Goal: Communication & Community: Answer question/provide support

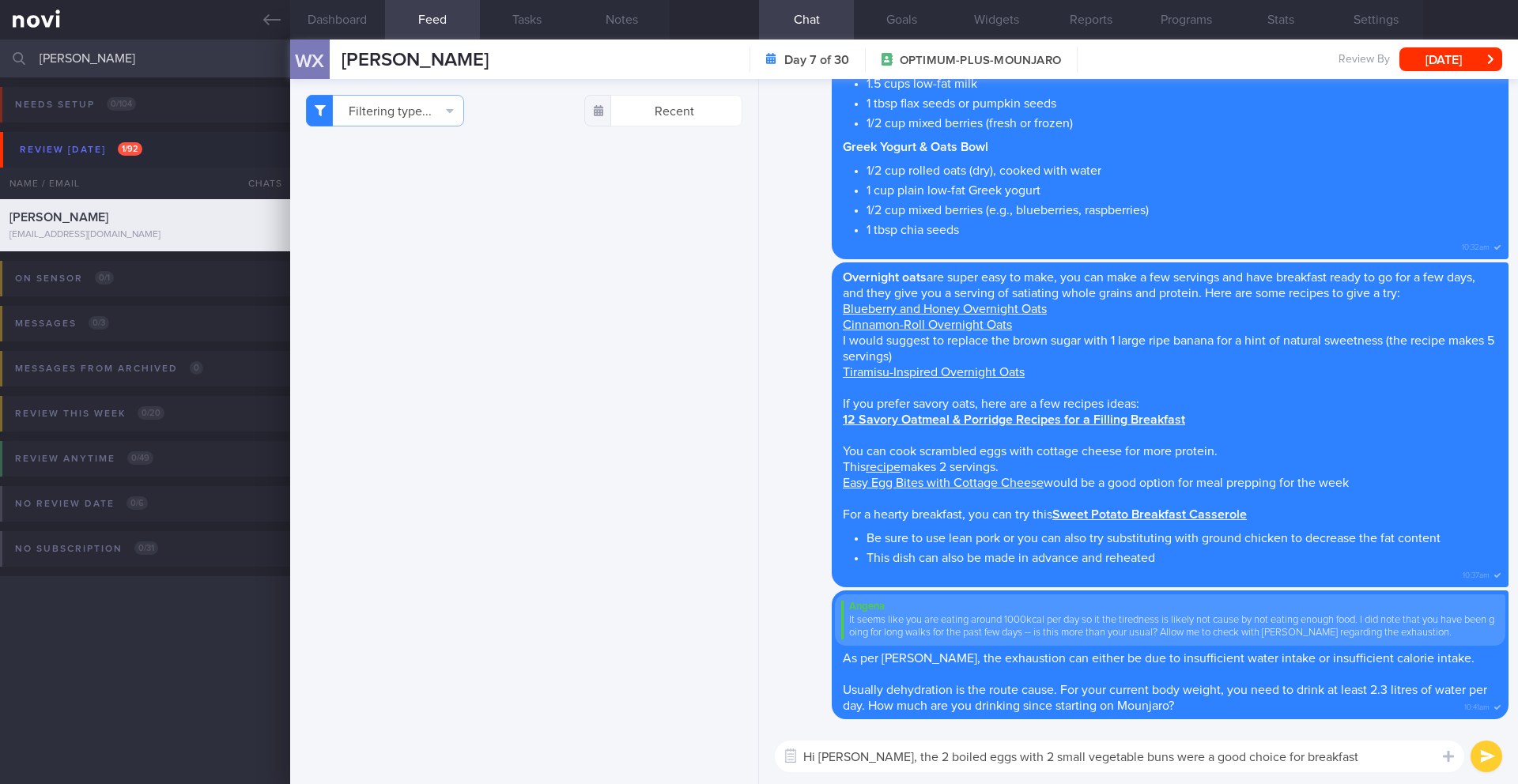
scroll to position [1, 0]
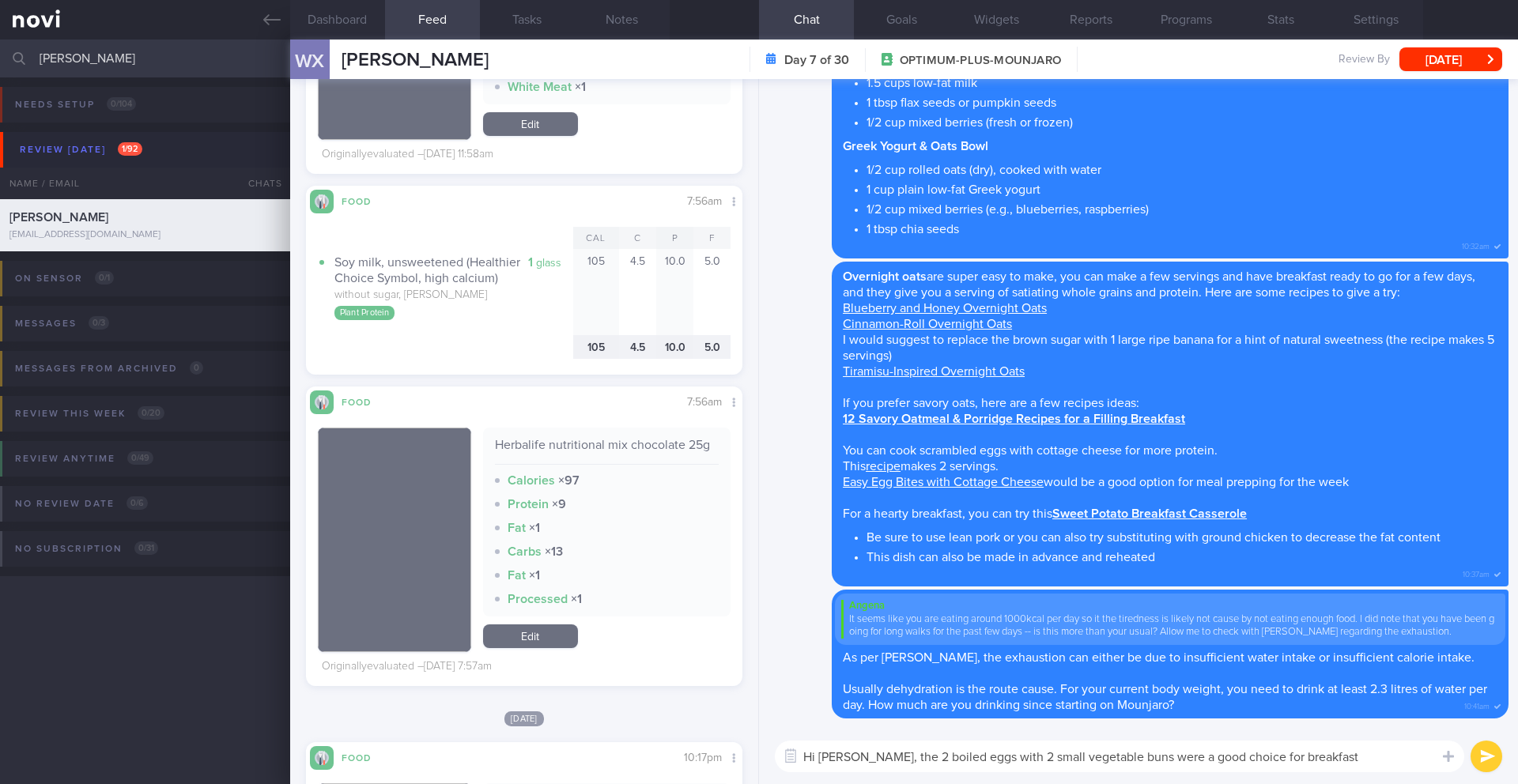
click at [1320, 759] on textarea "Hi [PERSON_NAME], the 2 boiled eggs with 2 small vegetable buns were a good cho…" at bounding box center [1120, 756] width 690 height 31
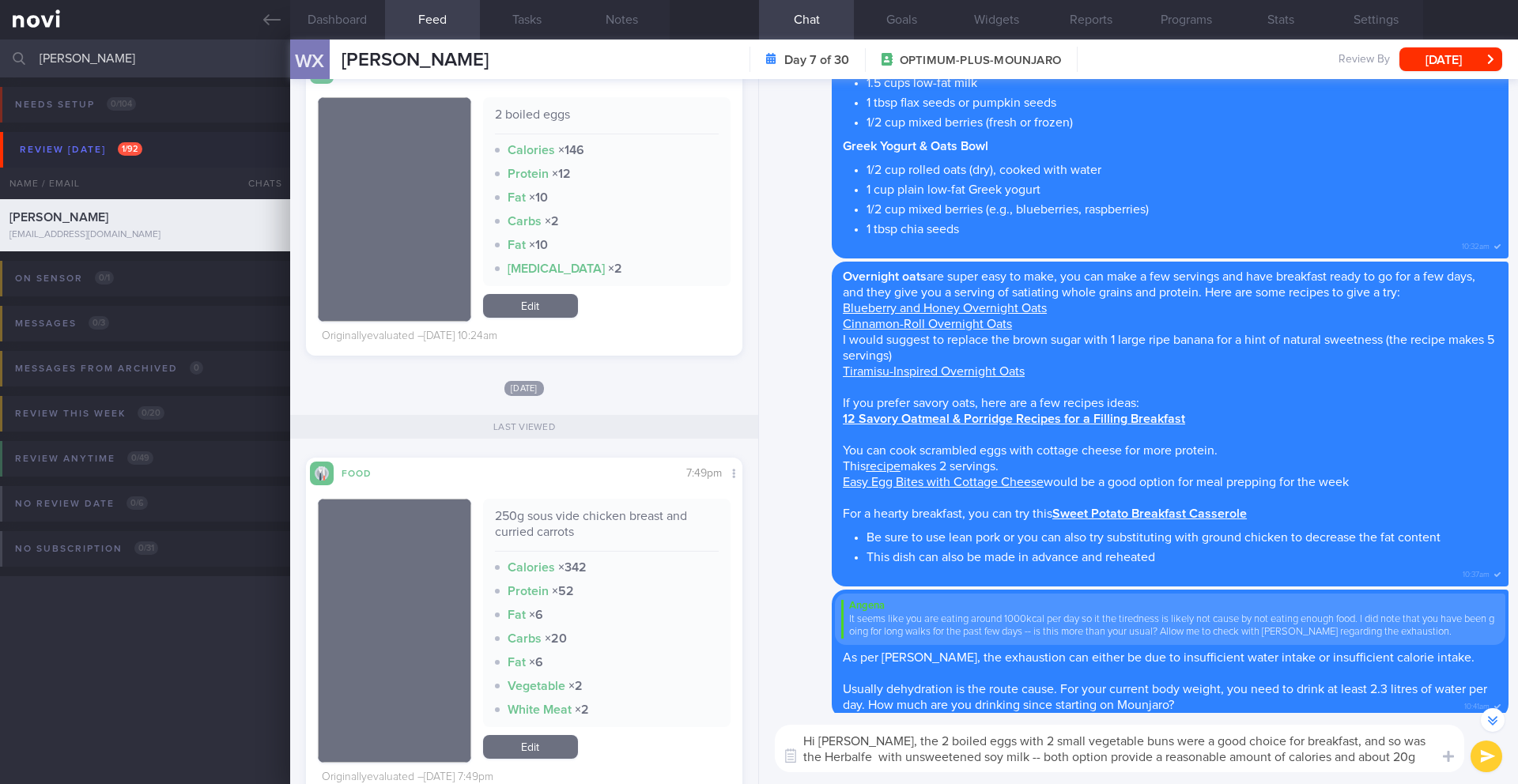
scroll to position [8941, 0]
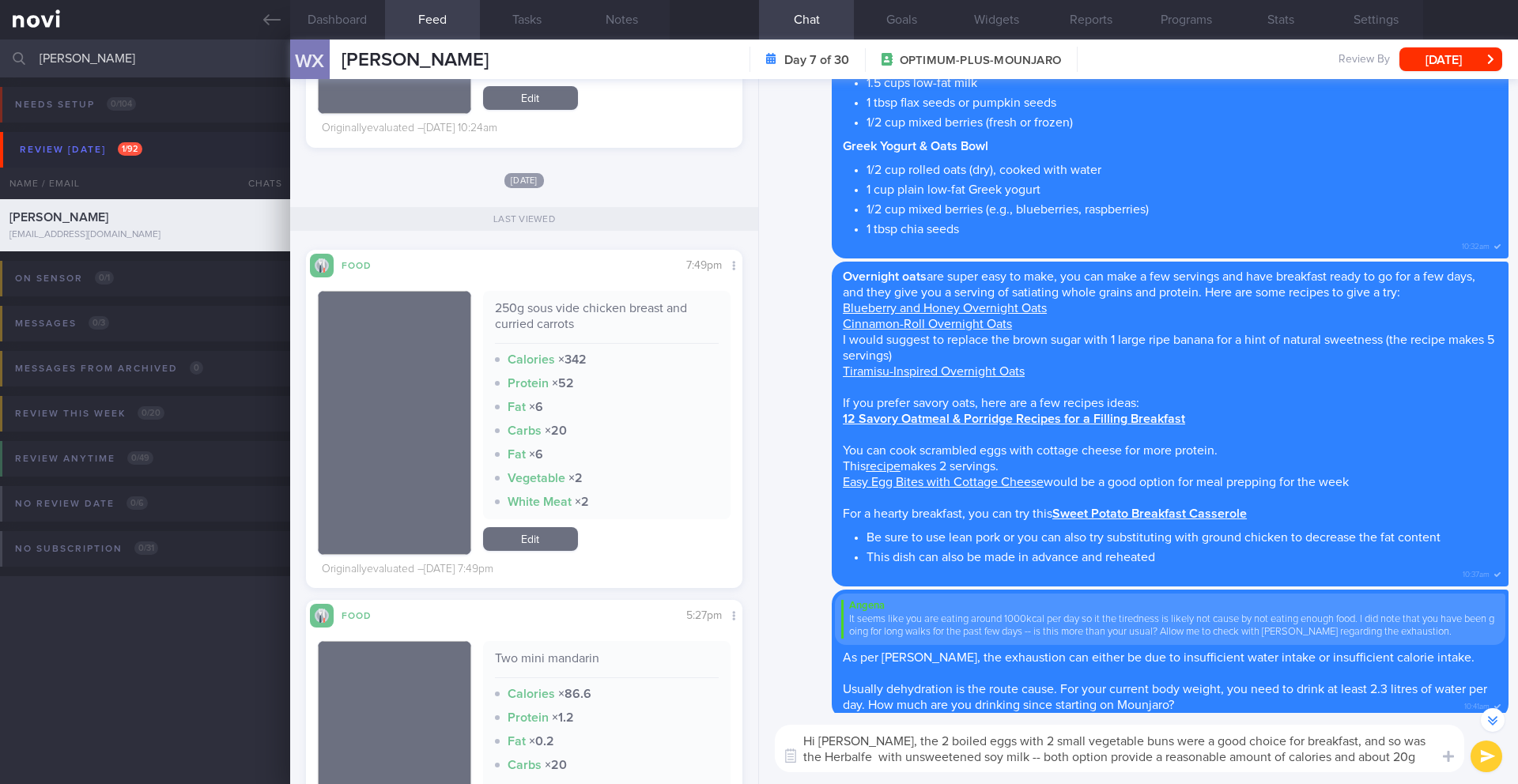
type textarea "Hi [PERSON_NAME], the 2 boiled eggs with 2 small vegetable buns were a good cho…"
click at [1491, 762] on button "submit" at bounding box center [1487, 756] width 31 height 31
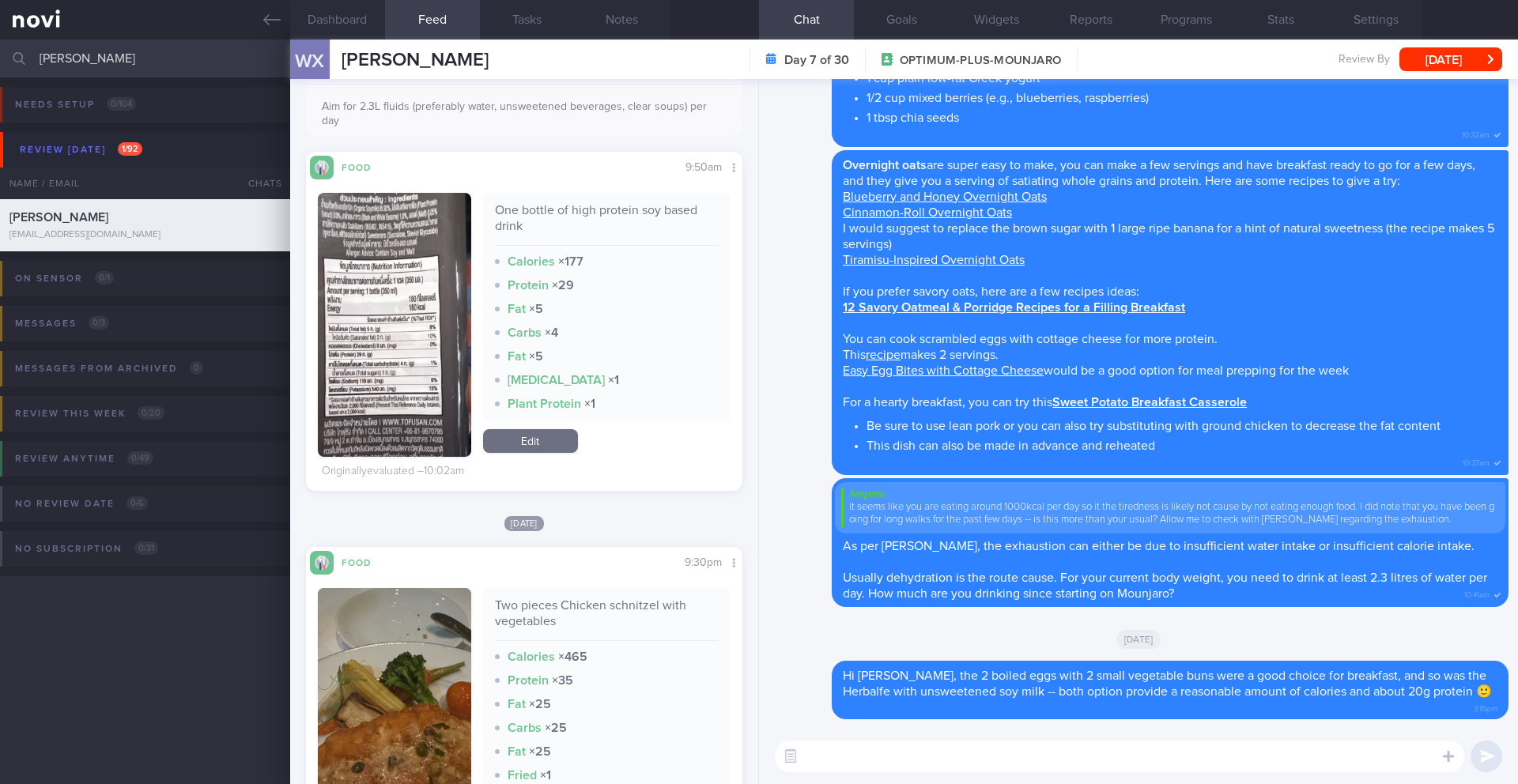
scroll to position [109, 0]
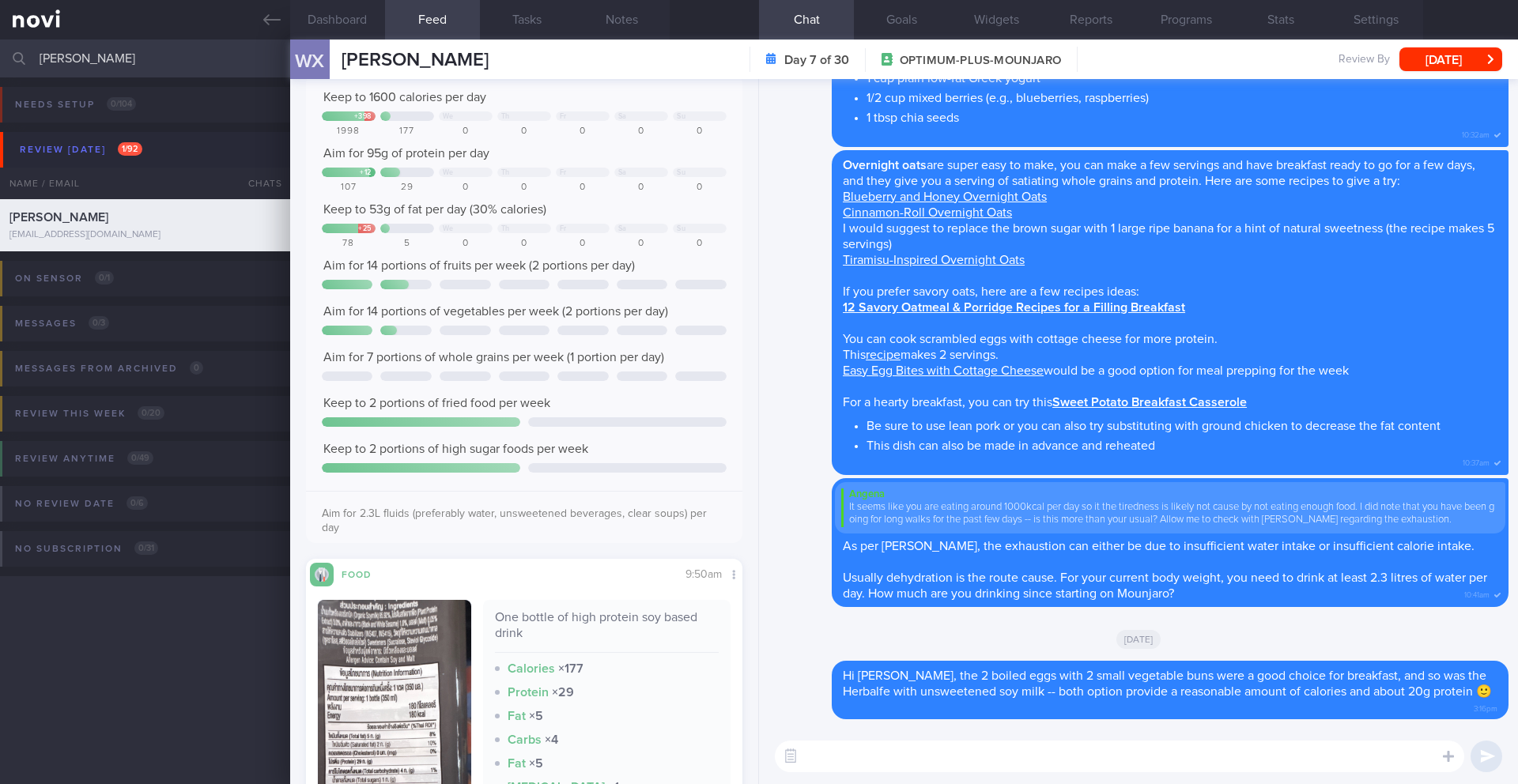
click at [885, 755] on textarea at bounding box center [1120, 756] width 690 height 31
type textarea "Y"
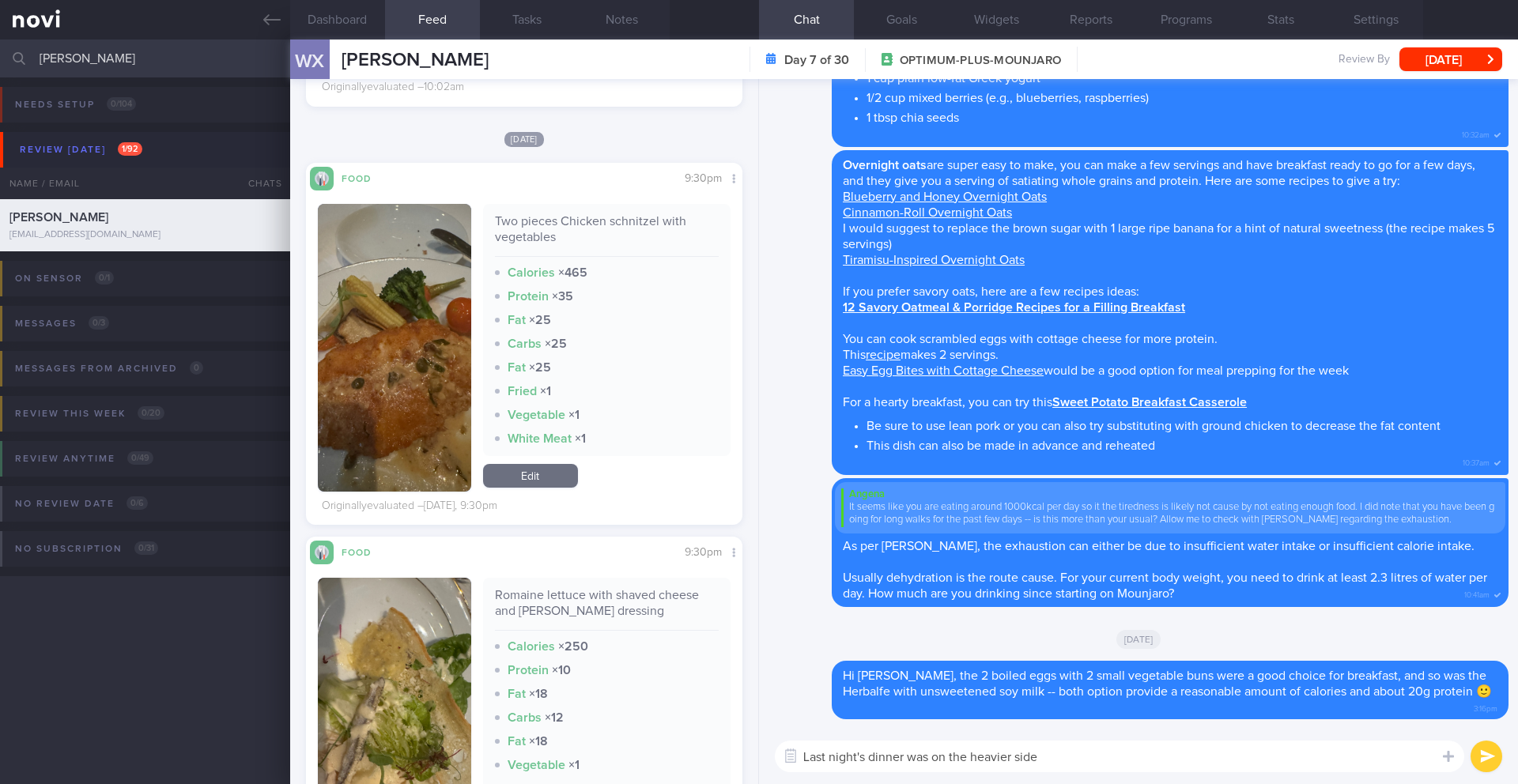
scroll to position [913, 0]
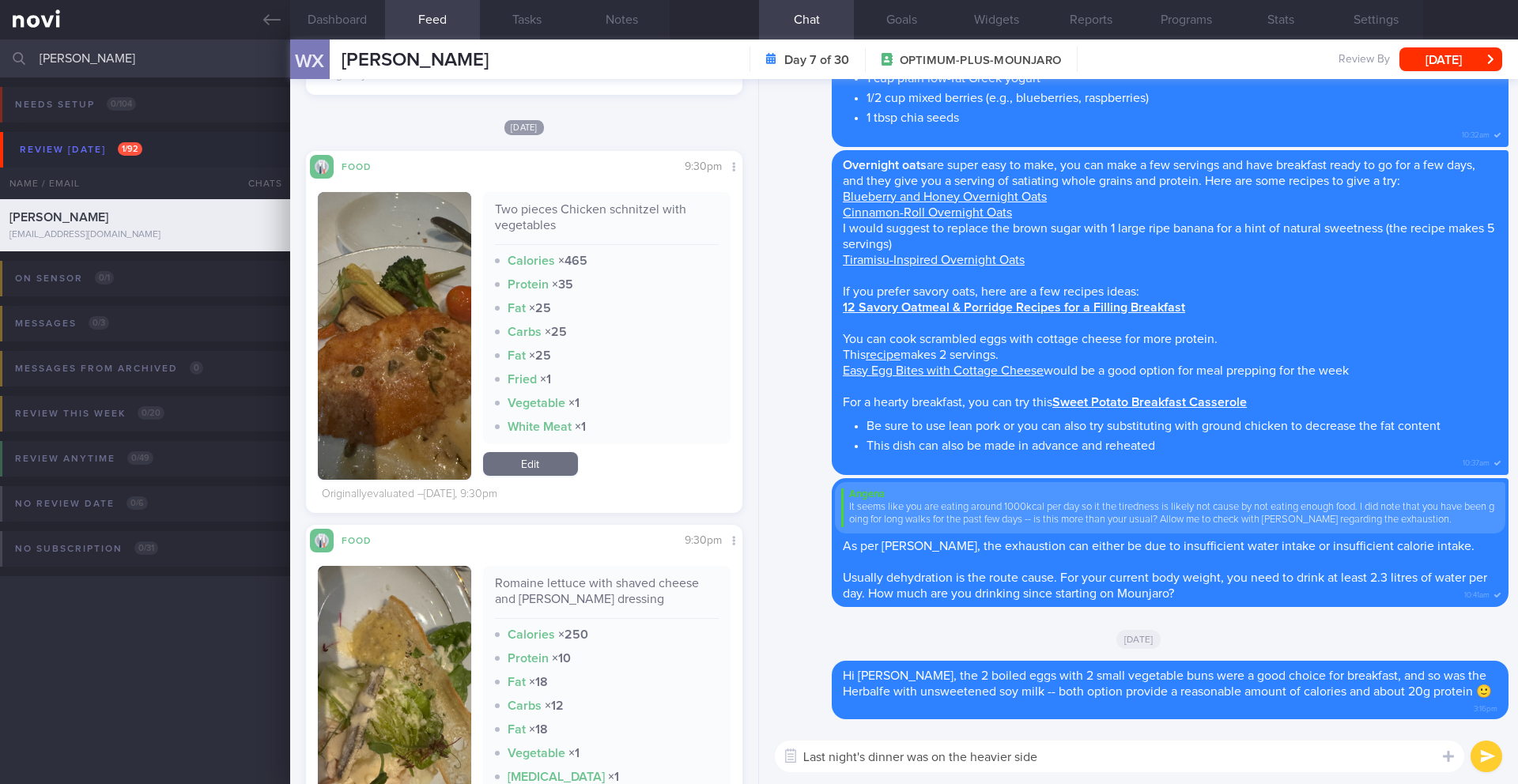
click at [377, 460] on img "button" at bounding box center [395, 335] width 153 height 288
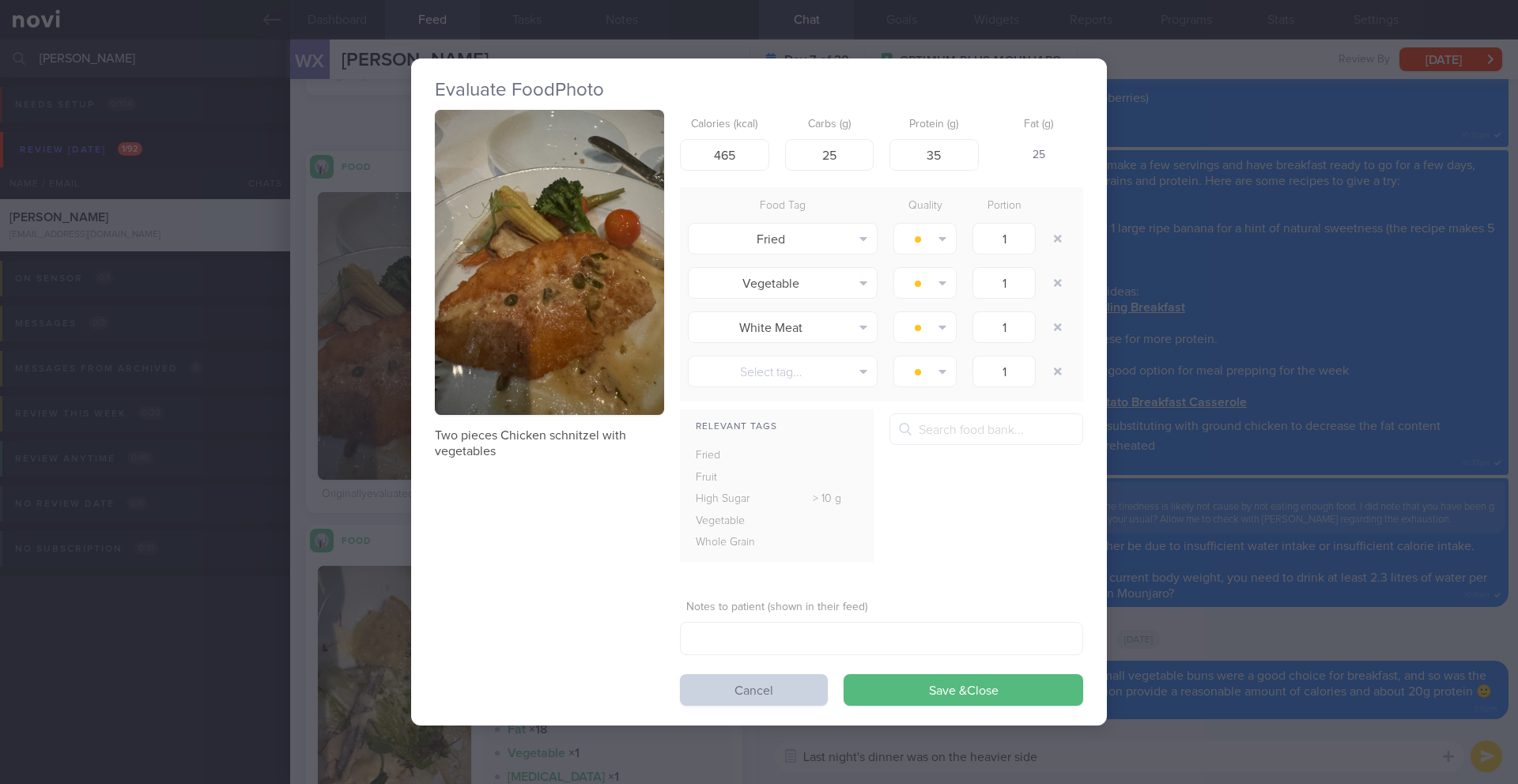
click at [767, 700] on button "Cancel" at bounding box center [754, 691] width 148 height 31
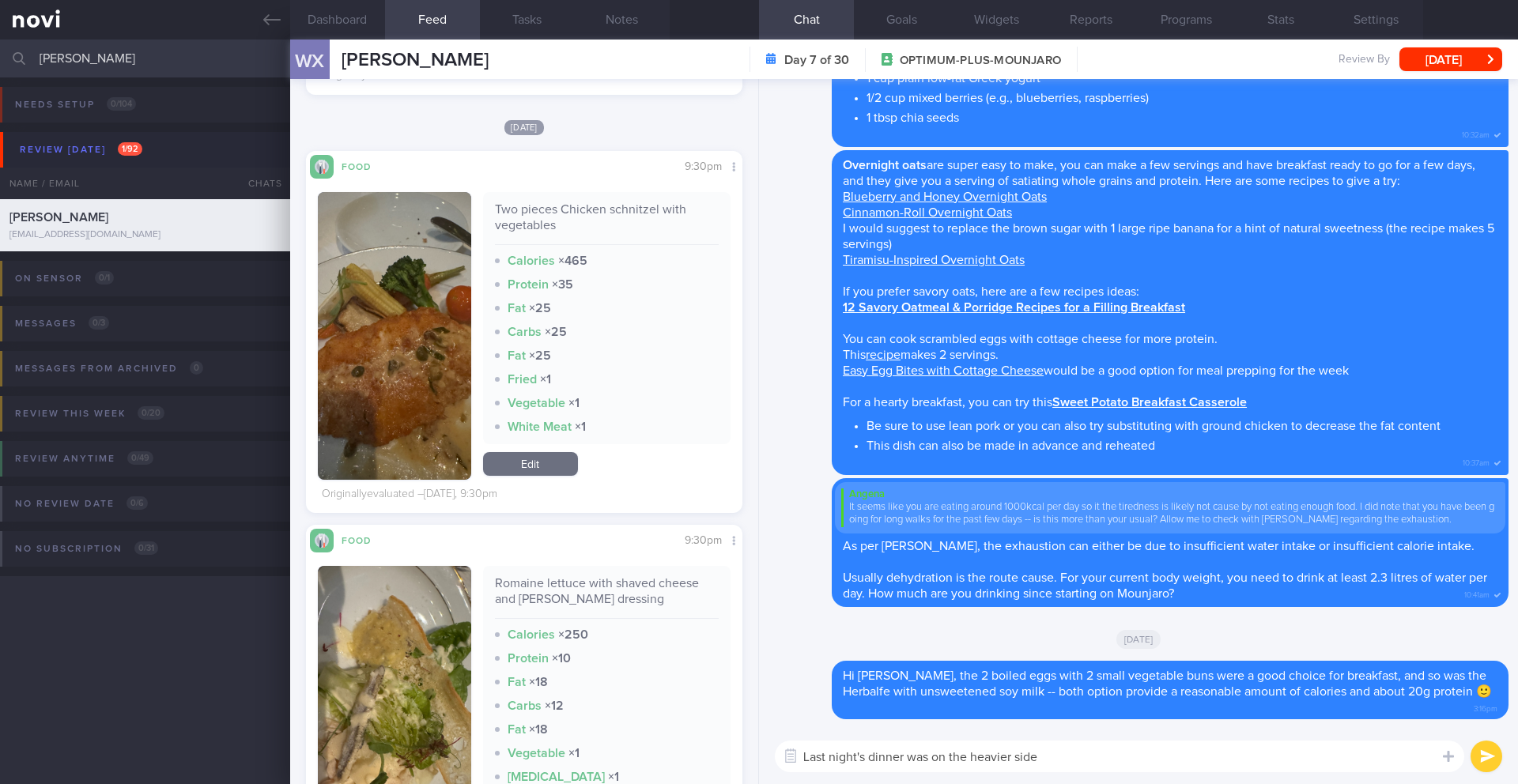
click at [1064, 781] on div "Last night's dinner was on the heavier side Last night's dinner was on the heav…" at bounding box center [1139, 756] width 759 height 55
click at [1065, 767] on textarea "Last night's dinner was on the heavier side" at bounding box center [1120, 756] width 690 height 31
click at [1196, 762] on textarea "Last night's dinner was on the heavier side. When having high fat" at bounding box center [1120, 756] width 690 height 31
click at [1111, 765] on textarea "Last night's dinner was on the heavier side. When having high fat" at bounding box center [1120, 756] width 690 height 31
click at [1130, 760] on textarea "Last night's dinner was on the heavier side. When having high fat" at bounding box center [1120, 756] width 690 height 31
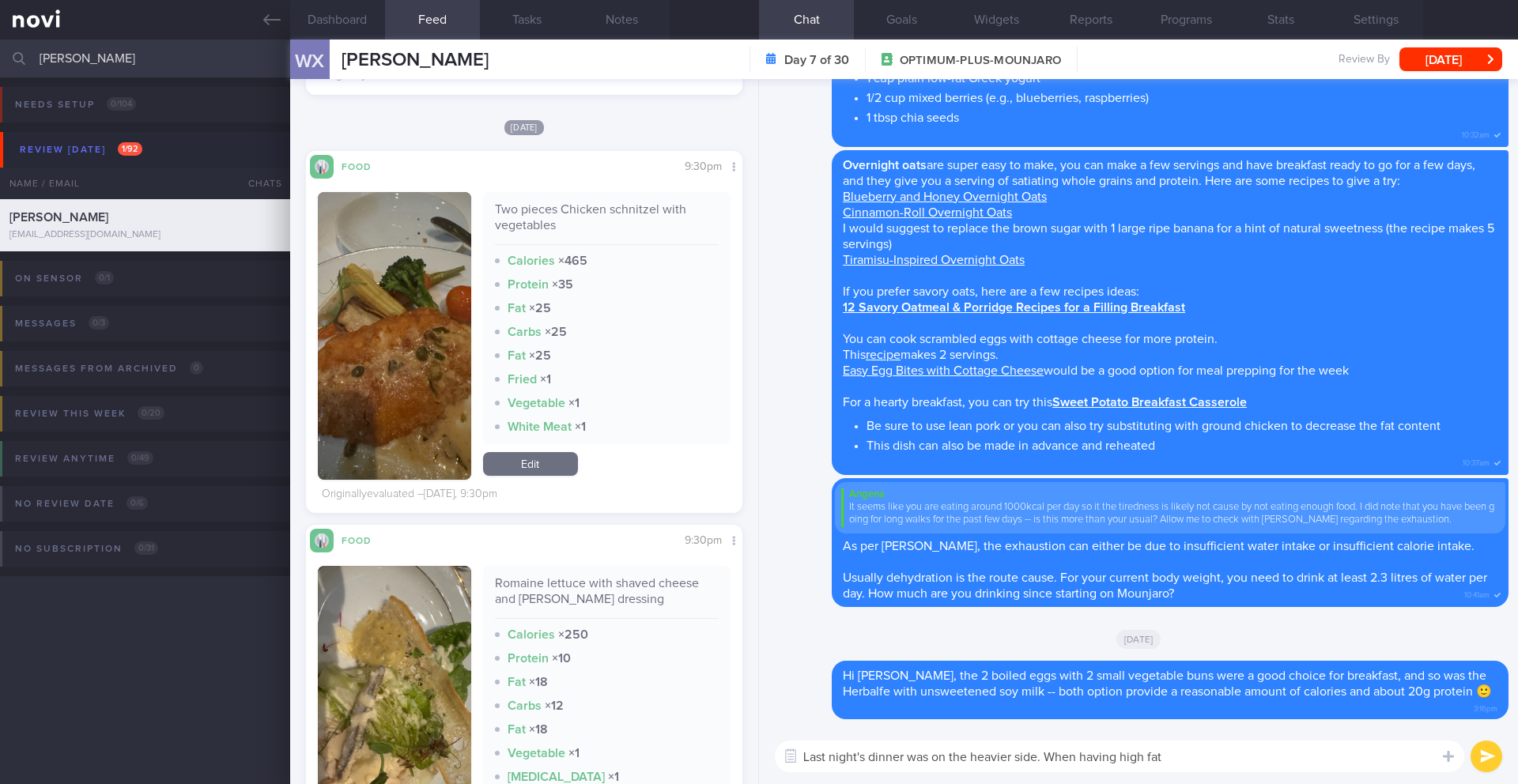
click at [1166, 759] on textarea "Last night's dinner was on the heavier side. When having high fat" at bounding box center [1120, 756] width 690 height 31
click at [1050, 759] on textarea "Last night's dinner was on the heavier side. When having high fat" at bounding box center [1120, 756] width 690 height 31
click at [1223, 766] on textarea "Last night's dinner was on the heavier side. When having high fat" at bounding box center [1120, 756] width 690 height 31
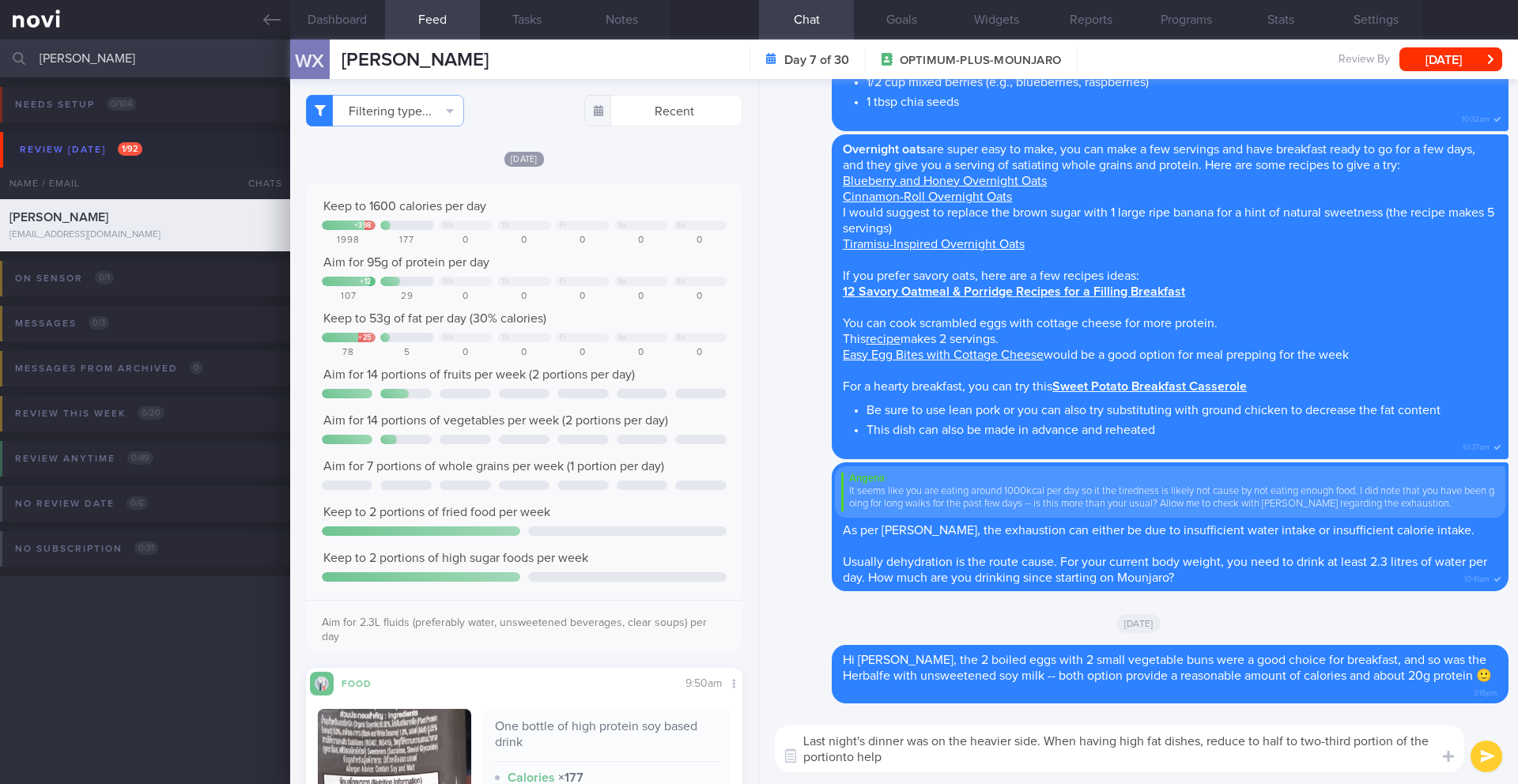
click at [841, 758] on textarea "Last night's dinner was on the heavier side. When having high fat dishes, reduc…" at bounding box center [1120, 749] width 690 height 47
click at [909, 763] on textarea "Last night's dinner was on the heavier side. When having high fat dishes, reduc…" at bounding box center [1120, 749] width 690 height 47
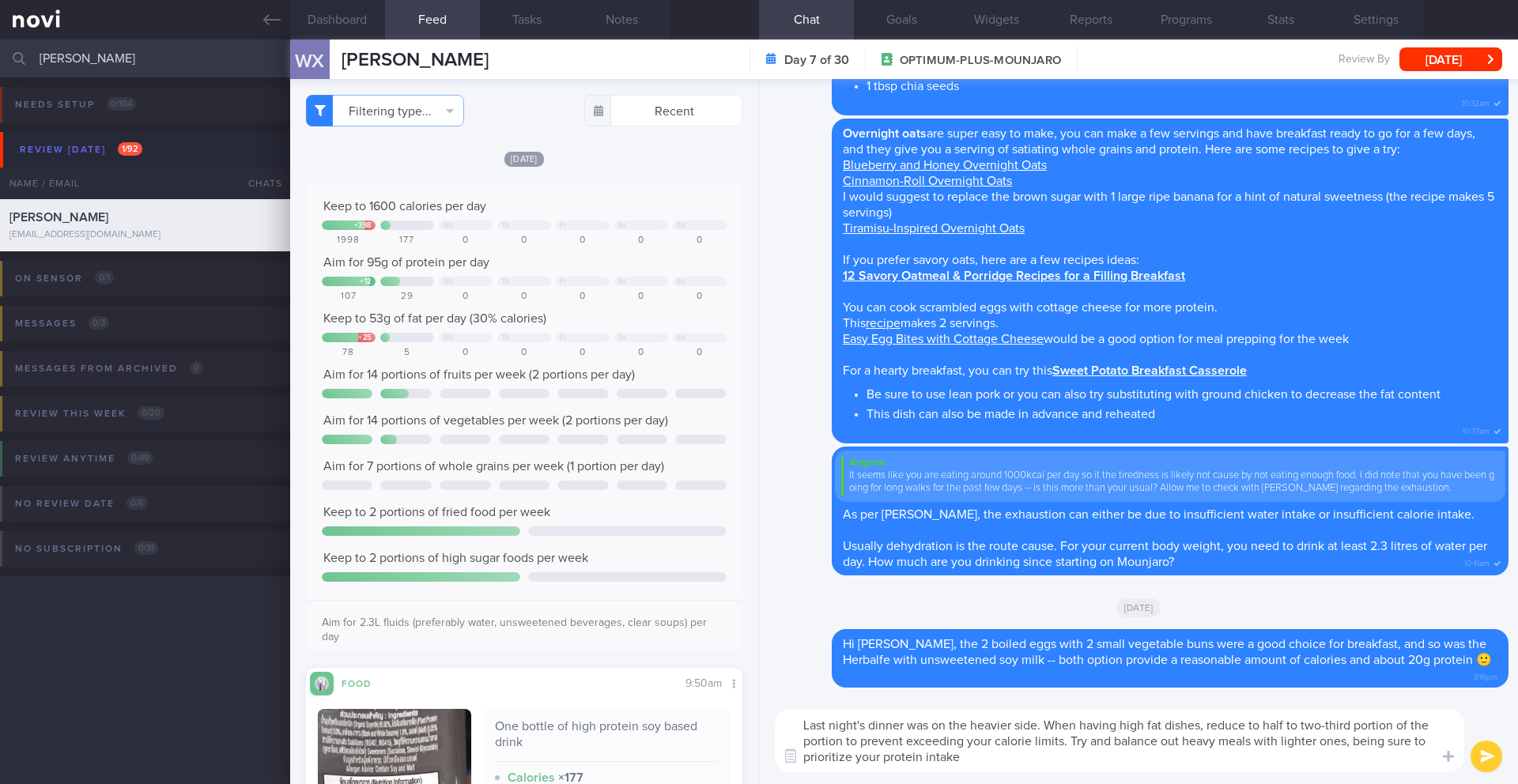
drag, startPoint x: 832, startPoint y: 765, endPoint x: 817, endPoint y: 755, distance: 18.0
click at [975, 759] on textarea "Last night's dinner was on the heavier side. When having high fat dishes, reduc…" at bounding box center [1120, 741] width 690 height 63
drag, startPoint x: 975, startPoint y: 759, endPoint x: 792, endPoint y: 723, distance: 186.5
click at [792, 723] on textarea "Last night's dinner was on the heavier side. When having high fat dishes, reduc…" at bounding box center [1120, 741] width 690 height 63
click at [1126, 733] on textarea "Last night's dinner was on the heavier side. When having high fat dishes, reduc…" at bounding box center [1120, 741] width 690 height 63
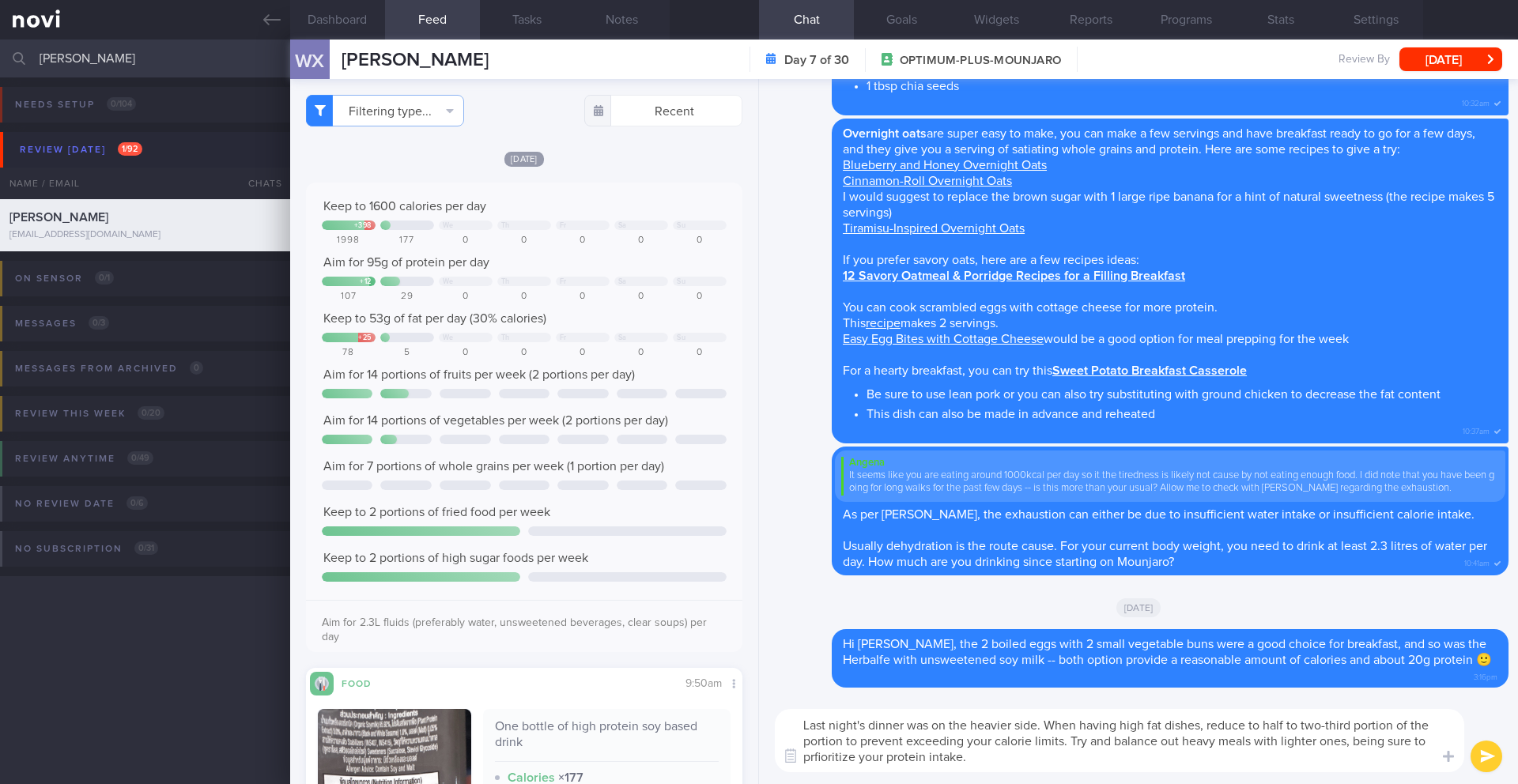
click at [819, 756] on textarea "Last night's dinner was on the heavier side. When having high fat dishes, reduc…" at bounding box center [1120, 741] width 690 height 63
drag, startPoint x: 978, startPoint y: 755, endPoint x: 796, endPoint y: 728, distance: 184.0
click at [796, 728] on textarea "Last night's dinner was on the heavier side. When having high fat dishes, reduc…" at bounding box center [1120, 741] width 690 height 63
paste textarea "I noticed last night's dinner was on the heavier side. When you have high-fat d…"
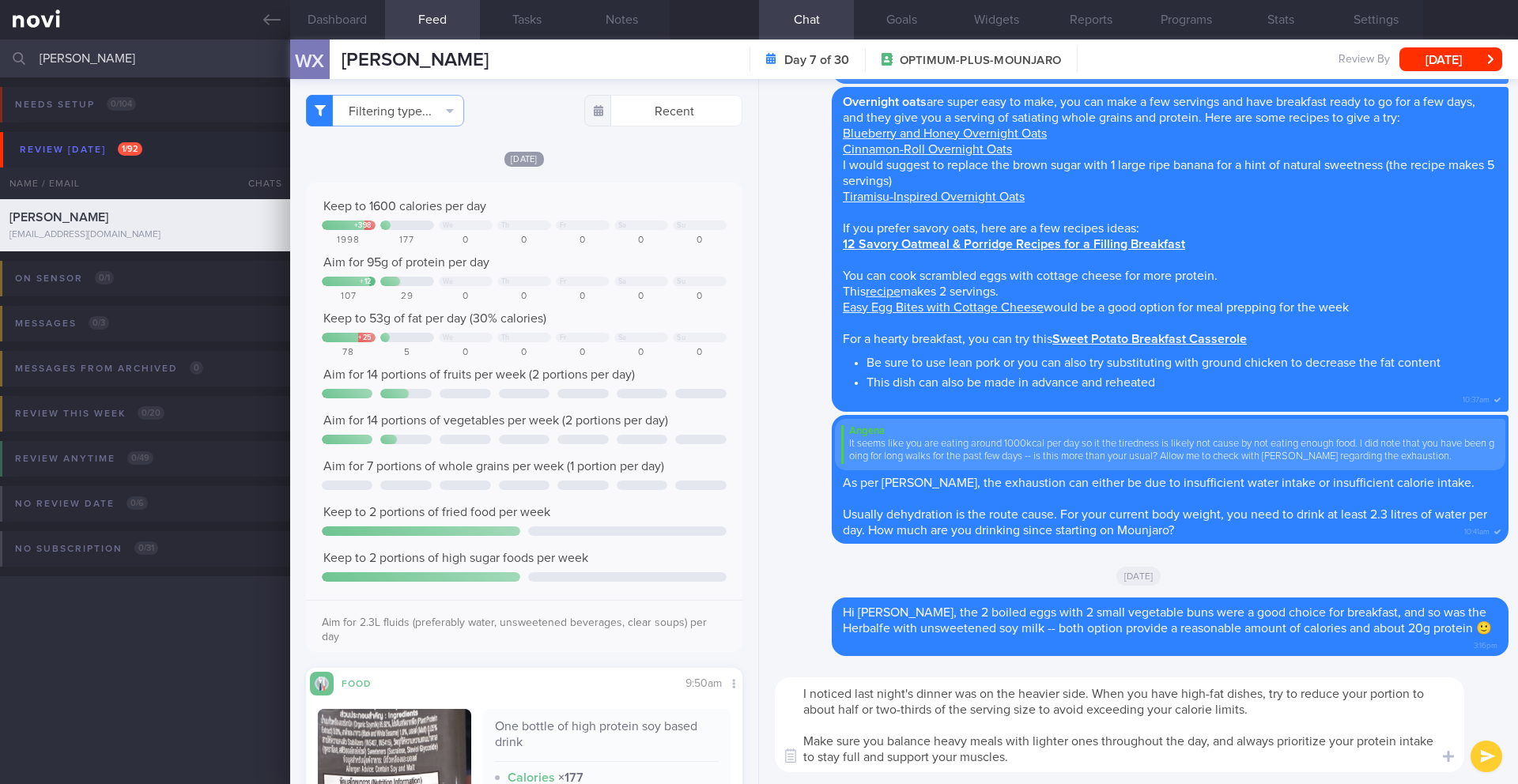
drag, startPoint x: 1000, startPoint y: 758, endPoint x: 767, endPoint y: 742, distance: 233.5
click at [767, 742] on div "I noticed last night's dinner was on the heavier side. When you have high-fat d…" at bounding box center [1139, 725] width 759 height 119
type textarea "I noticed last night's dinner was on the heavier side. When you have high-fat d…"
click at [1491, 752] on button "submit" at bounding box center [1487, 756] width 31 height 31
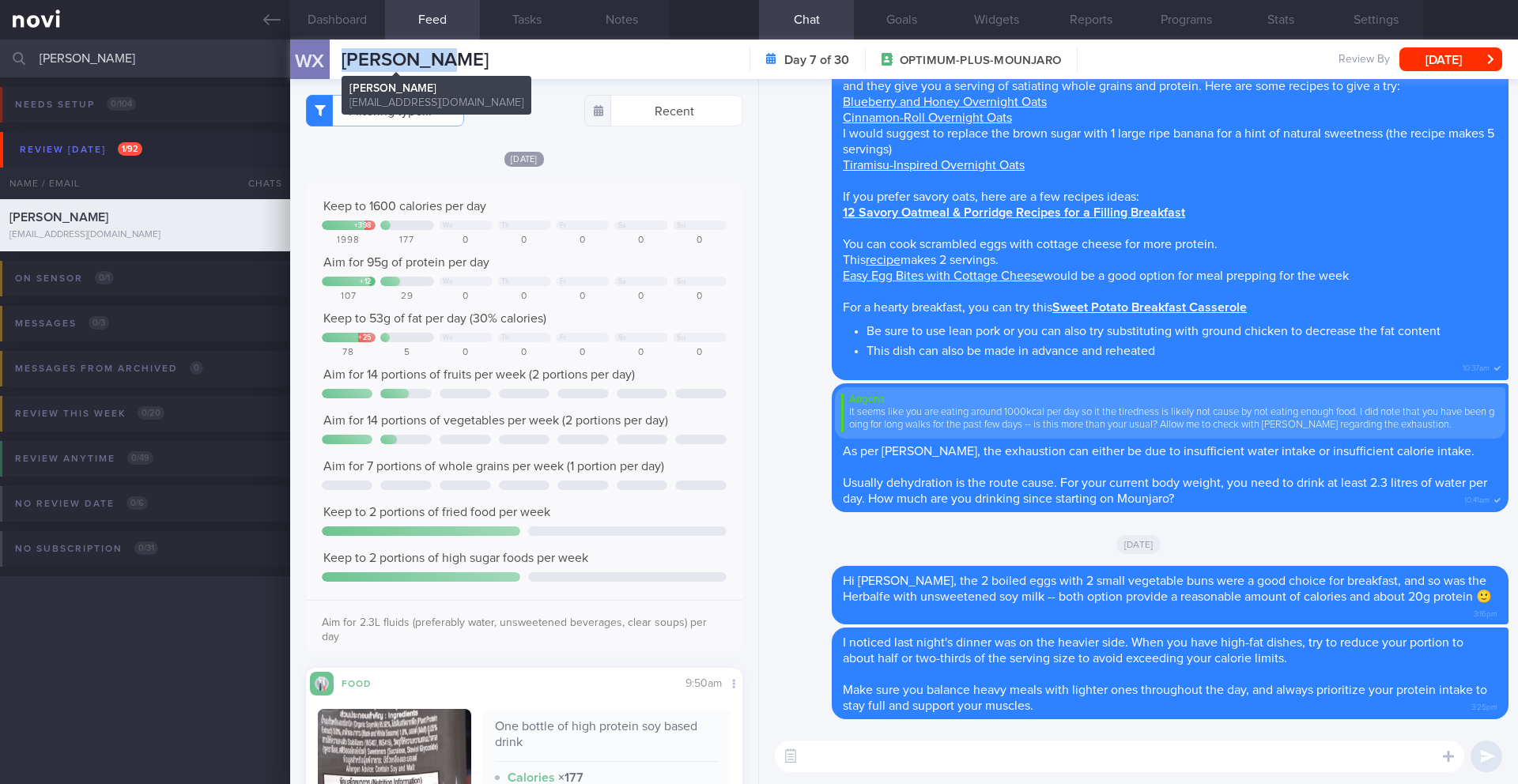
drag, startPoint x: 458, startPoint y: 63, endPoint x: 341, endPoint y: 57, distance: 117.2
click at [341, 57] on div "WX [PERSON_NAME] [PERSON_NAME] [EMAIL_ADDRESS][DOMAIN_NAME] Day 7 of 30 OPTIMUM…" at bounding box center [904, 59] width 1228 height 39
copy span "[PERSON_NAME]"
click at [400, 124] on button "Filtering type..." at bounding box center [385, 110] width 158 height 31
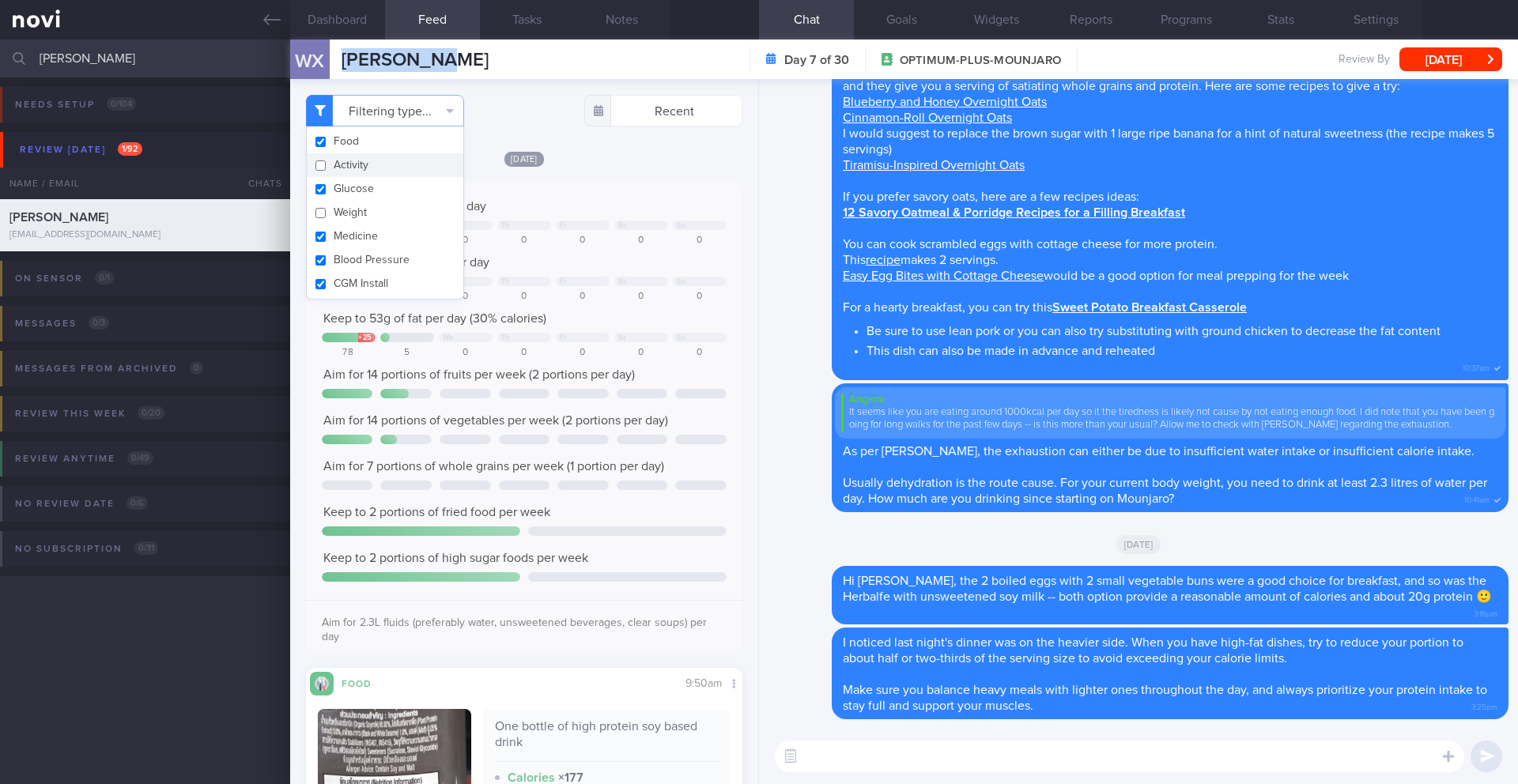
click at [361, 171] on button "Activity" at bounding box center [385, 165] width 156 height 24
checkbox input "true"
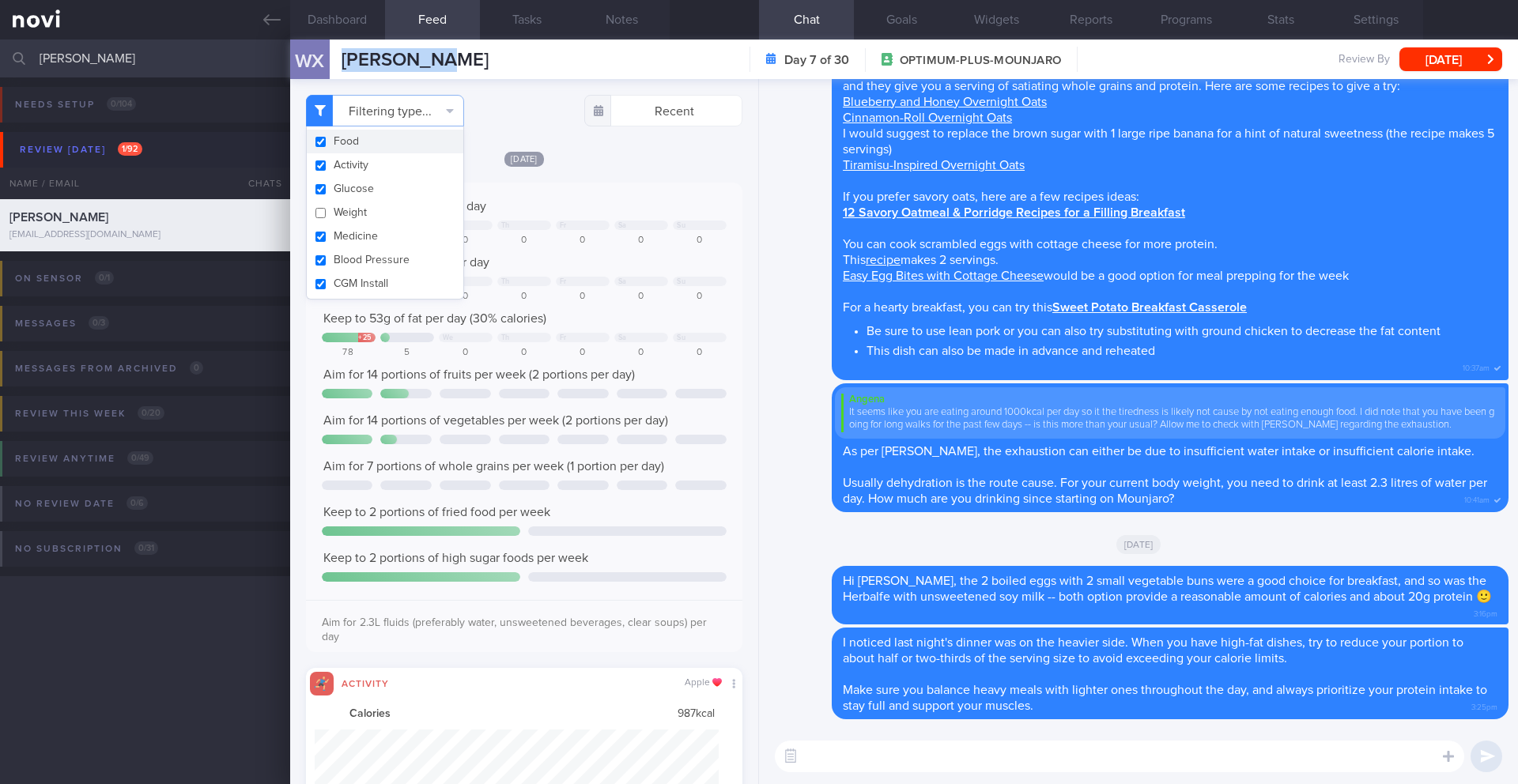
click at [369, 140] on button "Food" at bounding box center [385, 142] width 156 height 24
checkbox input "false"
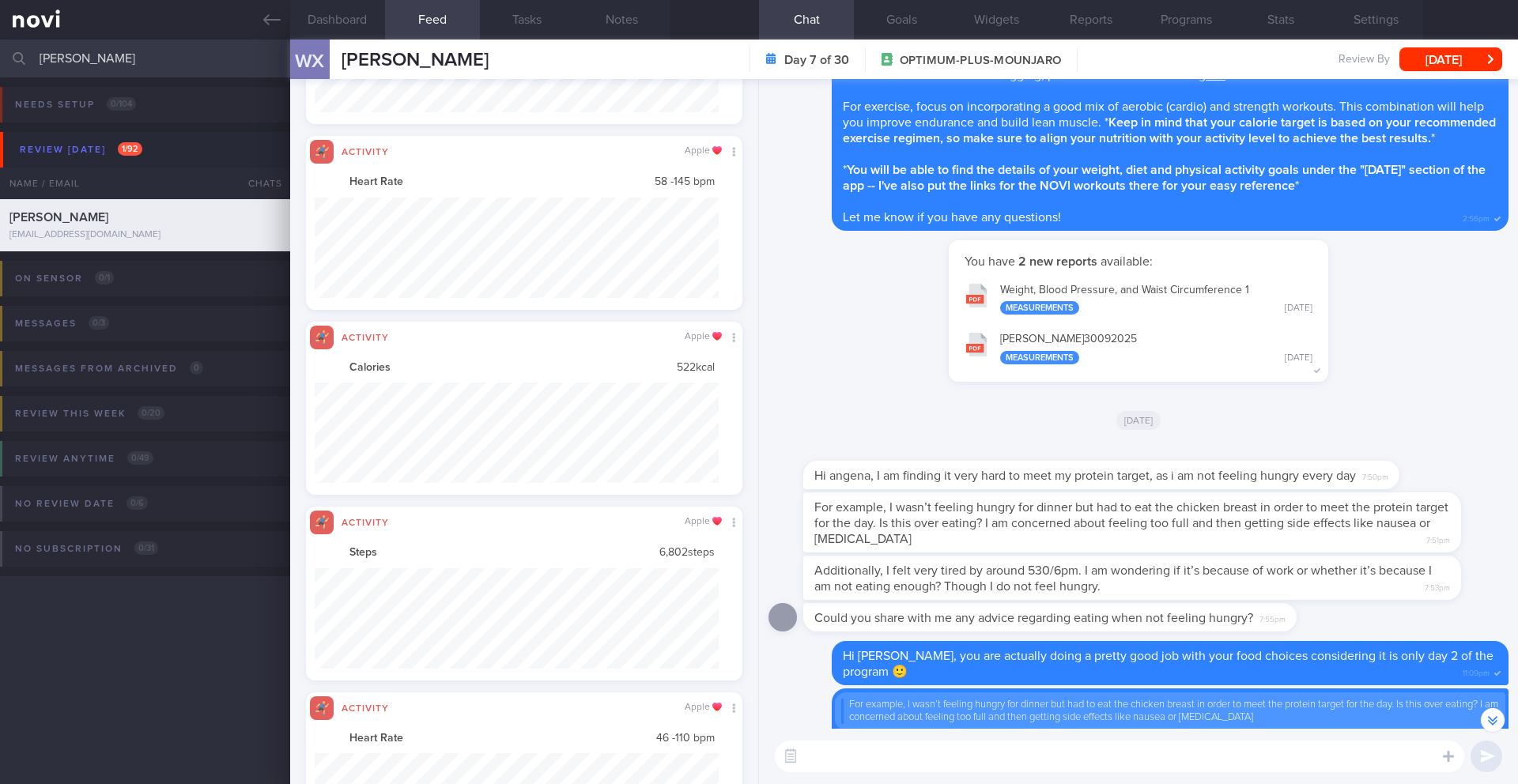
click at [929, 752] on textarea at bounding box center [1120, 756] width 690 height 31
type textarea "I"
type textarea "H"
type textarea "a"
type textarea "A"
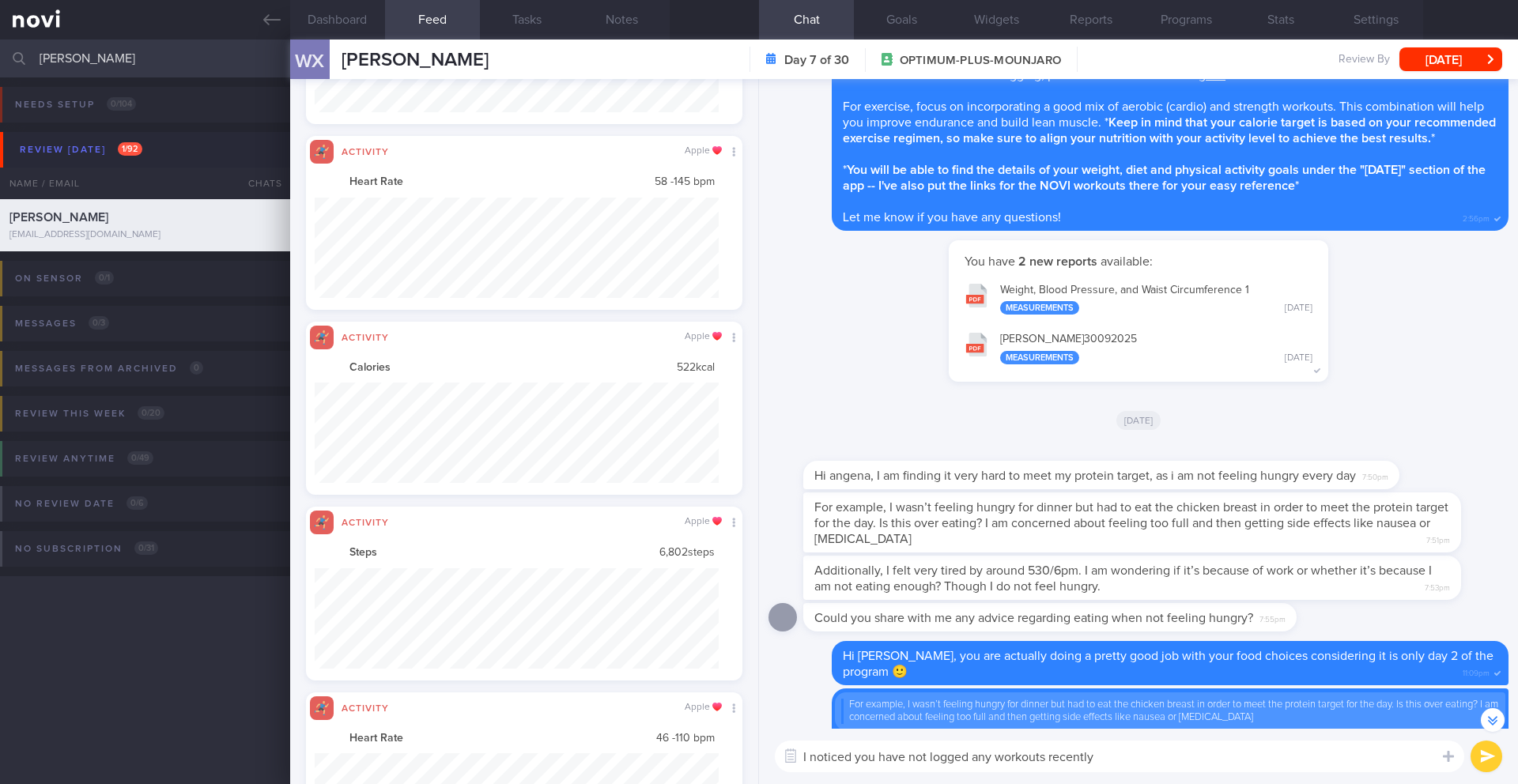
drag, startPoint x: 1101, startPoint y: 756, endPoint x: 772, endPoint y: 748, distance: 329.1
click at [772, 748] on div "I noticed you have not logged any workouts recently I noticed you have not logg…" at bounding box center [1139, 756] width 759 height 55
click at [341, 23] on button "Dashboard" at bounding box center [337, 20] width 94 height 39
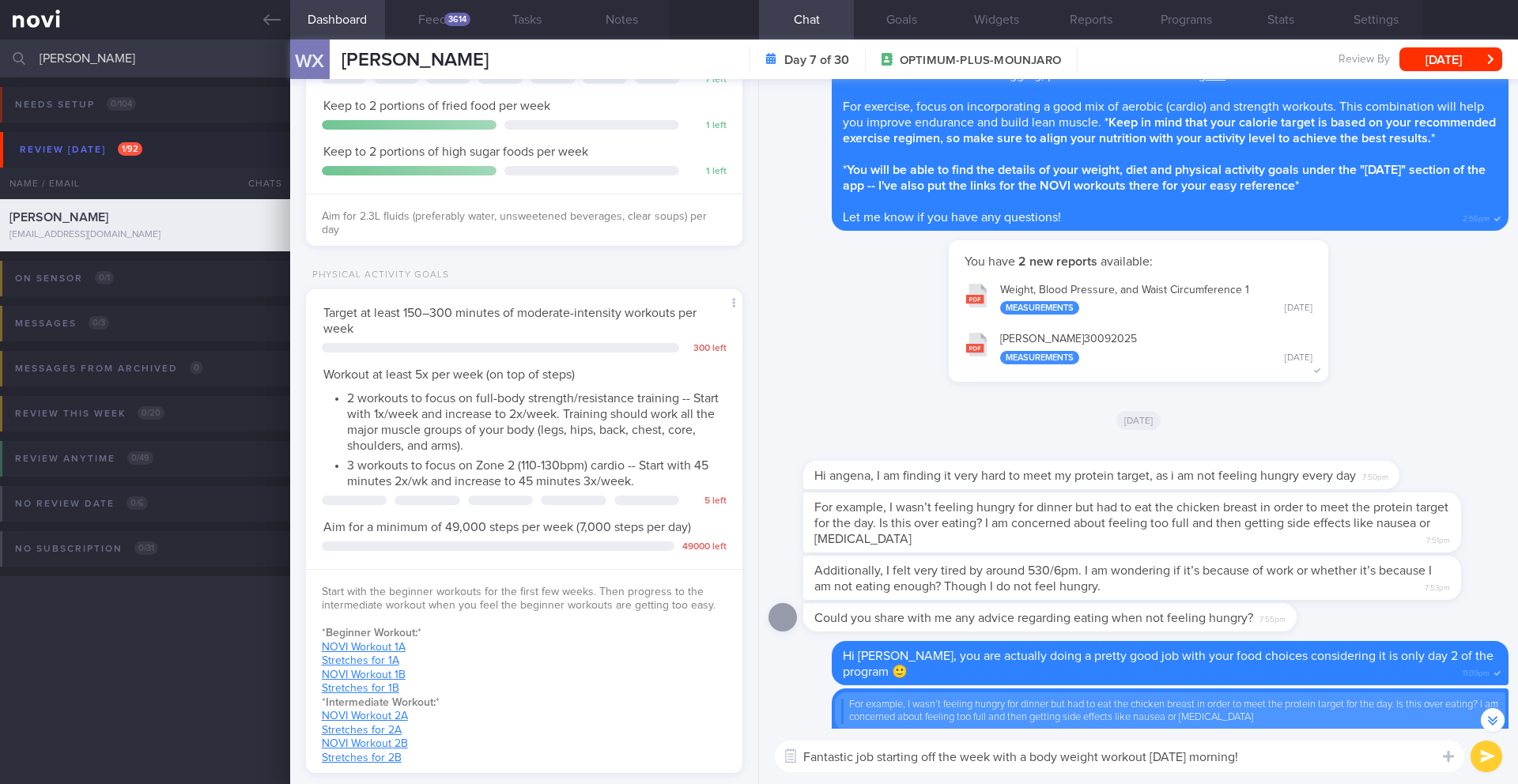
scroll to position [578, 0]
click at [1198, 23] on button "Programs" at bounding box center [1185, 20] width 94 height 39
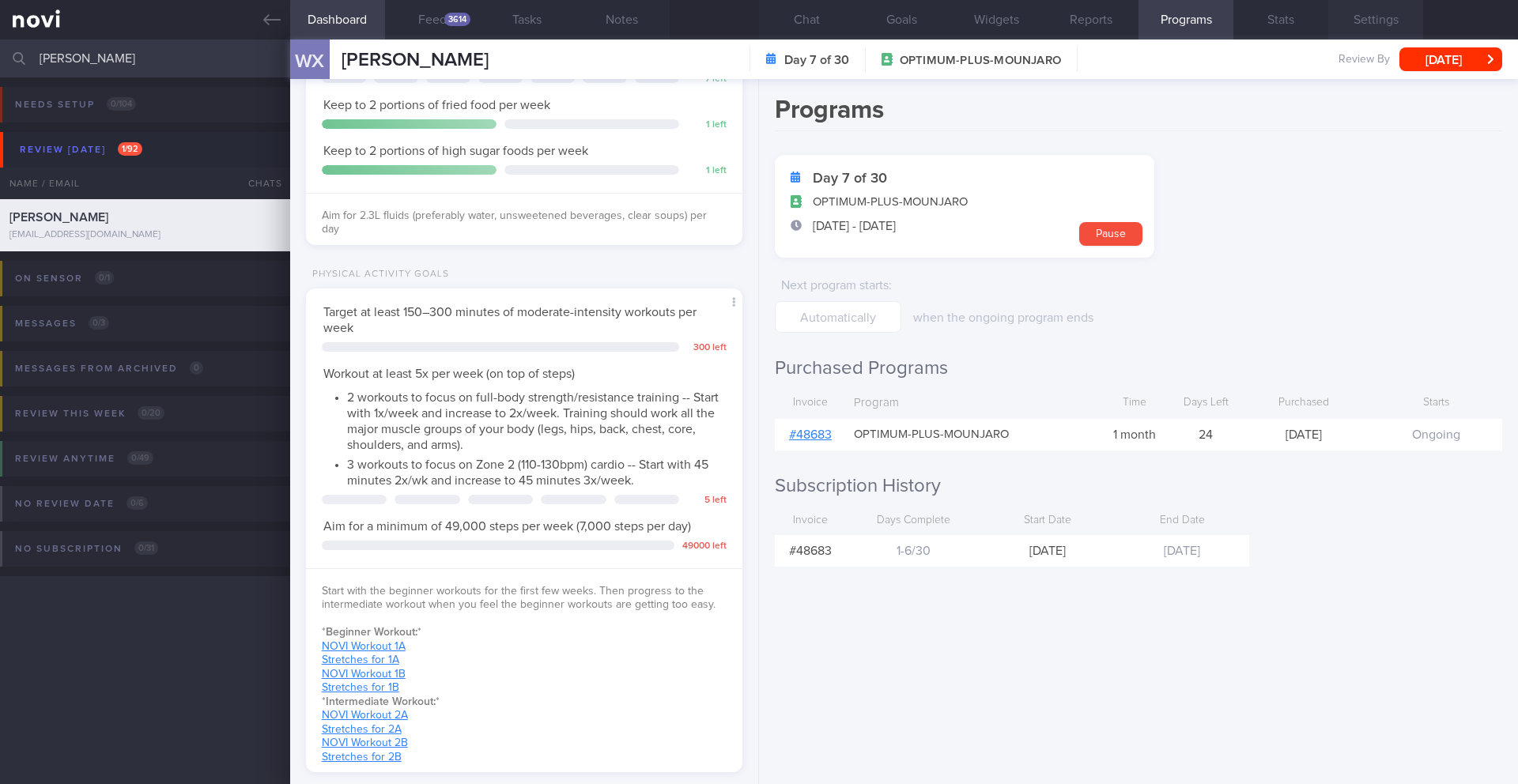
click at [1397, 23] on button "Settings" at bounding box center [1375, 20] width 94 height 39
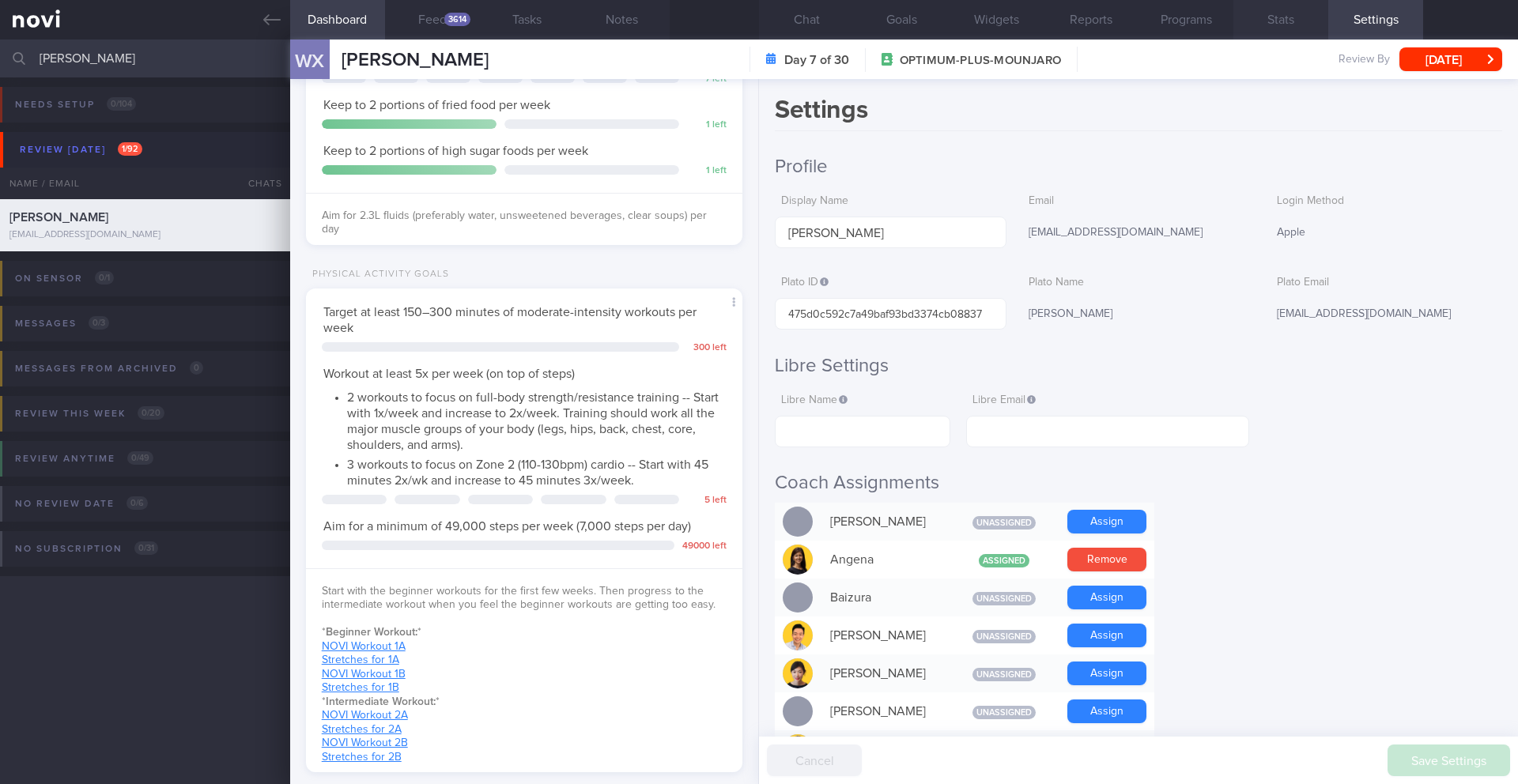
click at [1296, 26] on button "Stats" at bounding box center [1281, 20] width 94 height 39
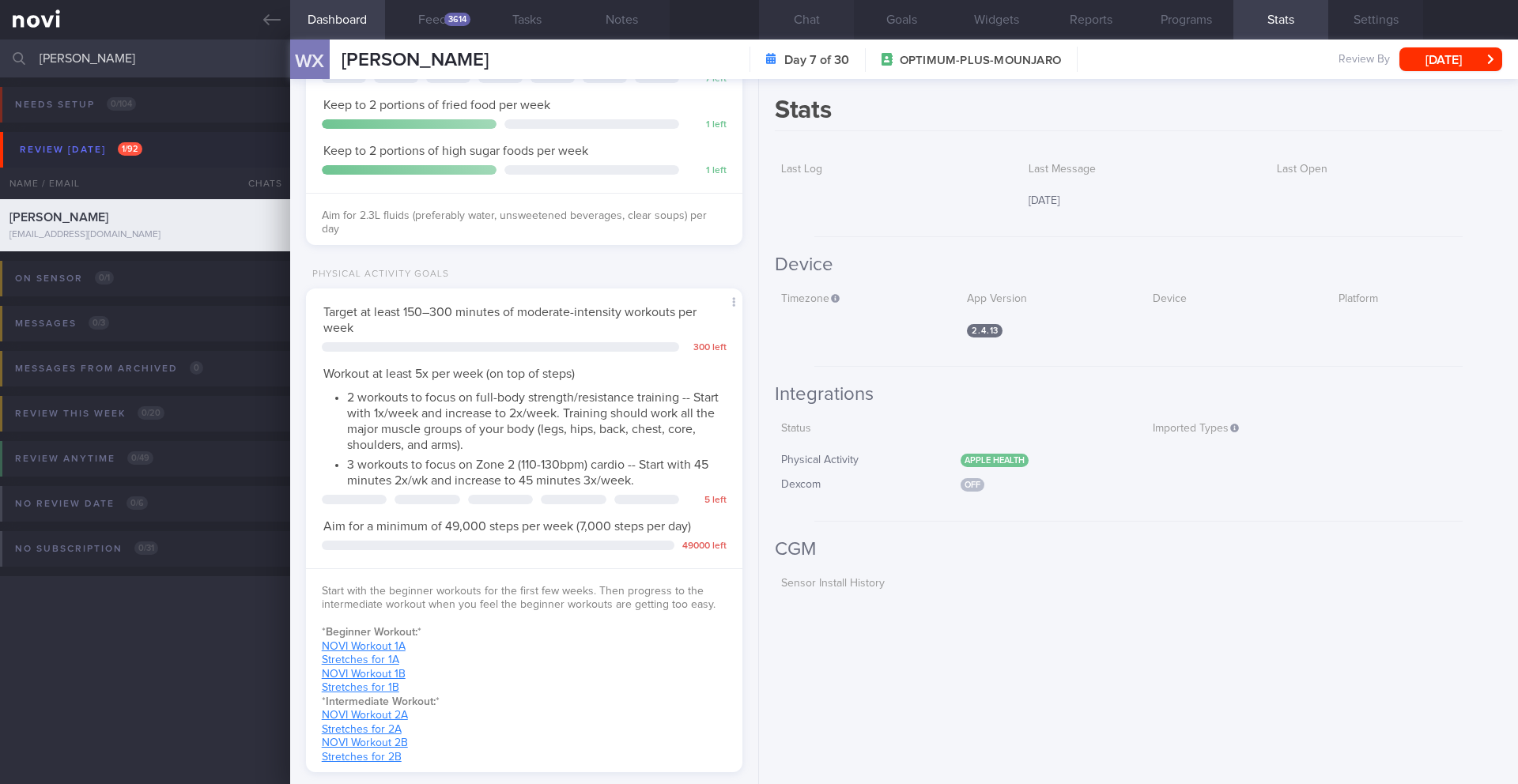
click at [816, 32] on button "Chat" at bounding box center [807, 20] width 94 height 39
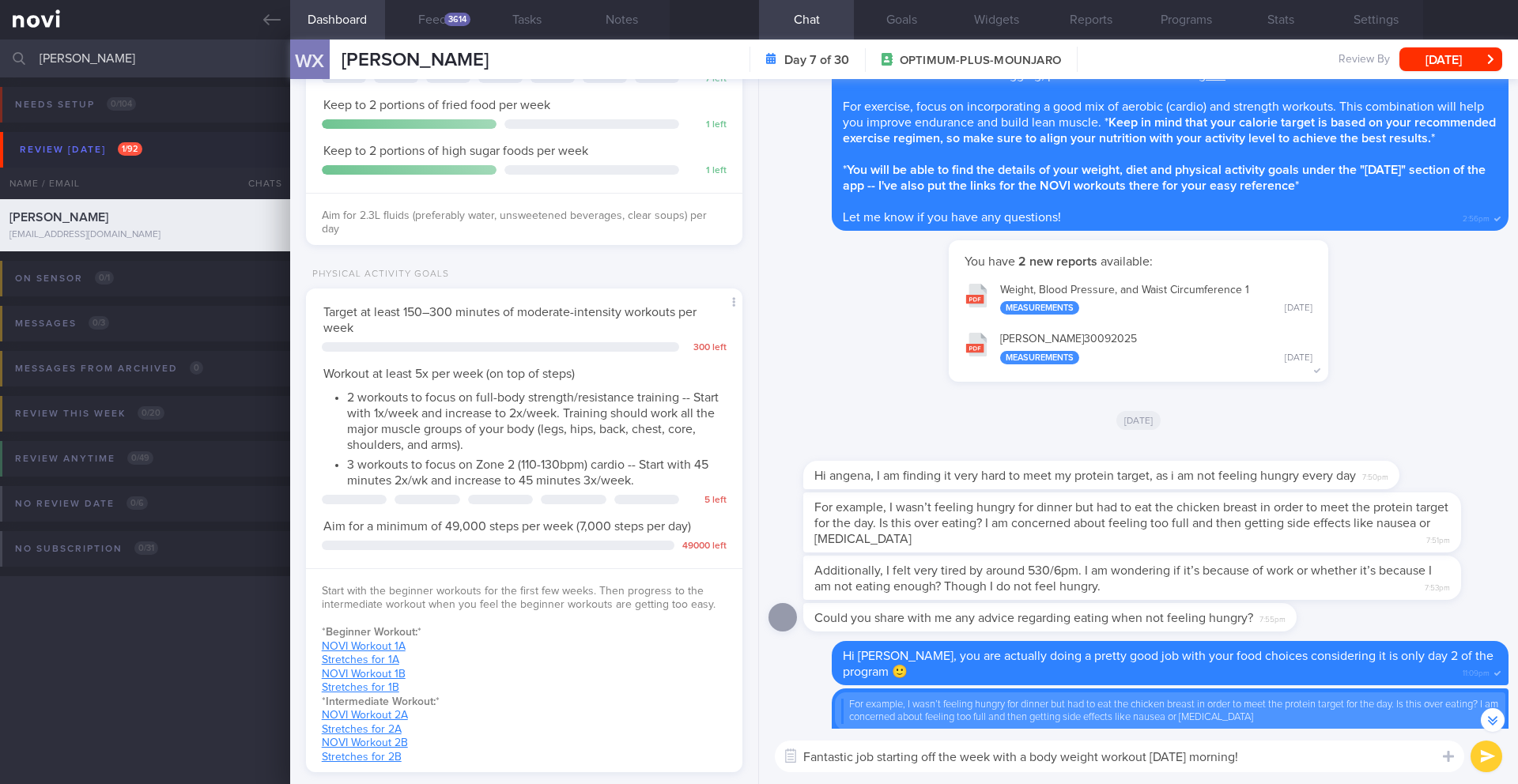
click at [1282, 755] on textarea "Fantastic job starting off the week with a body weight workout [DATE] morning!" at bounding box center [1120, 756] width 690 height 31
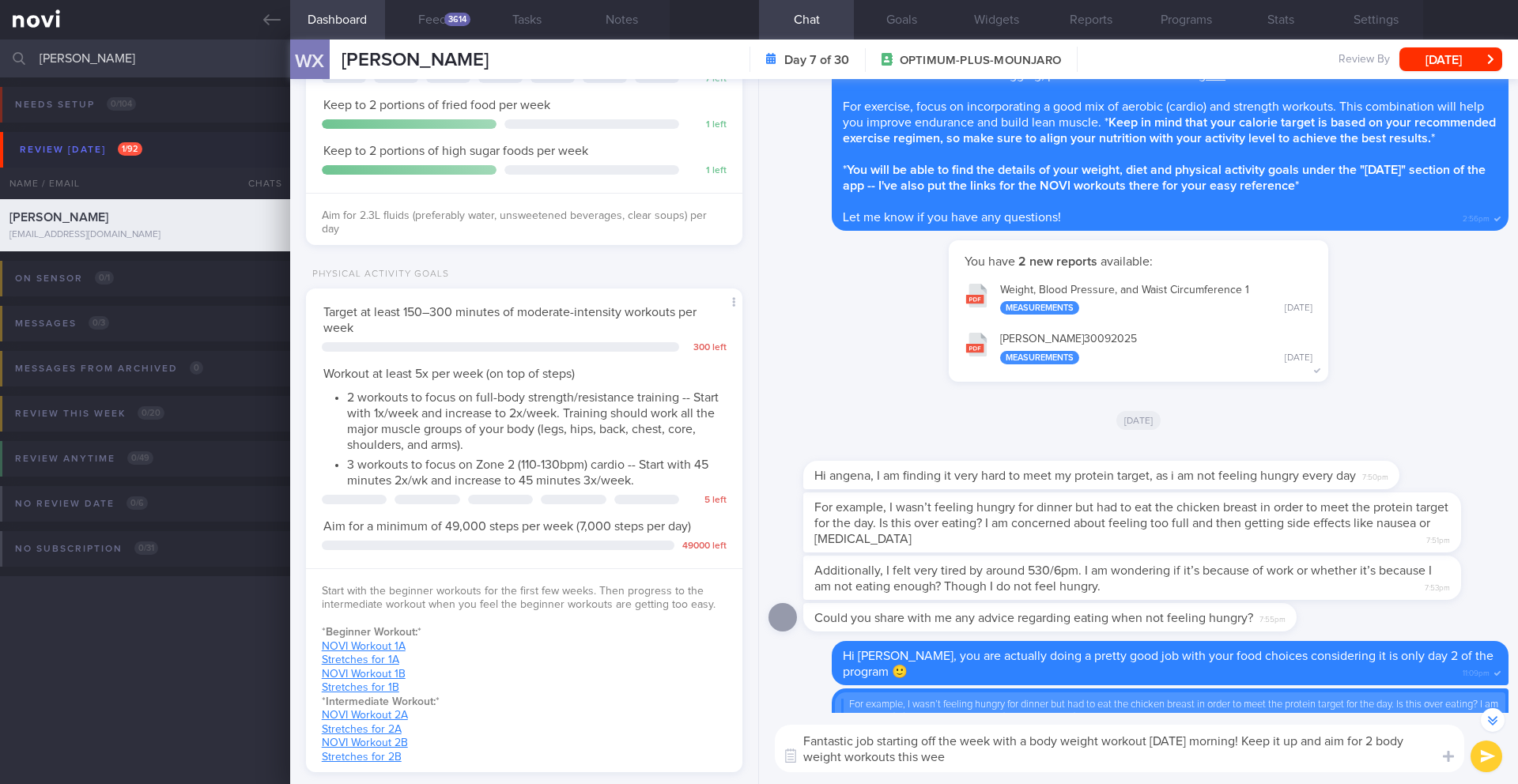
type textarea "Fantastic job starting off the week with a body weight workout [DATE] morning! …"
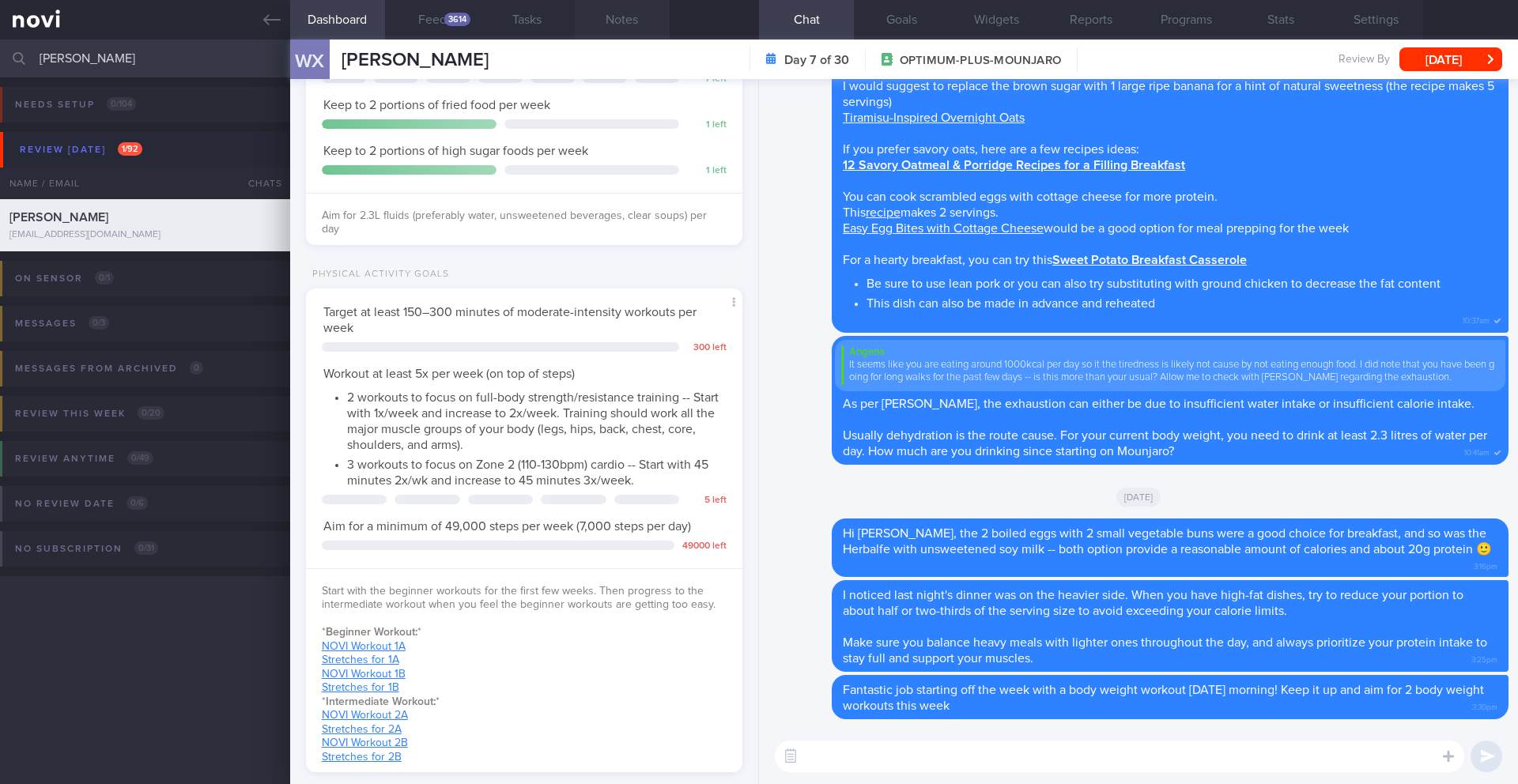
click at [614, 18] on button "Notes" at bounding box center [622, 20] width 94 height 39
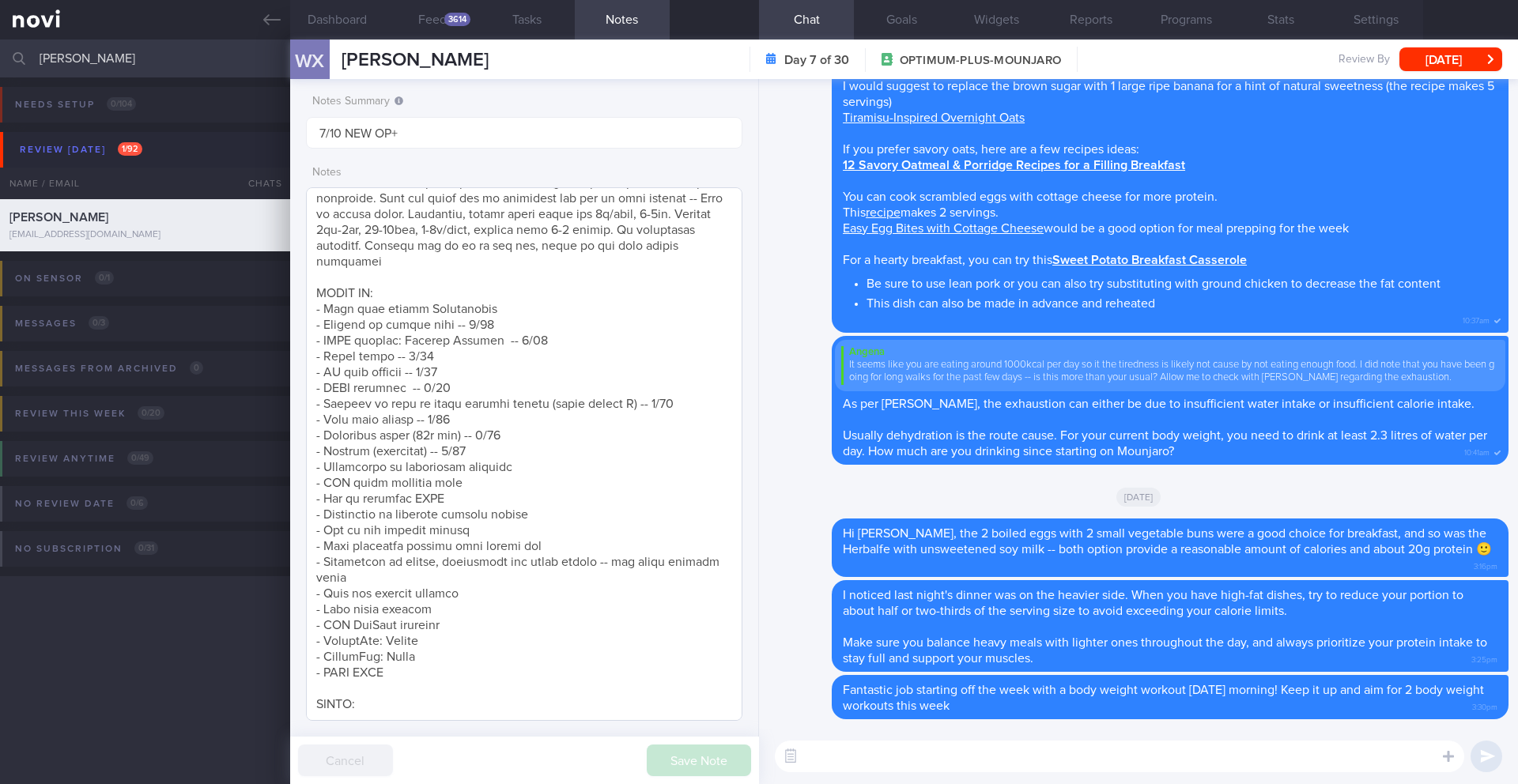
scroll to position [670, 0]
click at [859, 748] on textarea at bounding box center [1120, 756] width 690 height 31
type textarea "Be sure to allow for at least 1 day of rest between sessions"
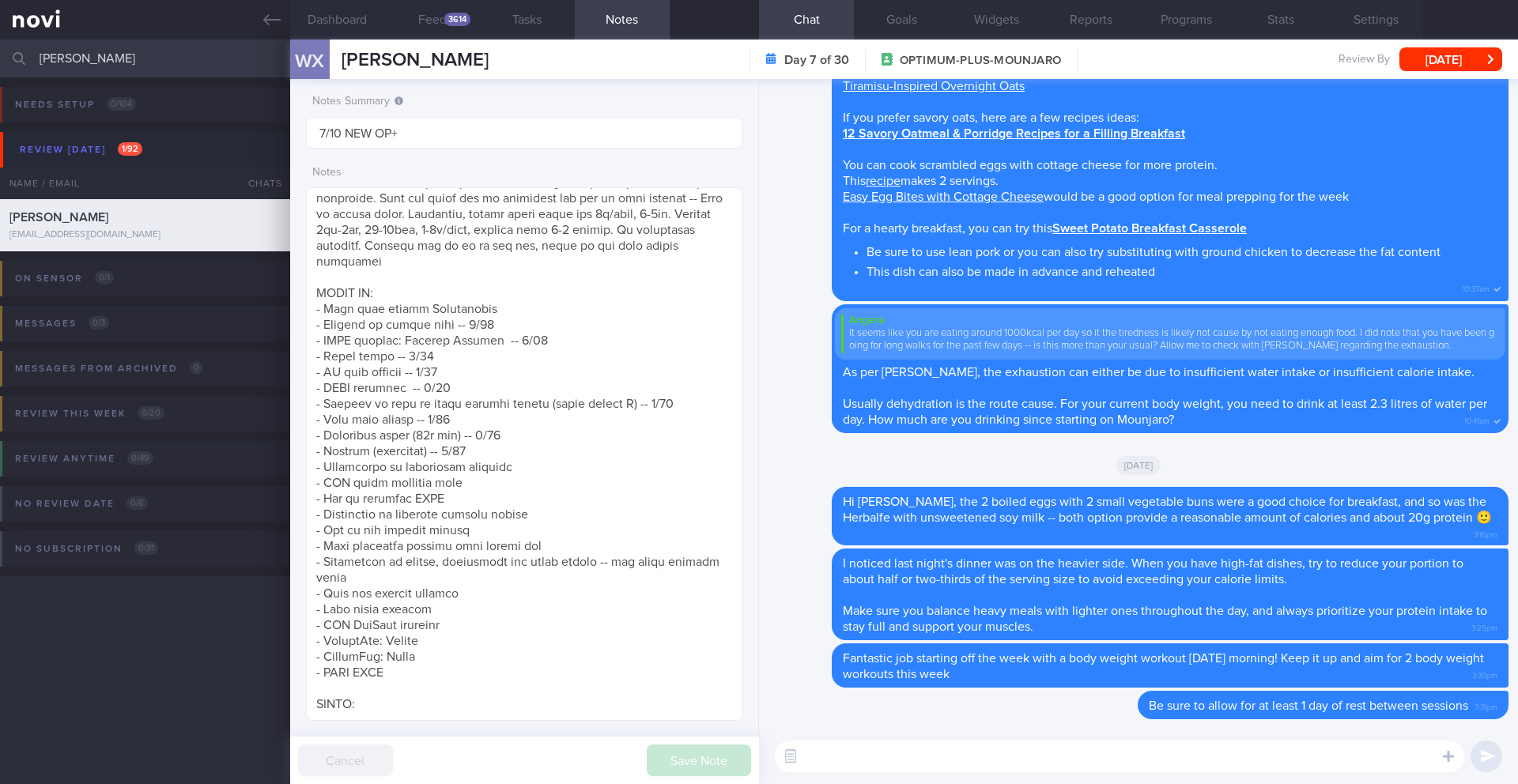
paste textarea "The primary goal of cardio is cardiovascular health, while resistance training …"
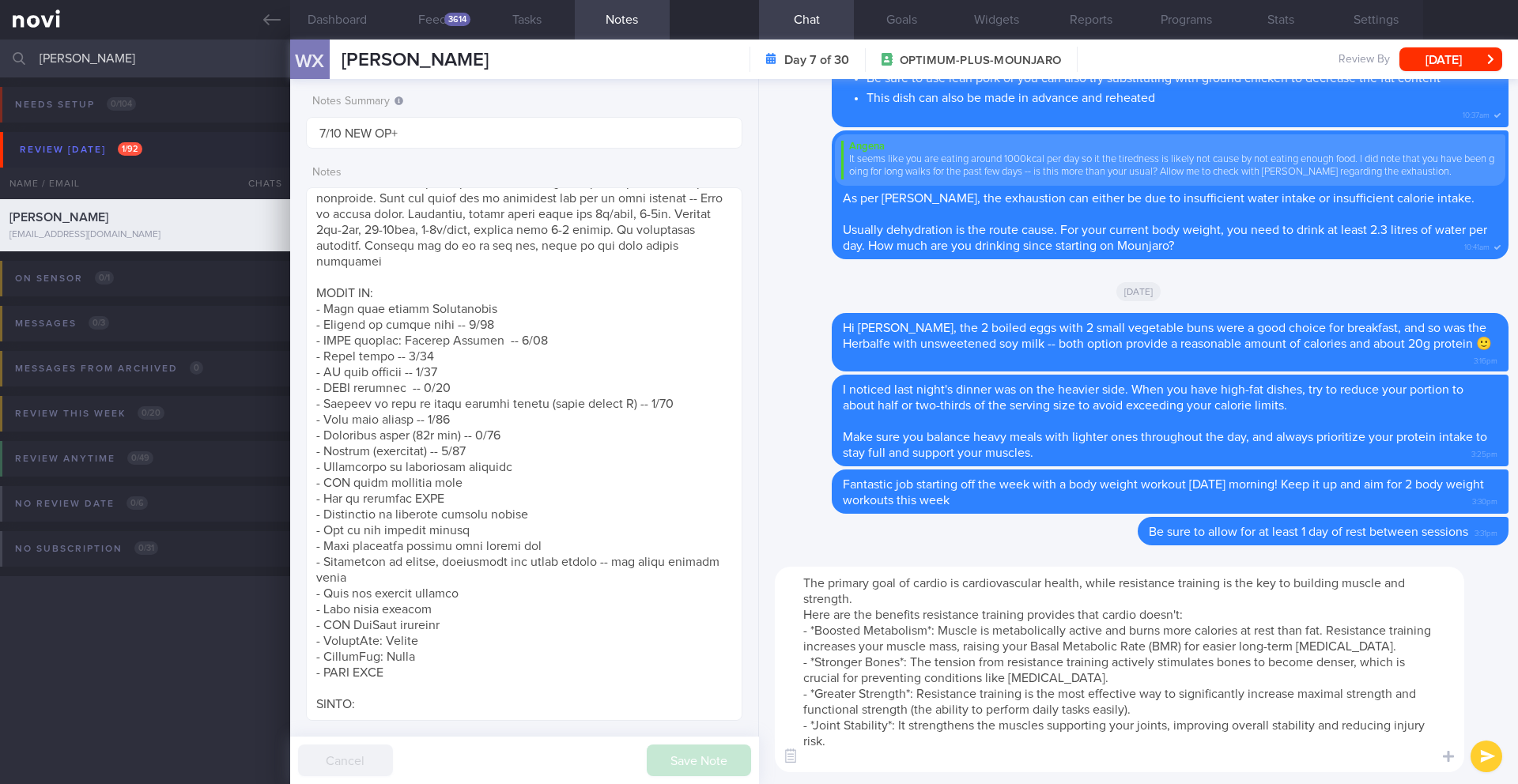
scroll to position [0, 0]
click at [910, 598] on textarea "The primary goal of cardio is cardiovascular health, while resistance training …" at bounding box center [1120, 669] width 690 height 206
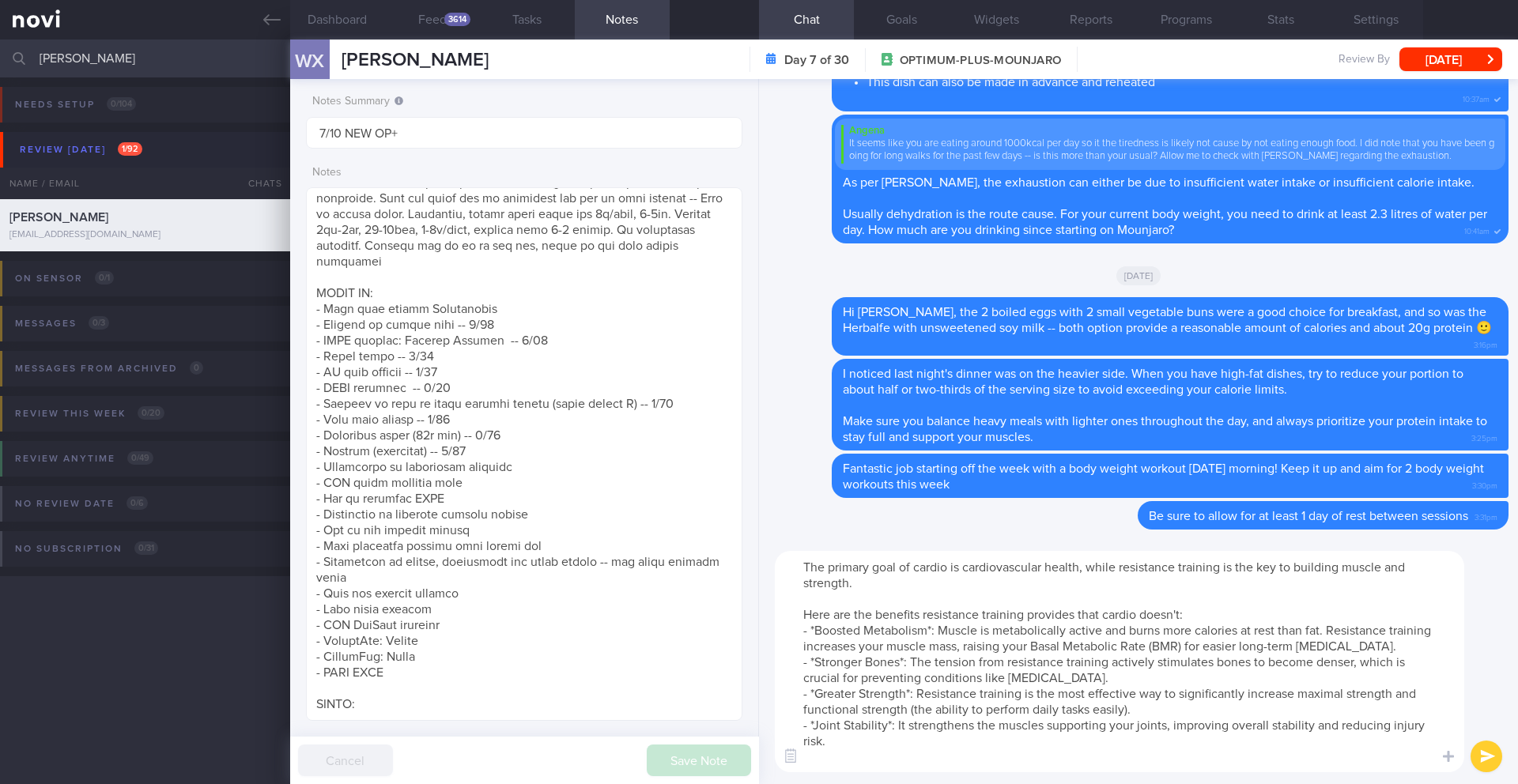
type textarea "The primary goal of cardio is cardiovascular health, while resistance training …"
click at [1482, 752] on button "submit" at bounding box center [1487, 756] width 31 height 31
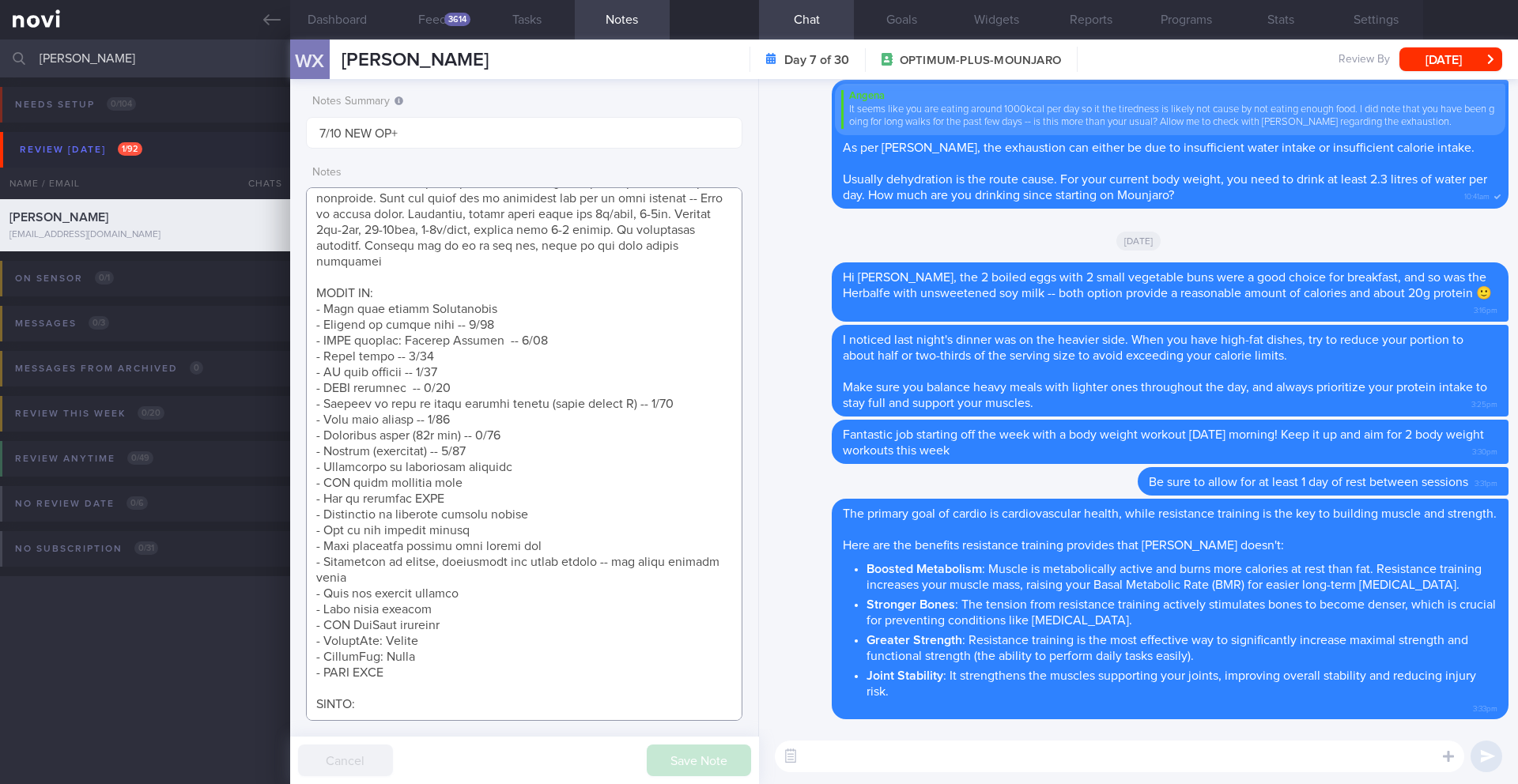
click at [492, 419] on textarea at bounding box center [524, 454] width 437 height 534
click at [528, 433] on textarea at bounding box center [524, 454] width 437 height 534
click at [518, 431] on textarea at bounding box center [524, 454] width 437 height 534
click at [520, 422] on textarea at bounding box center [524, 454] width 437 height 534
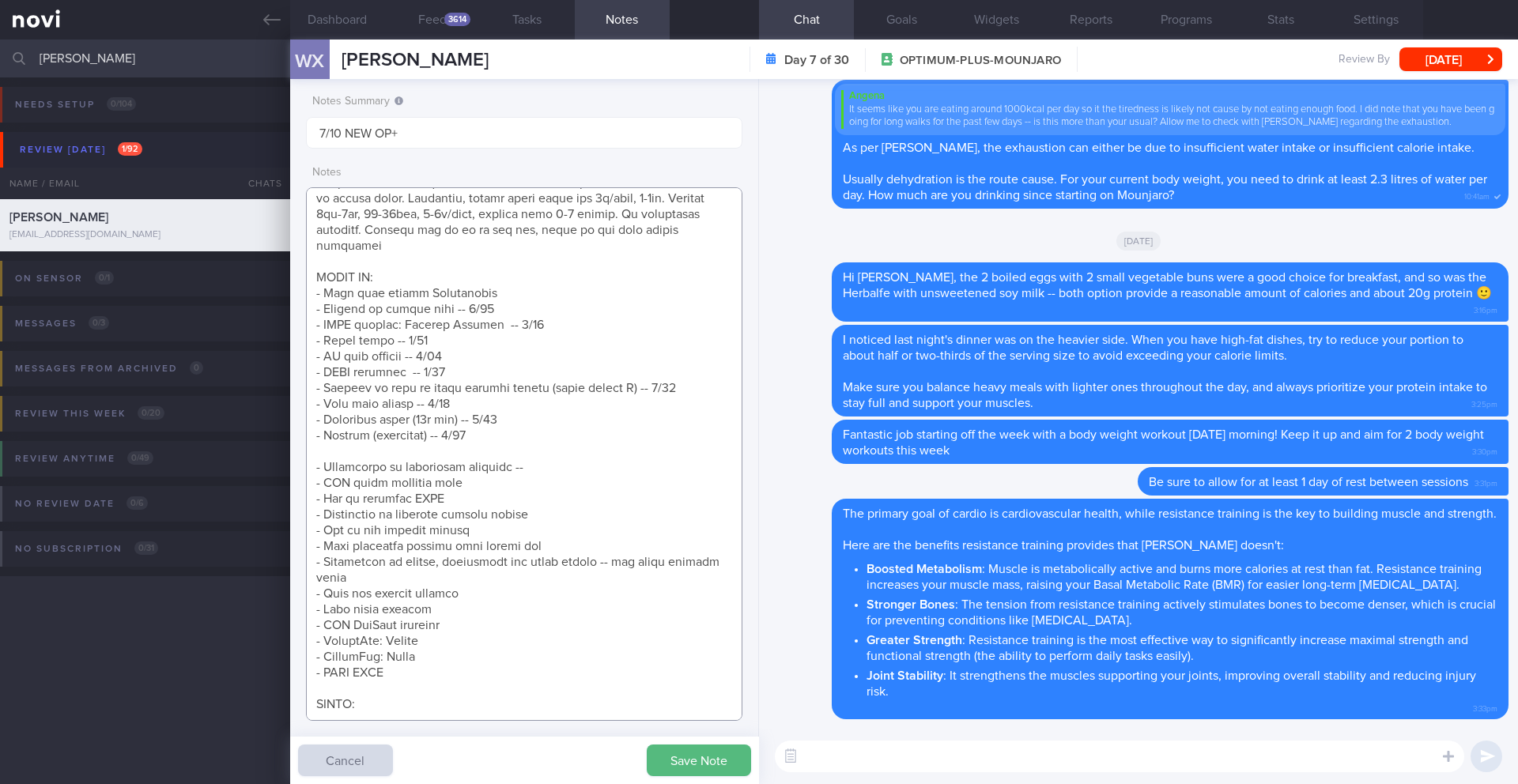
scroll to position [686, 0]
type textarea "SUPPORT NEEDED: CHALLENGE: - DIET - EXERCISE - MEDS - WEIGHT - HbA1c/GMI Wt tre…"
click at [675, 744] on div "Save Note Cancel" at bounding box center [524, 760] width 469 height 47
click at [673, 753] on button "Save Note" at bounding box center [699, 760] width 104 height 31
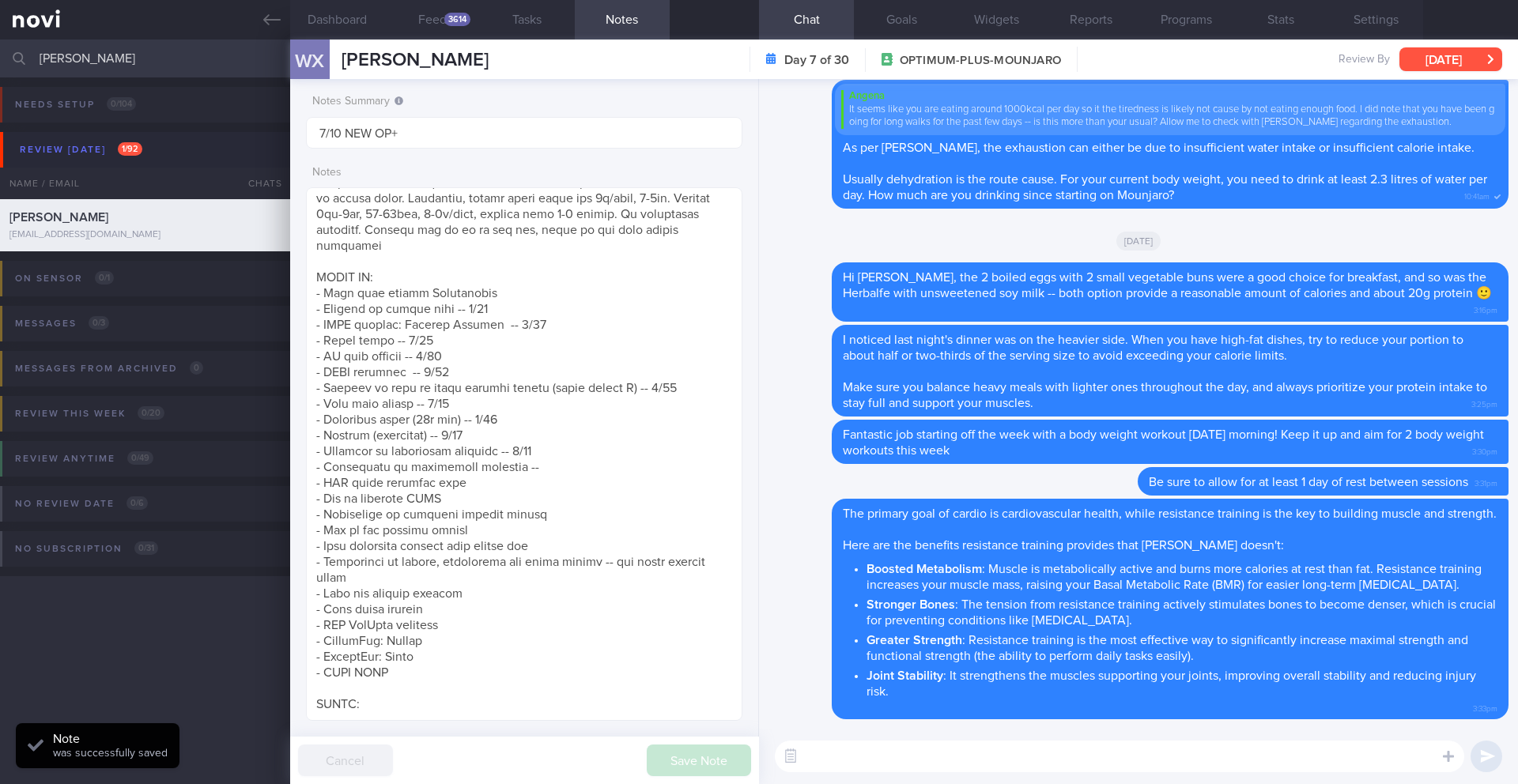
click at [1423, 66] on button "[DATE]" at bounding box center [1451, 59] width 102 height 24
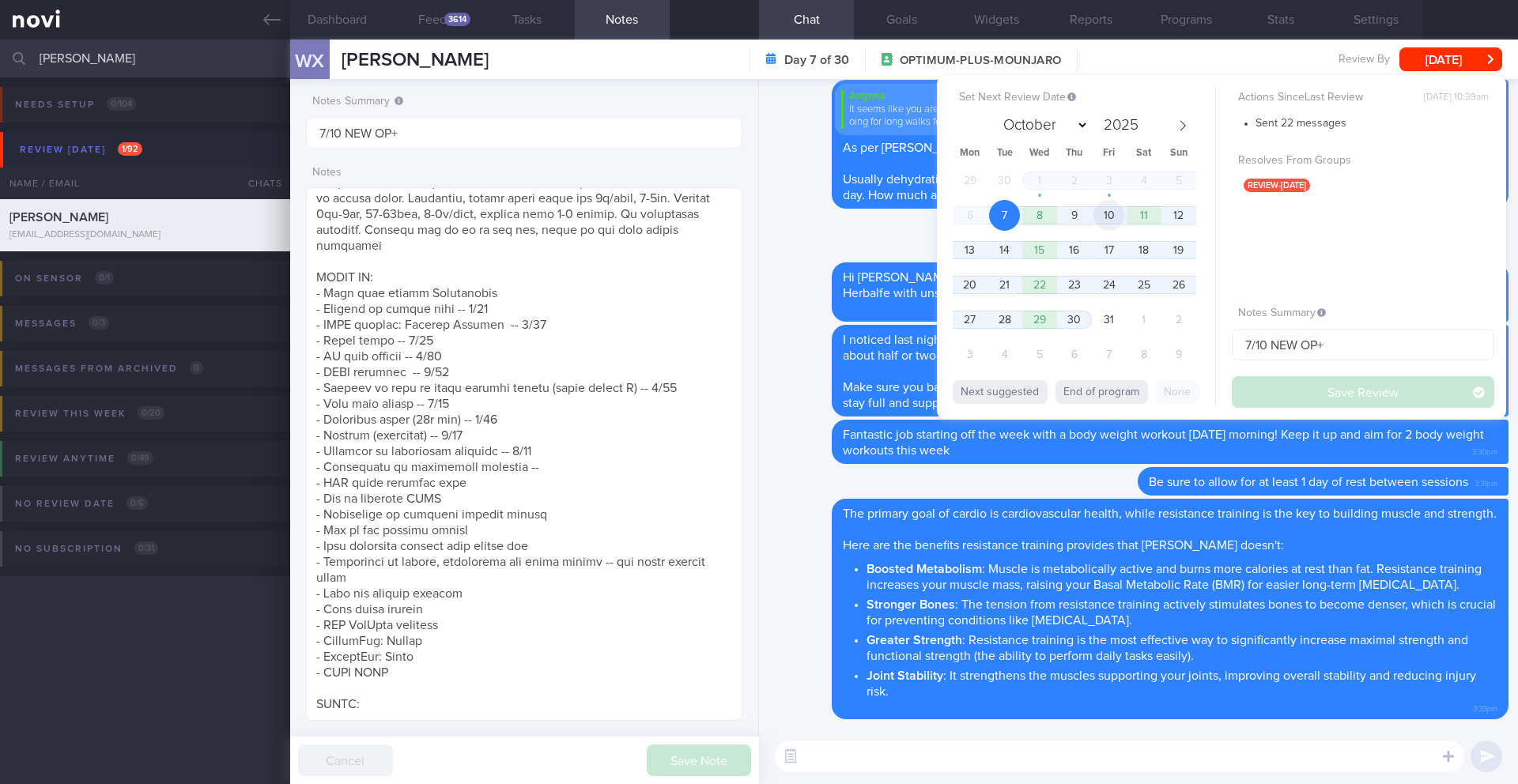
click at [1099, 219] on span "10" at bounding box center [1109, 214] width 30 height 30
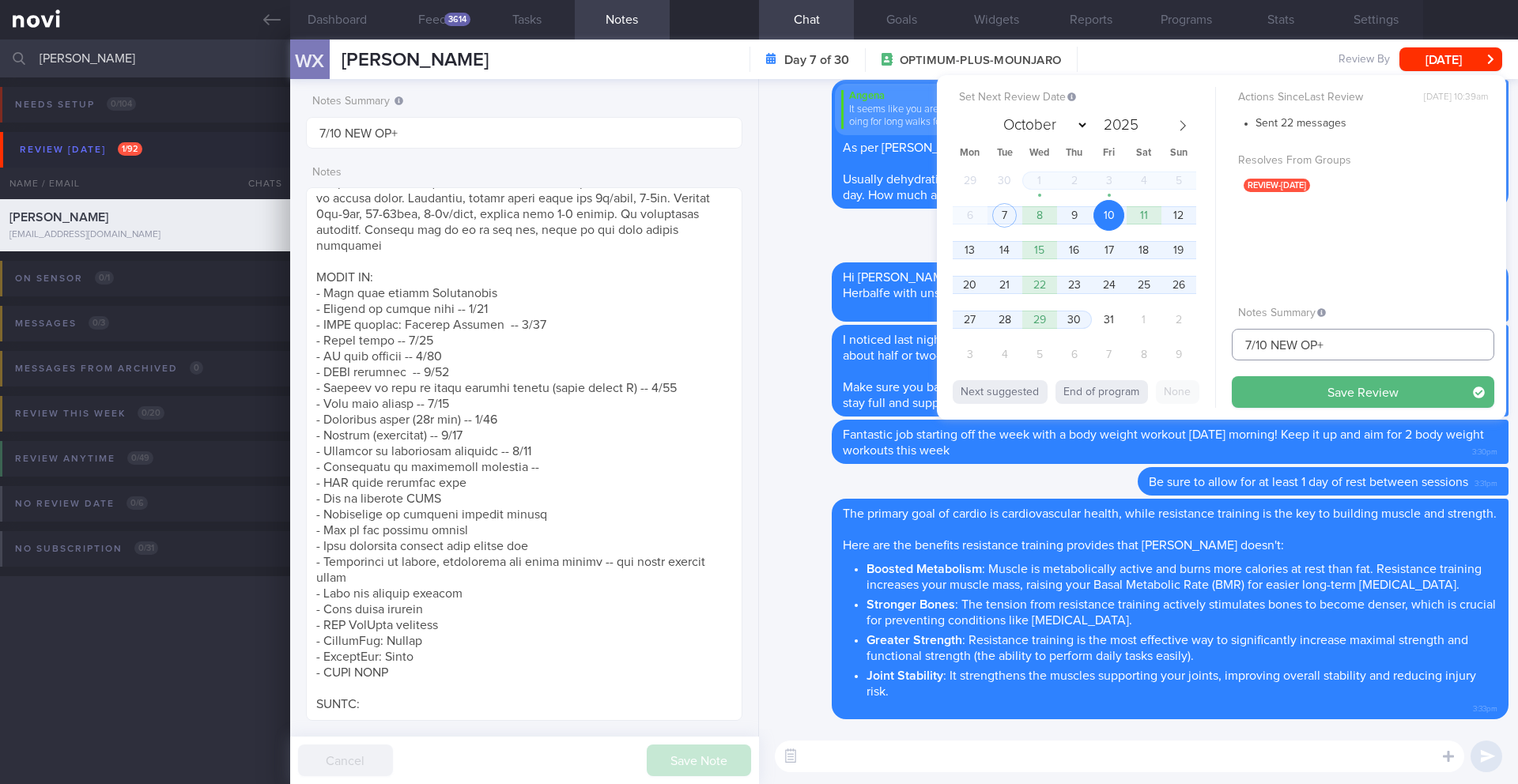
drag, startPoint x: 1253, startPoint y: 348, endPoint x: 1215, endPoint y: 348, distance: 38.0
click at [1215, 348] on div "Set Next Review Date [DATE] October November [DATE] Mon Tue Wed Thu Fri Sat Sun…" at bounding box center [1222, 247] width 570 height 344
type input "10/10 NEW OP+"
click at [1253, 411] on div "Set Next Review Date [DATE] October November [DATE] Mon Tue Wed Thu Fri Sat Sun…" at bounding box center [1222, 247] width 570 height 344
click at [1253, 399] on button "Save Review" at bounding box center [1363, 392] width 263 height 31
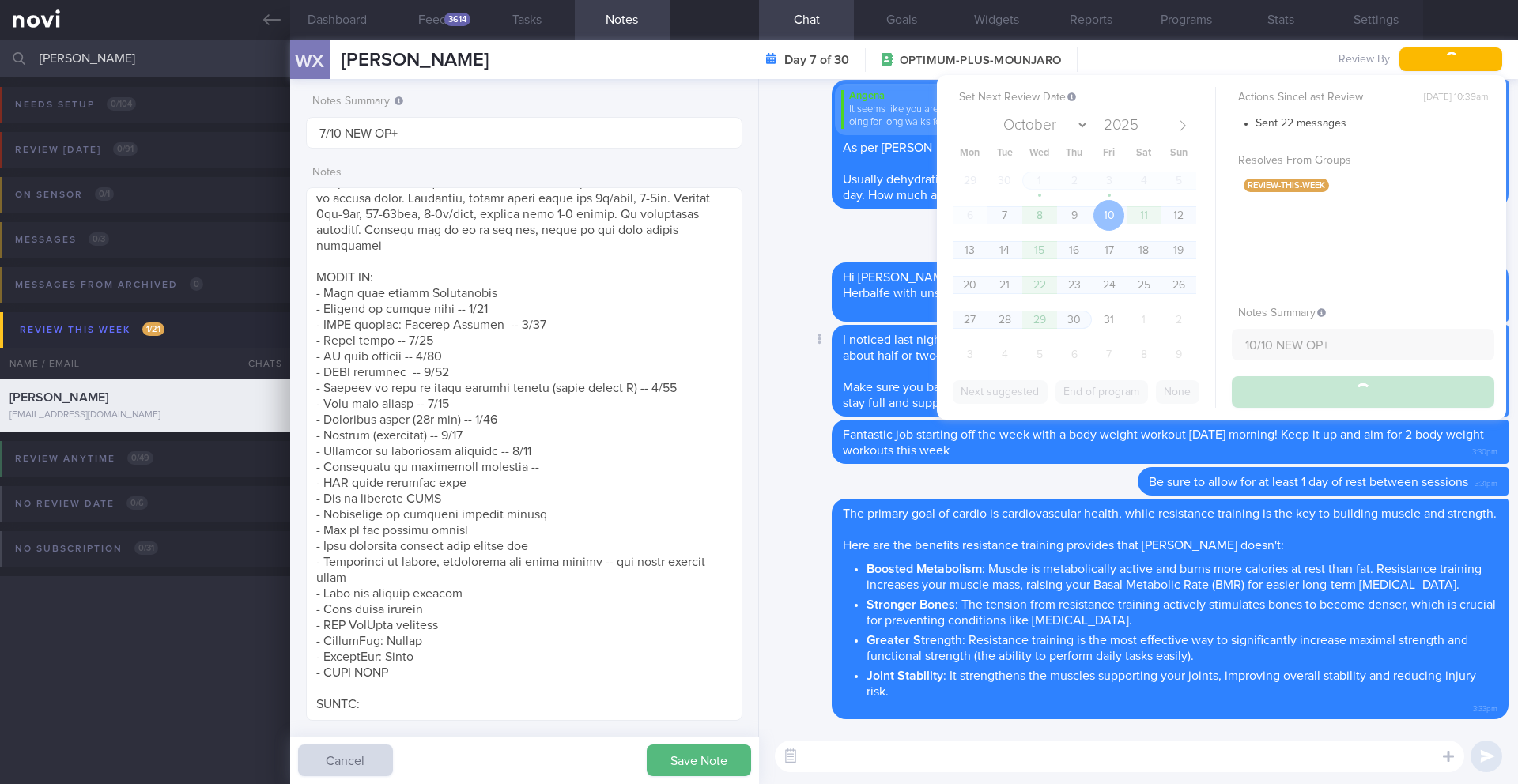
type input "10/10 NEW OP+"
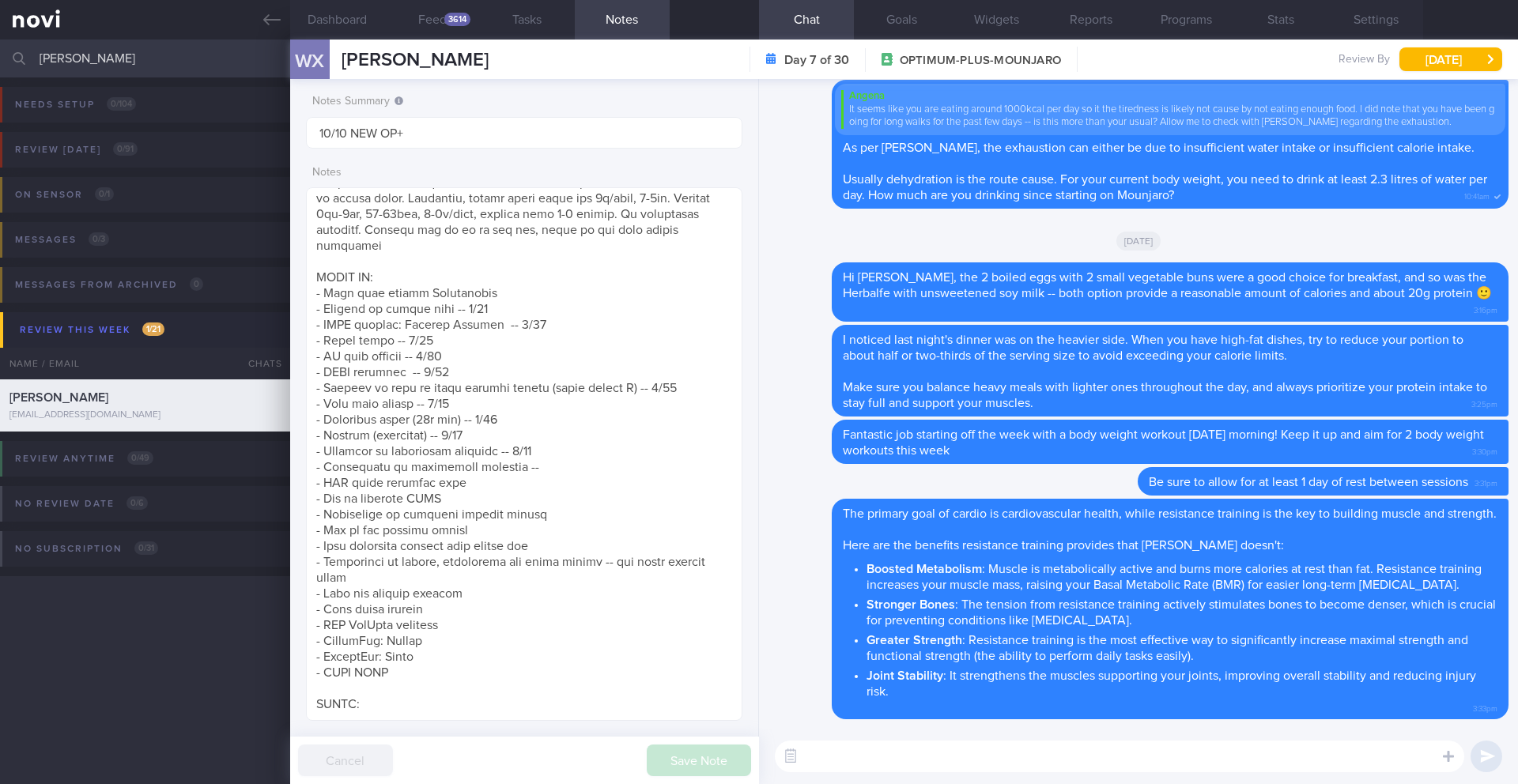
click at [139, 56] on input "[PERSON_NAME]" at bounding box center [759, 58] width 1518 height 38
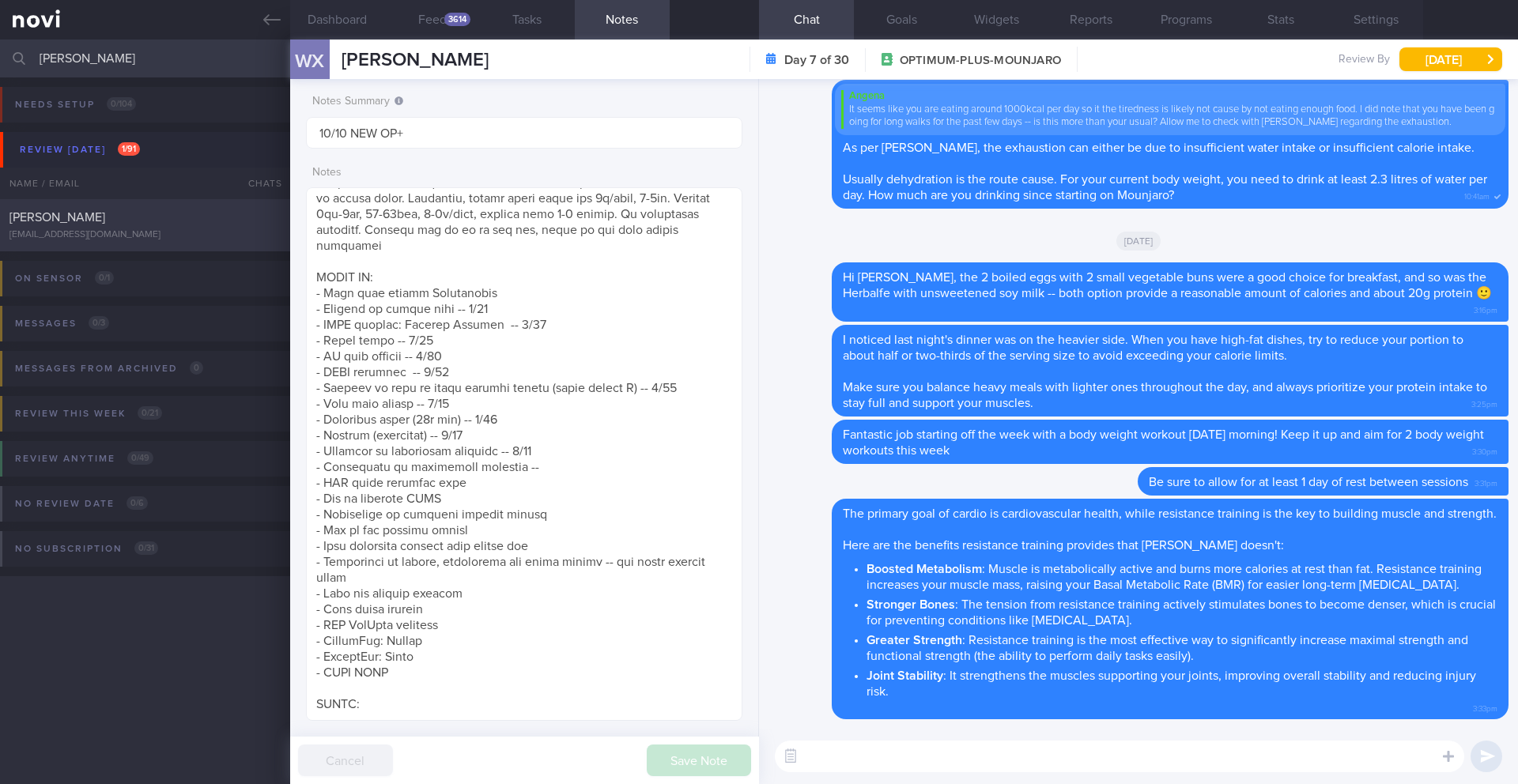
type input "[PERSON_NAME]"
click at [144, 240] on div "[EMAIL_ADDRESS][DOMAIN_NAME]" at bounding box center [146, 235] width 272 height 12
type input "7/10 SAF LIP"
type textarea "Short term target wt: 78kg (BMI 24.9) Long term target wt: 72kg (BMI 22.9) SUPP…"
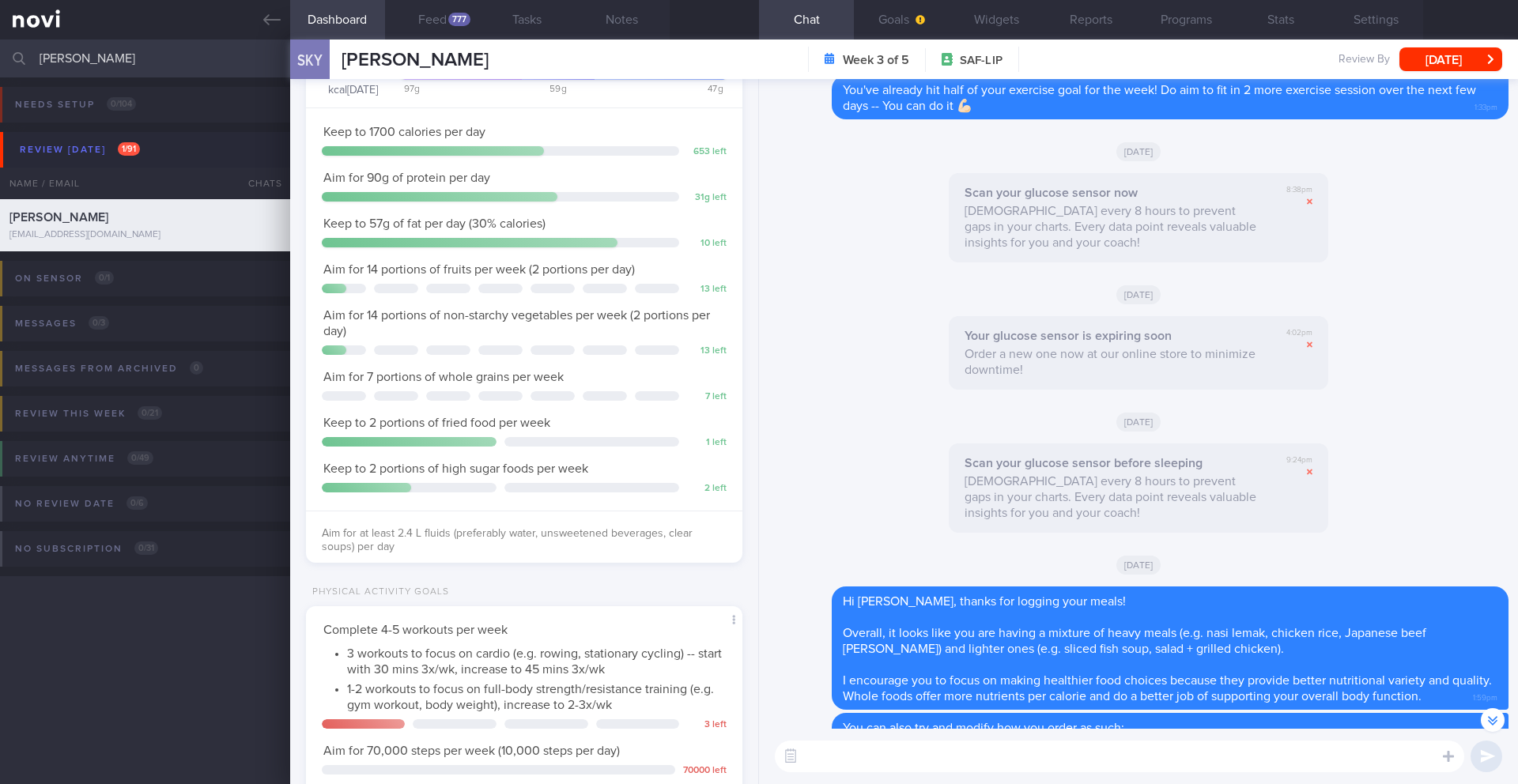
scroll to position [-859, 0]
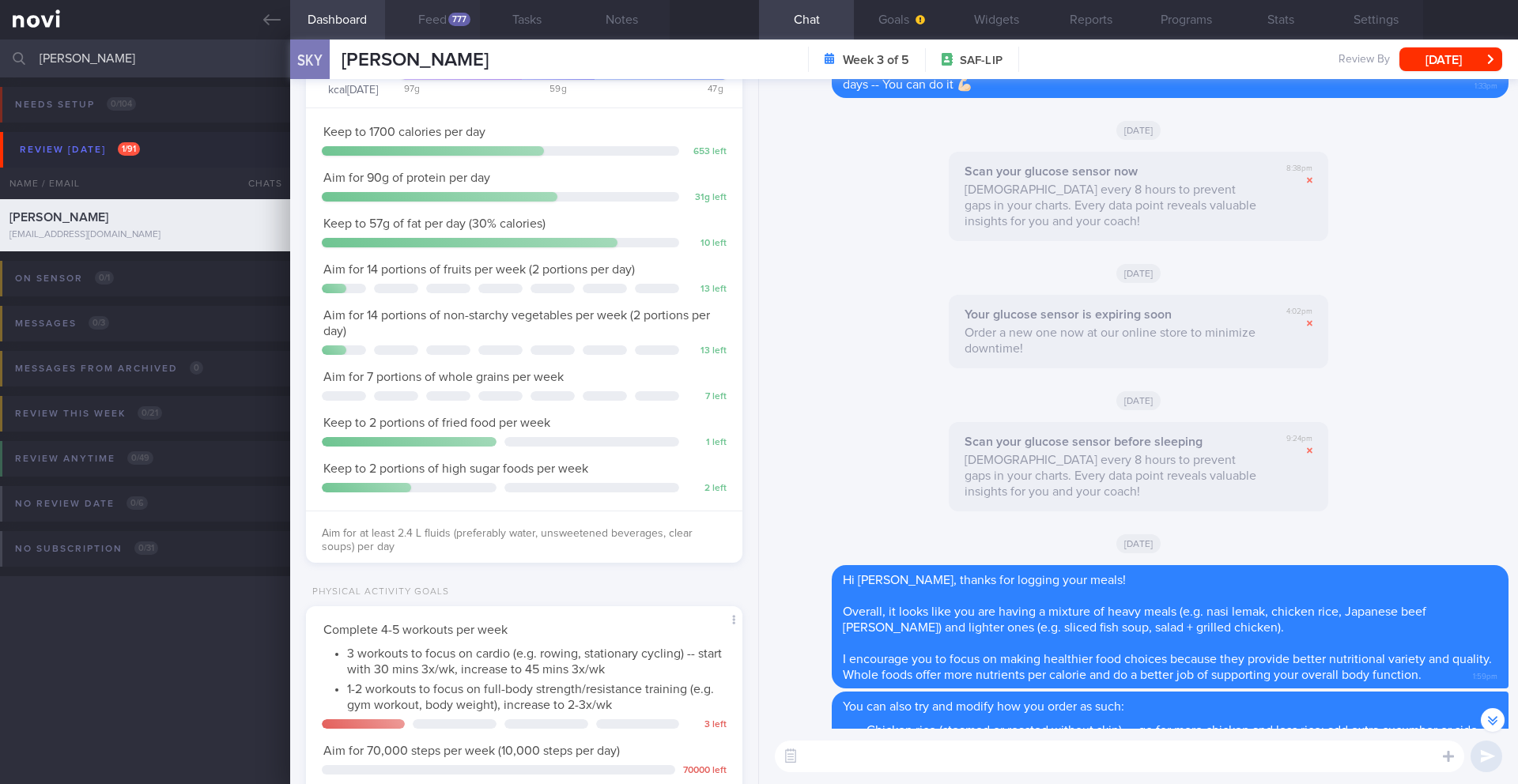
click at [464, 17] on div "777" at bounding box center [459, 20] width 23 height 14
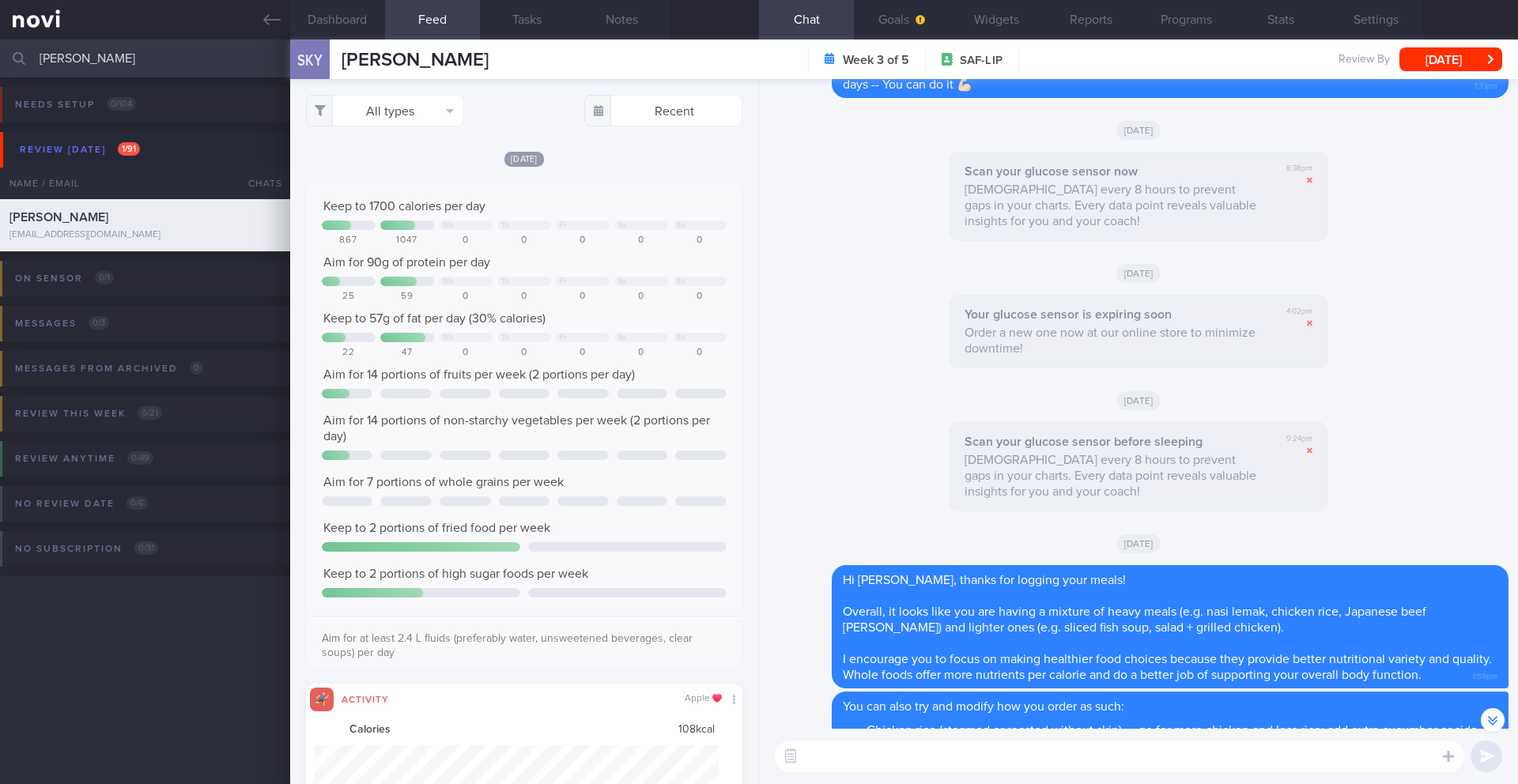
scroll to position [100, 405]
click at [404, 108] on button "All types" at bounding box center [385, 110] width 158 height 31
click at [383, 168] on button "Activity" at bounding box center [385, 165] width 156 height 24
checkbox input "false"
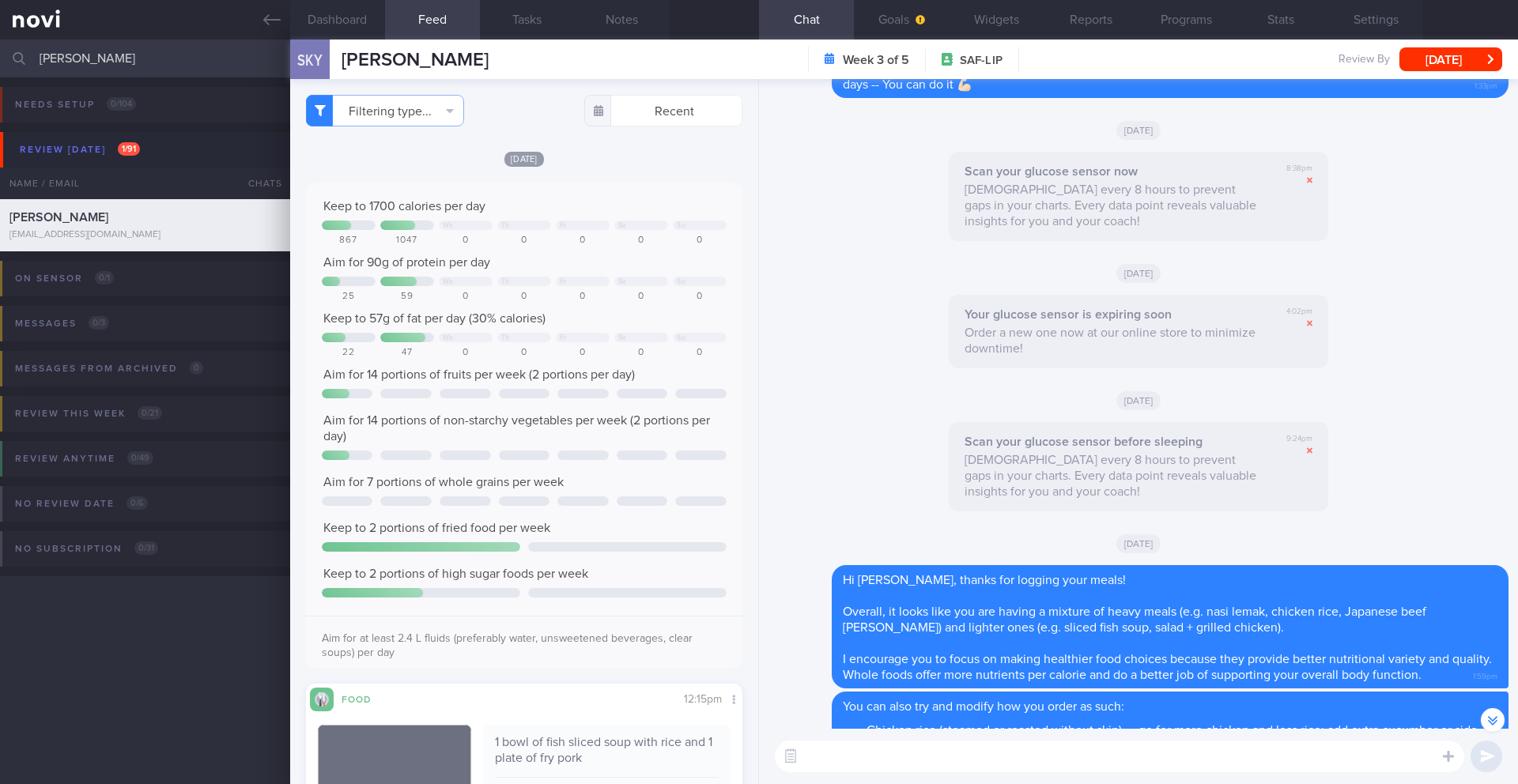
click at [603, 199] on div "Keep to 1700 calories per day" at bounding box center [524, 207] width 405 height 16
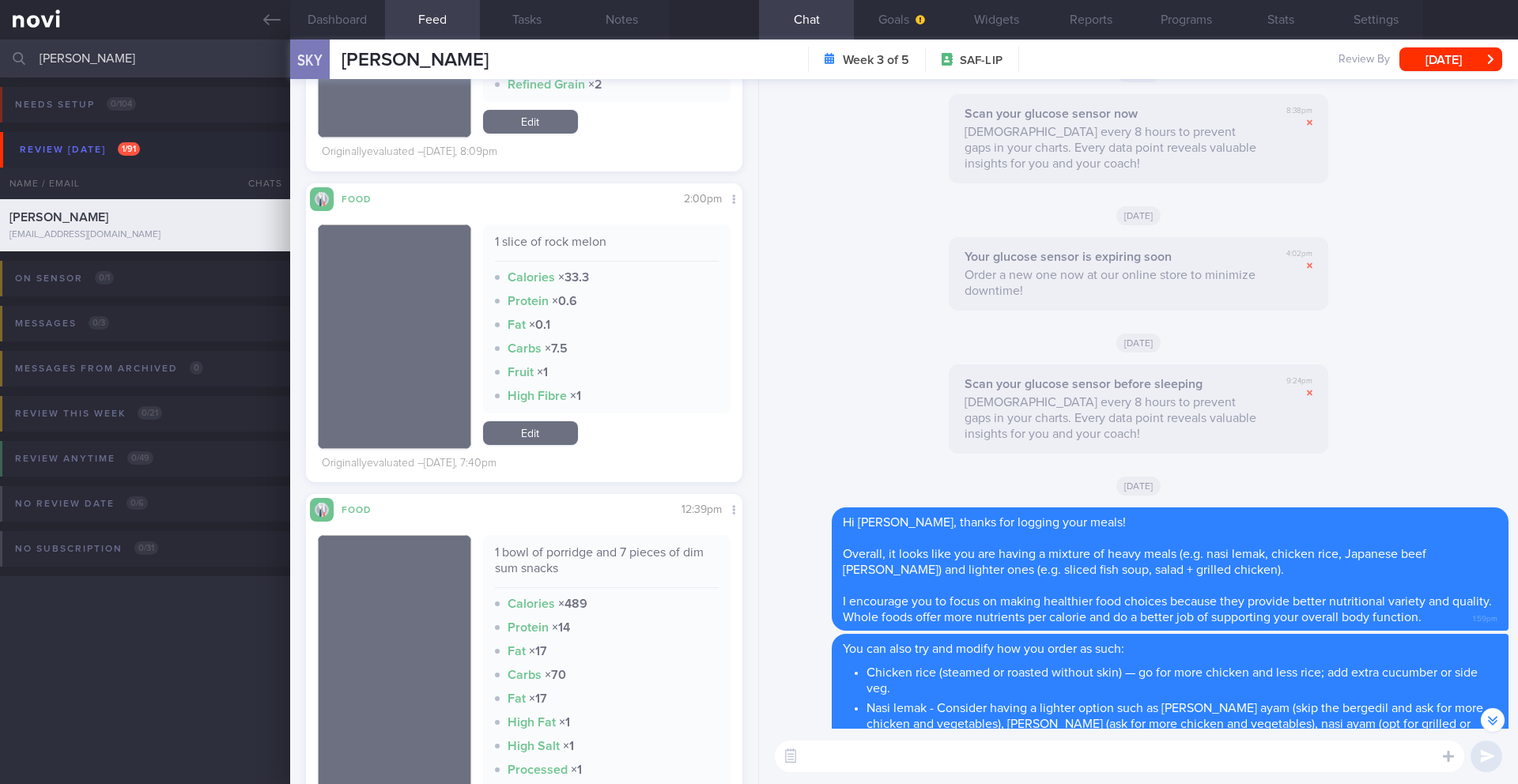
scroll to position [1711, 0]
click at [891, 754] on textarea at bounding box center [1120, 756] width 690 height 31
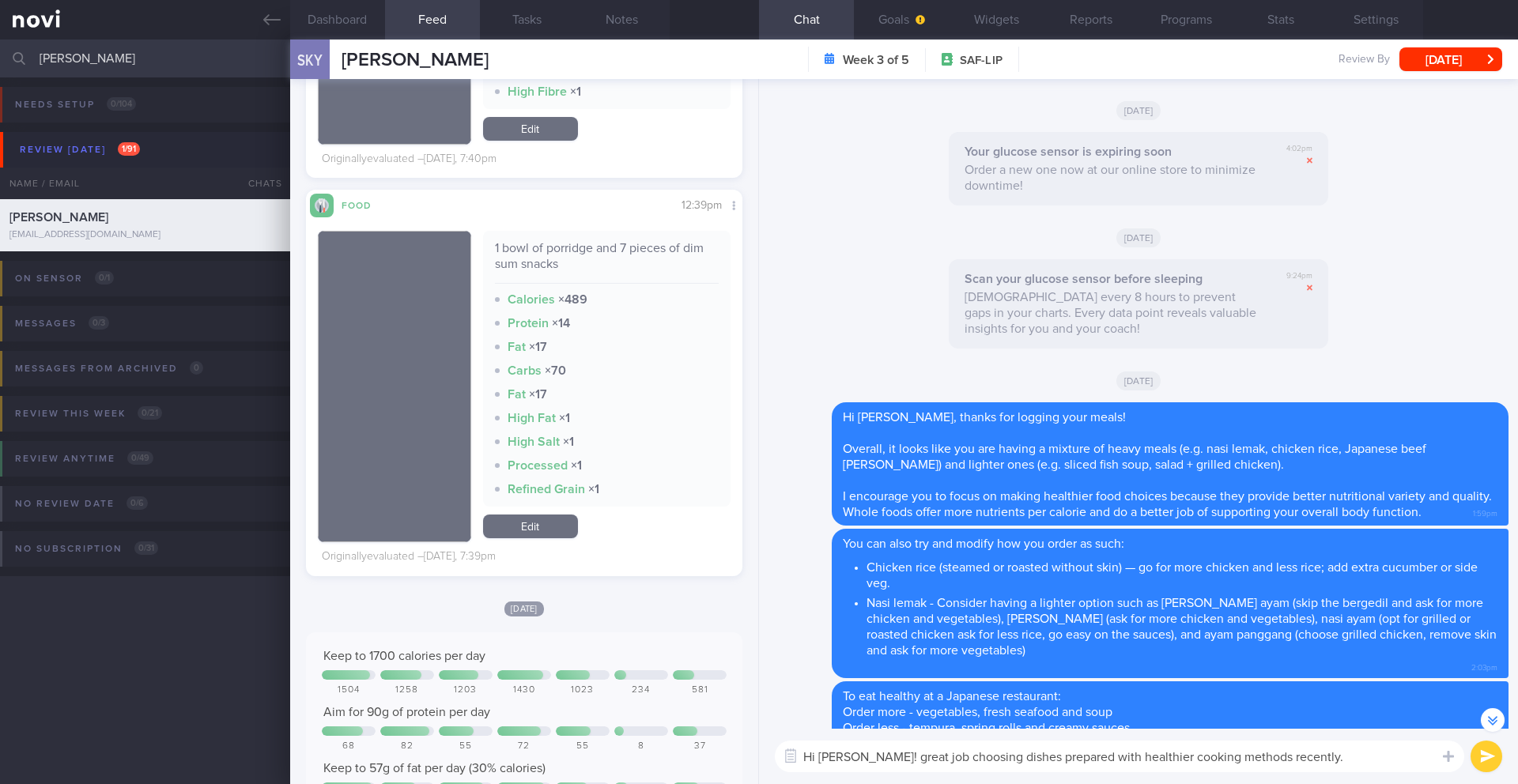
scroll to position [1993, 0]
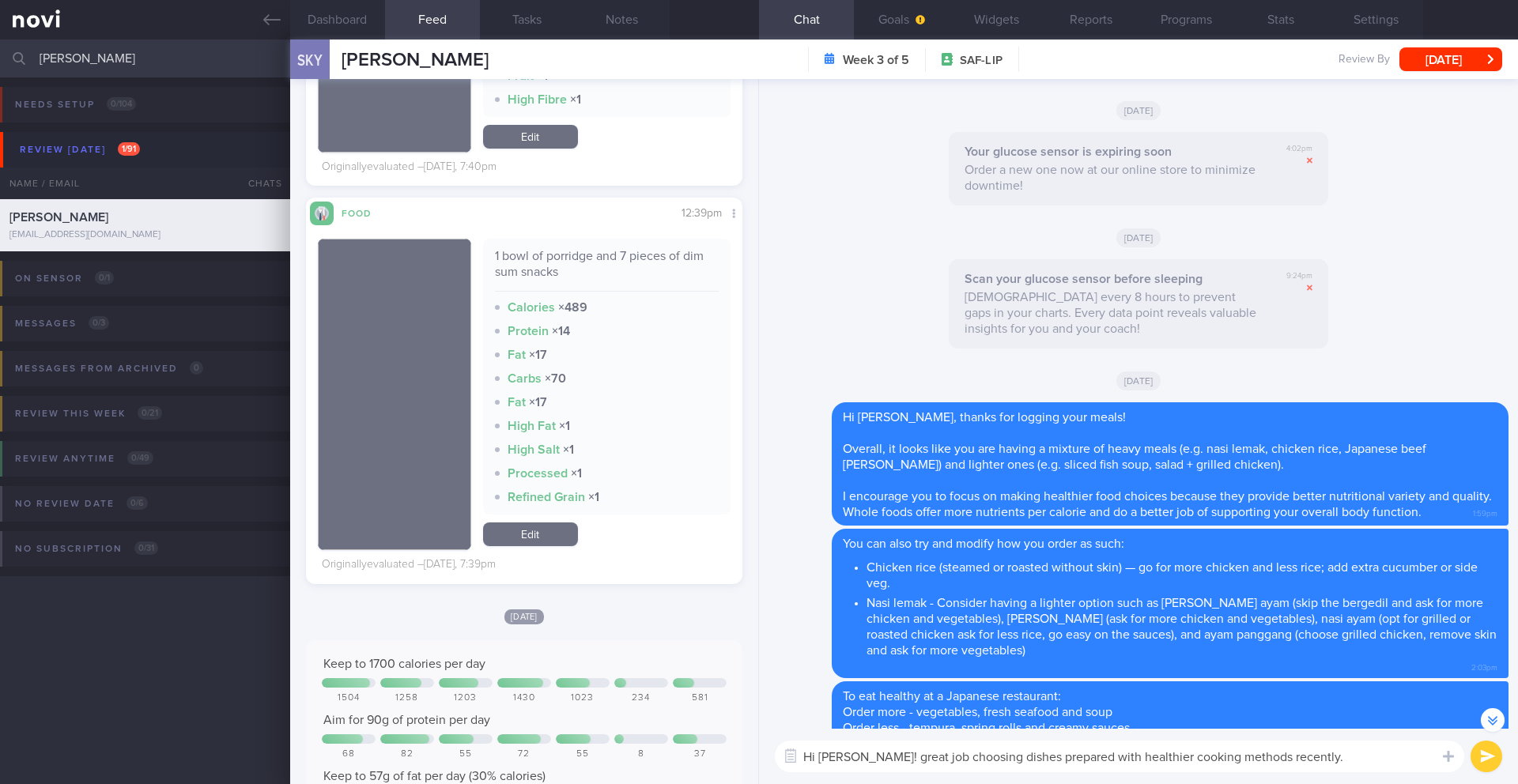
click at [1223, 761] on textarea "Hi [PERSON_NAME]! great job choosing dishes prepared with healthier cooking met…" at bounding box center [1120, 756] width 690 height 31
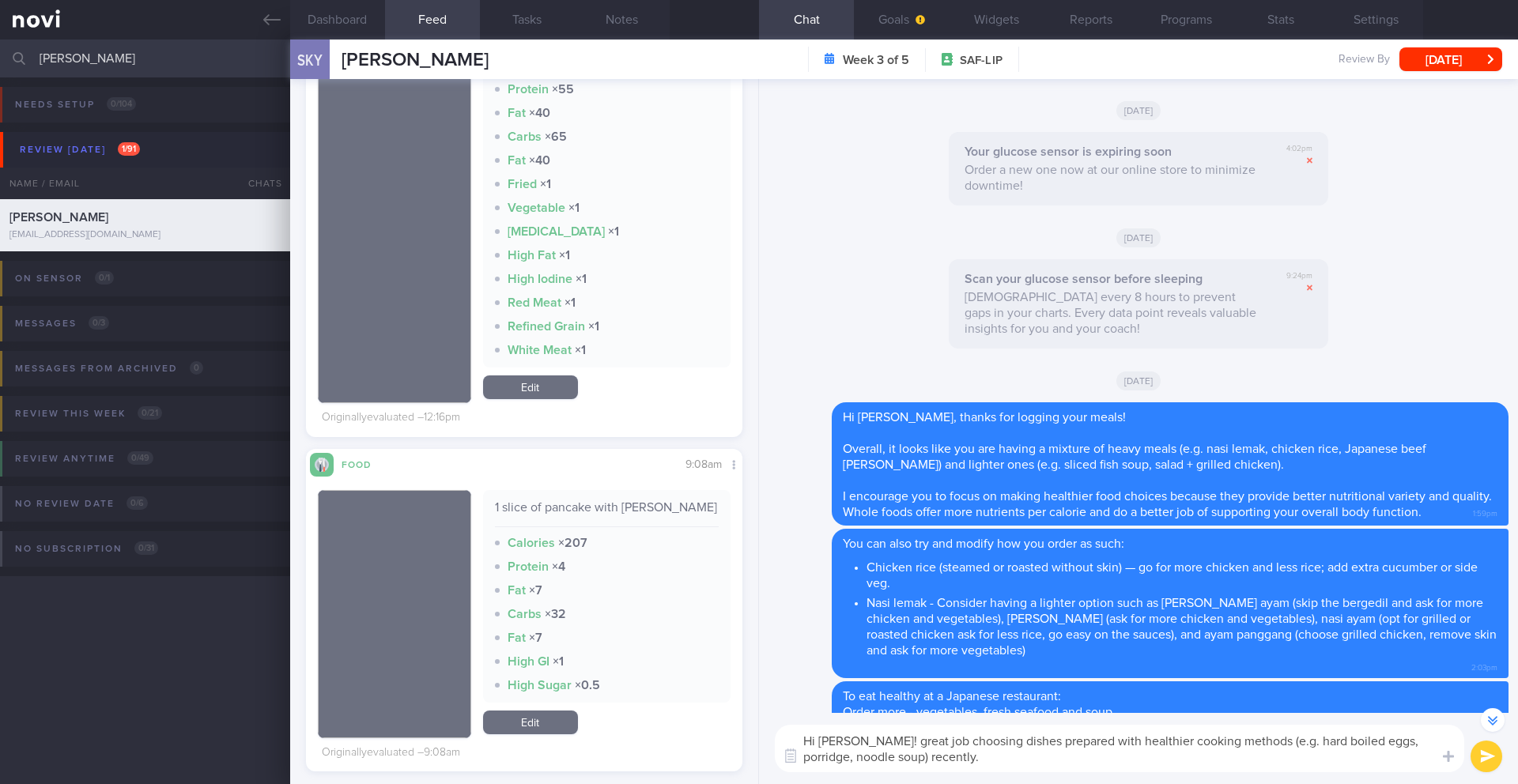
scroll to position [590, 0]
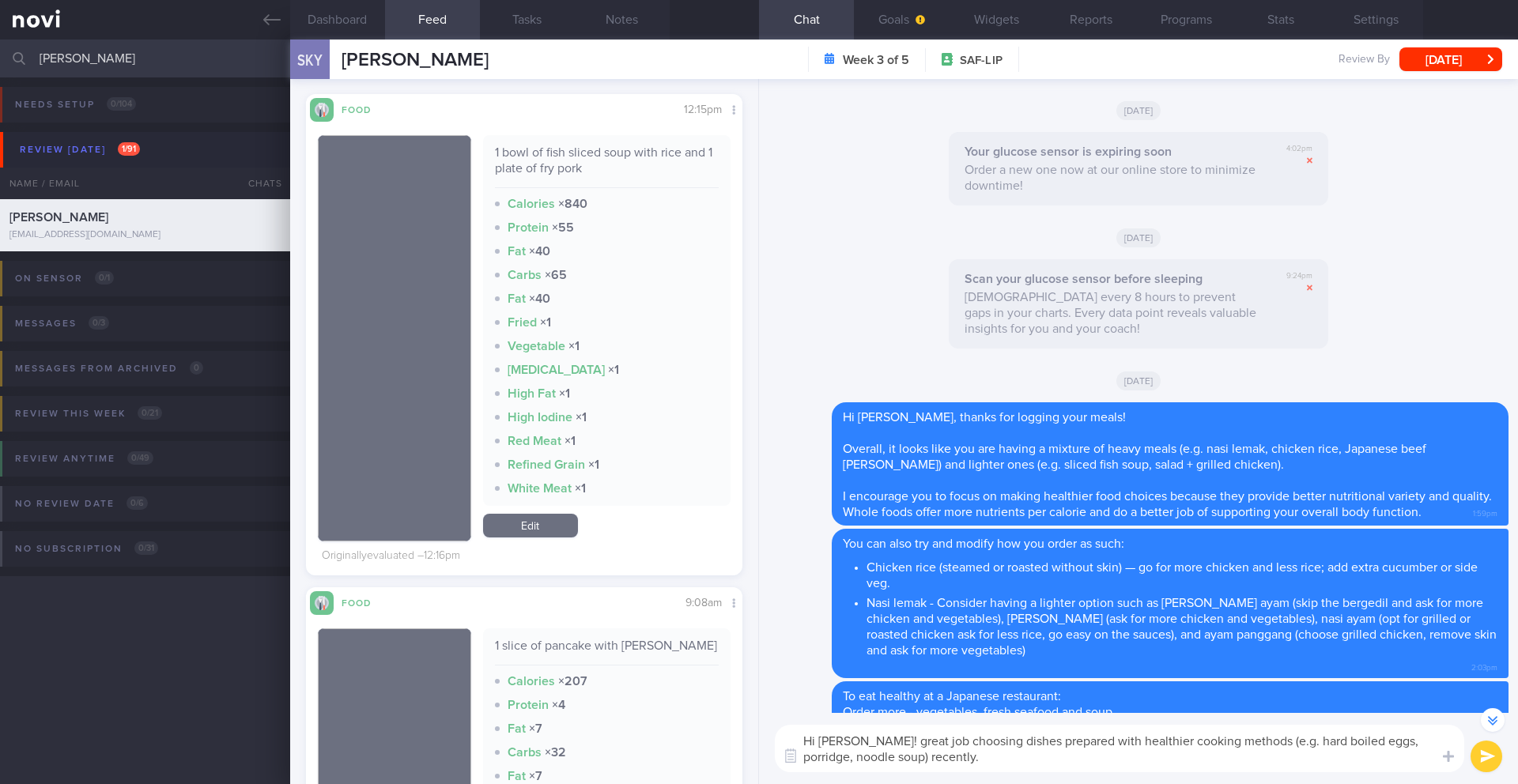
click at [873, 759] on textarea "Hi [PERSON_NAME]! great job choosing dishes prepared with healthier cooking met…" at bounding box center [1120, 749] width 690 height 47
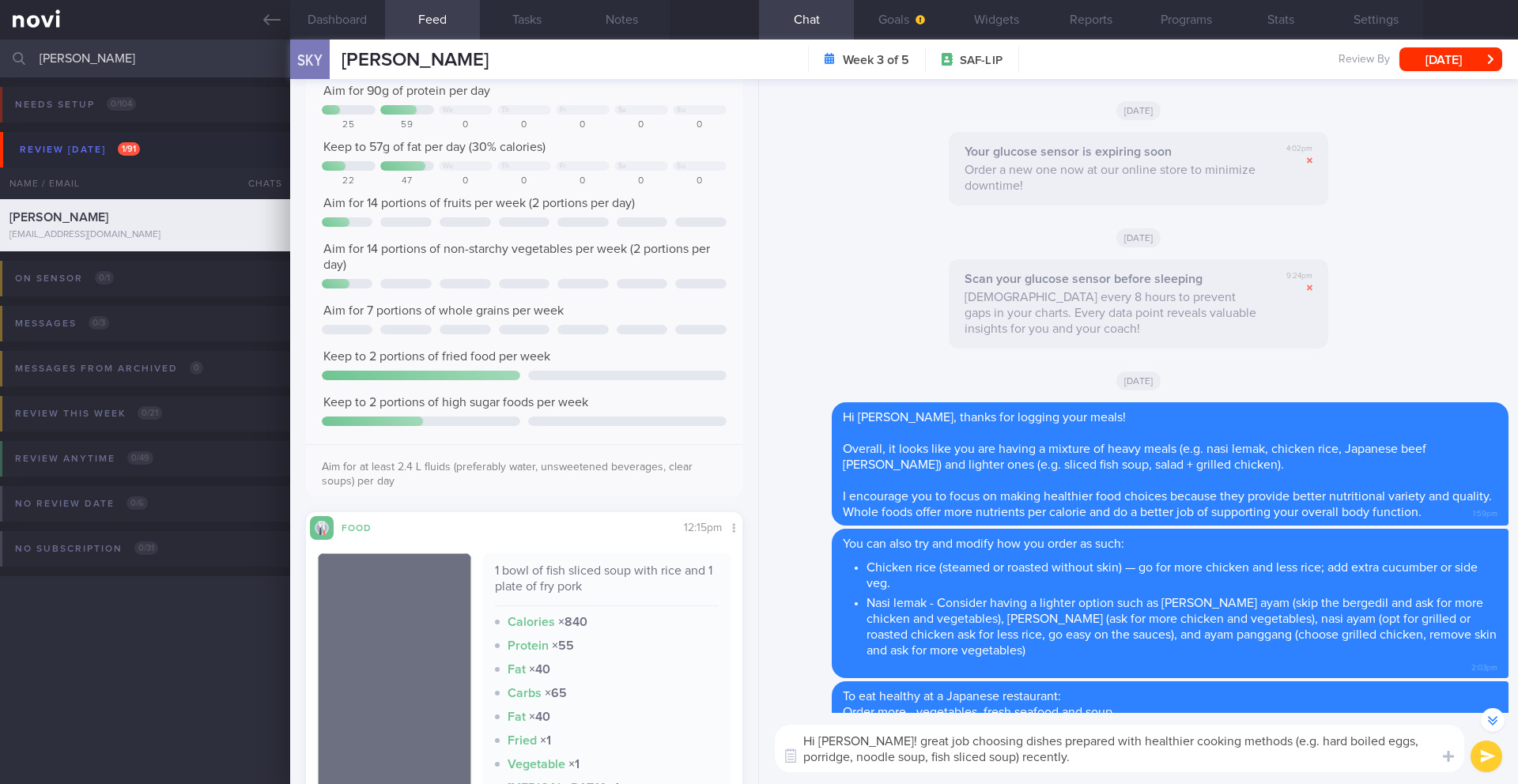
scroll to position [0, 0]
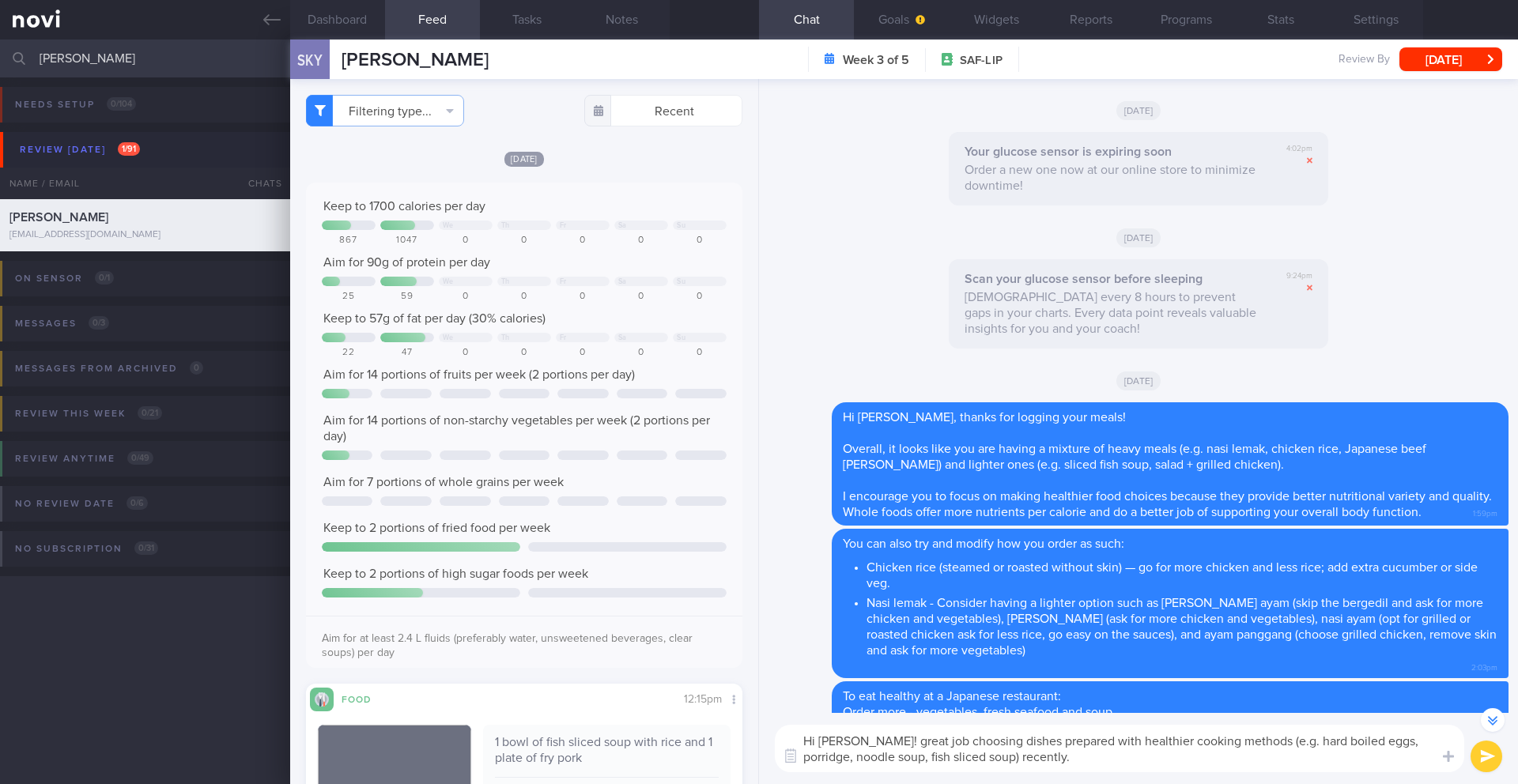
click at [1103, 752] on textarea "Hi [PERSON_NAME]! great job choosing dishes prepared with healthier cooking met…" at bounding box center [1120, 749] width 690 height 47
type textarea "Hi [PERSON_NAME]! great job choosing dishes prepared with healthier cooking met…"
click at [619, 22] on button "Notes" at bounding box center [622, 20] width 94 height 39
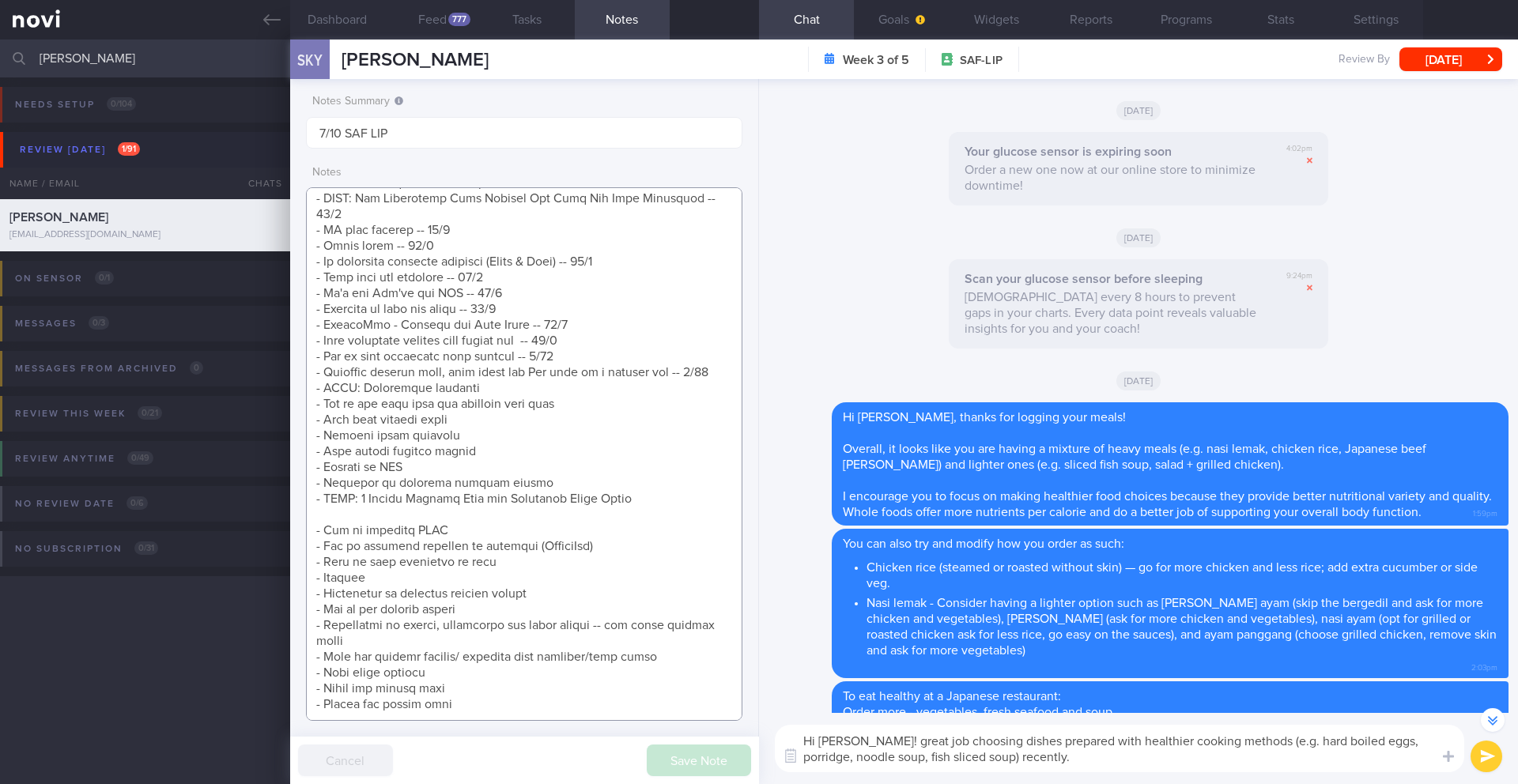
click at [469, 490] on textarea at bounding box center [524, 454] width 437 height 534
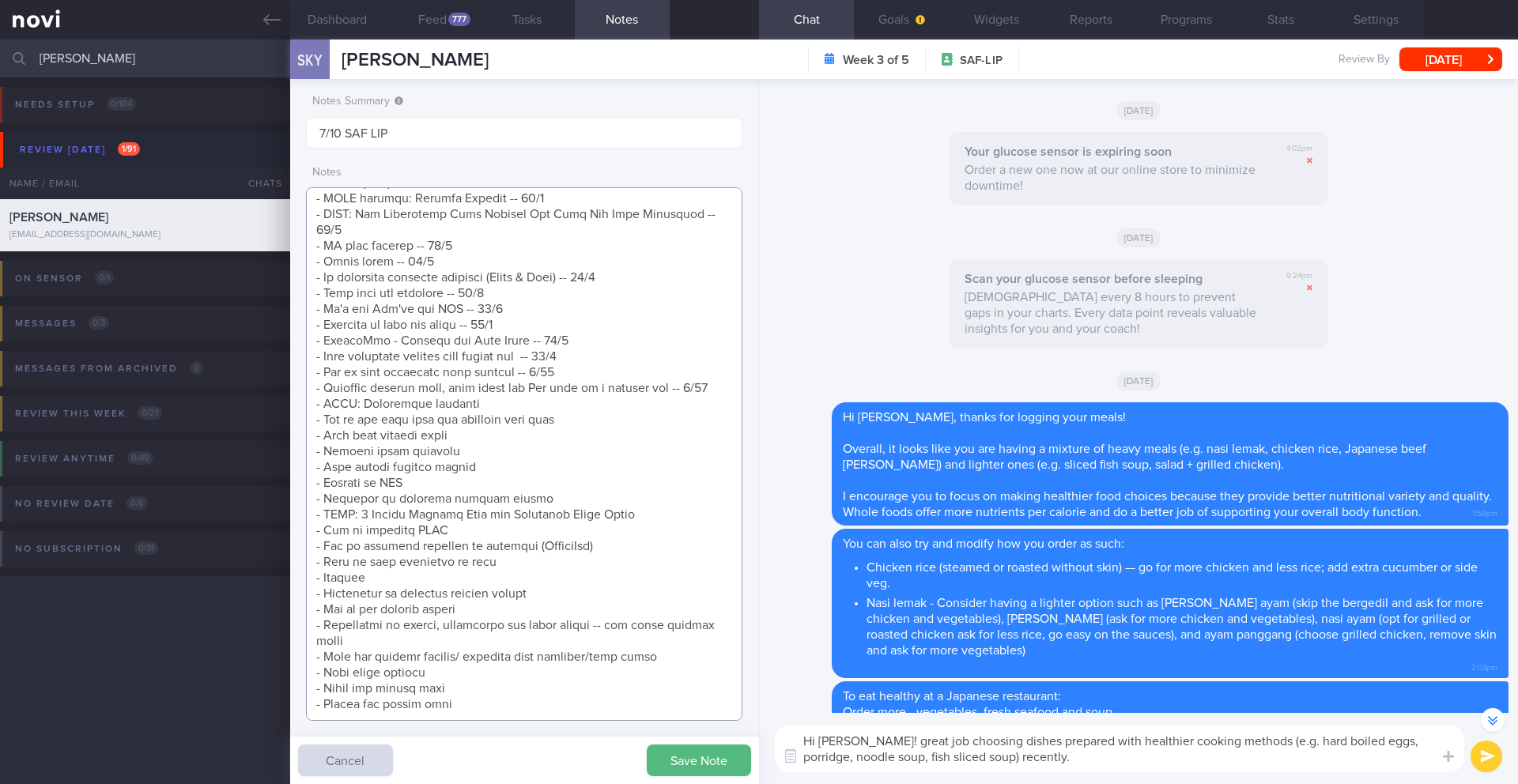
scroll to position [512, 0]
type textarea "Short term target wt: 78kg (BMI 24.9) Long term target wt: 72kg (BMI 22.9) SUPP…"
click at [362, 26] on button "Dashboard" at bounding box center [337, 20] width 94 height 39
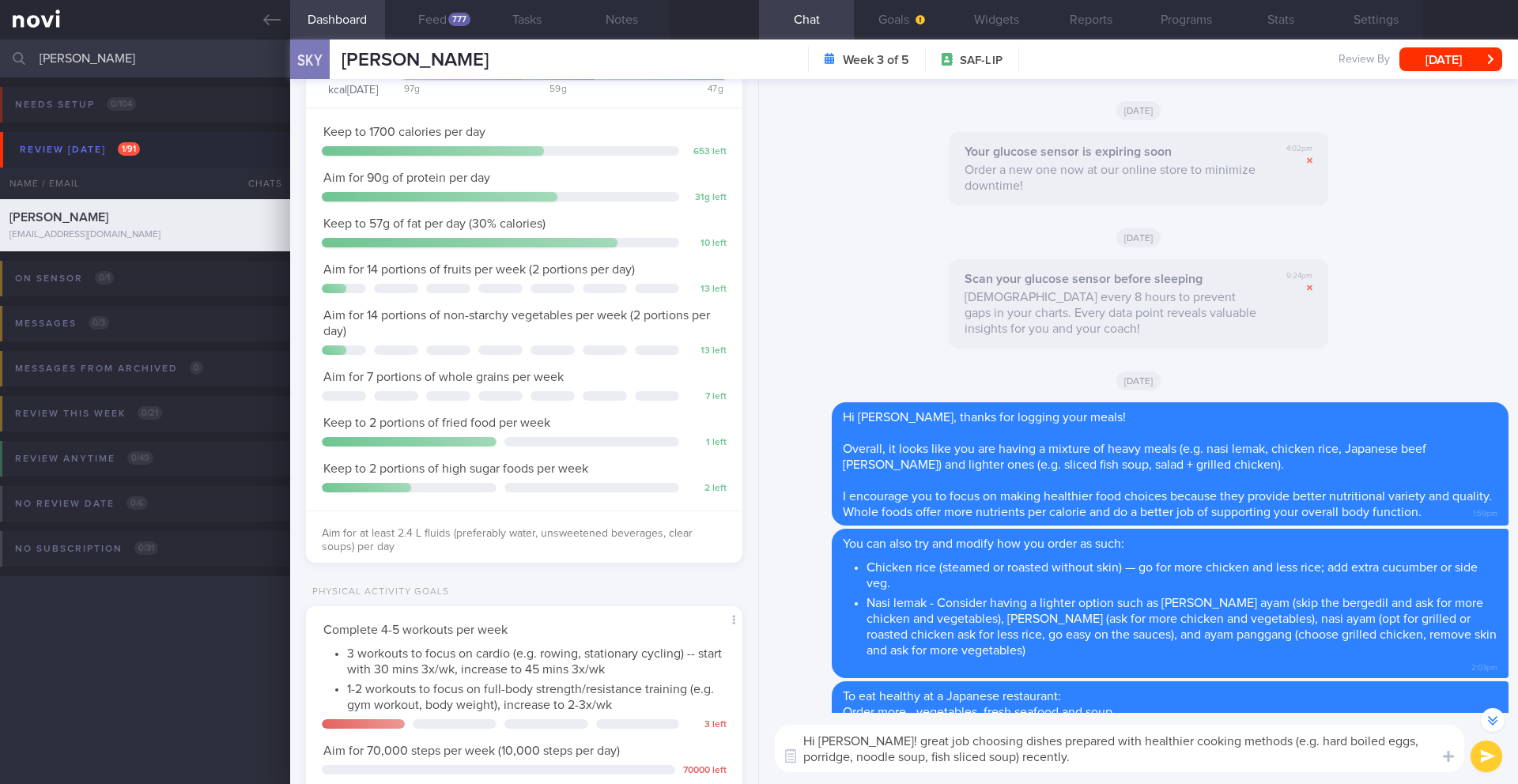
click at [1129, 755] on textarea "Hi [PERSON_NAME]! great job choosing dishes prepared with healthier cooking met…" at bounding box center [1120, 749] width 690 height 47
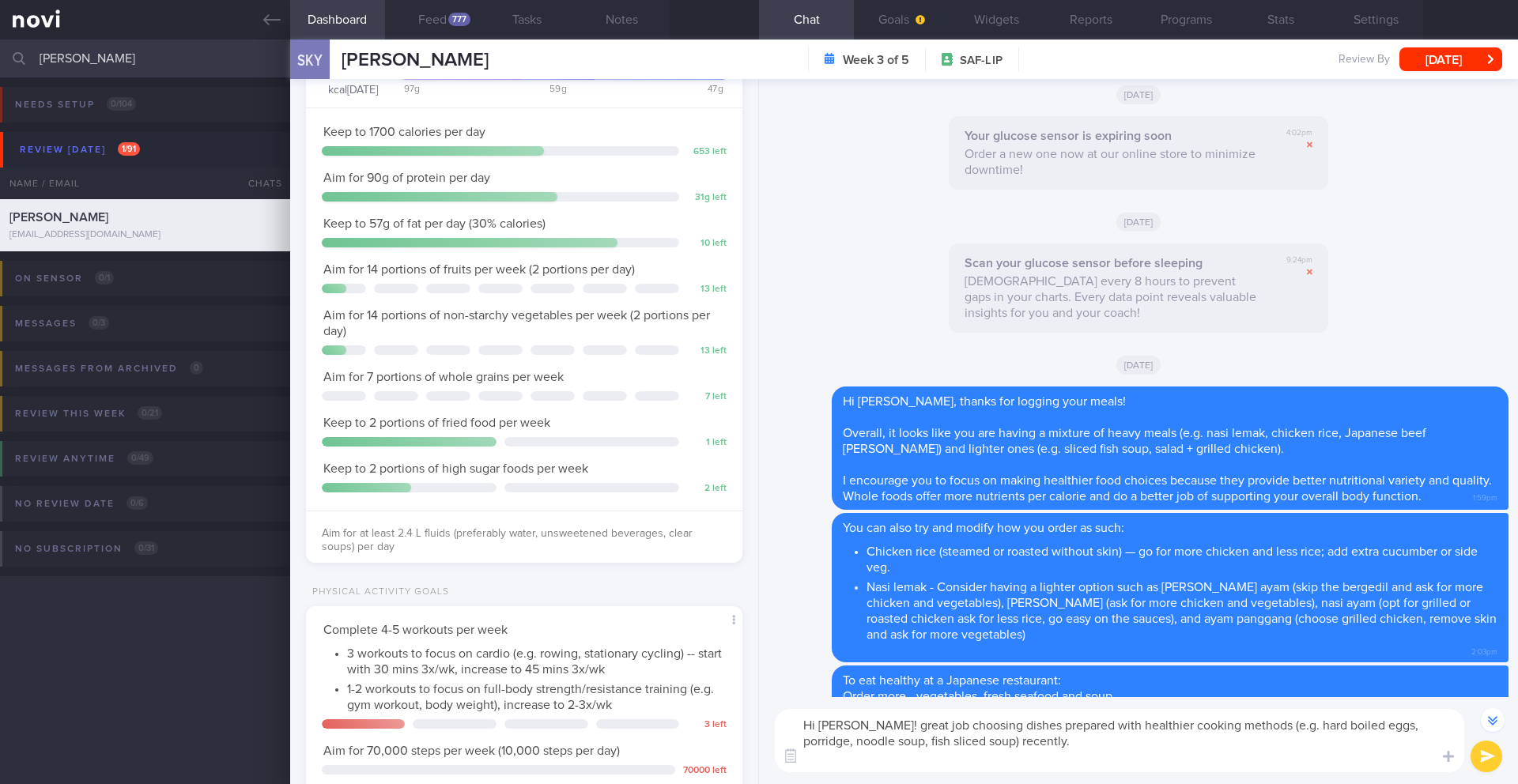
scroll to position [-744, 0]
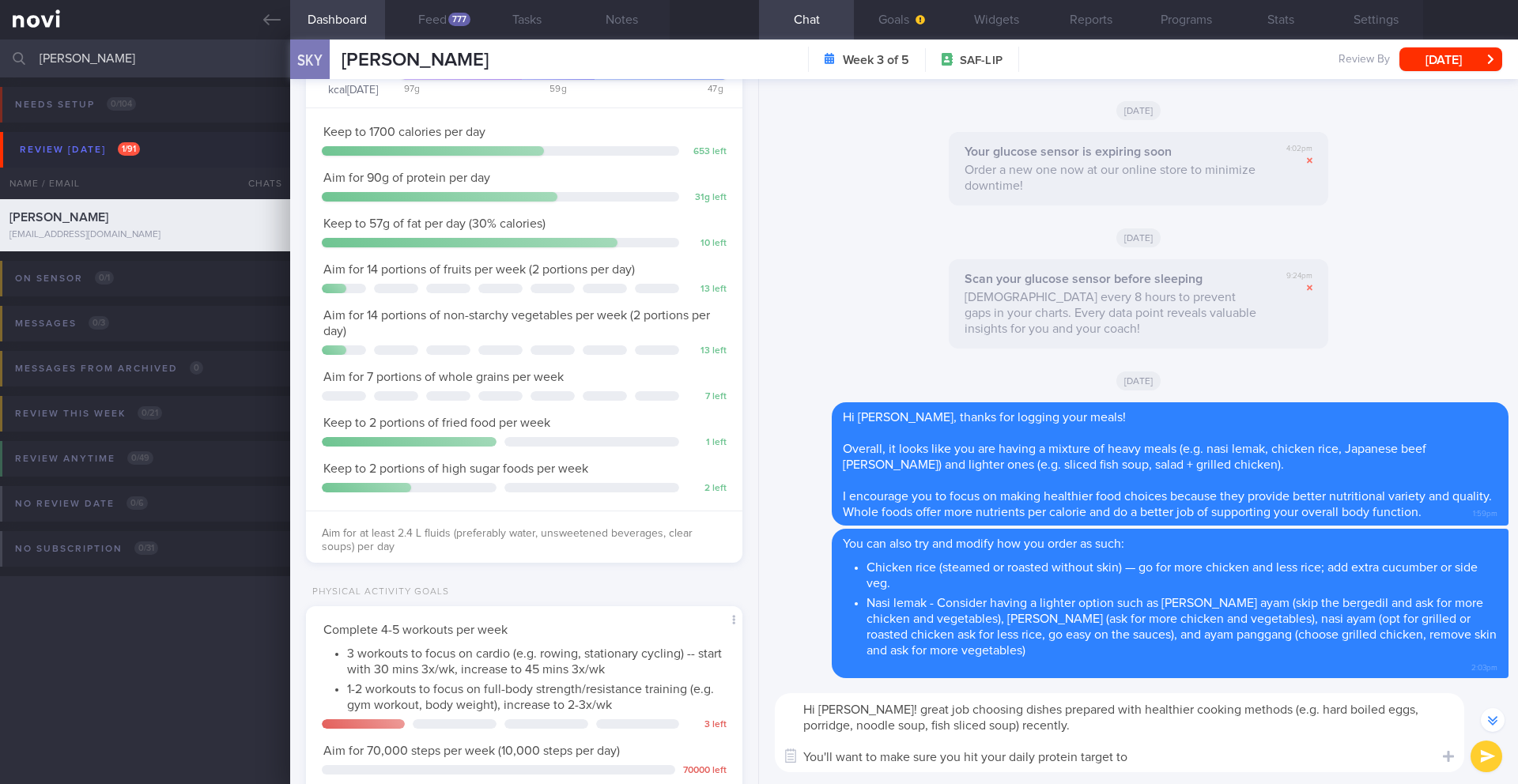
drag, startPoint x: 1119, startPoint y: 758, endPoint x: 1155, endPoint y: 759, distance: 36.0
click at [1155, 759] on textarea "Hi [PERSON_NAME]! great job choosing dishes prepared with healthier cooking met…" at bounding box center [1120, 733] width 690 height 79
paste textarea "Protein helps you stay full and is essential for maintaining muscle mass"
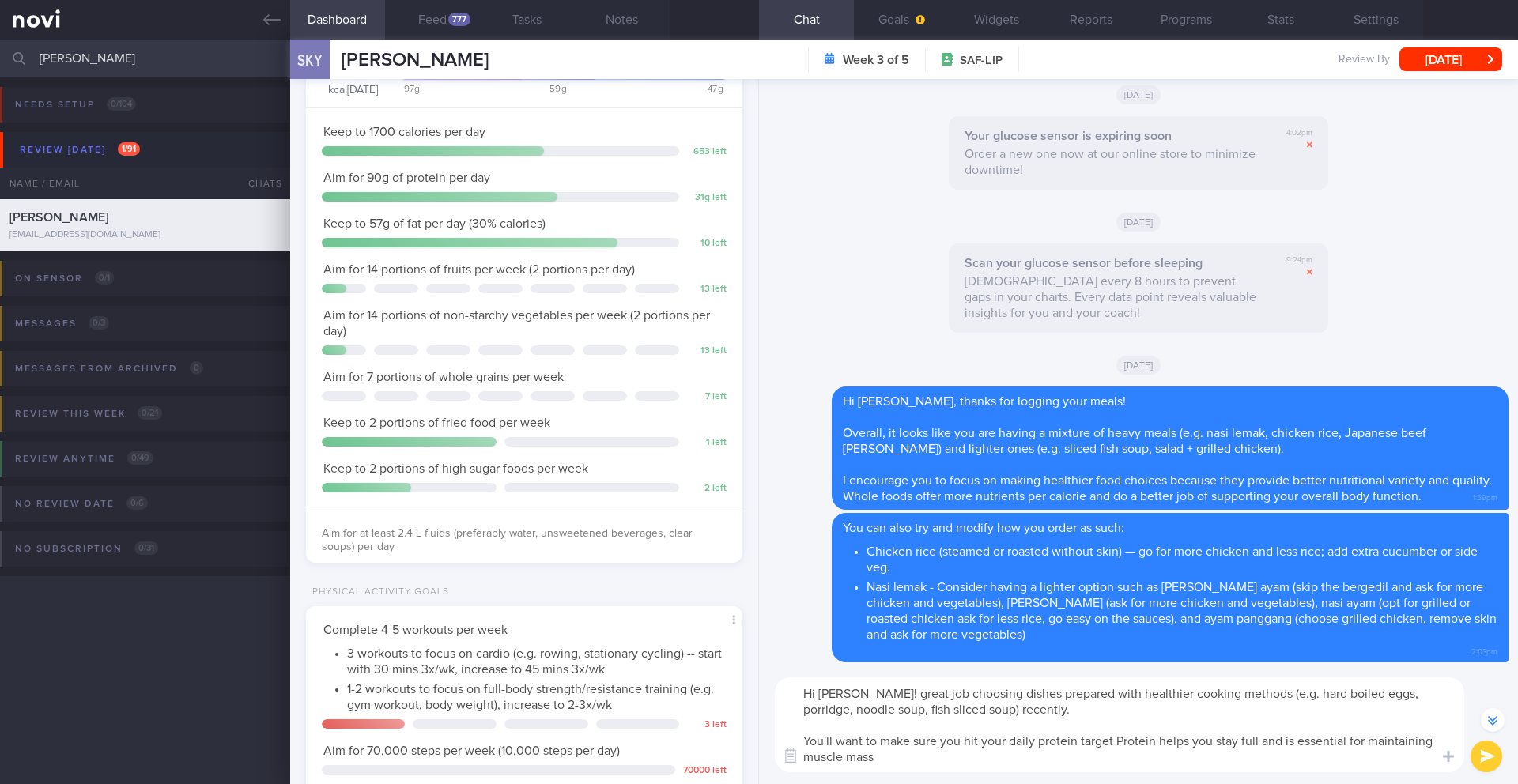
scroll to position [-759, 0]
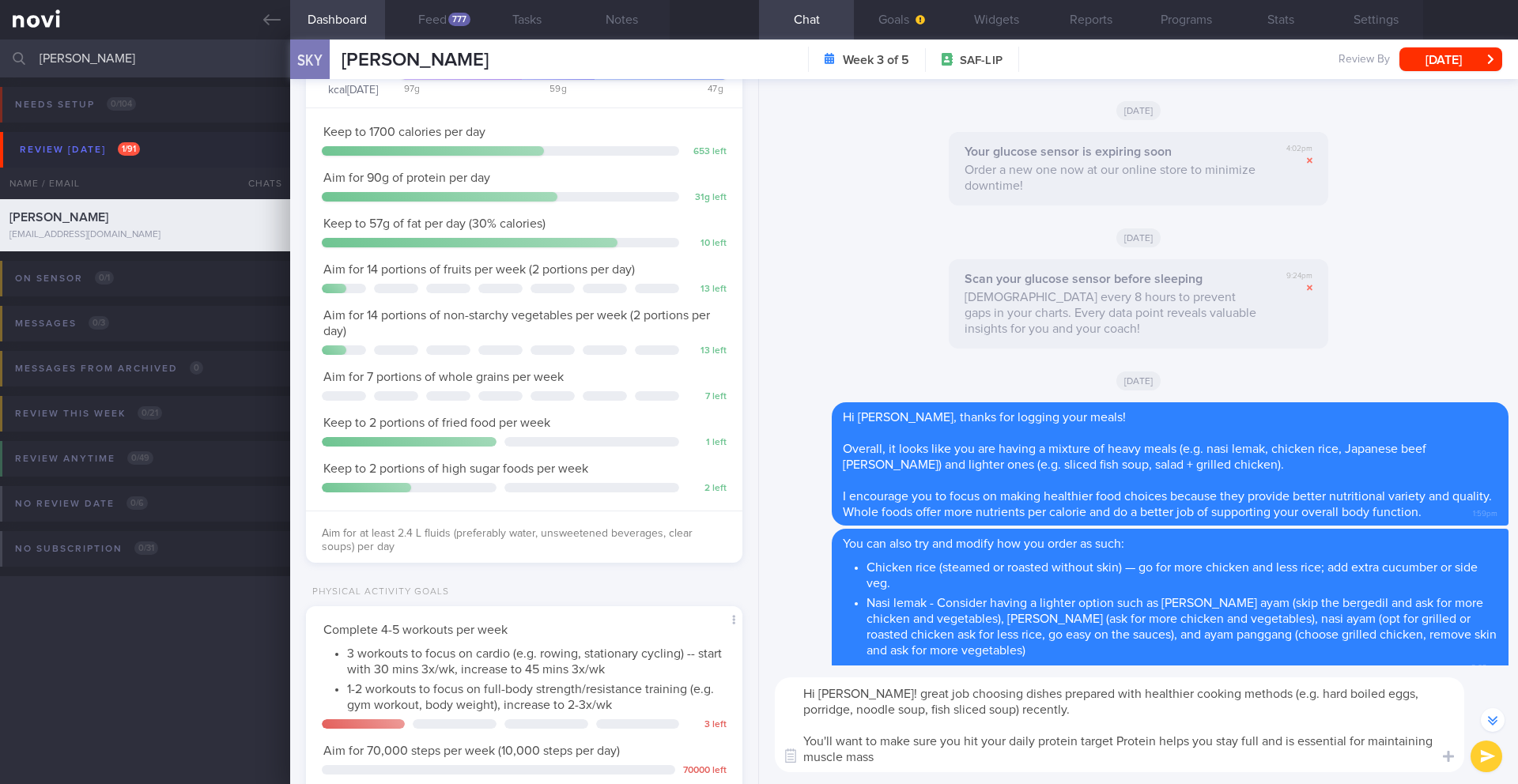
drag, startPoint x: 1123, startPoint y: 743, endPoint x: 1200, endPoint y: 742, distance: 77.0
click at [1200, 742] on textarea "Hi [PERSON_NAME]! great job choosing dishes prepared with healthier cooking met…" at bounding box center [1120, 725] width 690 height 94
drag, startPoint x: 1191, startPoint y: 744, endPoint x: 1117, endPoint y: 743, distance: 74.0
click at [1117, 743] on textarea "Hi [PERSON_NAME]! great job choosing dishes prepared with healthier cooking met…" at bounding box center [1120, 725] width 690 height 94
drag, startPoint x: 1331, startPoint y: 747, endPoint x: 1276, endPoint y: 743, distance: 55.1
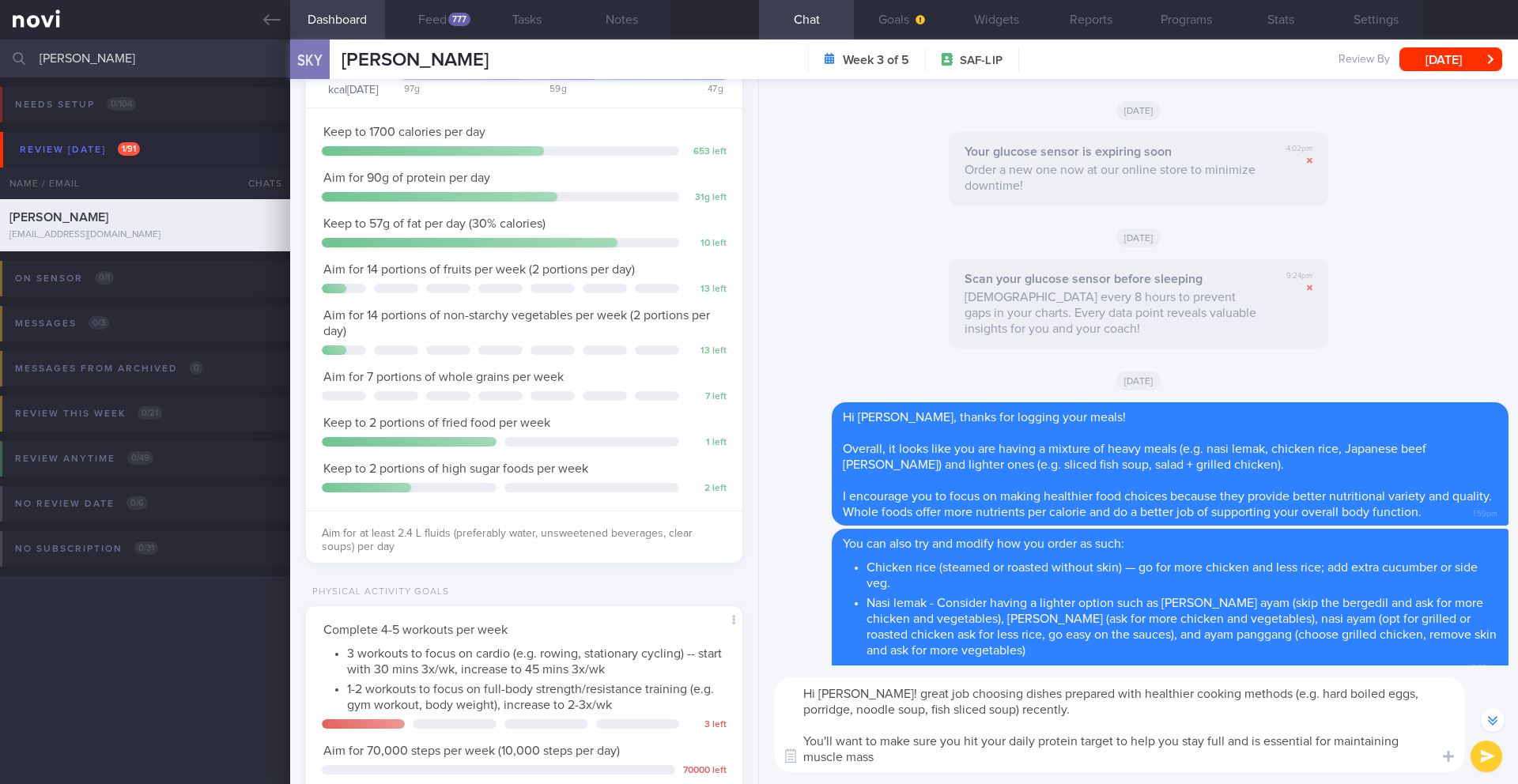
click at [1276, 742] on textarea "Hi [PERSON_NAME]! great job choosing dishes prepared with healthier cooking met…" at bounding box center [1120, 725] width 690 height 94
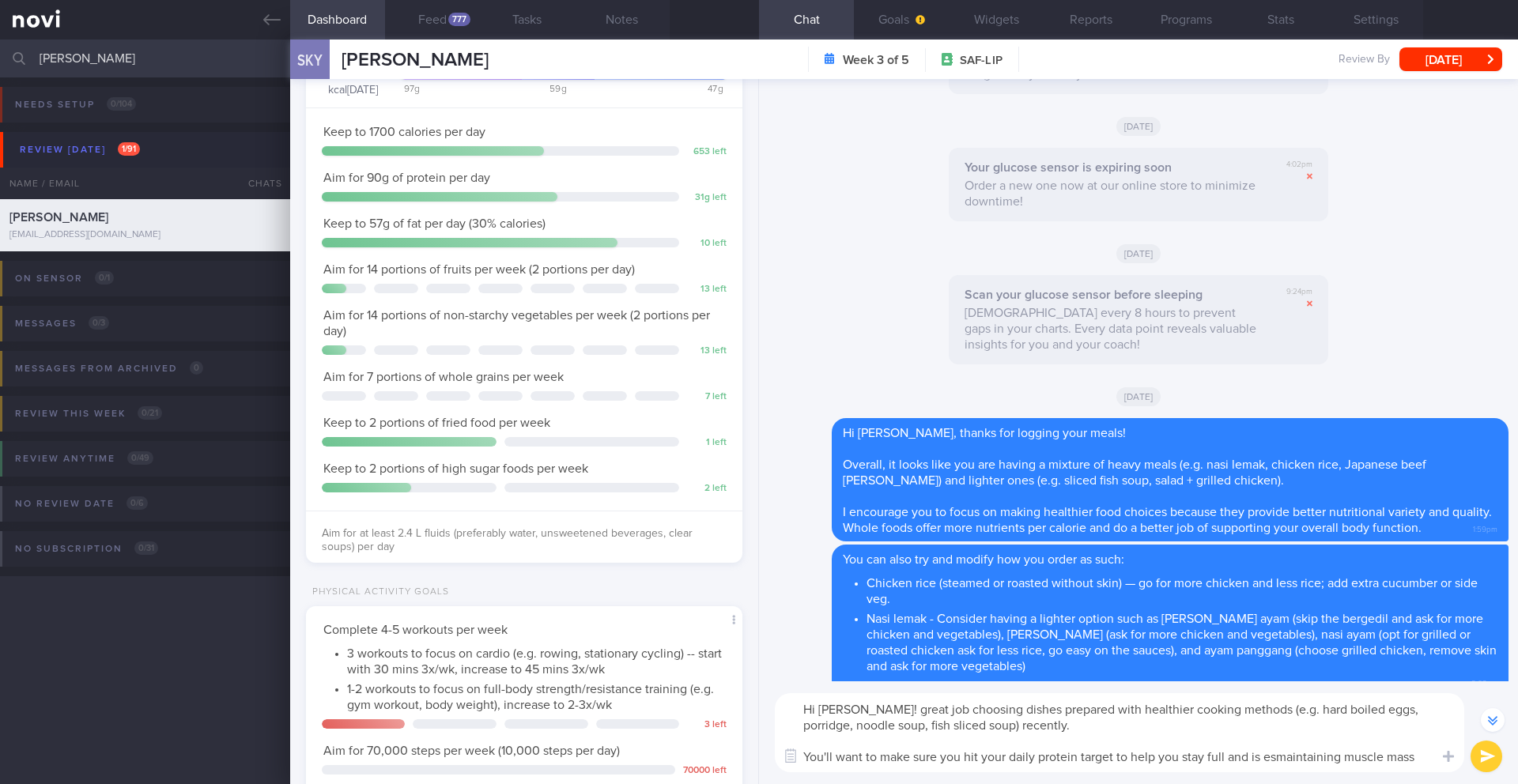
scroll to position [-744, 0]
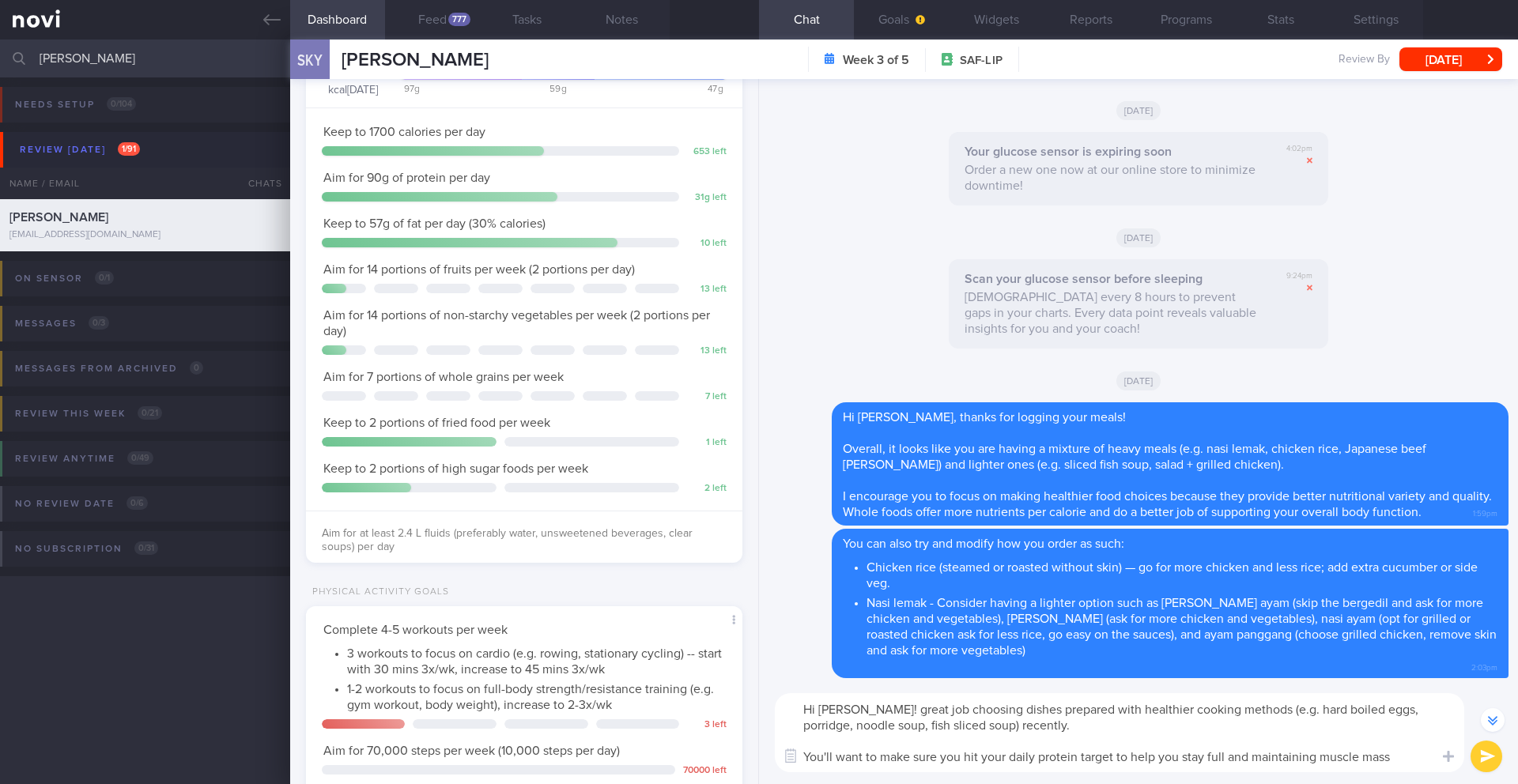
click at [1312, 755] on textarea "Hi [PERSON_NAME]! great job choosing dishes prepared with healthier cooking met…" at bounding box center [1120, 733] width 690 height 79
click at [619, 30] on button "Notes" at bounding box center [622, 20] width 94 height 39
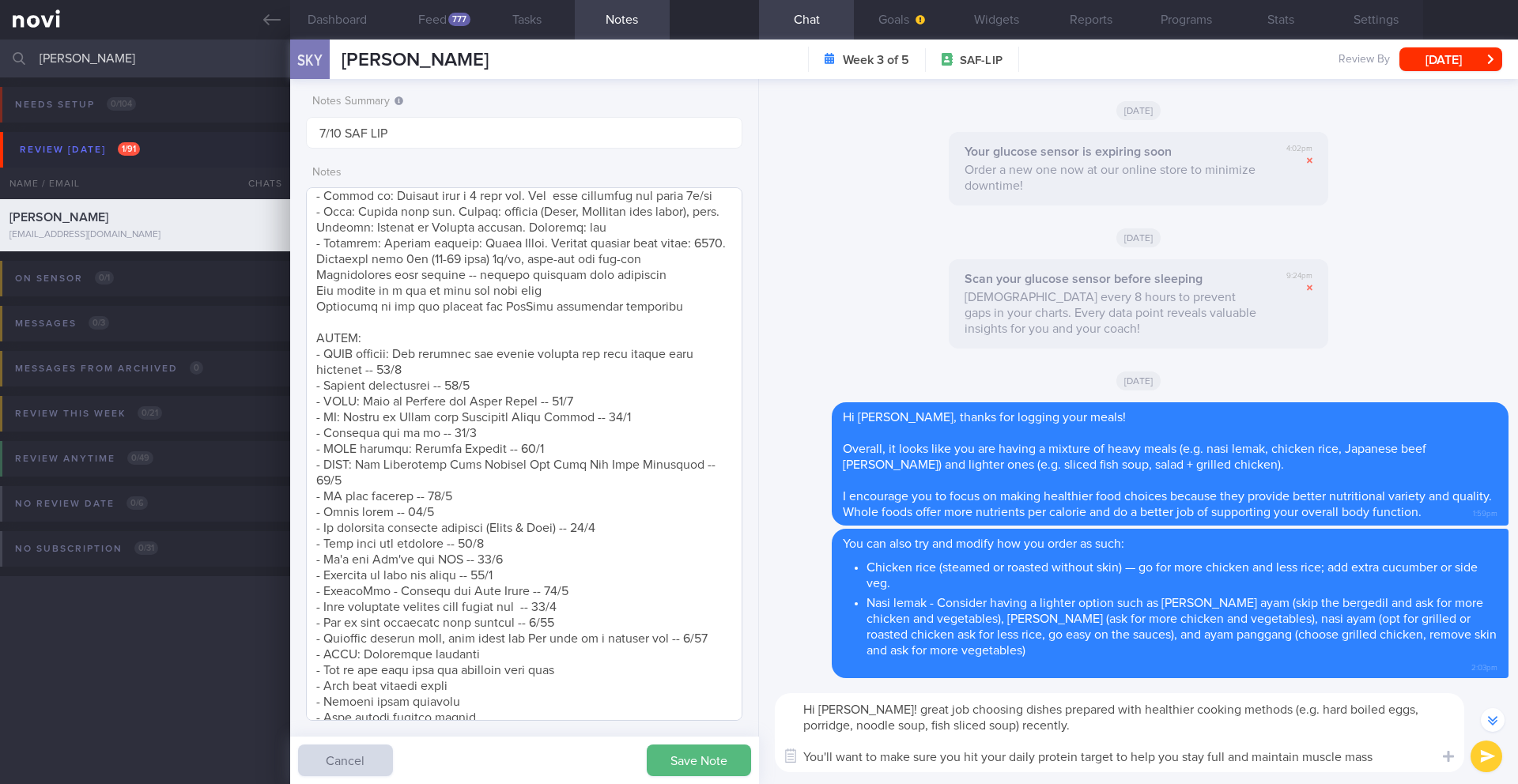
scroll to position [6, 0]
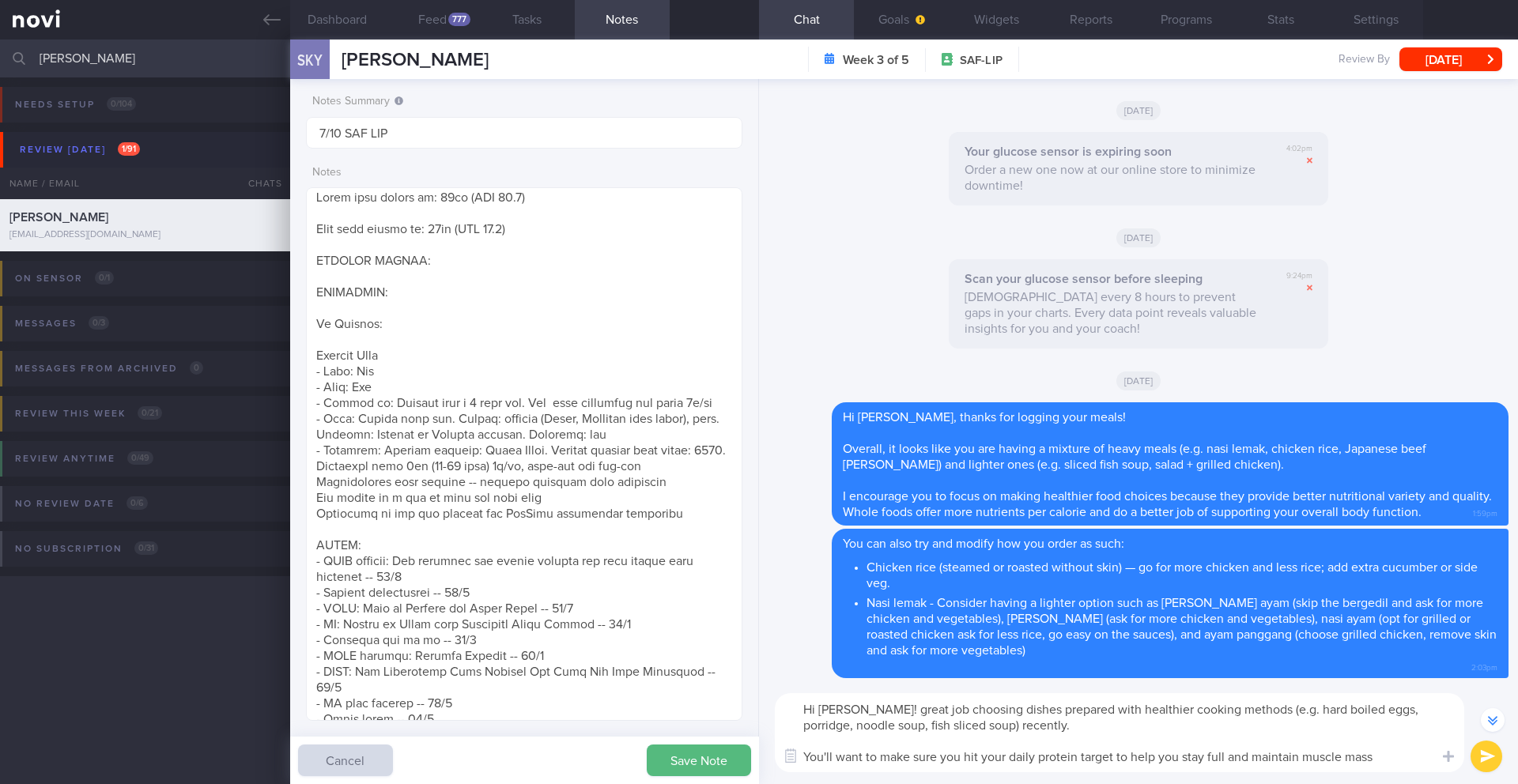
drag, startPoint x: 514, startPoint y: 63, endPoint x: 334, endPoint y: 55, distance: 180.2
click at [334, 55] on div "SKY [PERSON_NAME] [PERSON_NAME] [PERSON_NAME] [EMAIL_ADDRESS][DOMAIN_NAME]" at bounding box center [390, 59] width 199 height 39
copy div "[PERSON_NAME]"
click at [669, 761] on button "Save Note" at bounding box center [699, 760] width 104 height 31
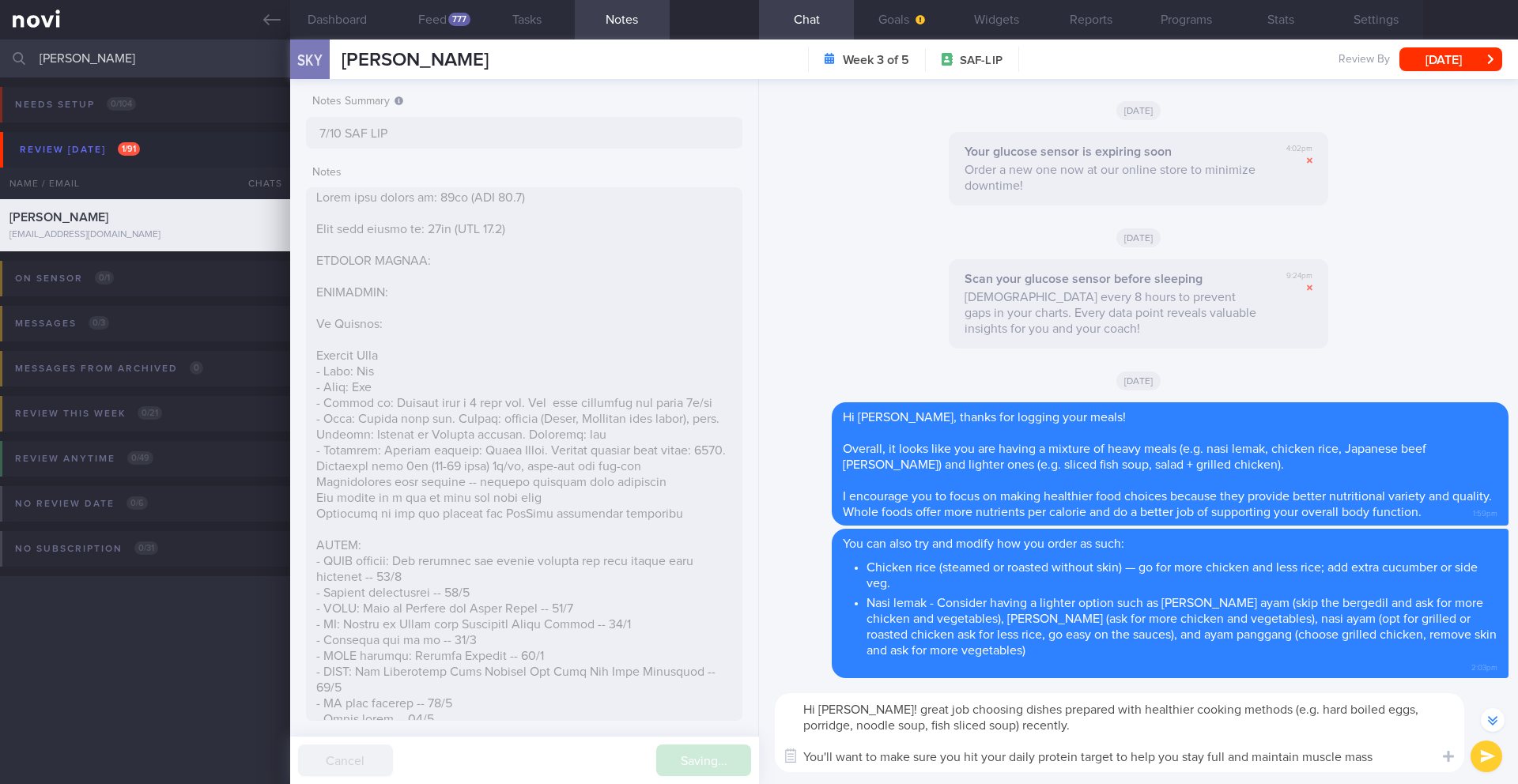
click at [669, 761] on div "Saving... Cancel" at bounding box center [524, 760] width 469 height 47
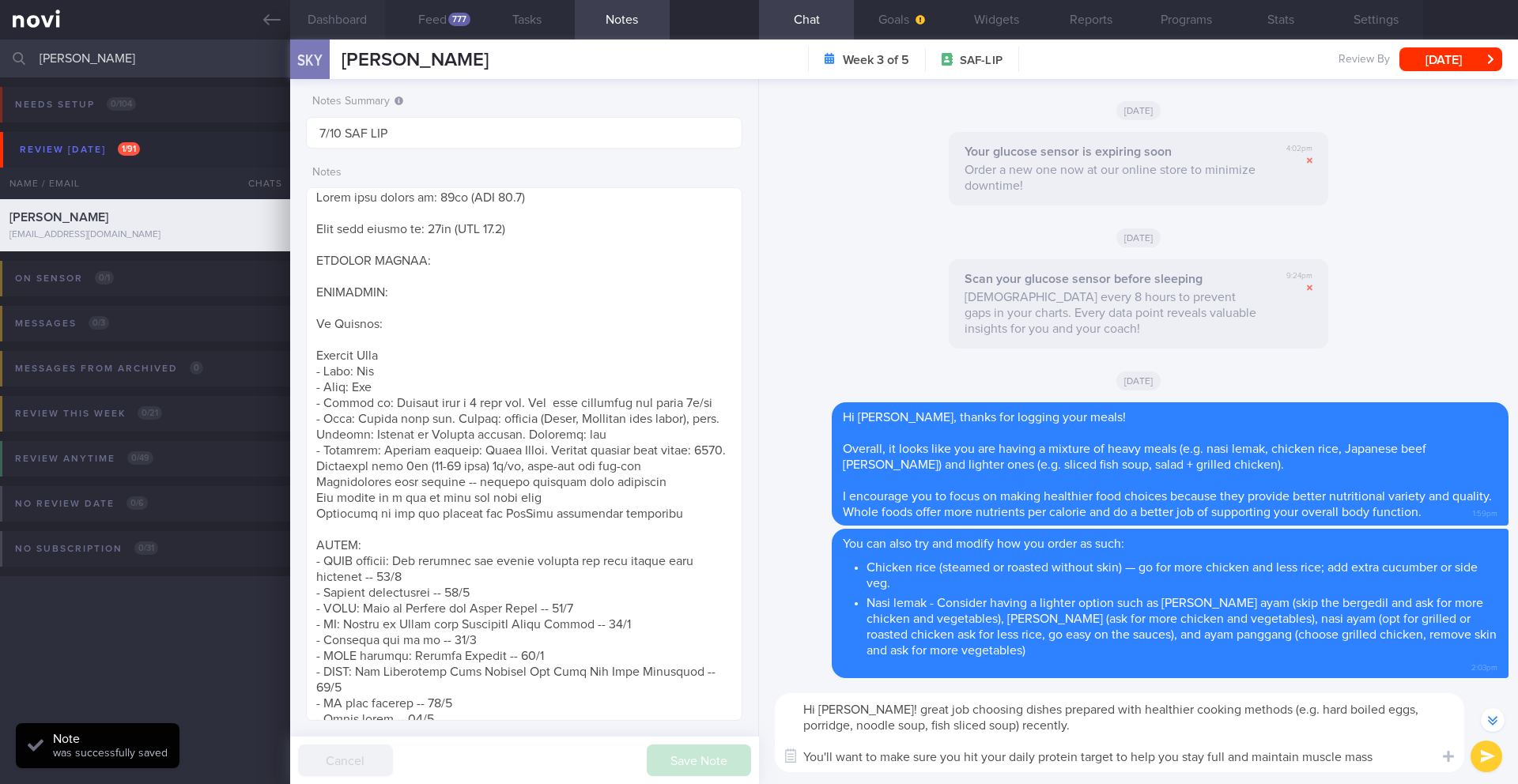
click at [330, 29] on button "Dashboard" at bounding box center [337, 20] width 94 height 39
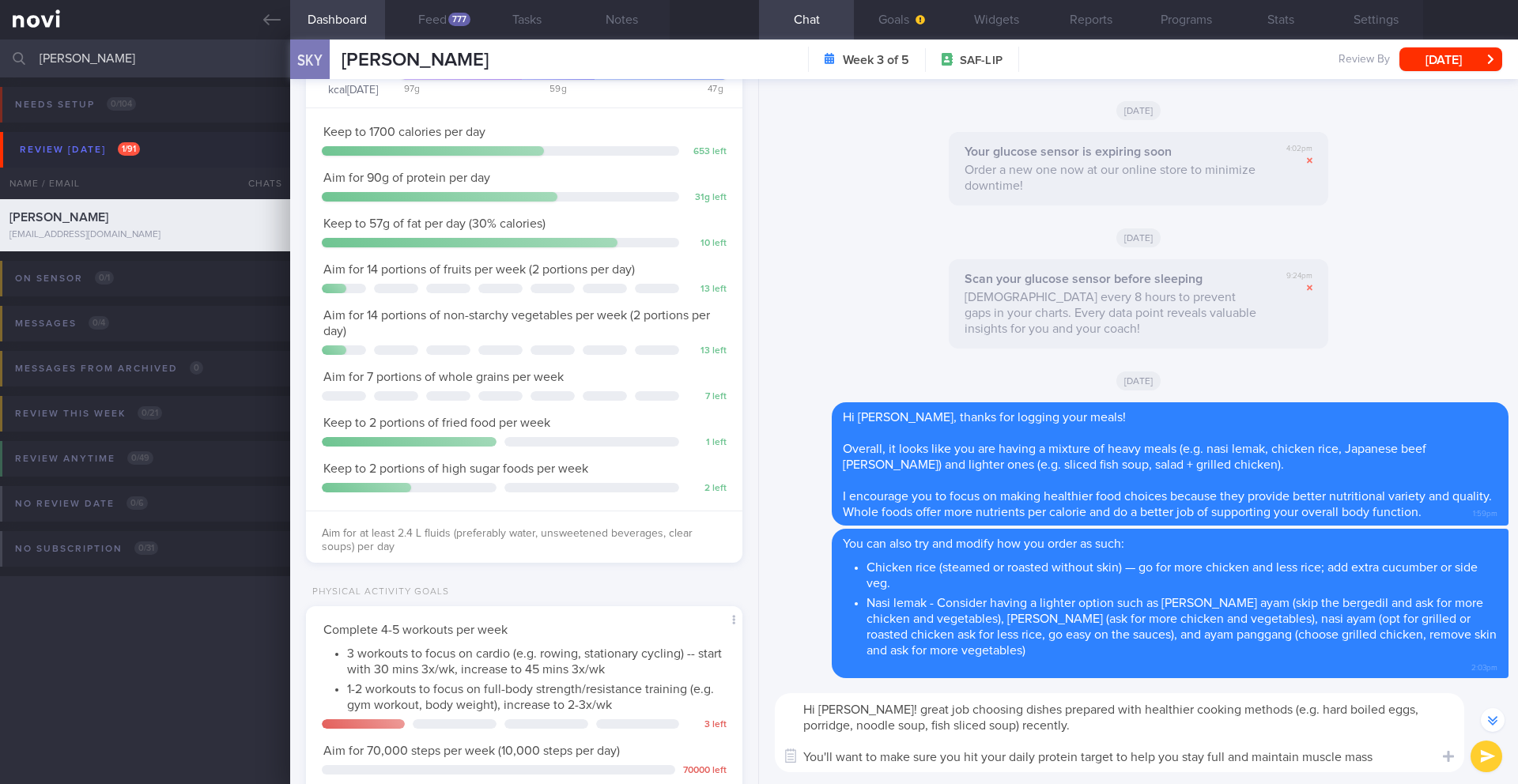
click at [1404, 765] on textarea "Hi [PERSON_NAME]! great job choosing dishes prepared with healthier cooking met…" at bounding box center [1120, 733] width 690 height 79
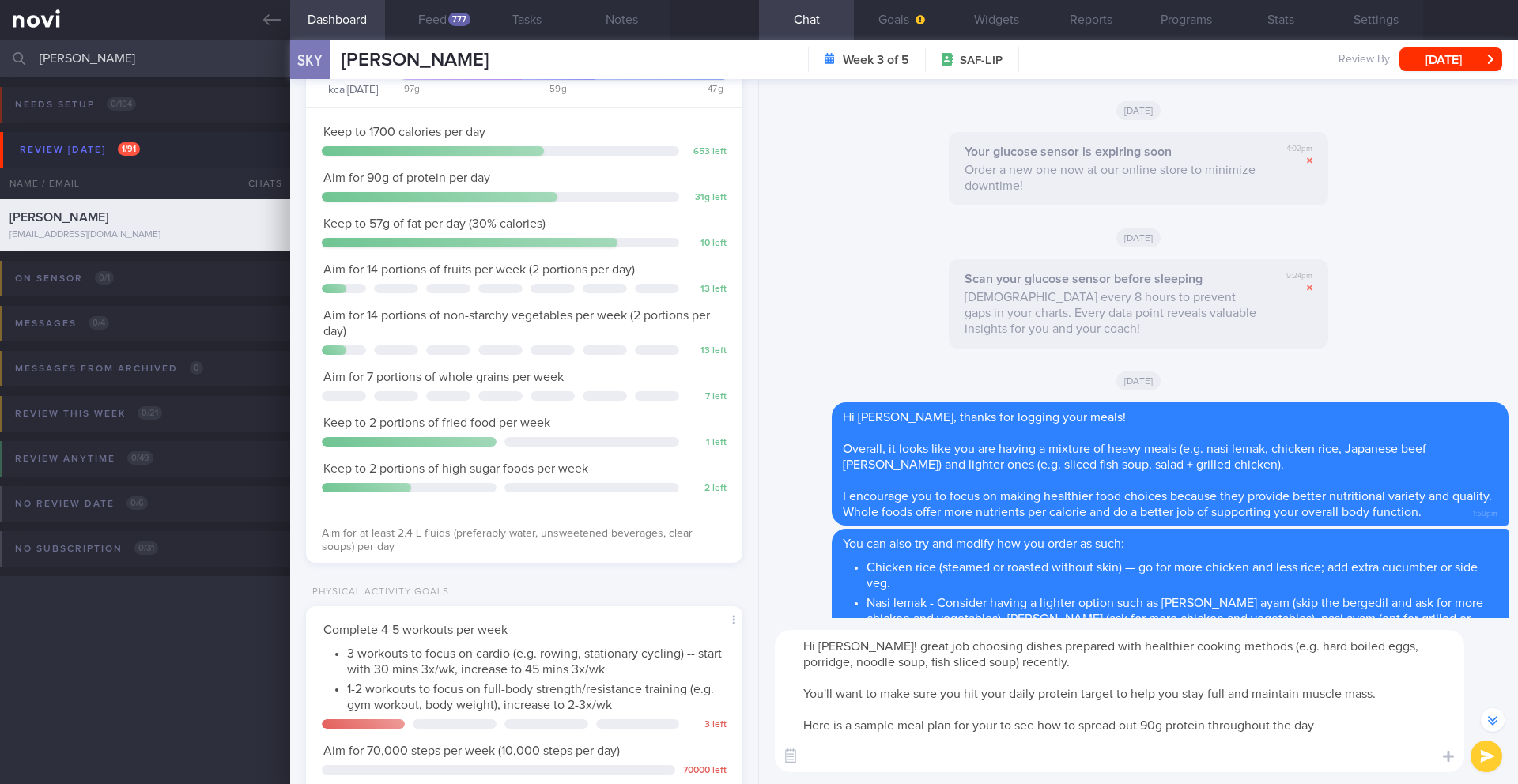
paste textarea "*Loremipsu* Dolorsit: 9 ame conse adipi elitse, do eiusm tempo (Inci-U Labore).…"
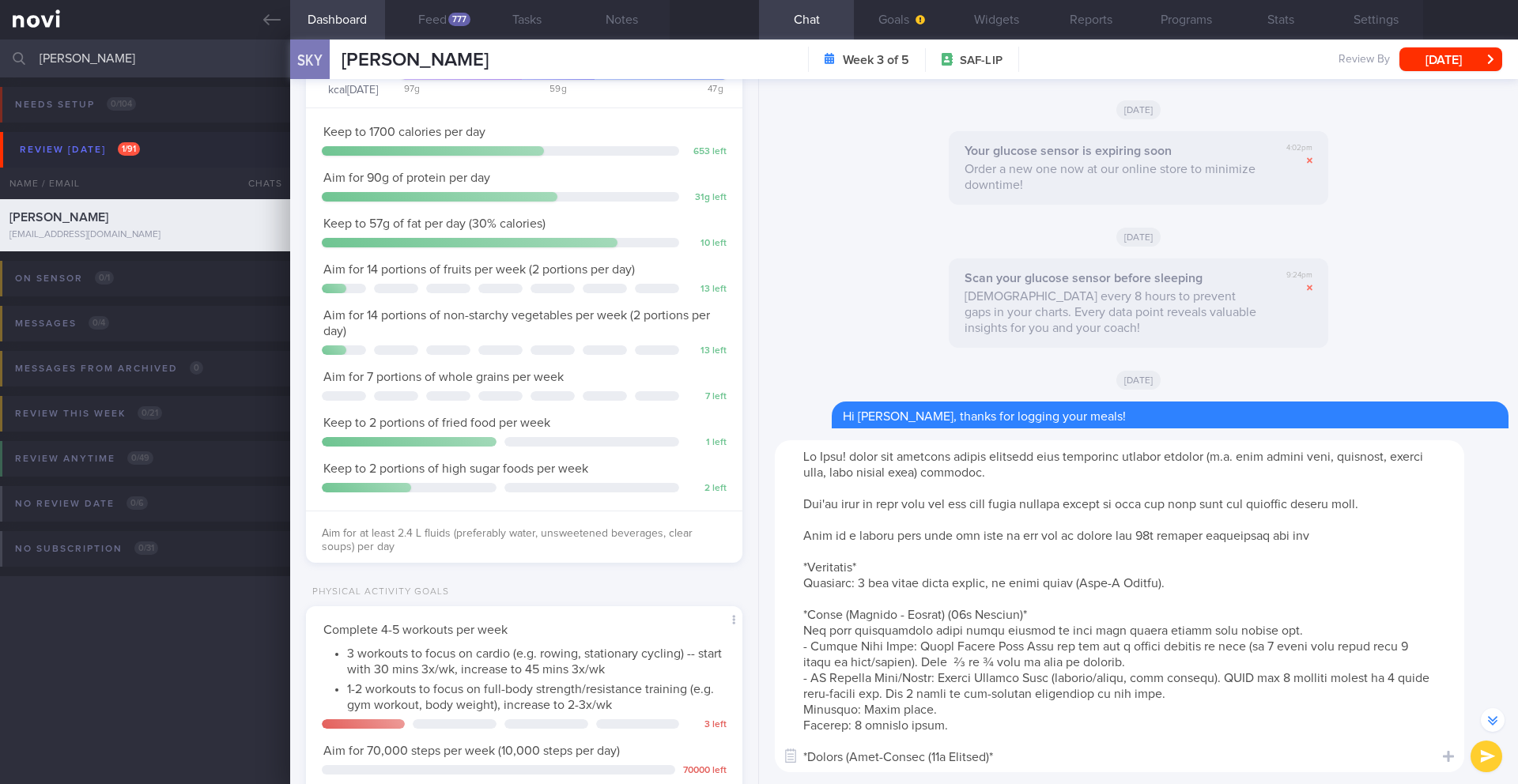
click at [796, 589] on textarea at bounding box center [1120, 607] width 690 height 332
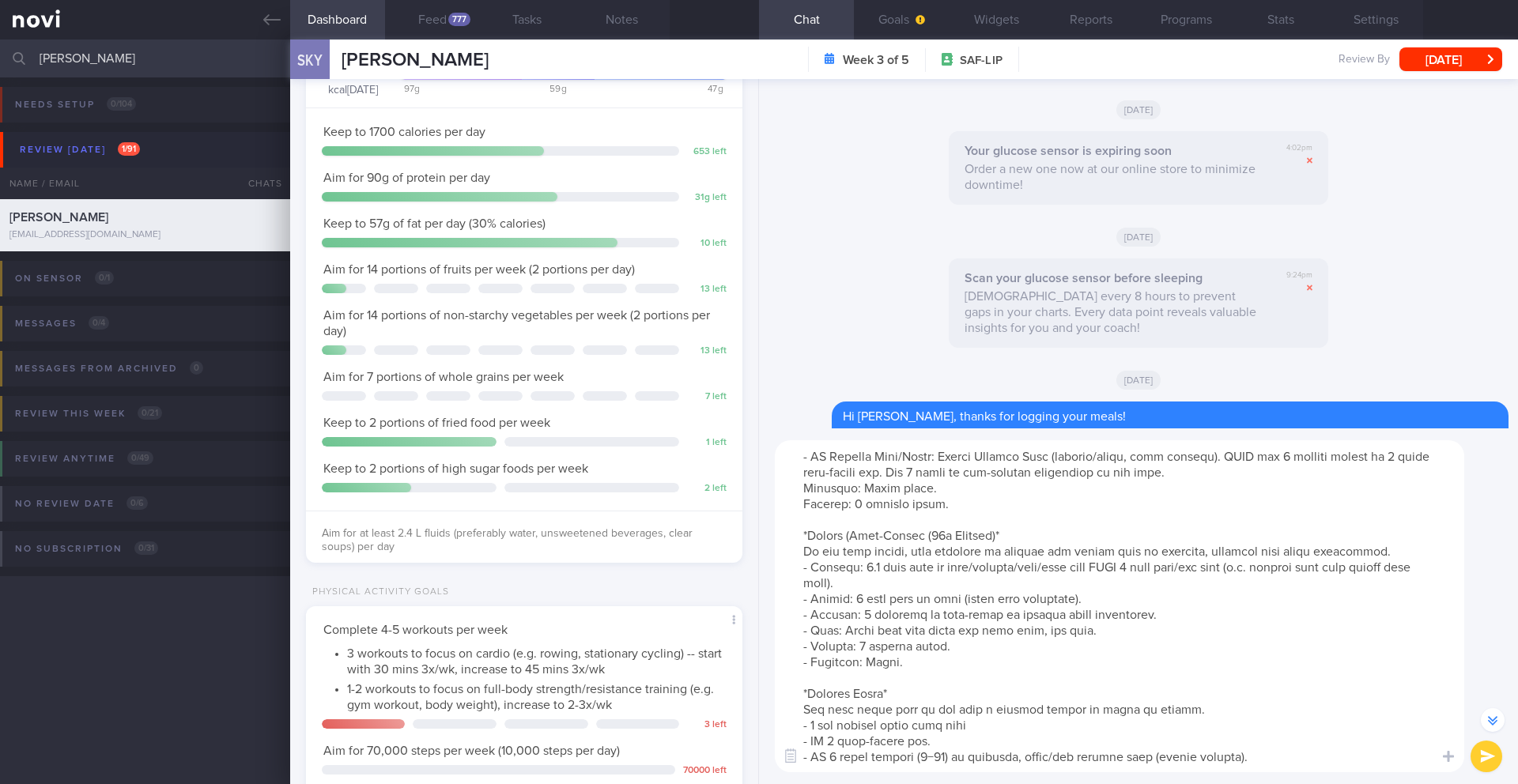
scroll to position [237, 0]
type textarea "Lo Ipsu! dolor sit ametcons adipis elitsedd eius temporinc utlabor etdolor (m.a…"
click at [1492, 753] on button "submit" at bounding box center [1487, 756] width 31 height 31
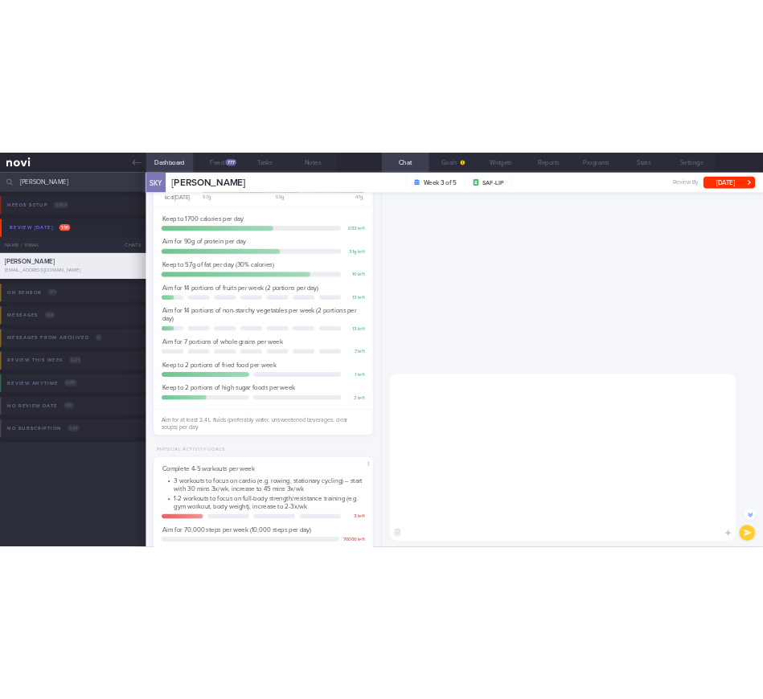
scroll to position [0, 0]
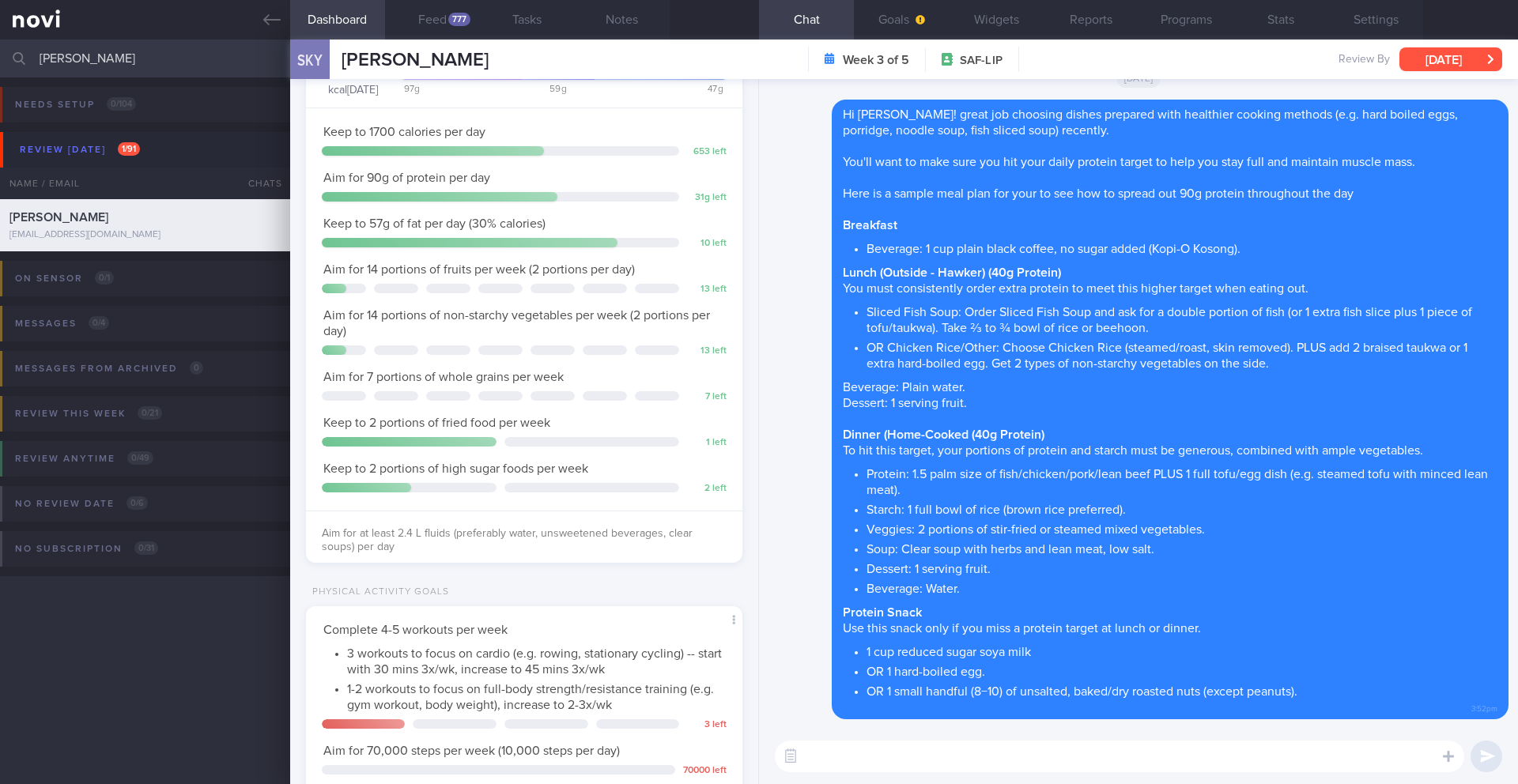
click at [1417, 70] on button "[DATE]" at bounding box center [1451, 59] width 102 height 24
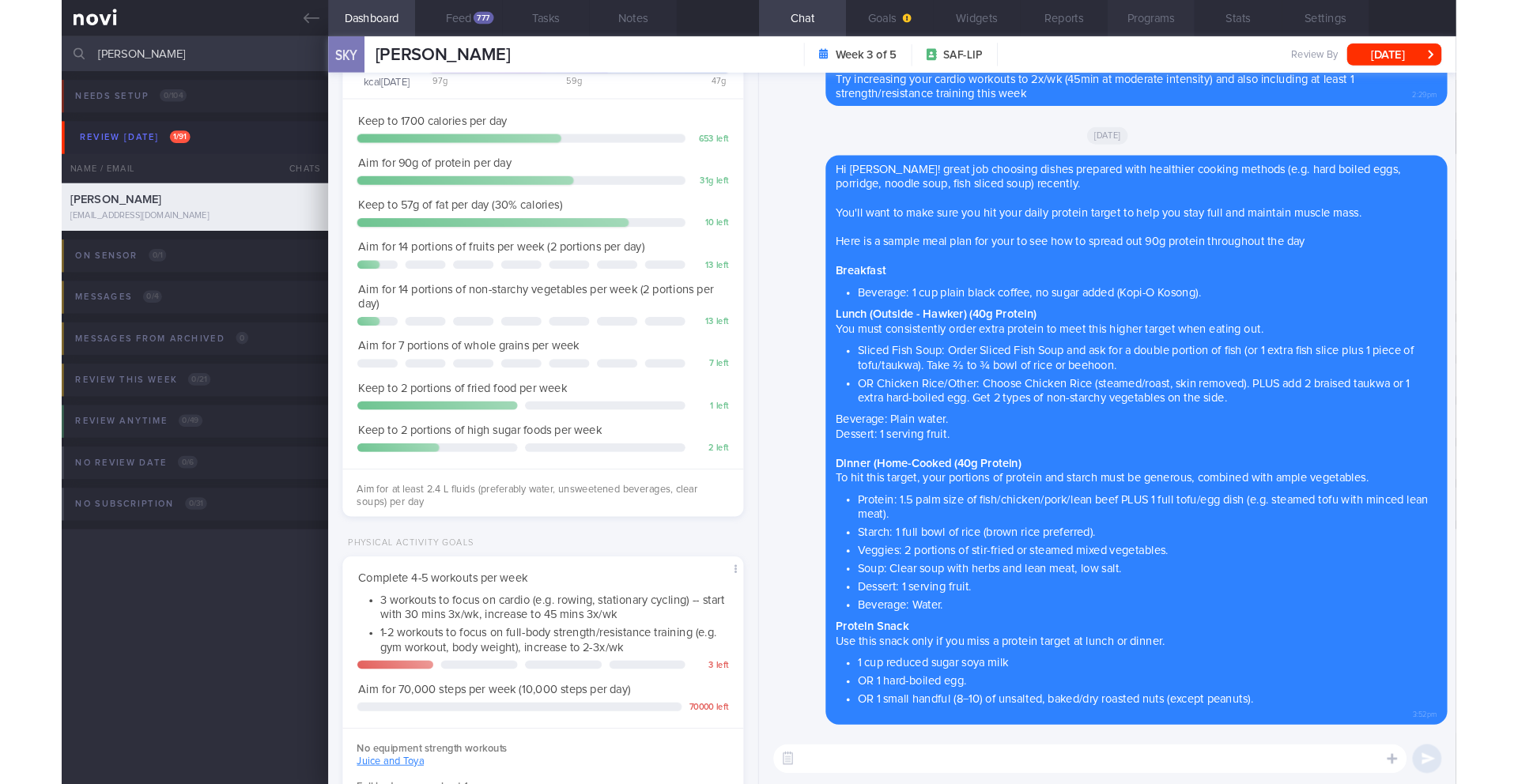
scroll to position [198, 397]
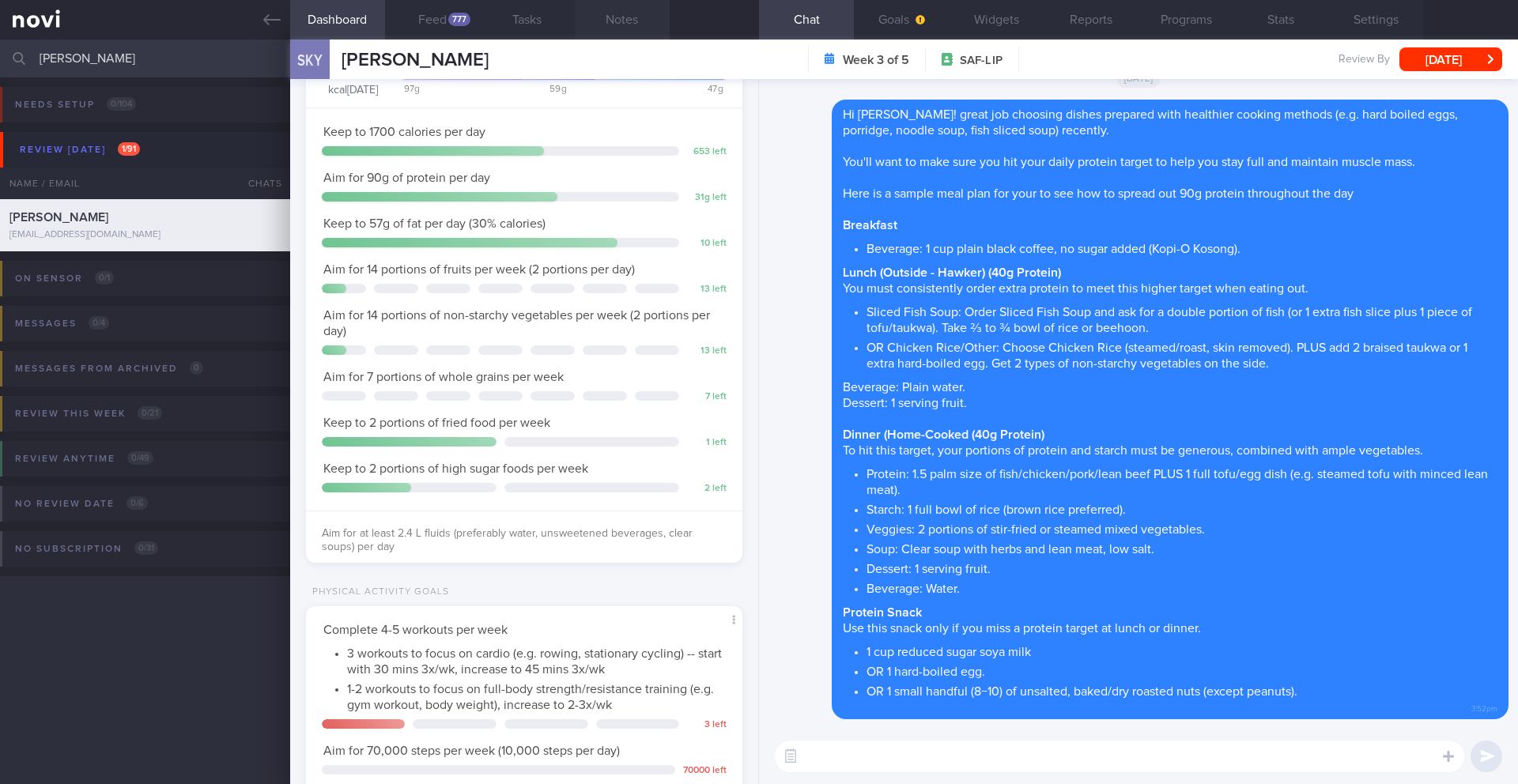
click at [625, 14] on button "Notes" at bounding box center [622, 20] width 94 height 39
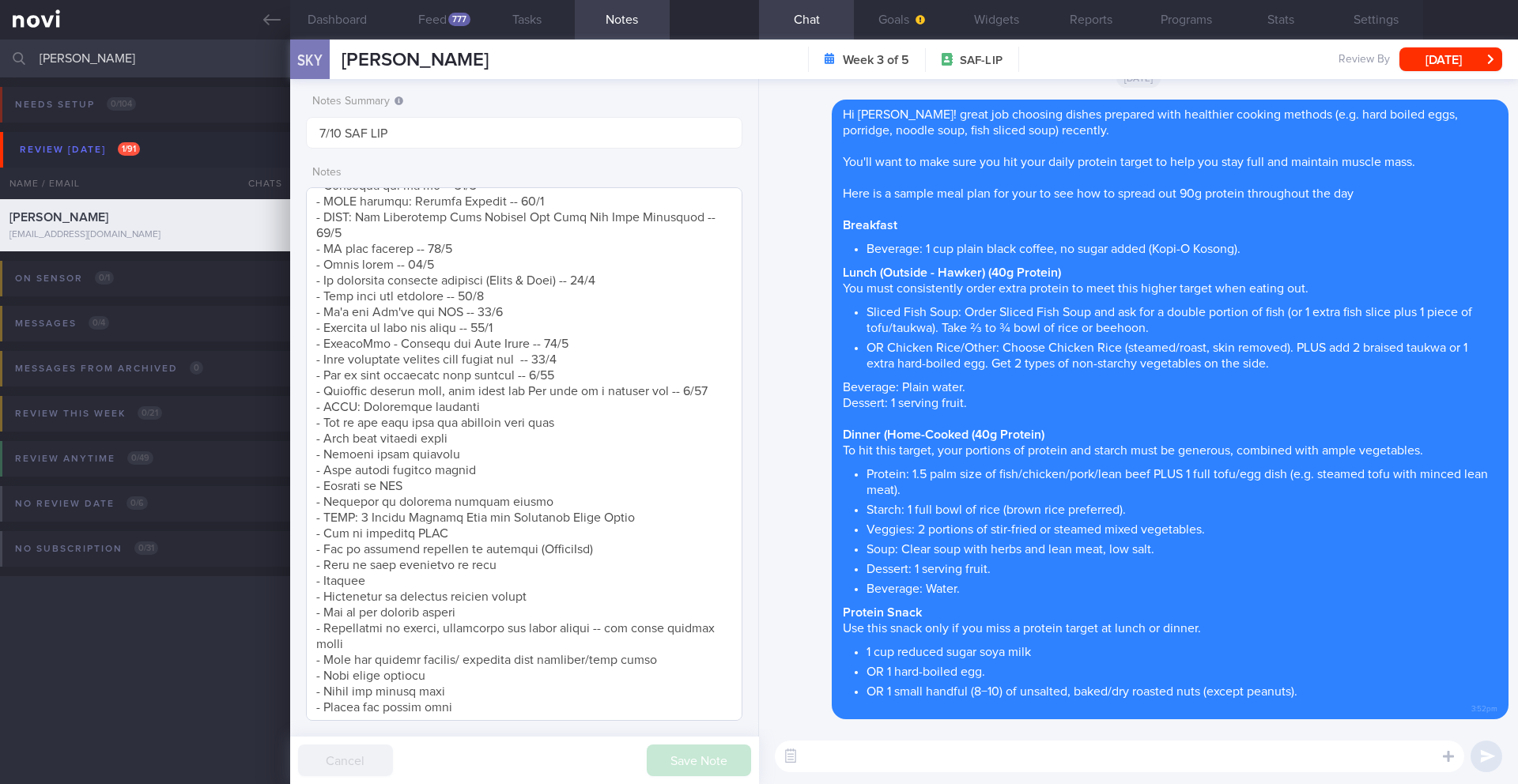
scroll to position [464, 0]
click at [380, 628] on textarea at bounding box center [524, 454] width 437 height 534
click at [509, 625] on textarea at bounding box center [524, 454] width 437 height 534
drag, startPoint x: 528, startPoint y: 623, endPoint x: 284, endPoint y: 617, distance: 244.1
click at [284, 617] on div "Patients New Users Coaches [PERSON_NAME] Assigned patients Assigned patients Al…" at bounding box center [759, 411] width 1518 height 745
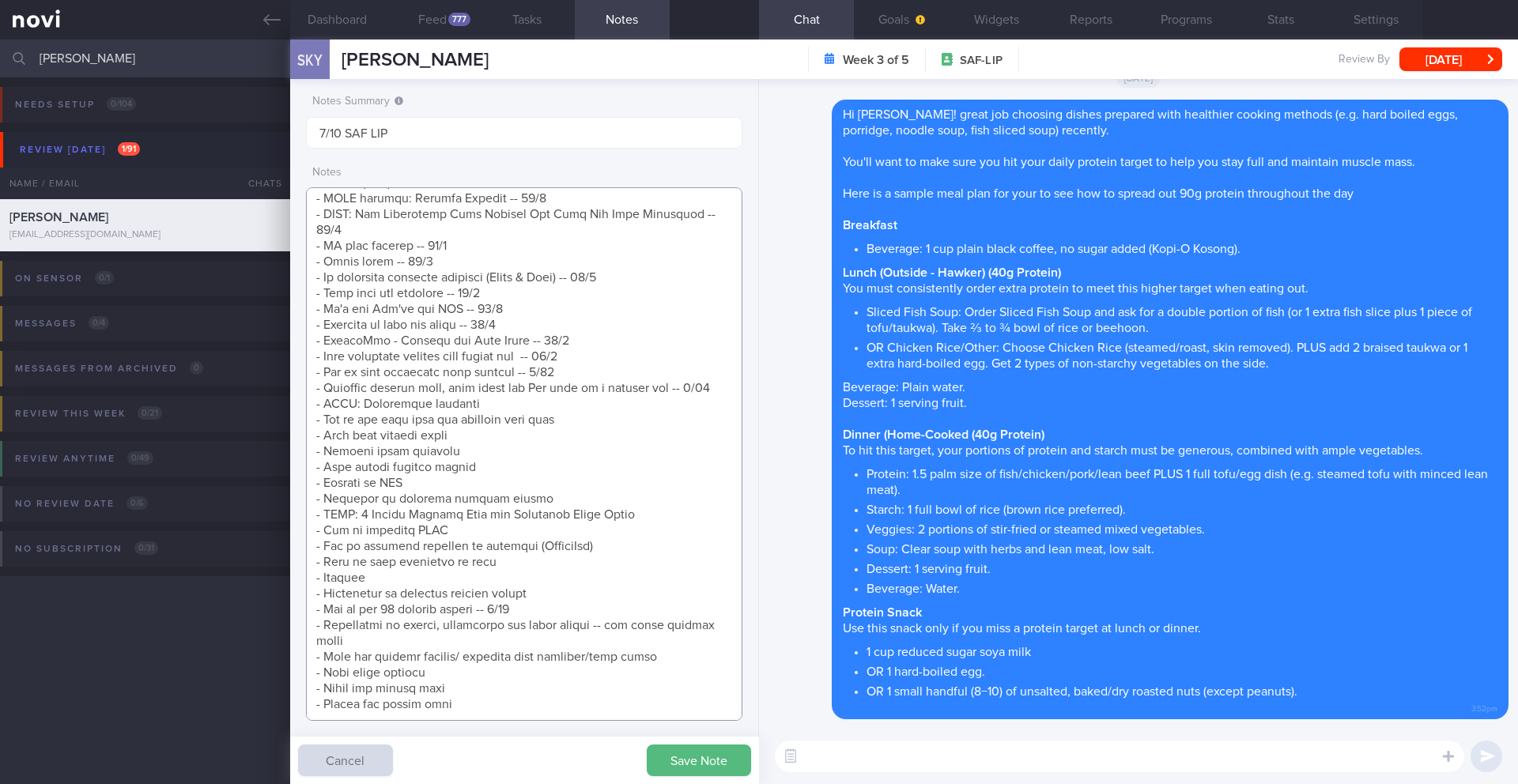
click at [357, 623] on textarea at bounding box center [524, 454] width 437 height 534
click at [356, 624] on textarea at bounding box center [524, 454] width 437 height 534
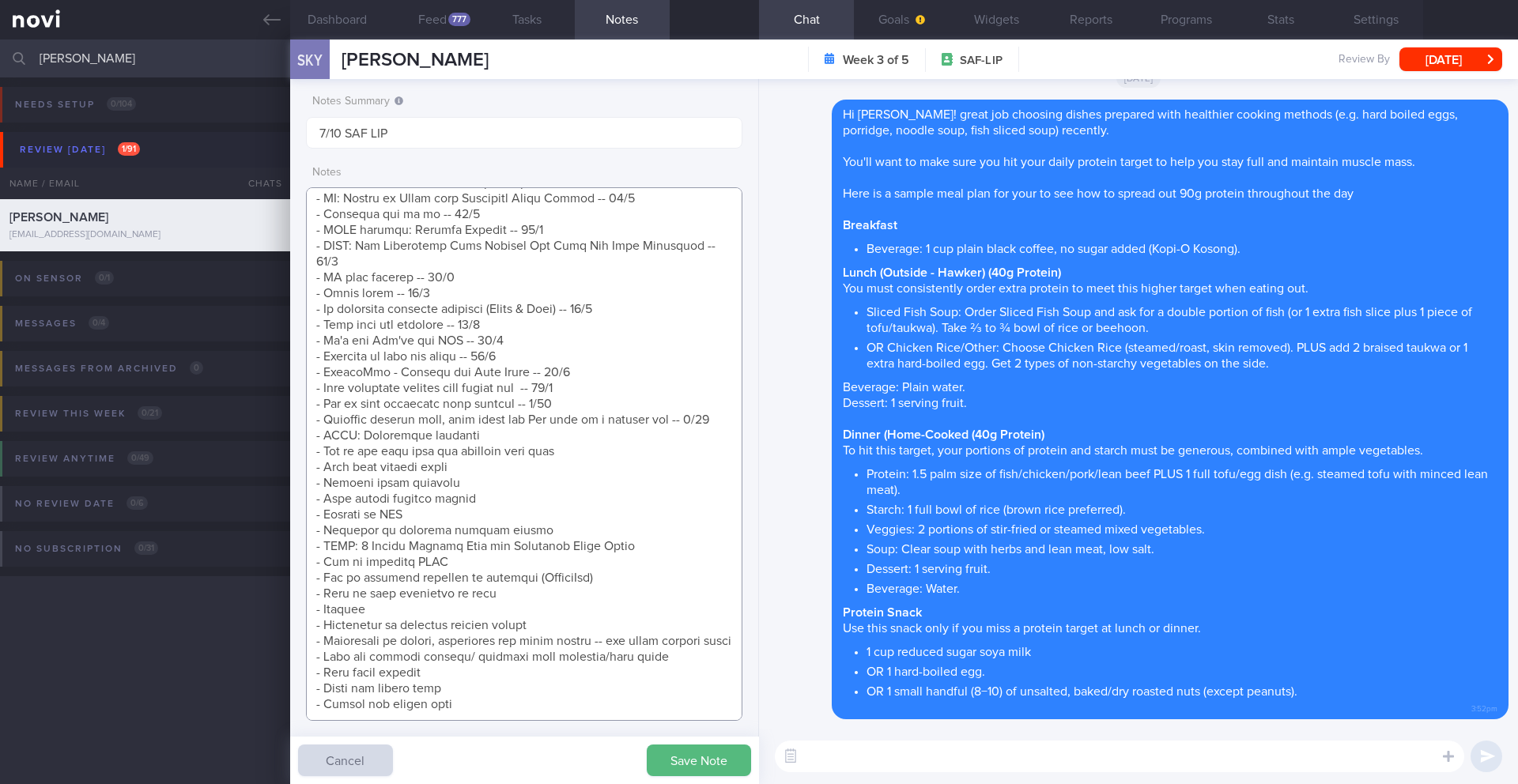
click at [714, 405] on textarea at bounding box center [524, 454] width 437 height 534
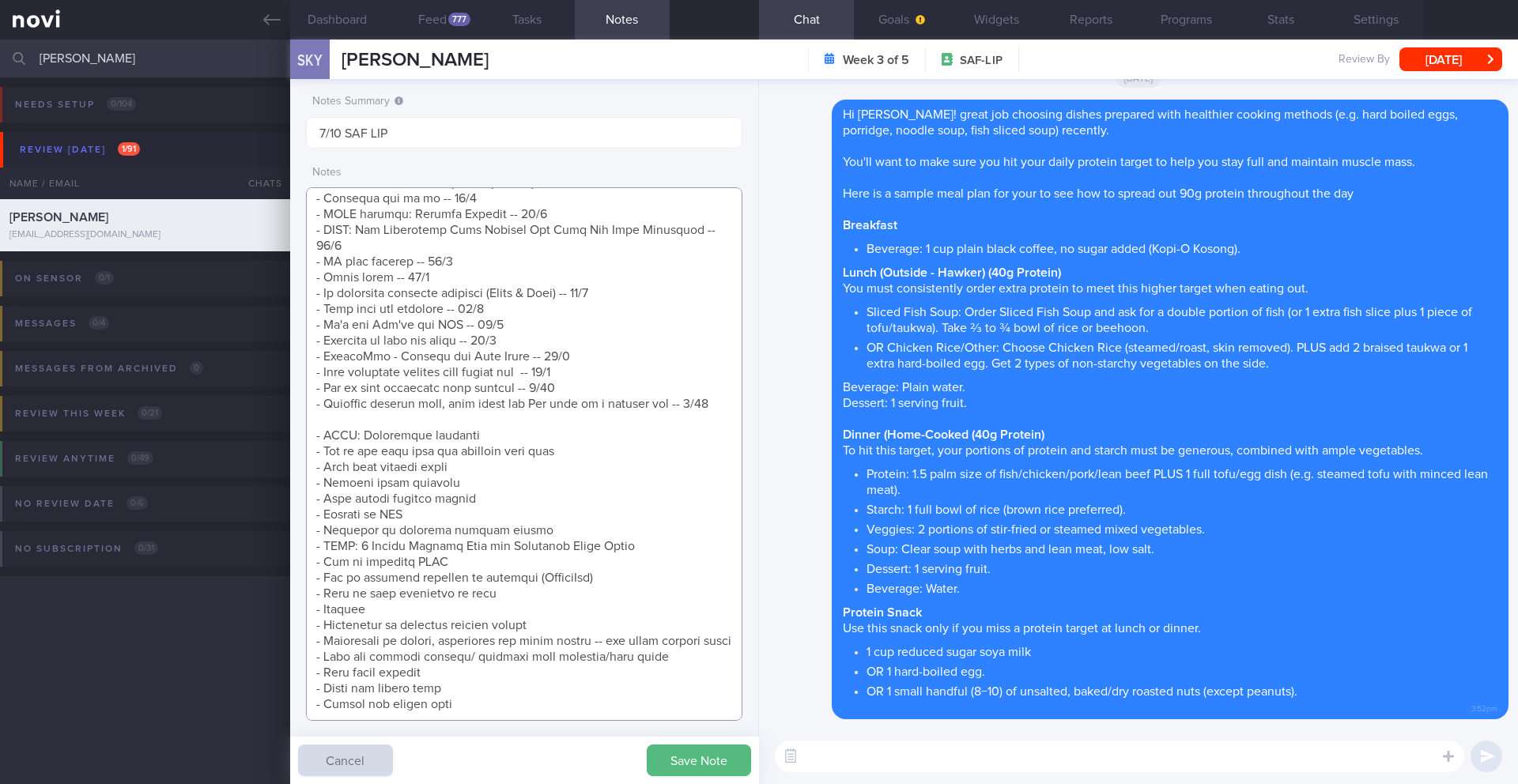
scroll to position [512, 0]
paste textarea "- How to hit 90 protein target -- 7/10"
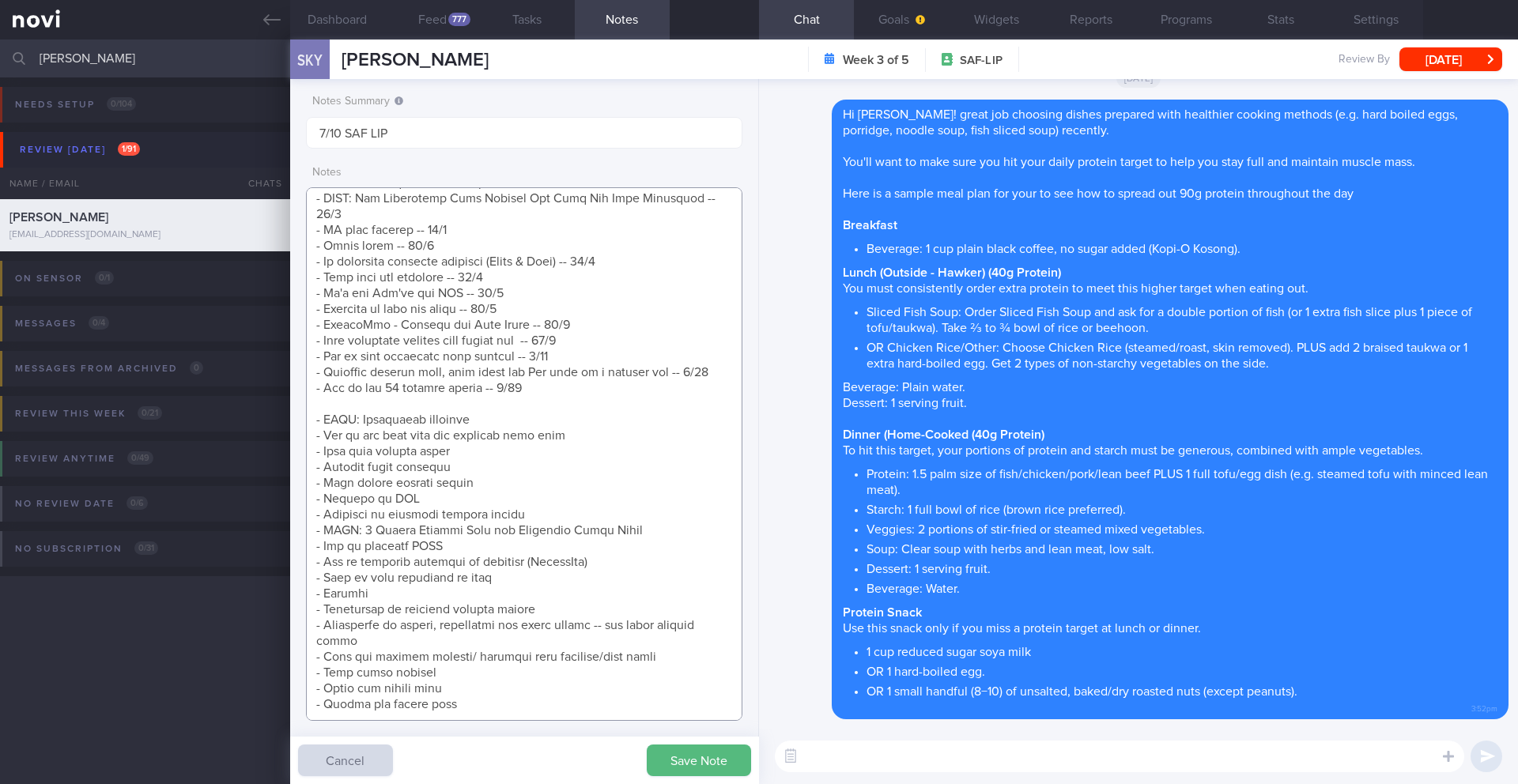
scroll to position [527, 0]
click at [561, 573] on textarea at bounding box center [524, 454] width 437 height 534
drag, startPoint x: 576, startPoint y: 575, endPoint x: 272, endPoint y: 573, distance: 304.0
click at [272, 573] on div "Patients New Users Coaches [PERSON_NAME] Assigned patients Assigned patients Al…" at bounding box center [759, 411] width 1518 height 745
click at [340, 578] on textarea at bounding box center [524, 454] width 437 height 534
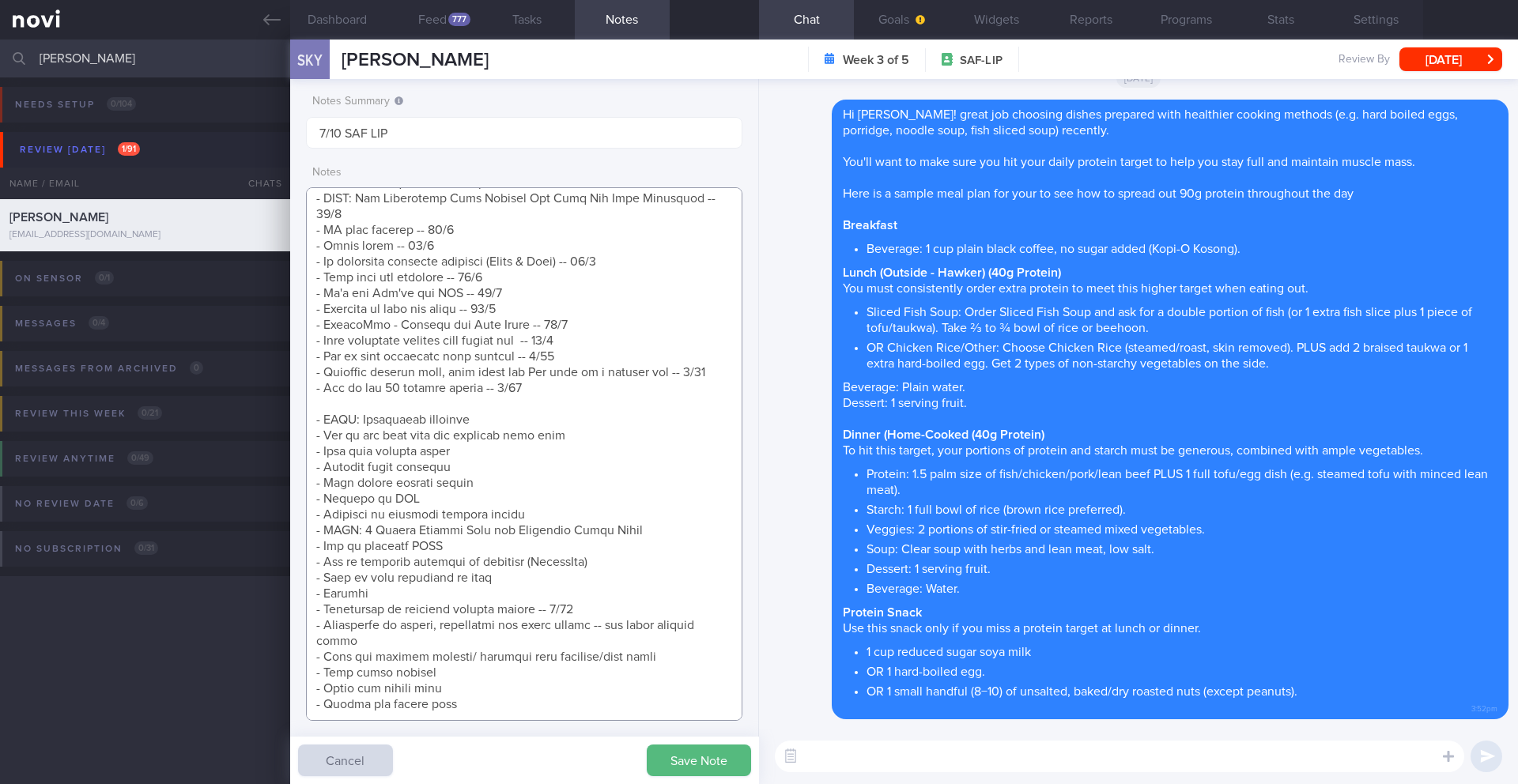
click at [340, 578] on textarea at bounding box center [524, 454] width 437 height 534
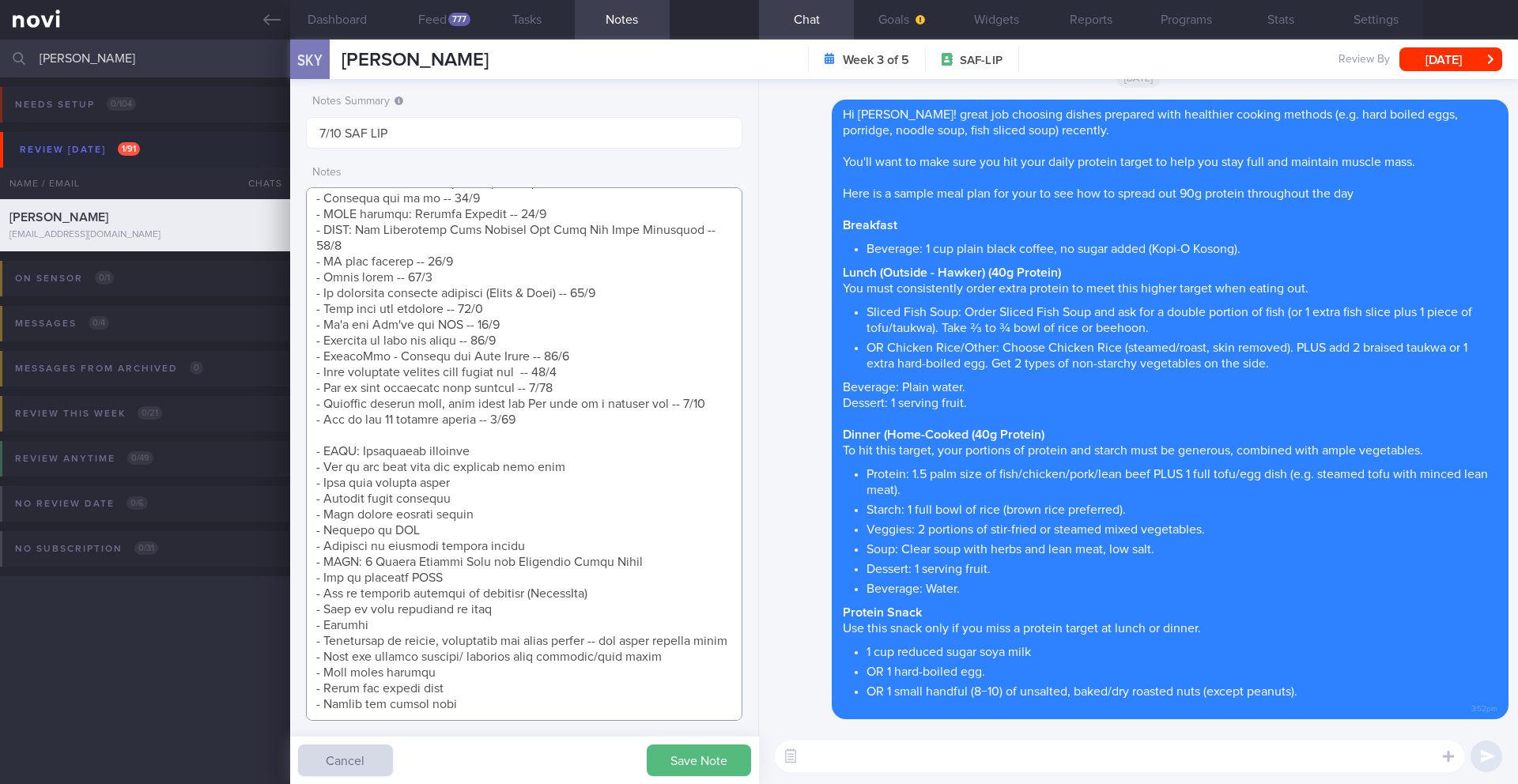
scroll to position [512, 0]
click at [717, 356] on textarea at bounding box center [524, 454] width 437 height 534
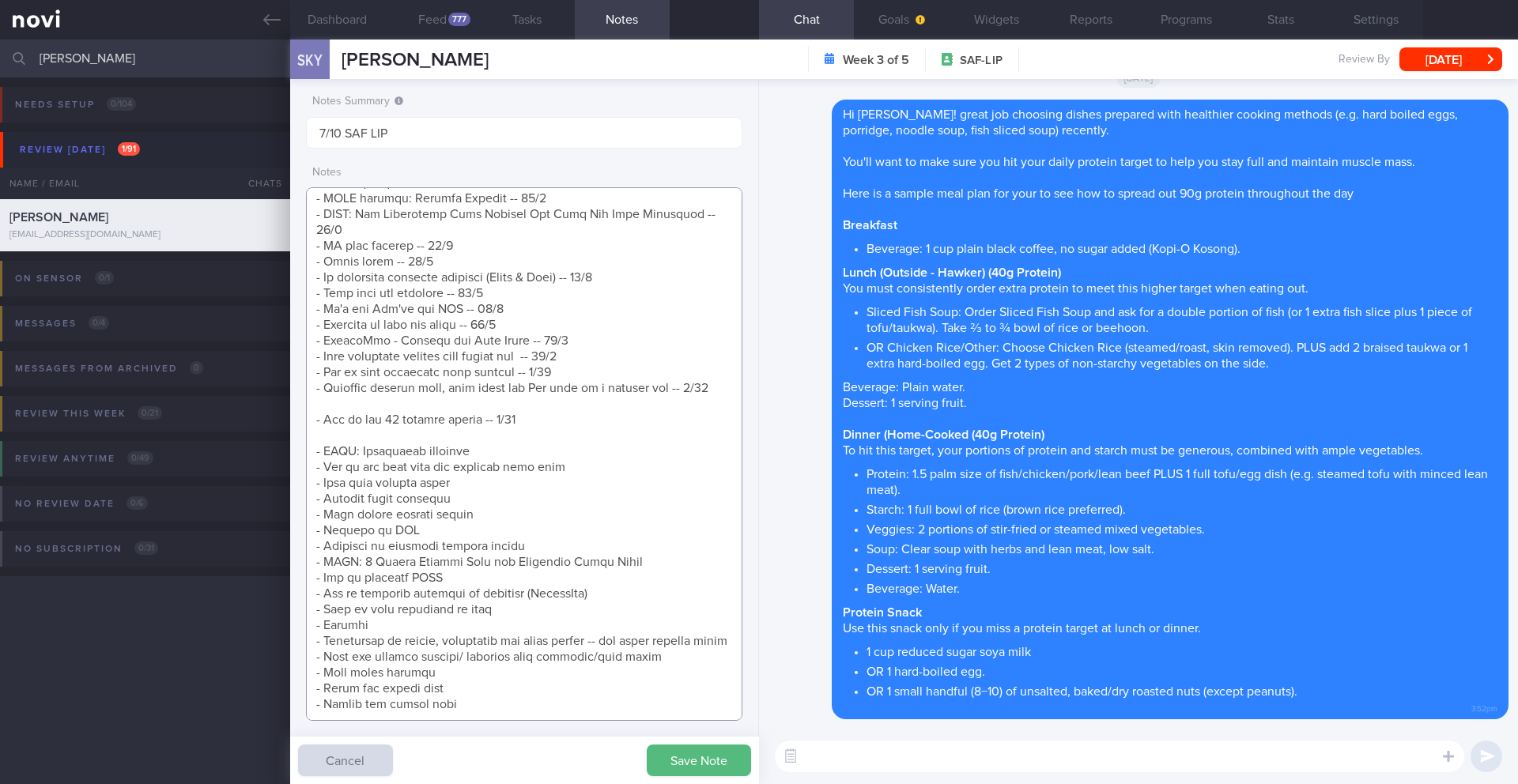
paste textarea "- Importance of adequate protein intake -- 7/10"
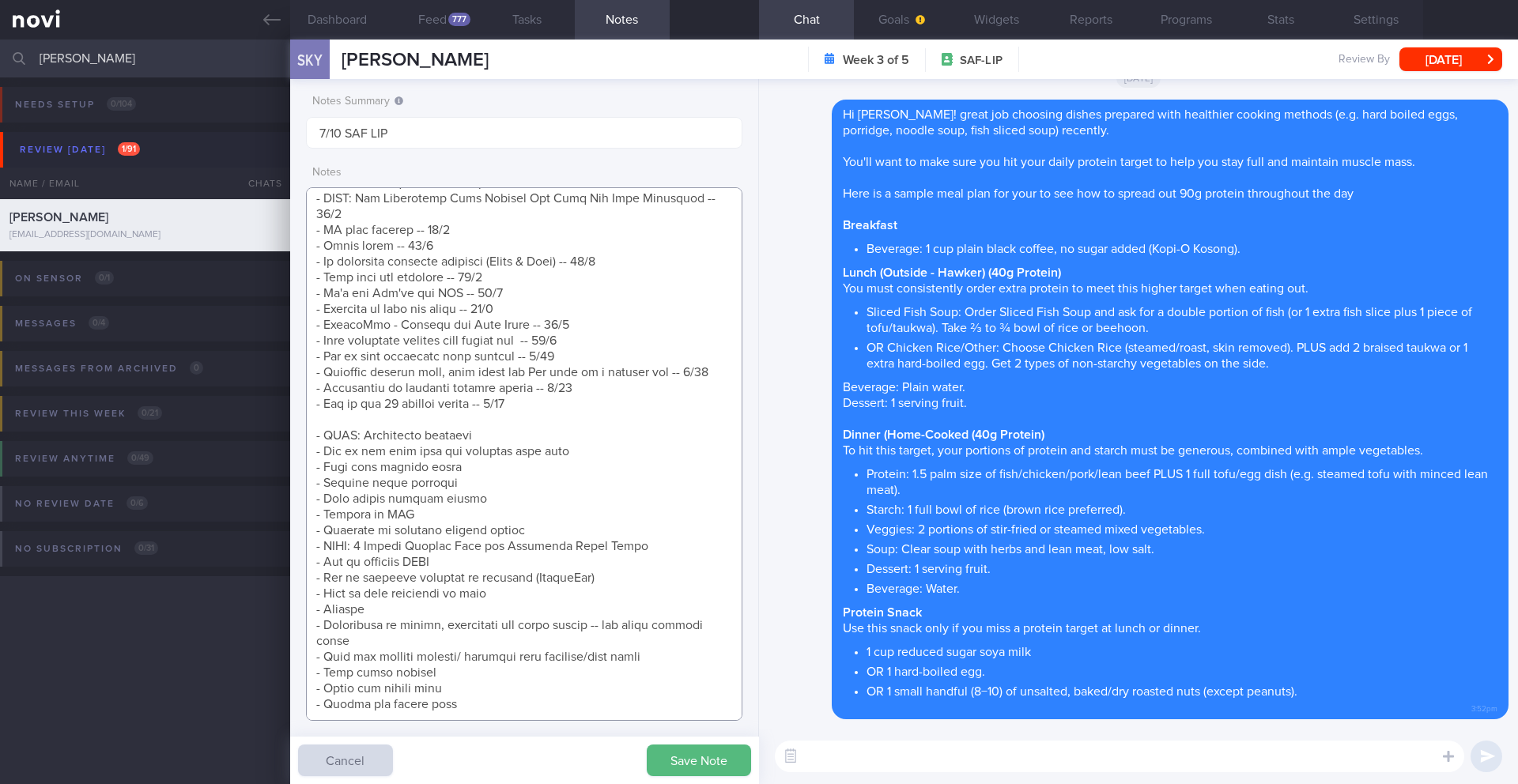
scroll to position [527, 0]
click at [539, 388] on textarea at bounding box center [524, 454] width 437 height 534
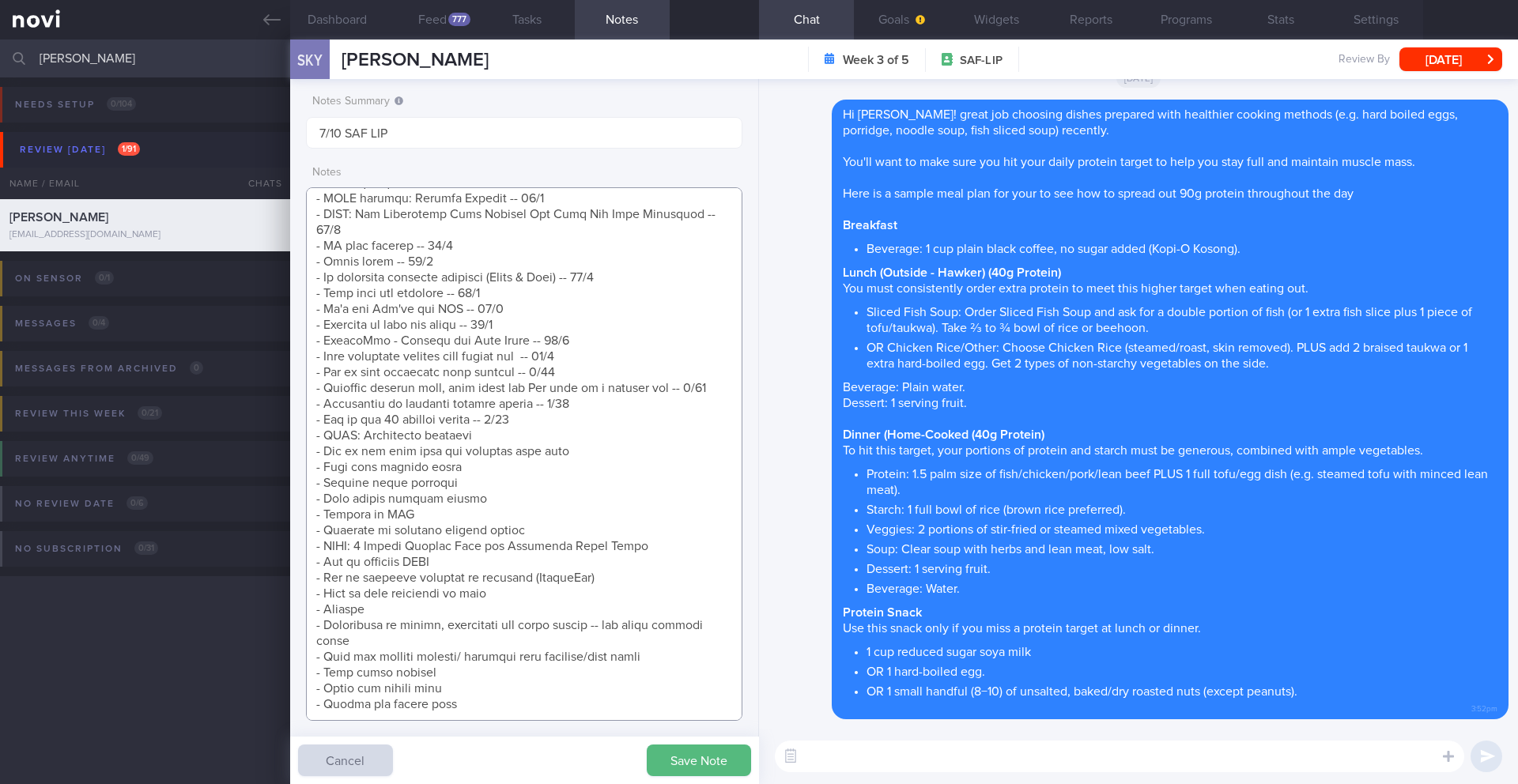
scroll to position [512, 0]
type textarea "Short term target wt: 78kg (BMI 24.9) Long term target wt: 72kg (BMI 22.9) SUPP…"
click at [672, 759] on button "Save Note" at bounding box center [699, 760] width 104 height 31
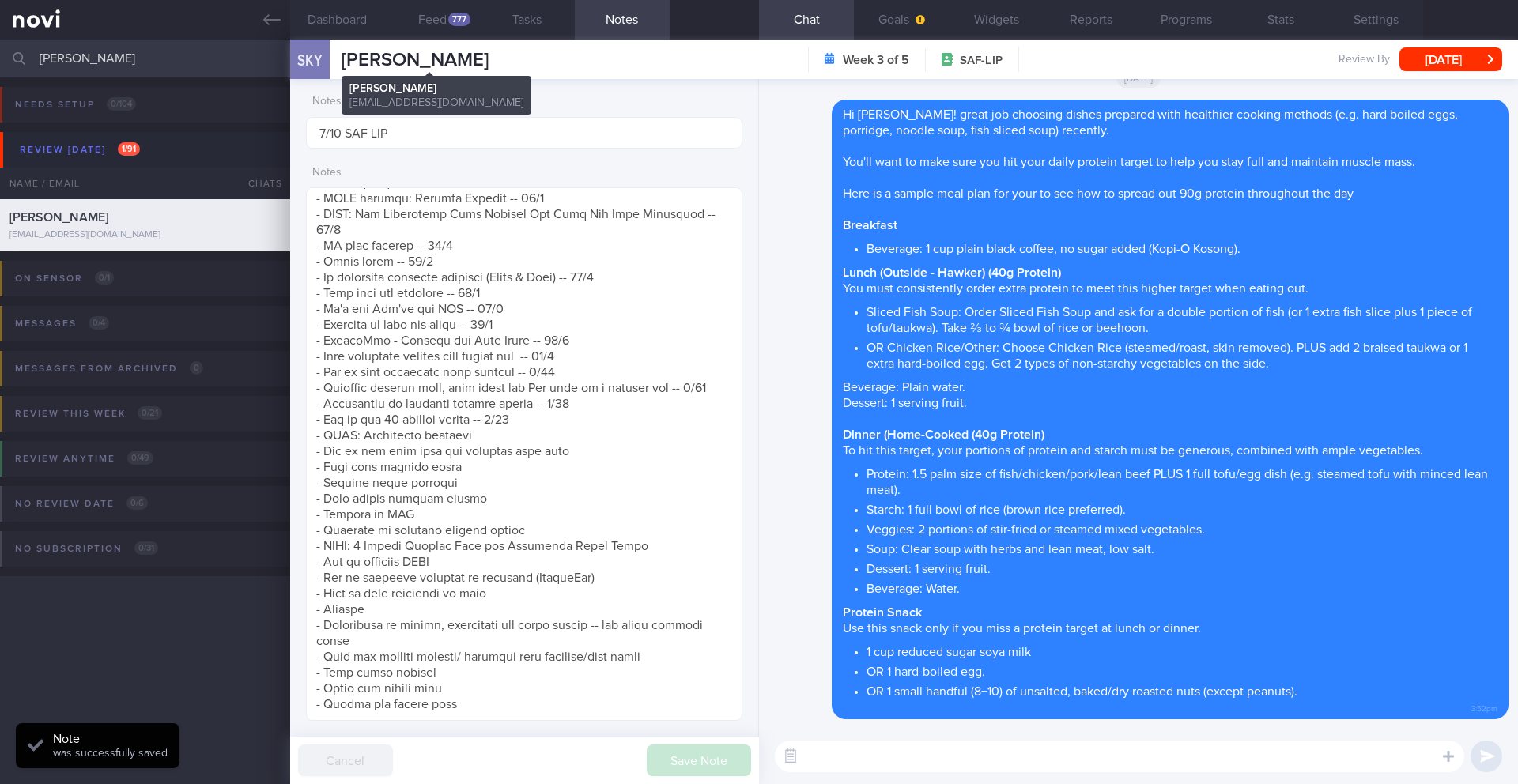
click at [489, 55] on span "[PERSON_NAME]" at bounding box center [415, 59] width 148 height 19
drag, startPoint x: 514, startPoint y: 55, endPoint x: 344, endPoint y: 61, distance: 170.1
click at [344, 61] on span "[PERSON_NAME]" at bounding box center [415, 59] width 148 height 19
copy span "[PERSON_NAME]"
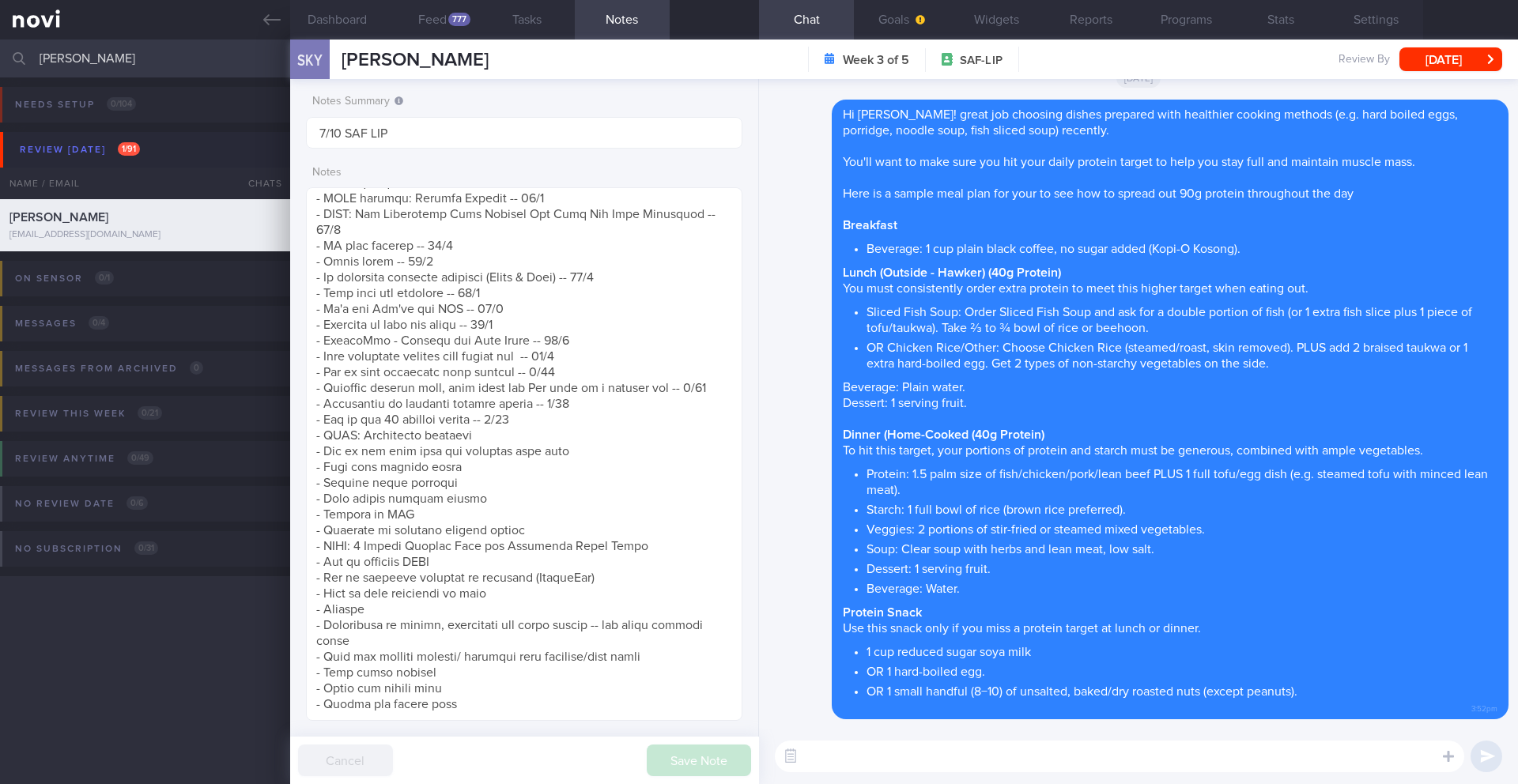
click at [901, 752] on textarea at bounding box center [1120, 756] width 690 height 31
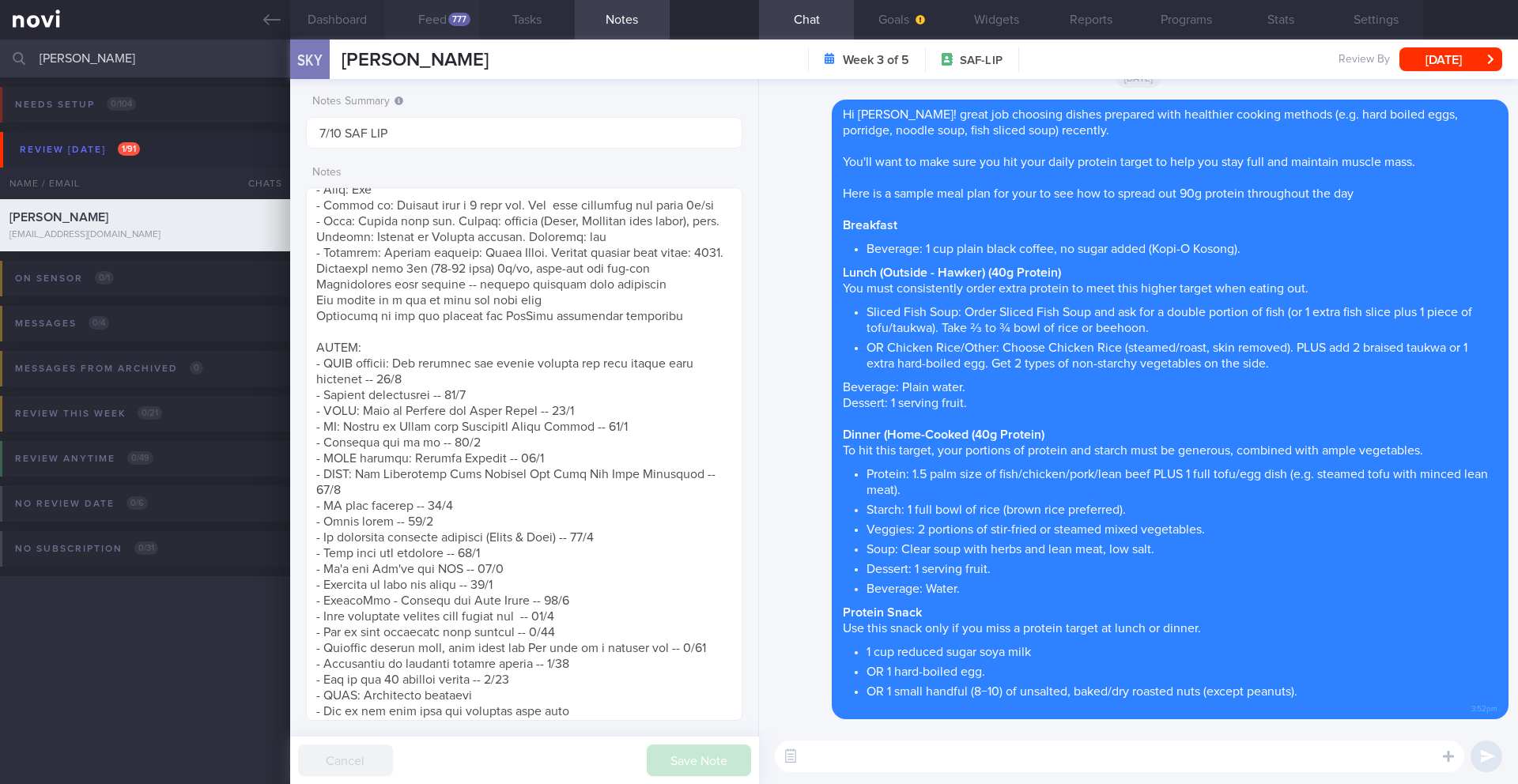
click at [428, 15] on button "Feed 777" at bounding box center [432, 20] width 94 height 39
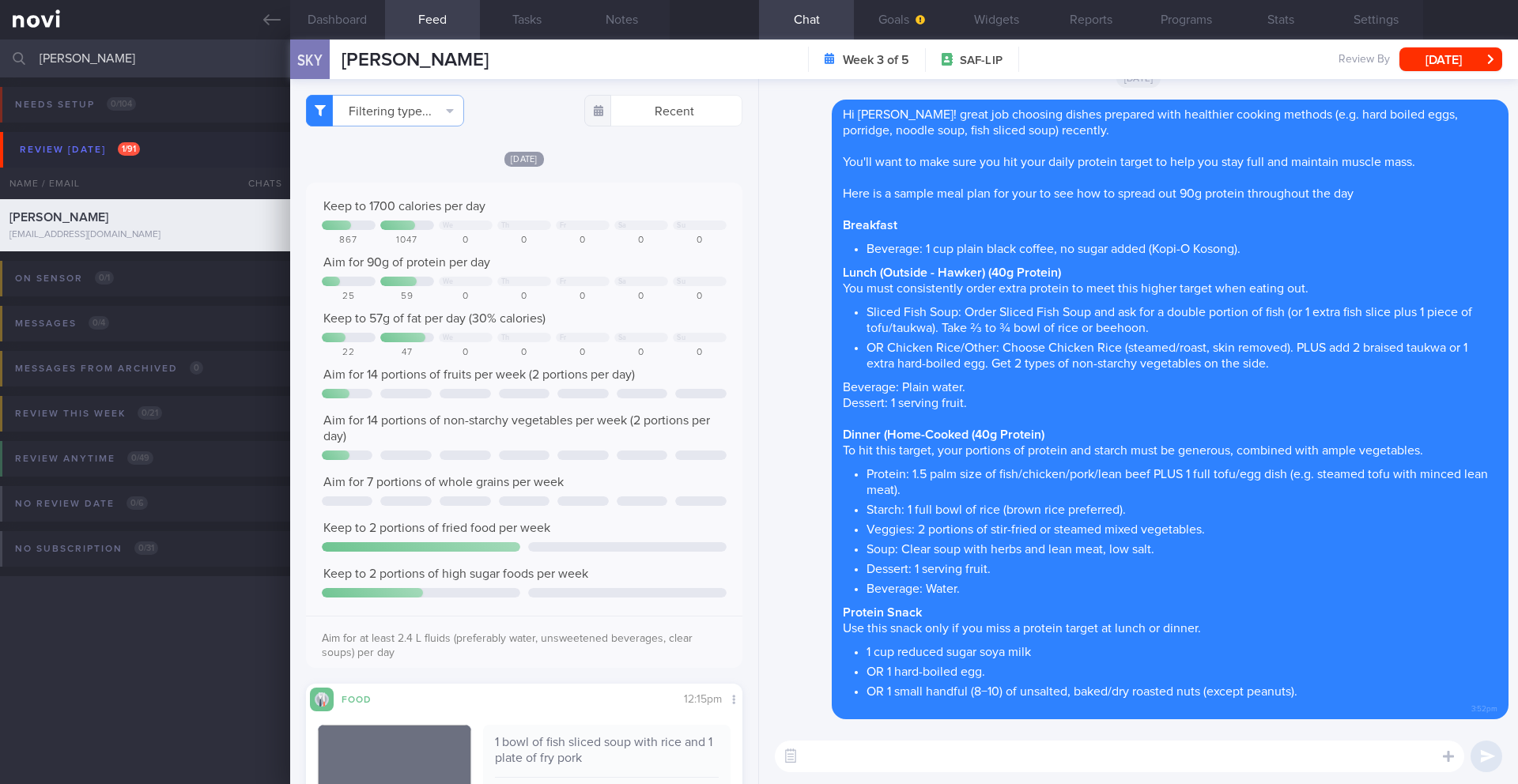
click at [922, 752] on textarea at bounding box center [1120, 756] width 690 height 31
click at [1182, 756] on textarea "I saw that you did some weight training [DATE] and went for a run [DATE]" at bounding box center [1120, 756] width 690 height 31
click at [332, 25] on button "Dashboard" at bounding box center [337, 20] width 94 height 39
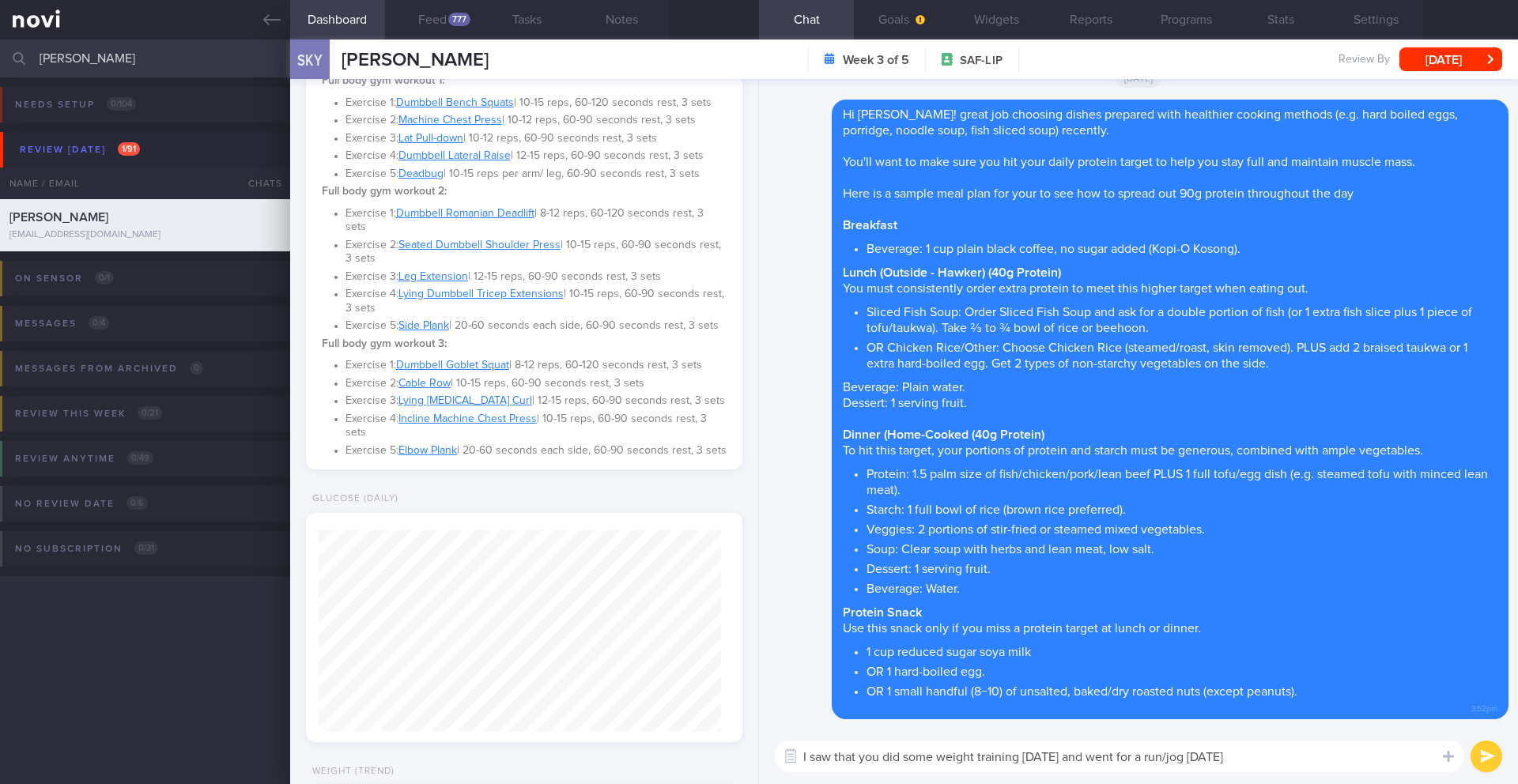
scroll to position [568, 0]
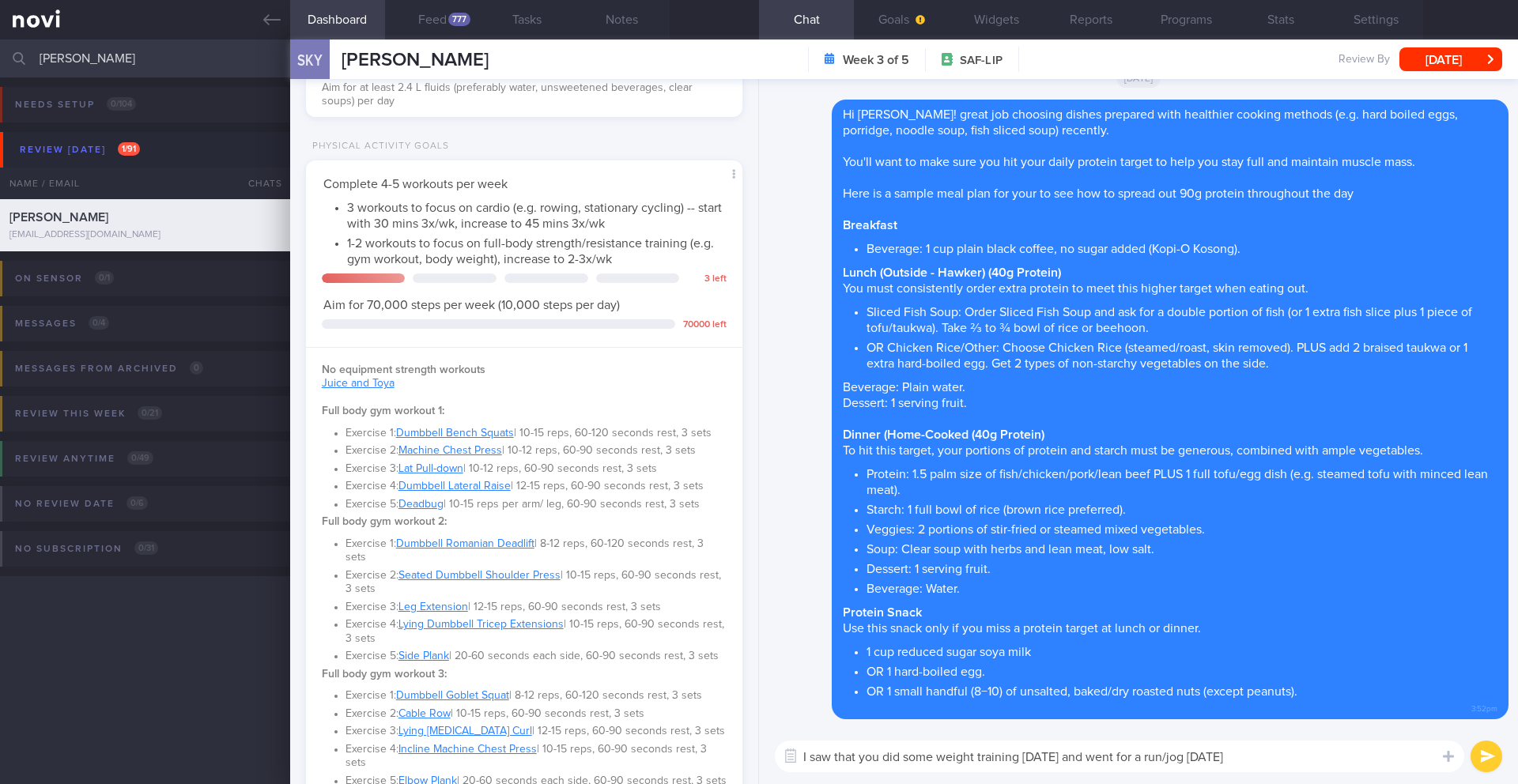
click at [1296, 750] on textarea "I saw that you did some weight training [DATE] and went for a run/jog [DATE]" at bounding box center [1120, 756] width 690 height 31
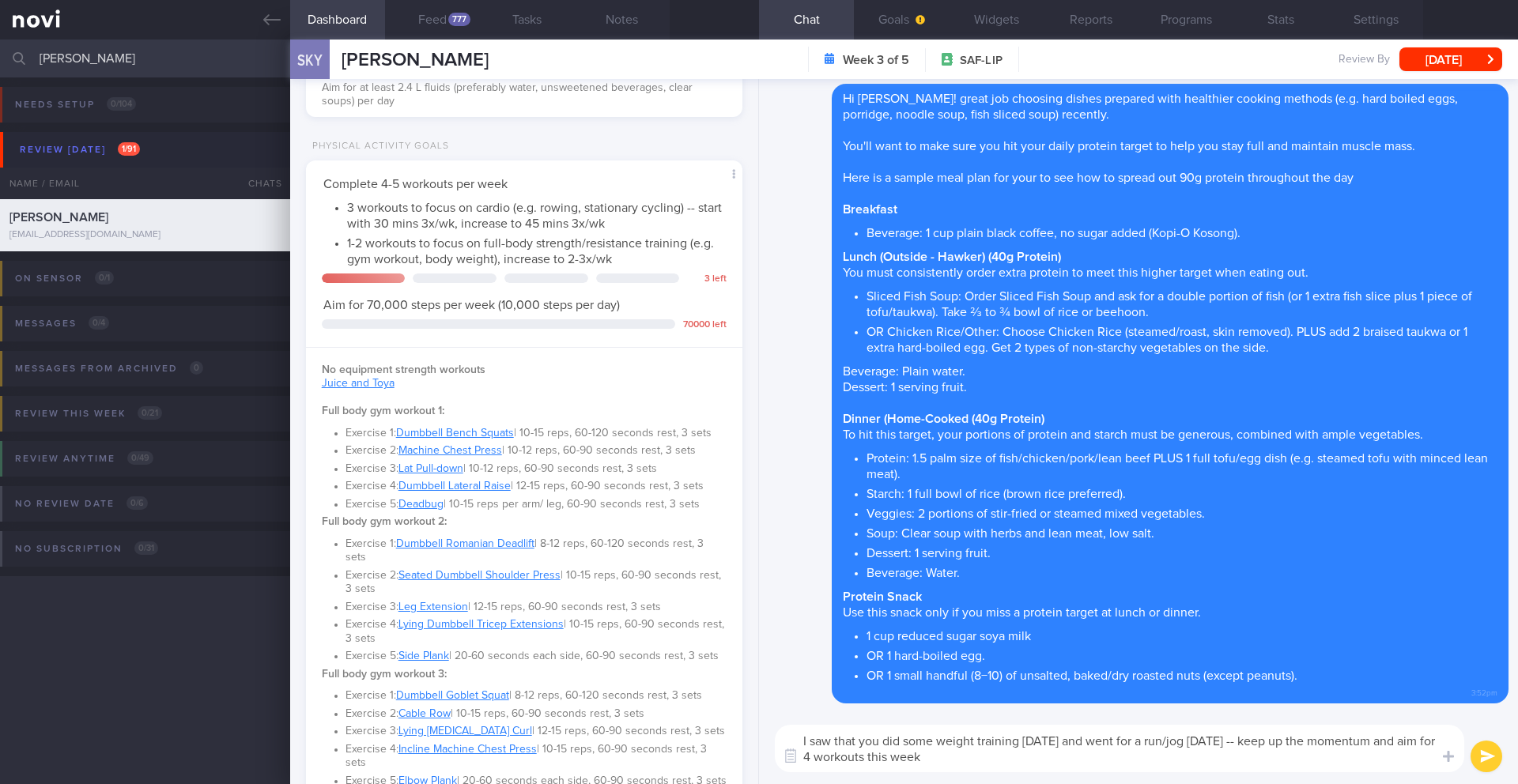
type textarea "I saw that you did some weight training [DATE] and went for a run/jog [DATE] --…"
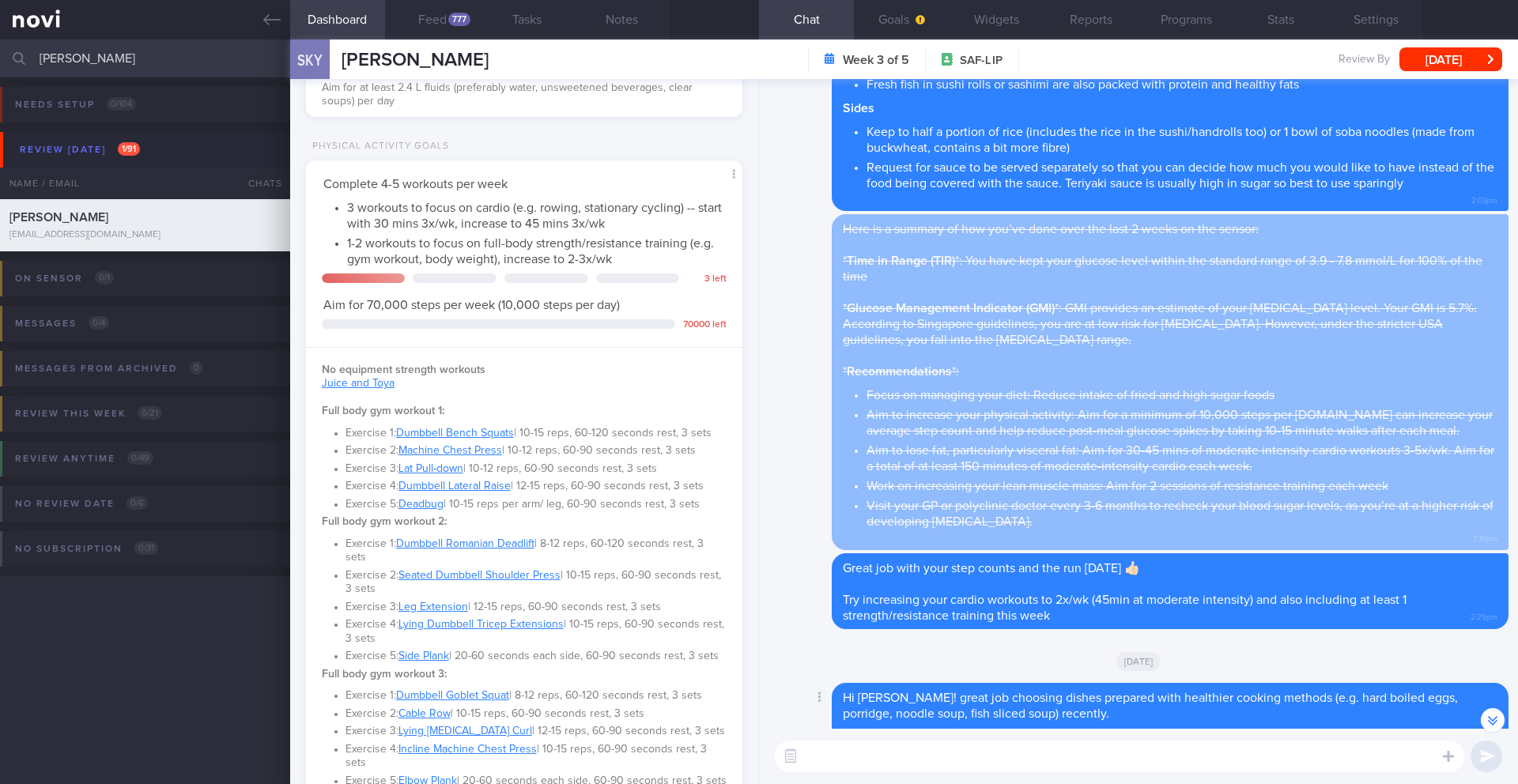
scroll to position [-1185, 0]
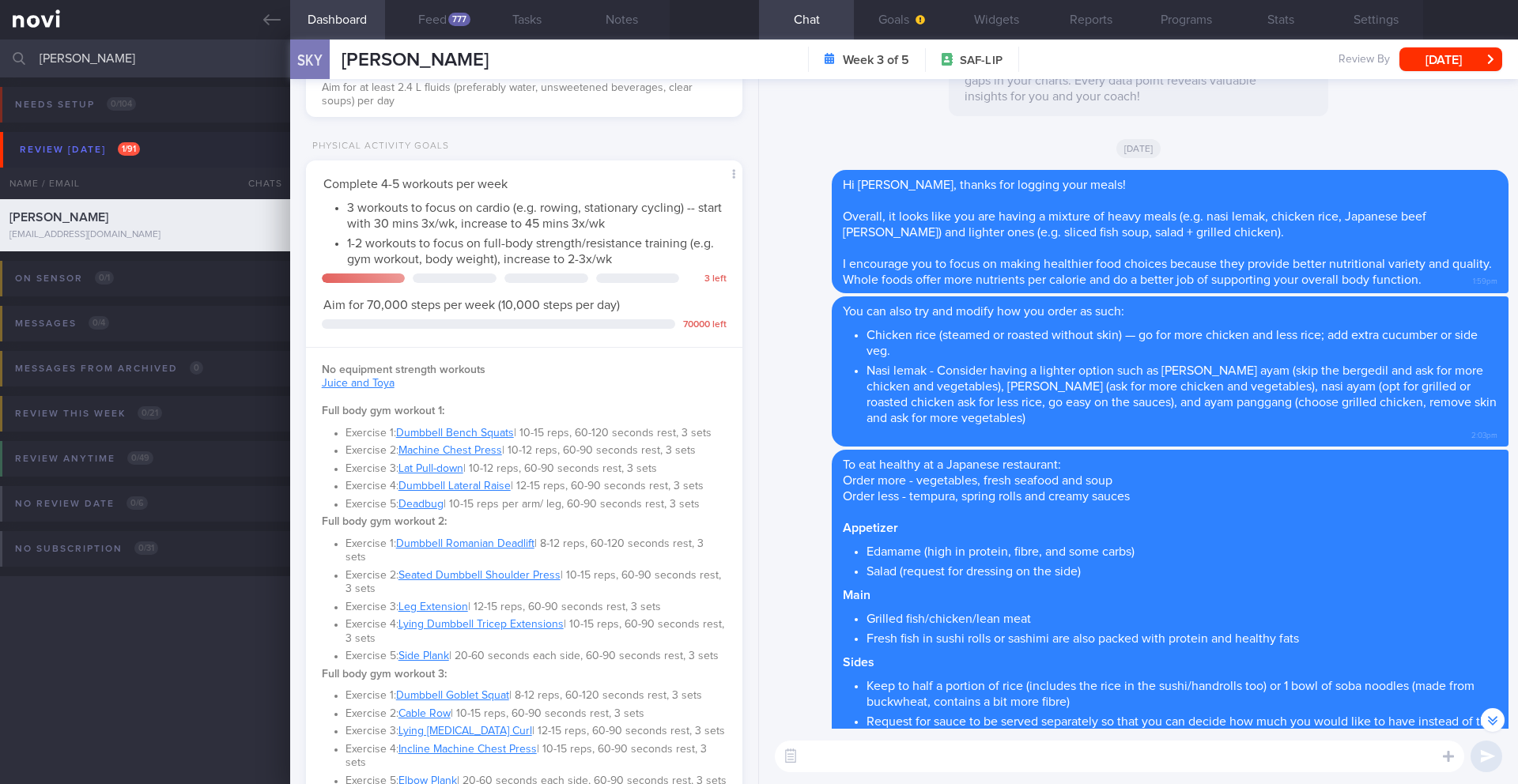
click at [880, 763] on textarea at bounding box center [1120, 756] width 690 height 31
type textarea "Let me know if you have questions 🙂"
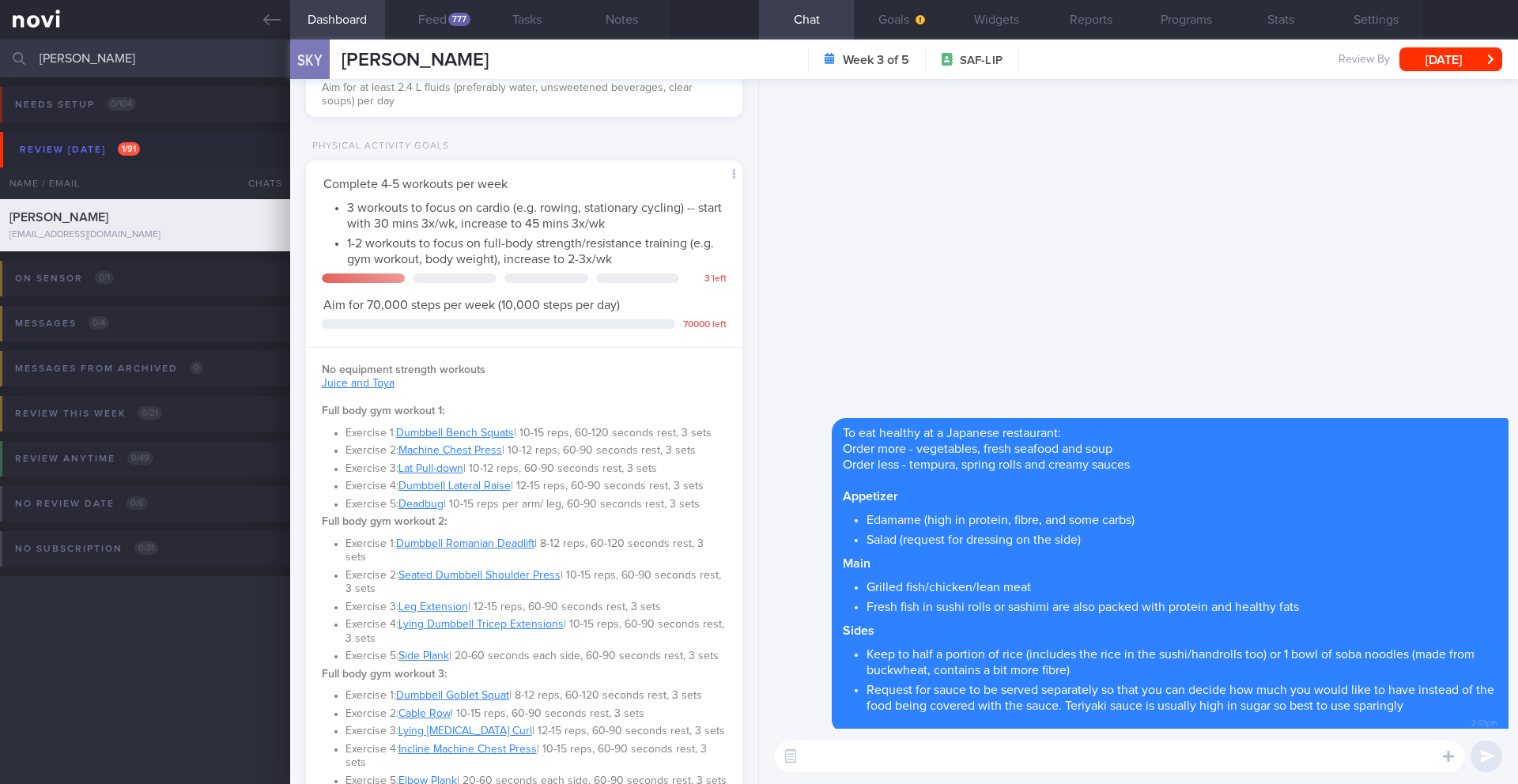
scroll to position [0, 0]
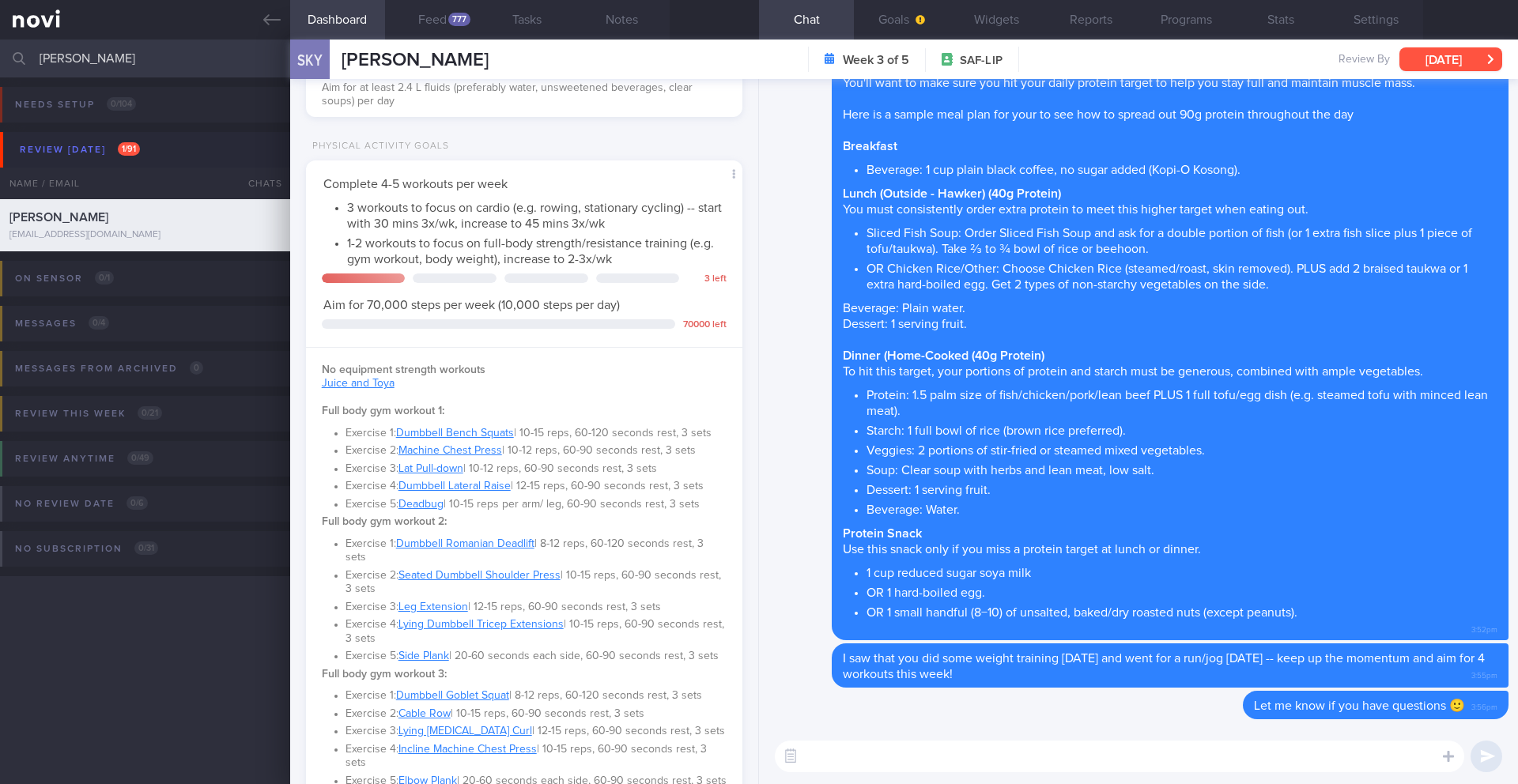
click at [1425, 54] on button "[DATE]" at bounding box center [1451, 59] width 102 height 24
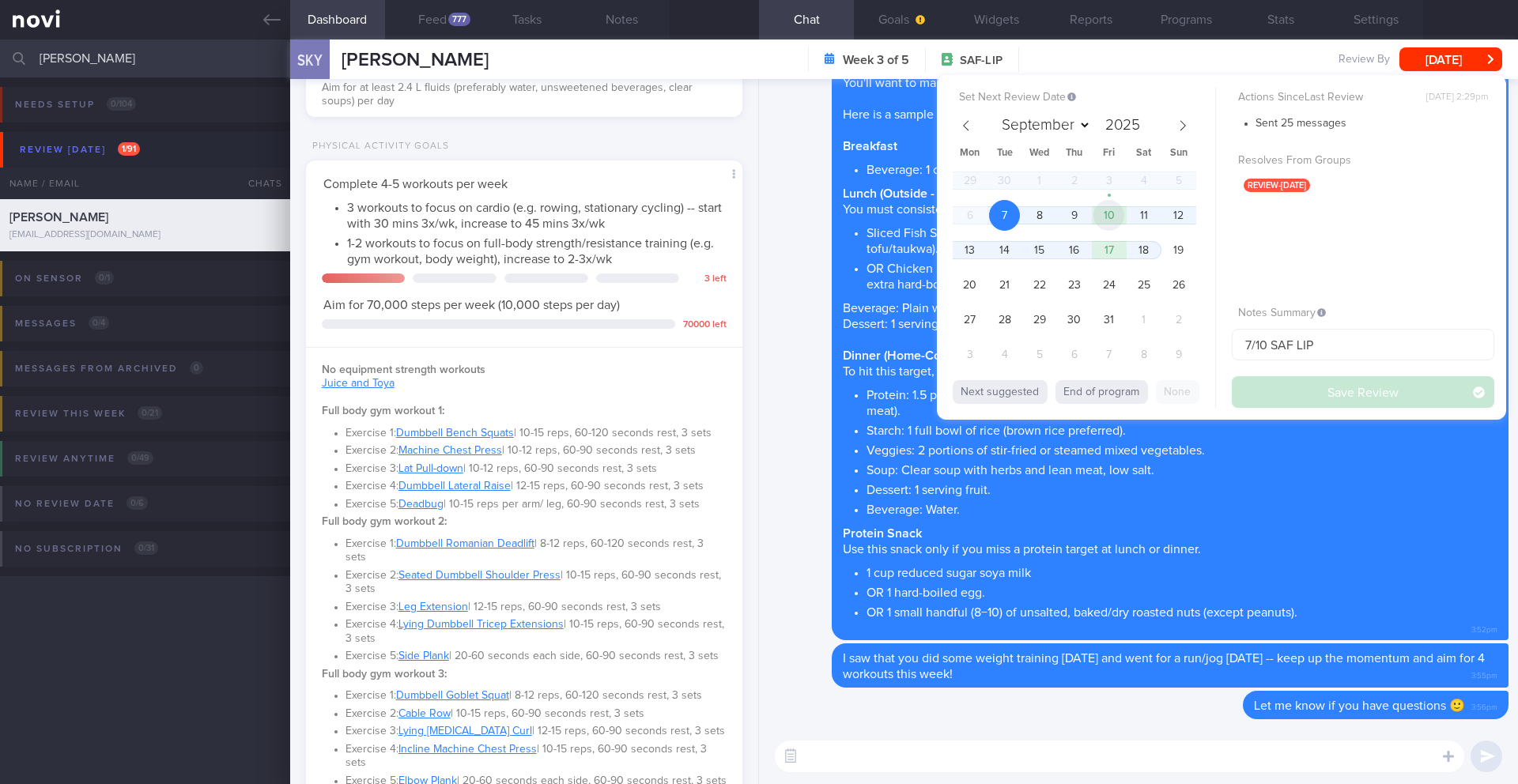
click at [1106, 207] on span "10" at bounding box center [1109, 214] width 30 height 30
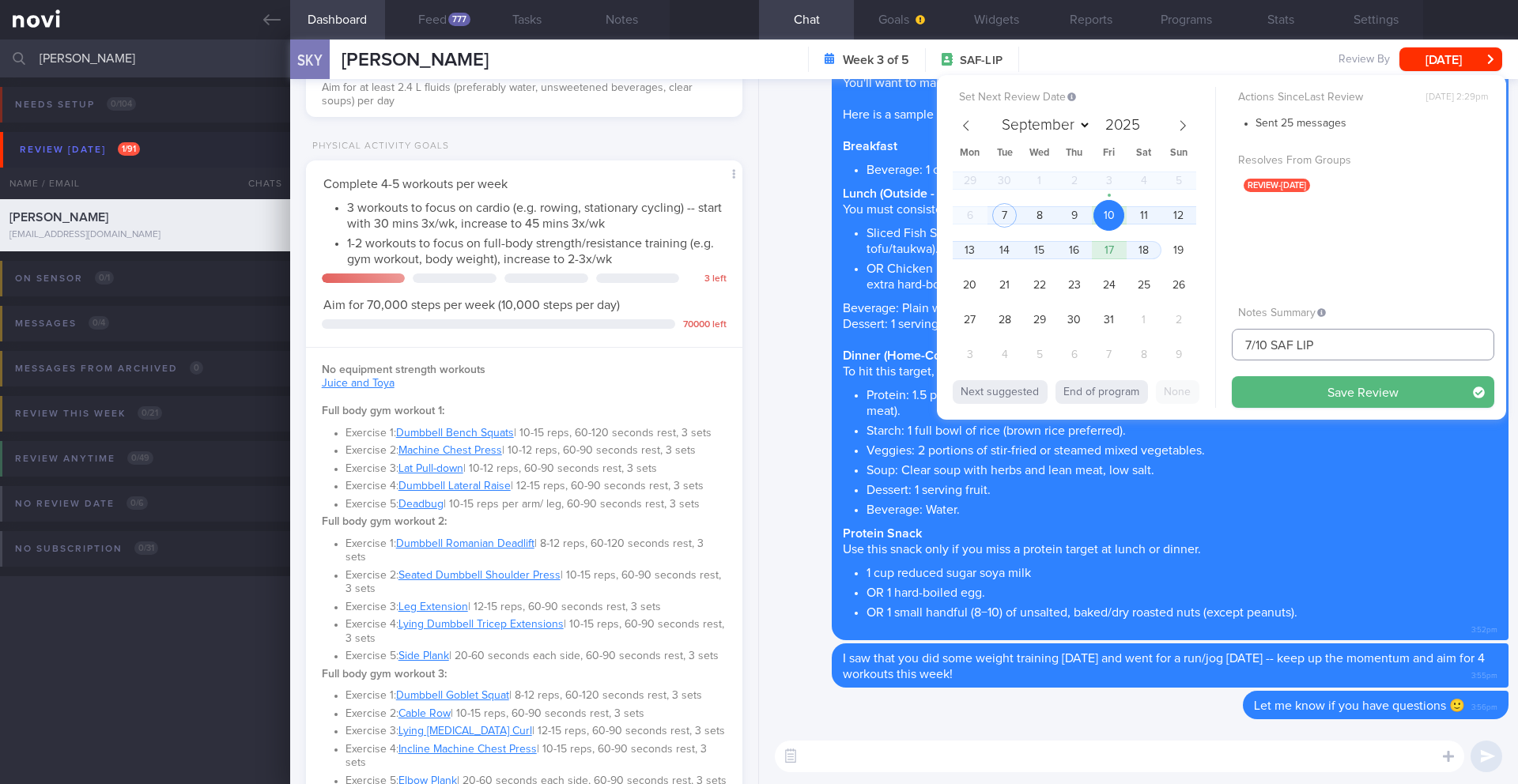
drag, startPoint x: 1252, startPoint y: 349, endPoint x: 1221, endPoint y: 344, distance: 31.4
click at [1221, 344] on div "Set Next Review Date [DATE] September October November [DATE] Mon Tue Wed Thu F…" at bounding box center [1222, 247] width 570 height 344
type input "10/10 SAF LIP"
click at [1292, 388] on button "Save Review" at bounding box center [1363, 392] width 263 height 31
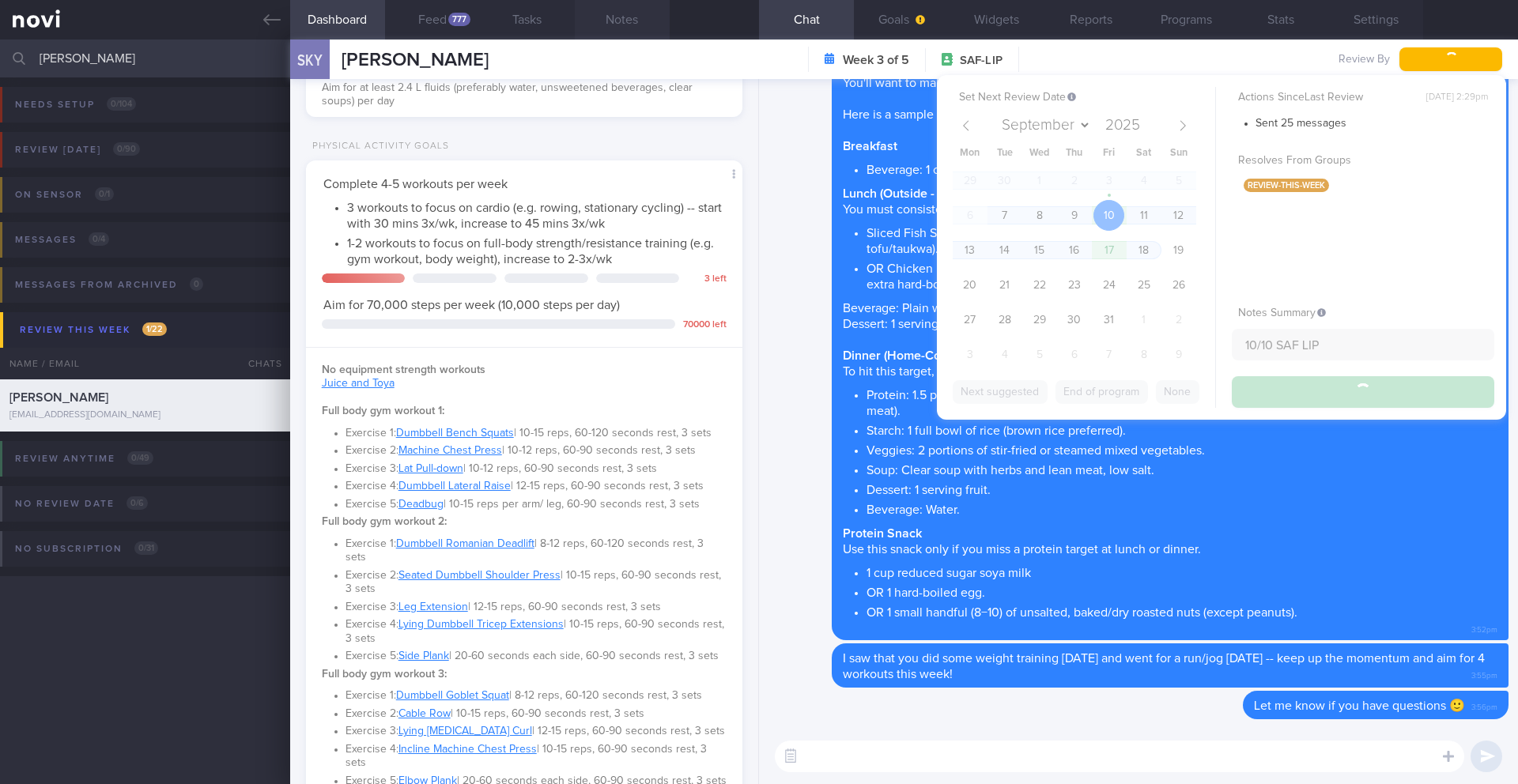
type input "10/10 SAF LIP"
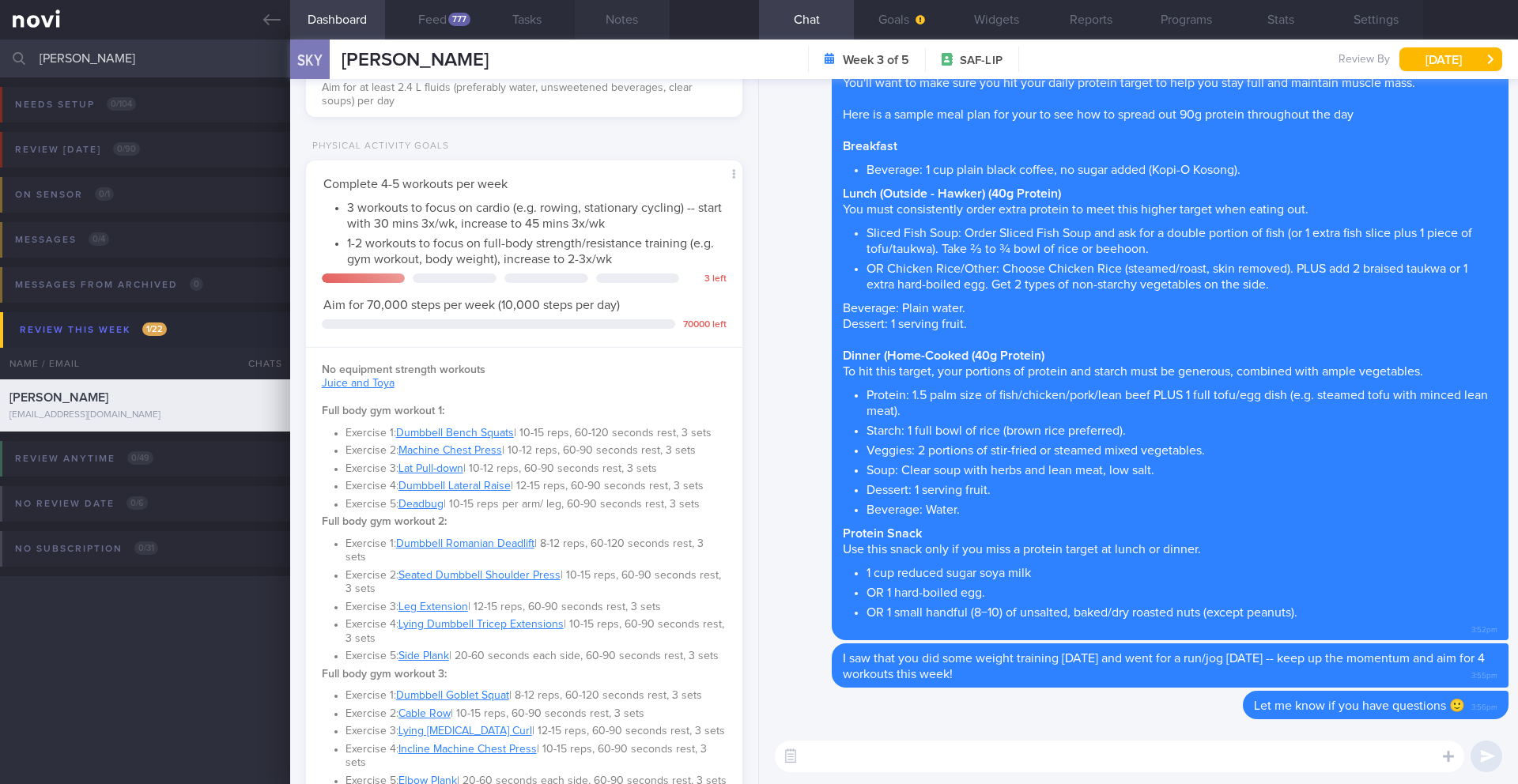
scroll to position [201, 403]
click at [115, 68] on input "[PERSON_NAME]" at bounding box center [759, 58] width 1518 height 38
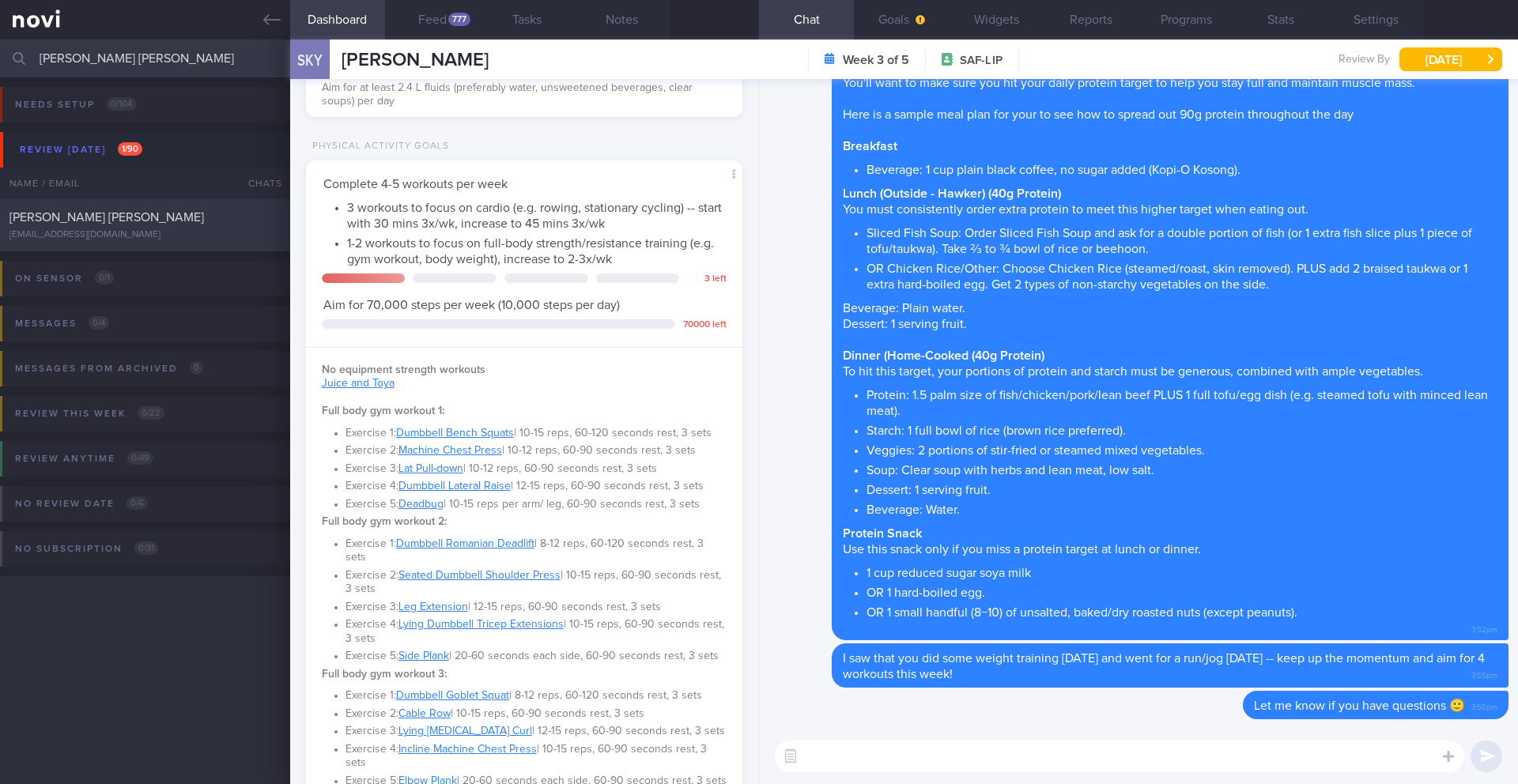
type input "[PERSON_NAME] [PERSON_NAME]"
click at [142, 232] on div "[EMAIL_ADDRESS][DOMAIN_NAME]" at bounding box center [146, 235] width 272 height 12
type input "7/10 SAF LIP"
type textarea "Taking ShortCutx Flat Tummy Shakes: Cookie Butter Crunch (meal replacement/prot…"
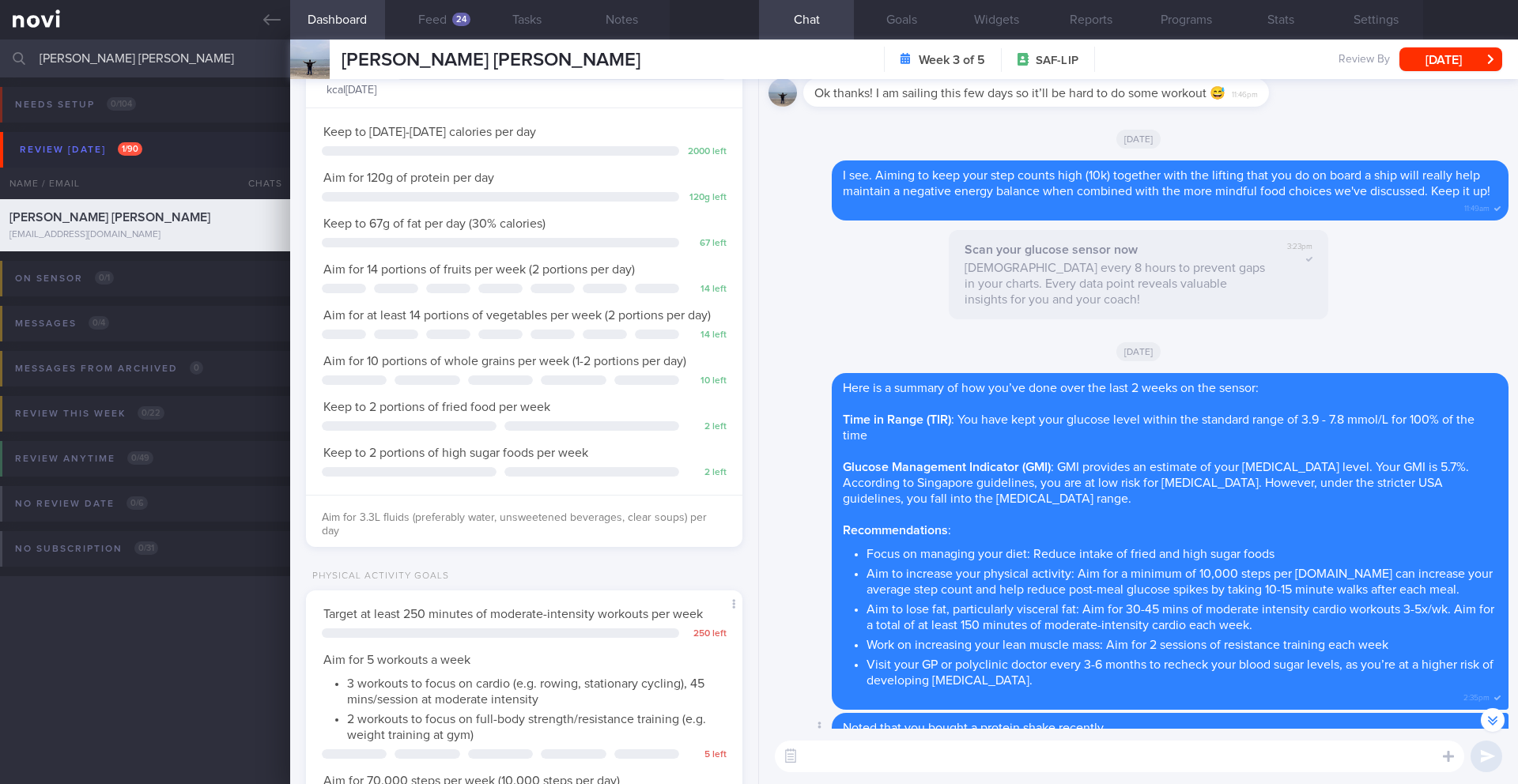
scroll to position [-536, 0]
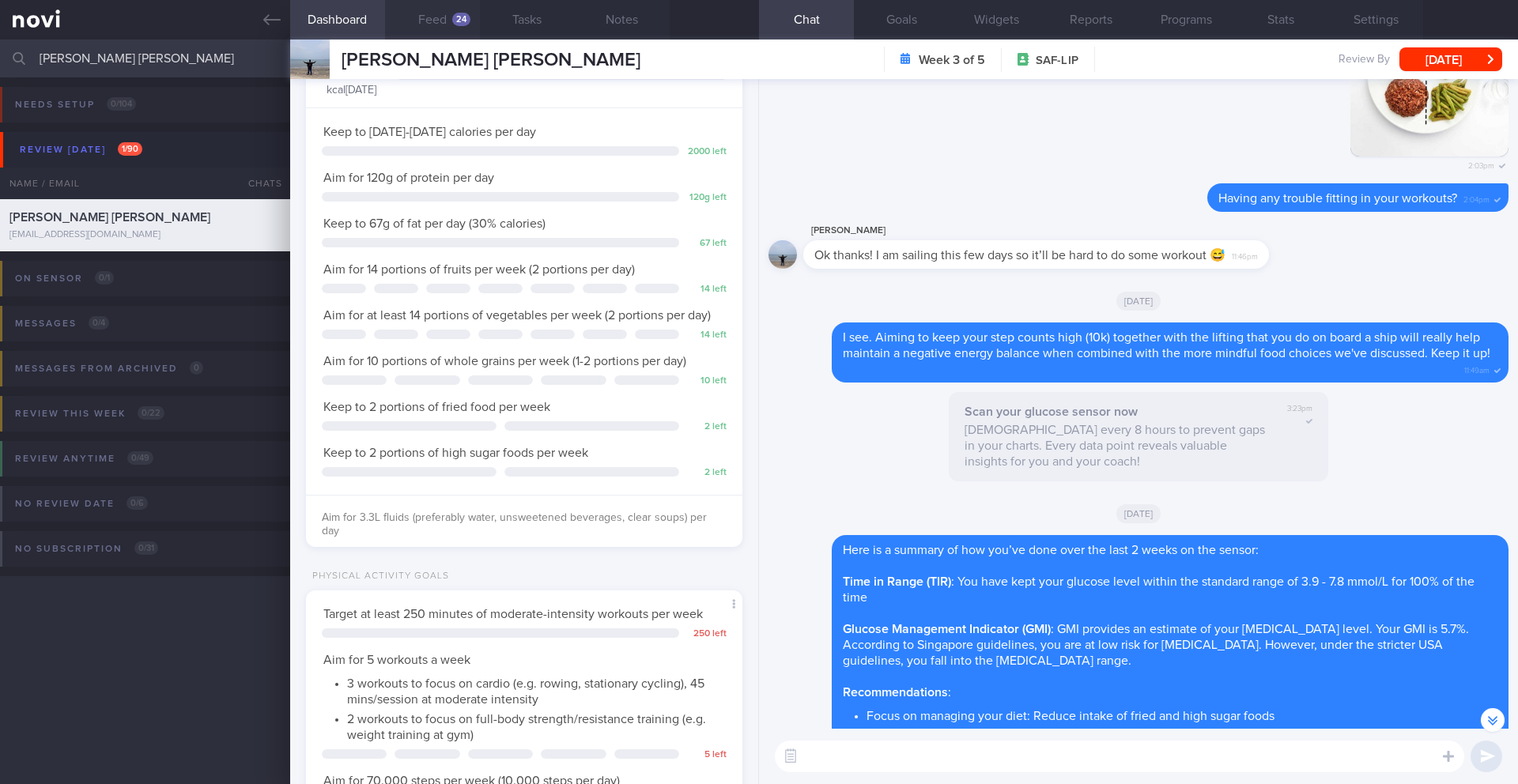
click at [446, 27] on button "Feed 24" at bounding box center [432, 20] width 94 height 39
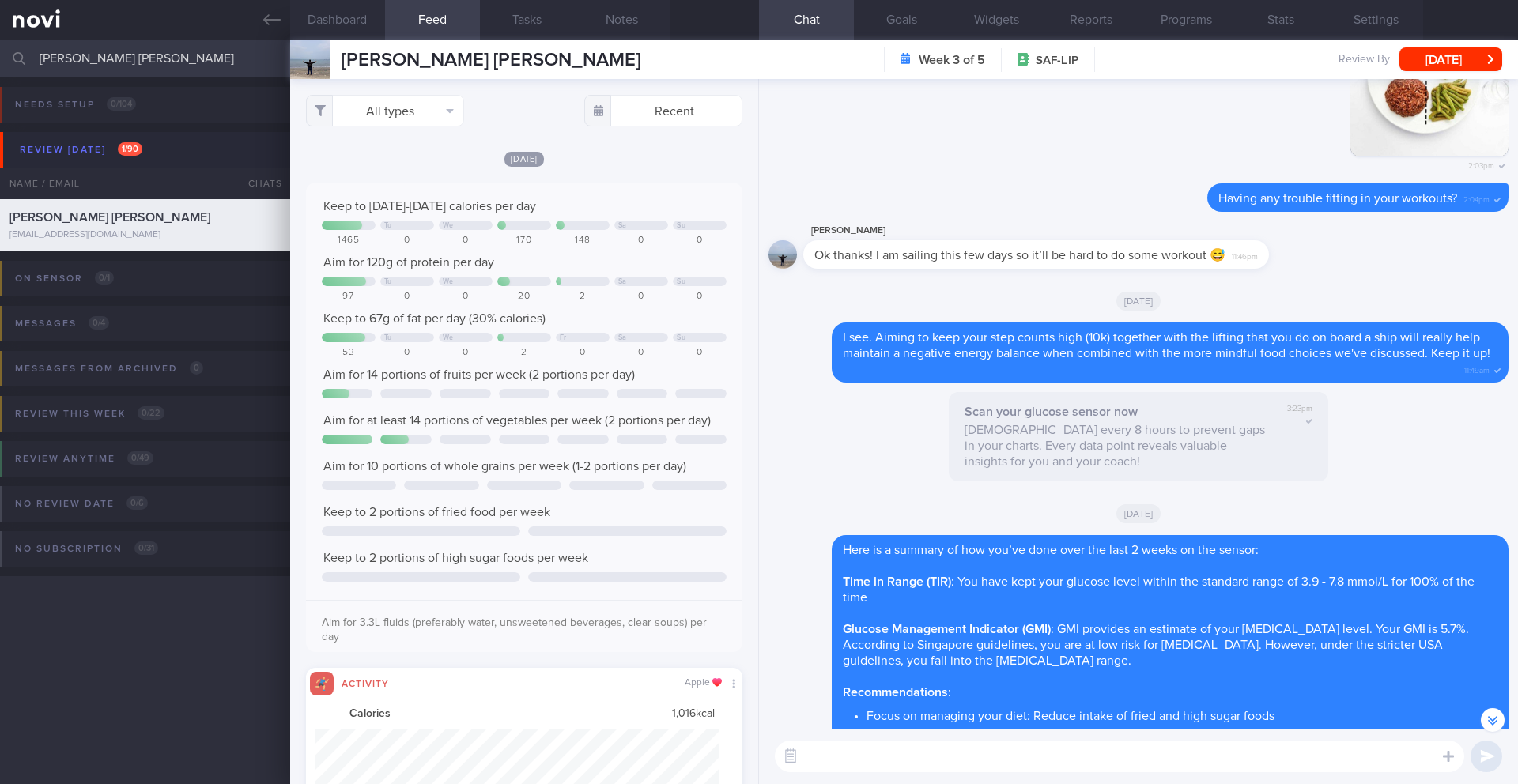
scroll to position [100, 405]
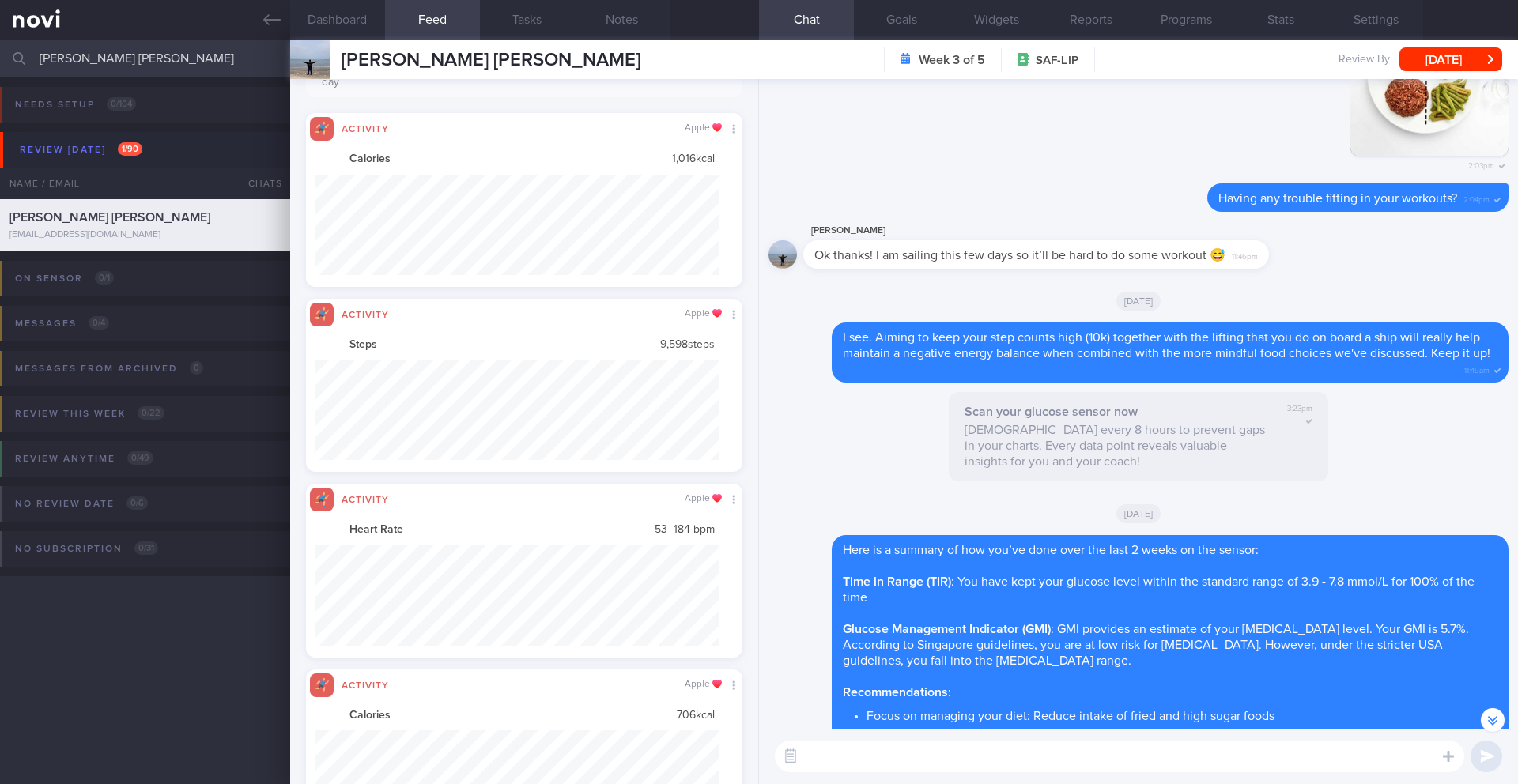
click at [933, 762] on textarea at bounding box center [1120, 756] width 690 height 31
drag, startPoint x: 960, startPoint y: 757, endPoint x: 863, endPoint y: 754, distance: 97.0
click at [863, 754] on textarea "Hi Valent, how are you" at bounding box center [1120, 756] width 690 height 31
paste textarea "doing with your diet and exercise goals lately? 🙂"
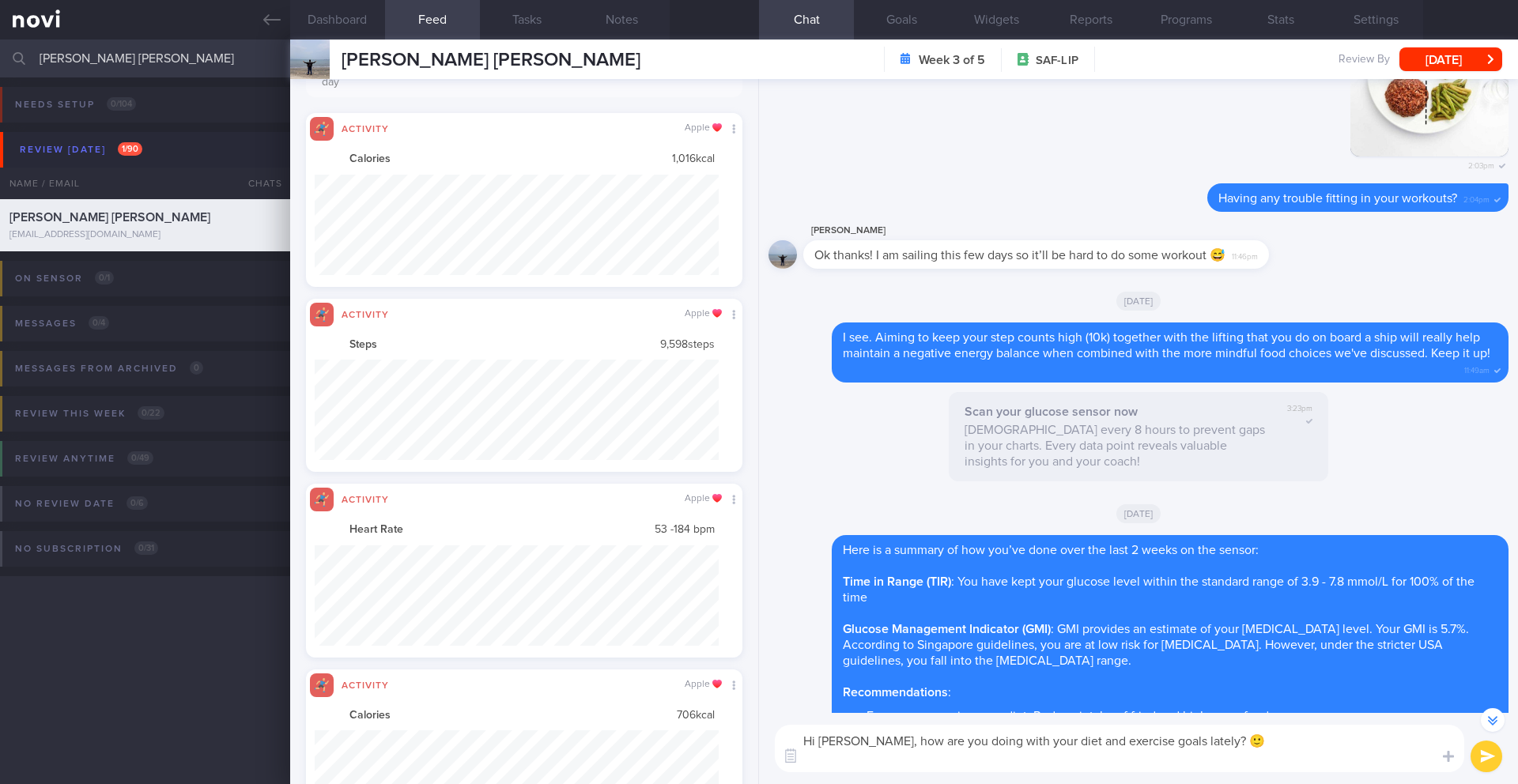
type textarea "Hi [PERSON_NAME], how are you doing with your diet and exercise goals lately? 🙂"
click at [1490, 757] on button "submit" at bounding box center [1487, 756] width 31 height 31
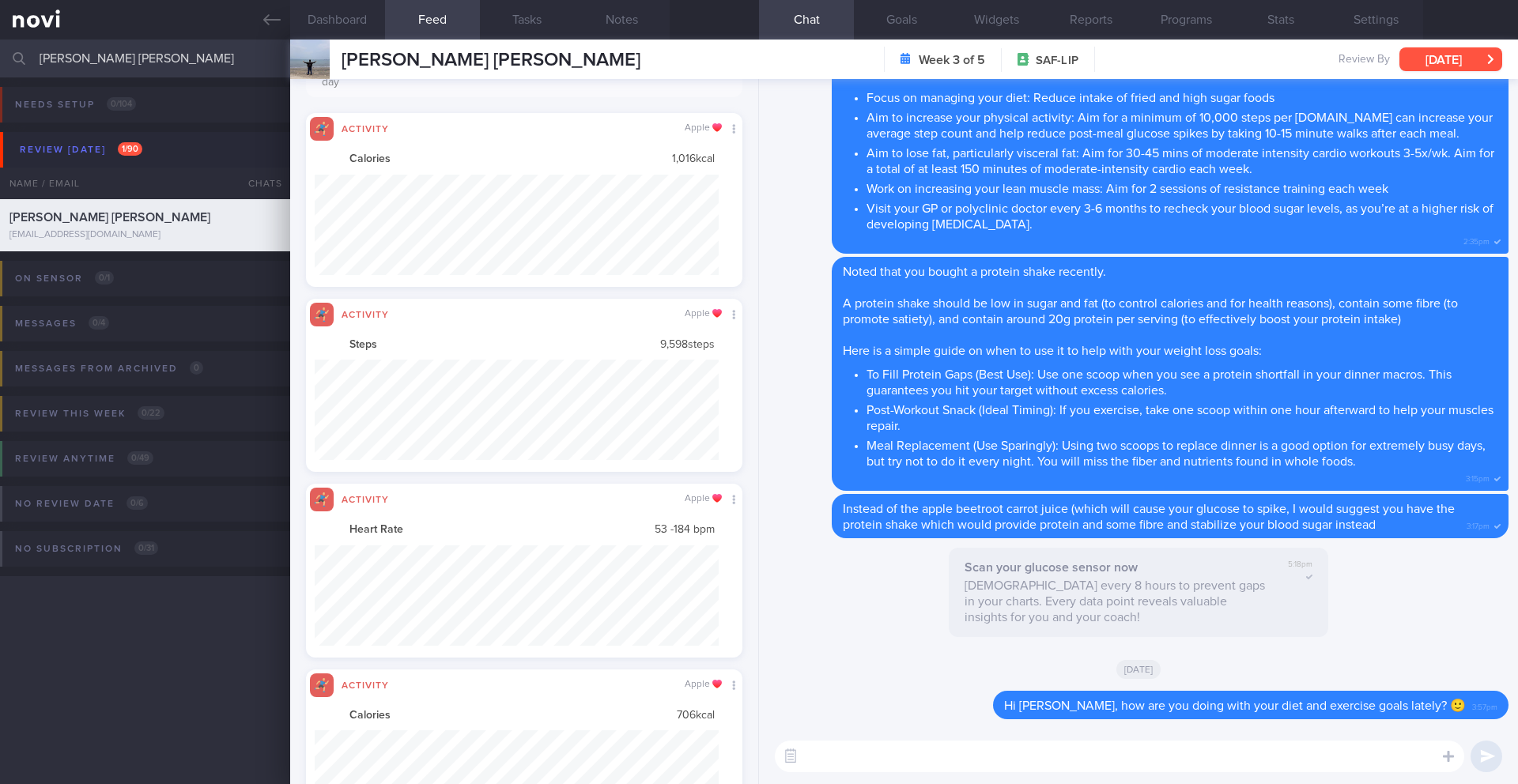
click at [1483, 63] on button "[DATE]" at bounding box center [1451, 59] width 102 height 24
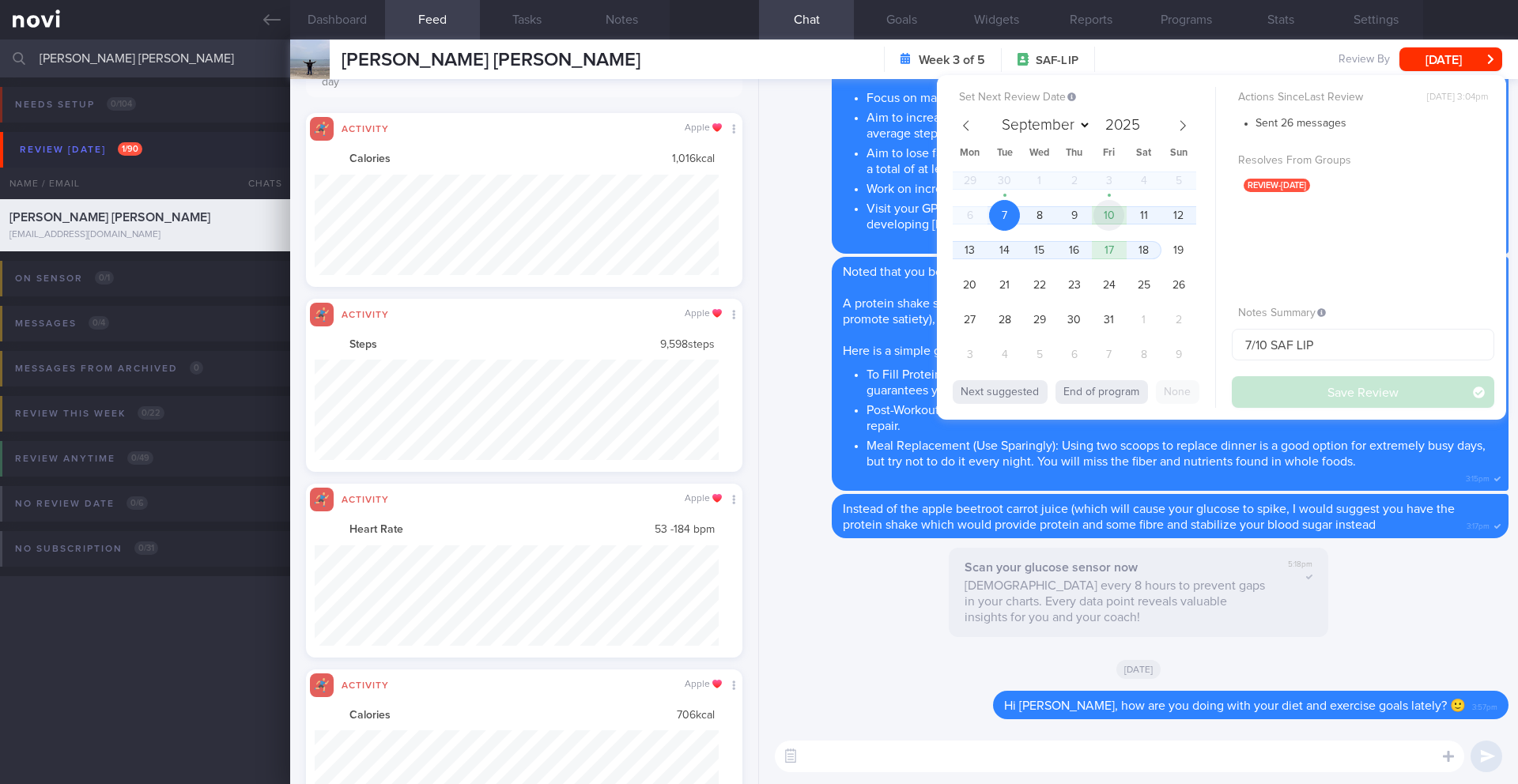
click at [1105, 219] on span "10" at bounding box center [1109, 214] width 30 height 30
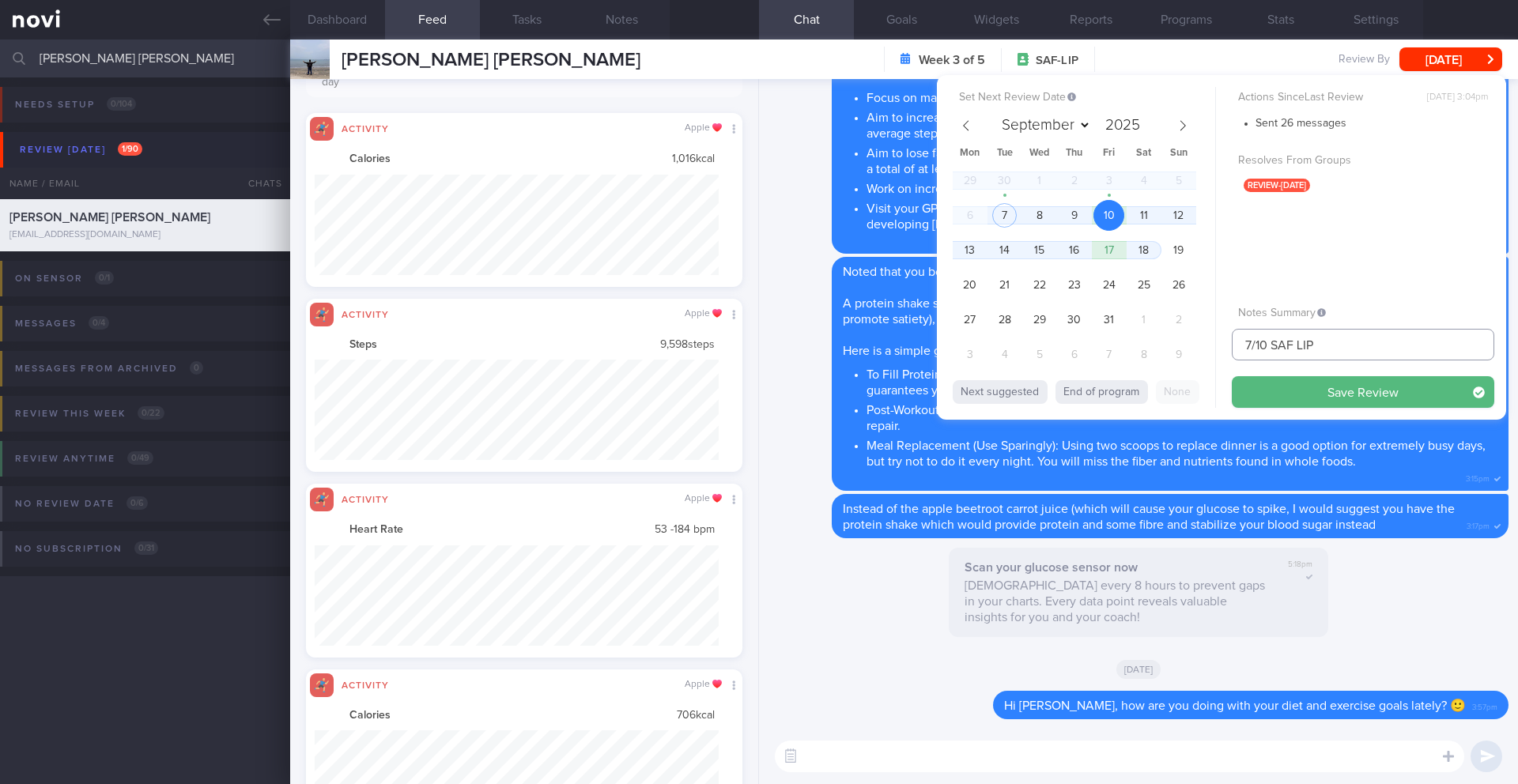
drag, startPoint x: 1249, startPoint y: 346, endPoint x: 1207, endPoint y: 342, distance: 42.2
click at [1211, 345] on div "Set Next Review Date [DATE] September October November [DATE] Mon Tue Wed Thu F…" at bounding box center [1222, 247] width 570 height 344
type input "10/10 SAF LIP"
click at [1279, 394] on button "Save Review" at bounding box center [1363, 392] width 263 height 31
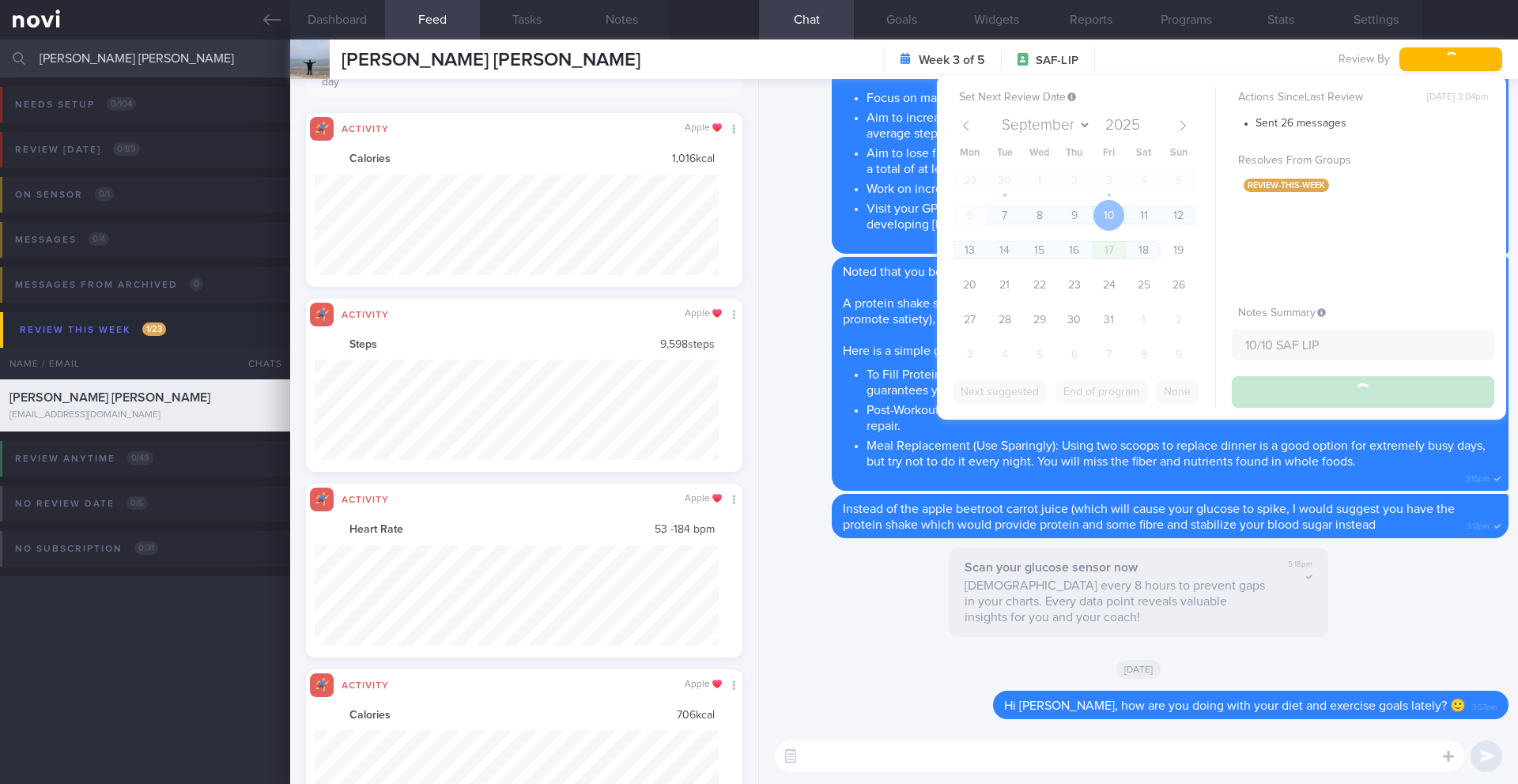
type input "10/10 SAF LIP"
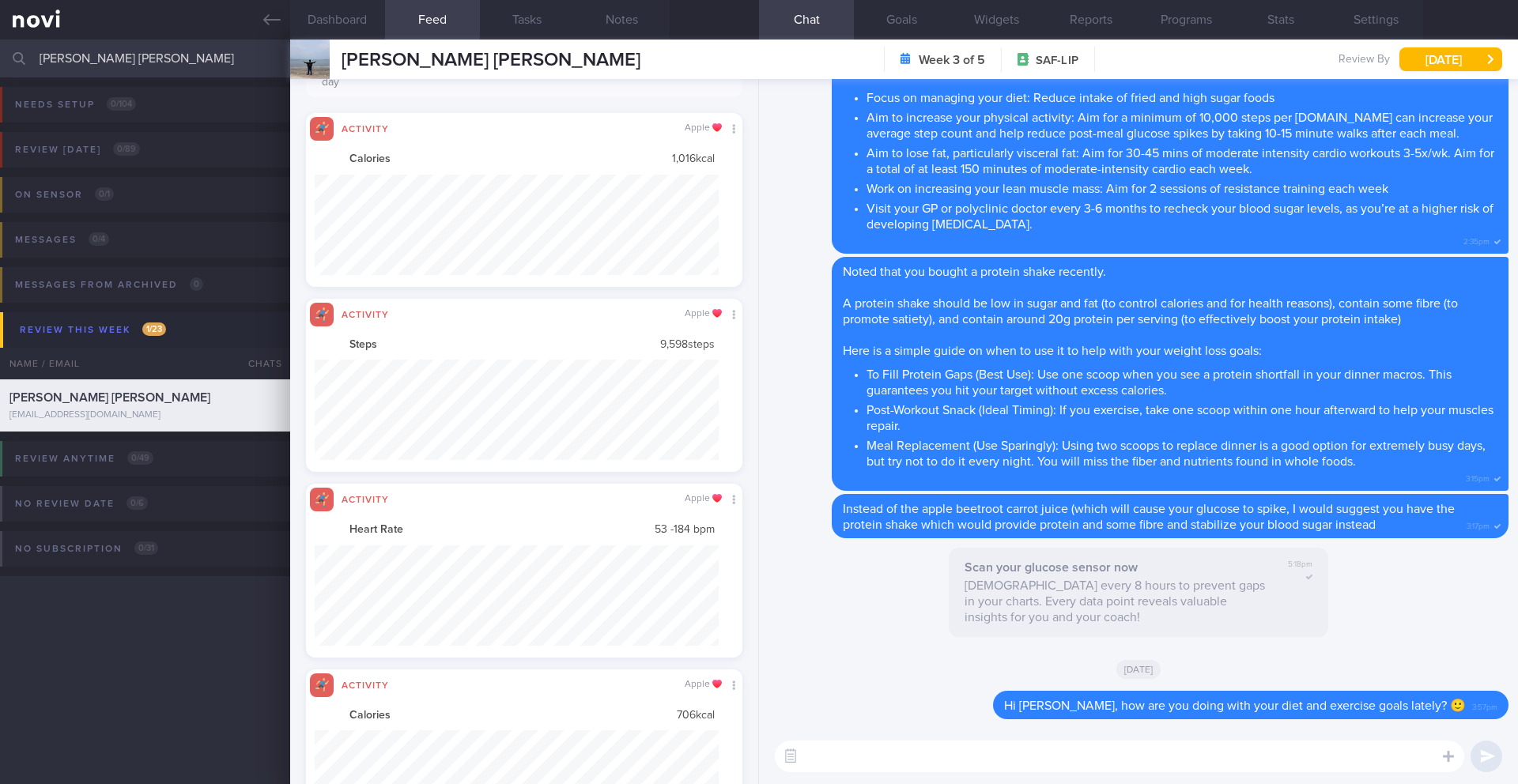
click at [115, 63] on input "[PERSON_NAME] [PERSON_NAME]" at bounding box center [759, 58] width 1518 height 38
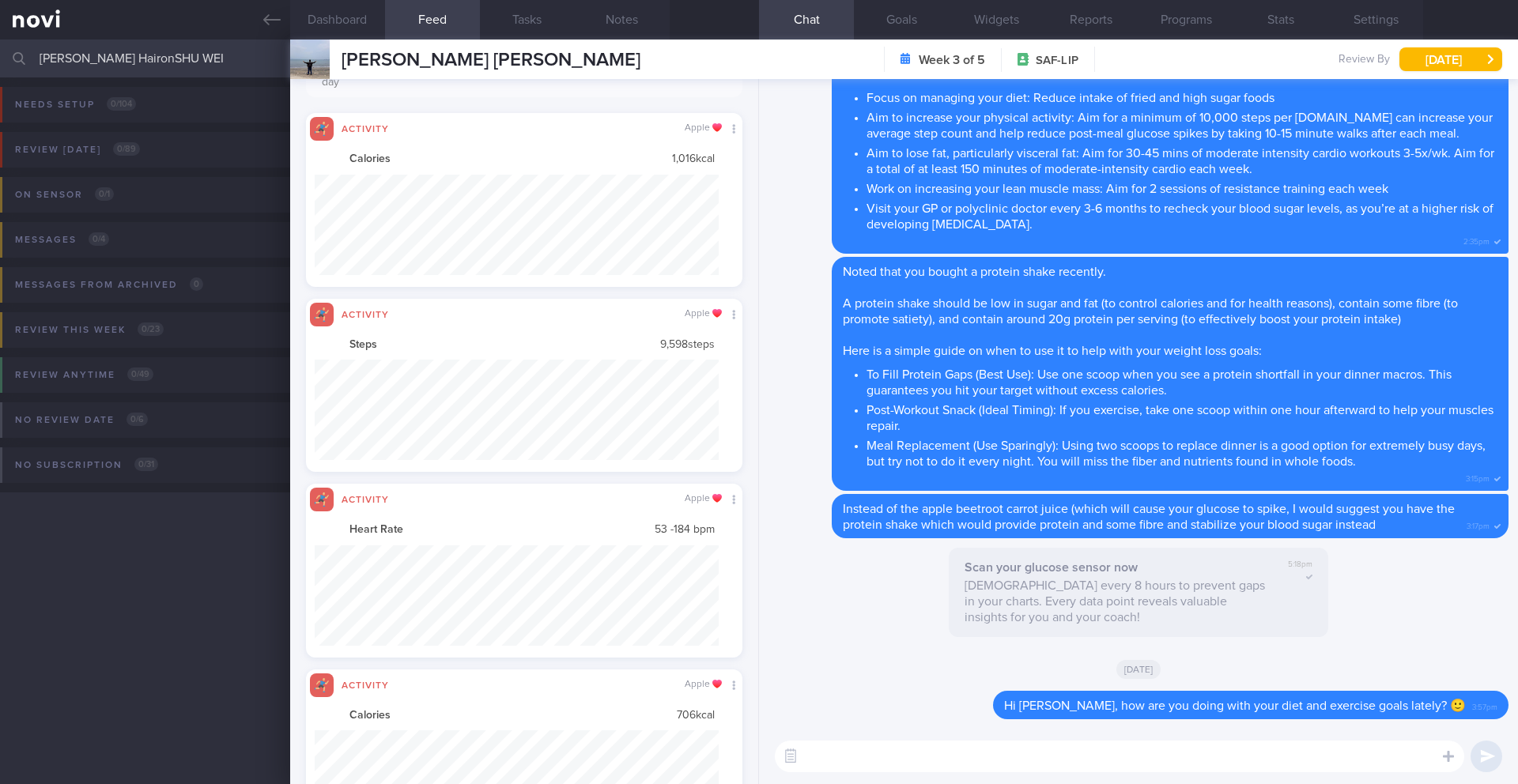
click at [116, 574] on div "Needs setup 0 / 104 Name / Email Chats Setup tasks needed Review [DATE] 0 / 89 …" at bounding box center [759, 431] width 1518 height 707
click at [78, 52] on input "[PERSON_NAME] HaironSHU WEI" at bounding box center [759, 58] width 1518 height 38
drag, startPoint x: 105, startPoint y: 53, endPoint x: 21, endPoint y: 50, distance: 84.1
click at [21, 50] on div "[PERSON_NAME] HaironSHU WEI Assigned patients Assigned patients All active pati…" at bounding box center [759, 58] width 1518 height 38
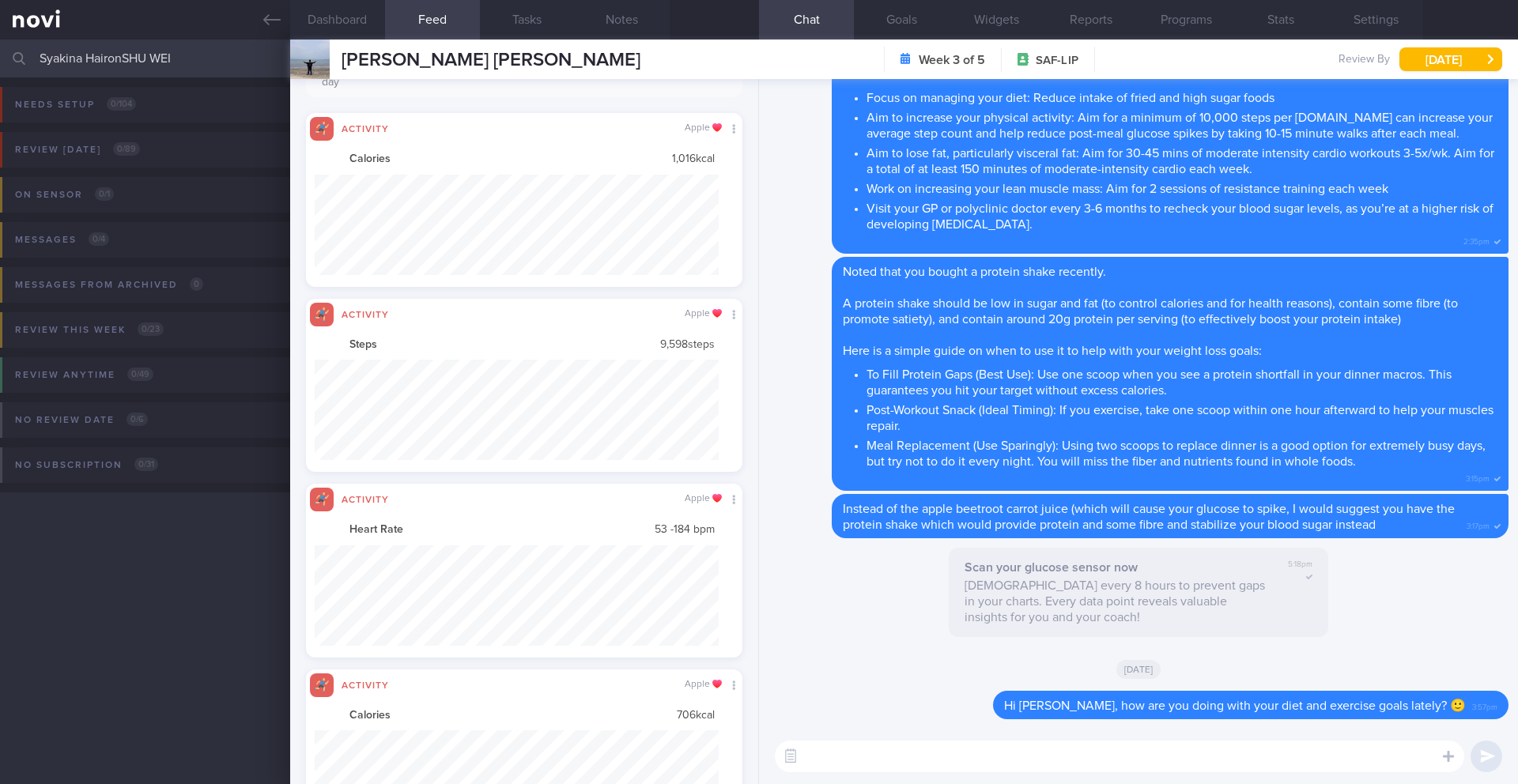
drag, startPoint x: 200, startPoint y: 63, endPoint x: 143, endPoint y: 55, distance: 57.6
click at [143, 55] on input "Syakina HaironSHU WEI" at bounding box center [759, 58] width 1518 height 38
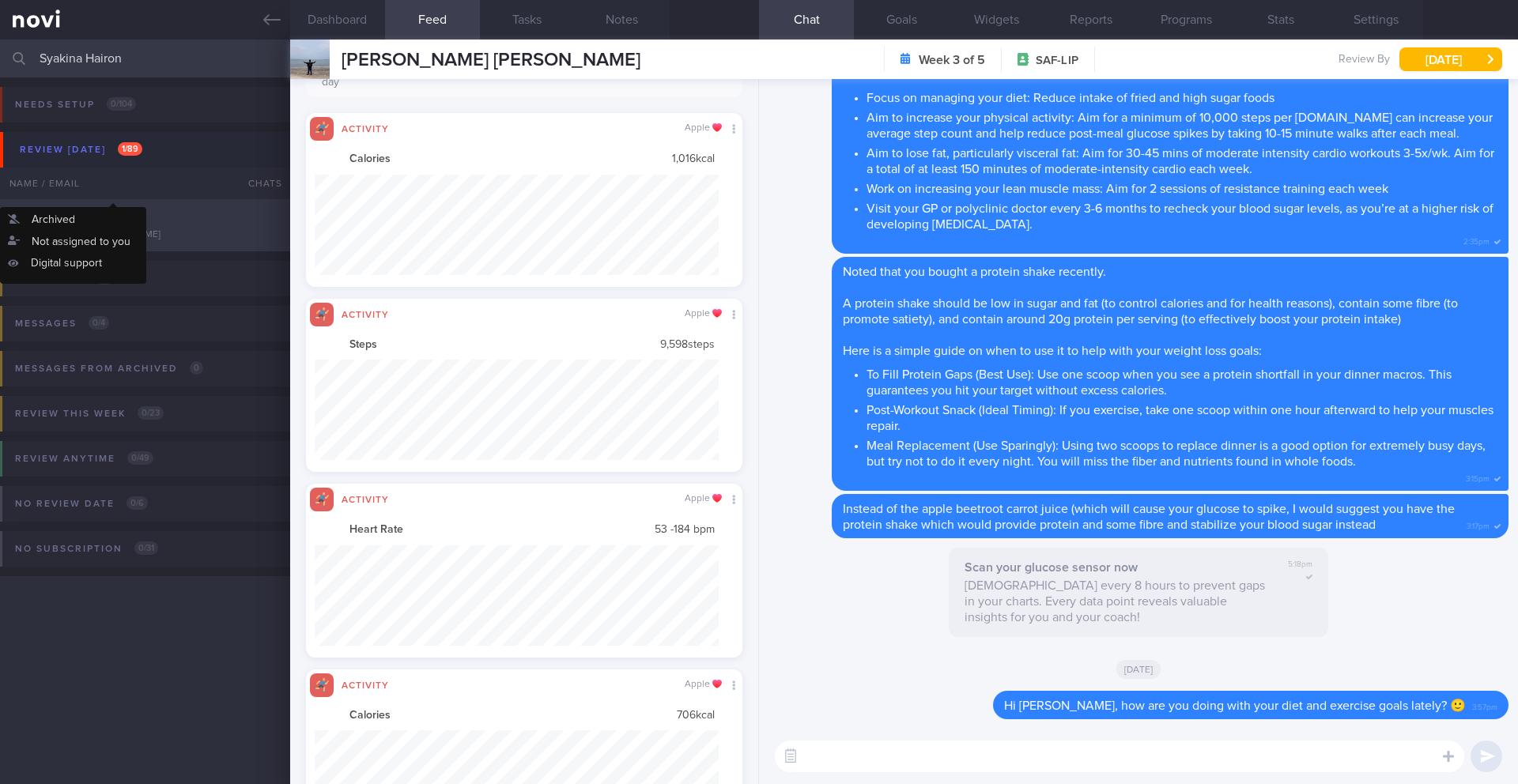
type input "Syakina Hairon"
click at [206, 223] on div "Syakina Hairon" at bounding box center [144, 217] width 268 height 16
type input "7/10 NEW OP+"
type textarea "Getting married end of next year (first in [DATE]) Reduce fat and tone up SUPPO…"
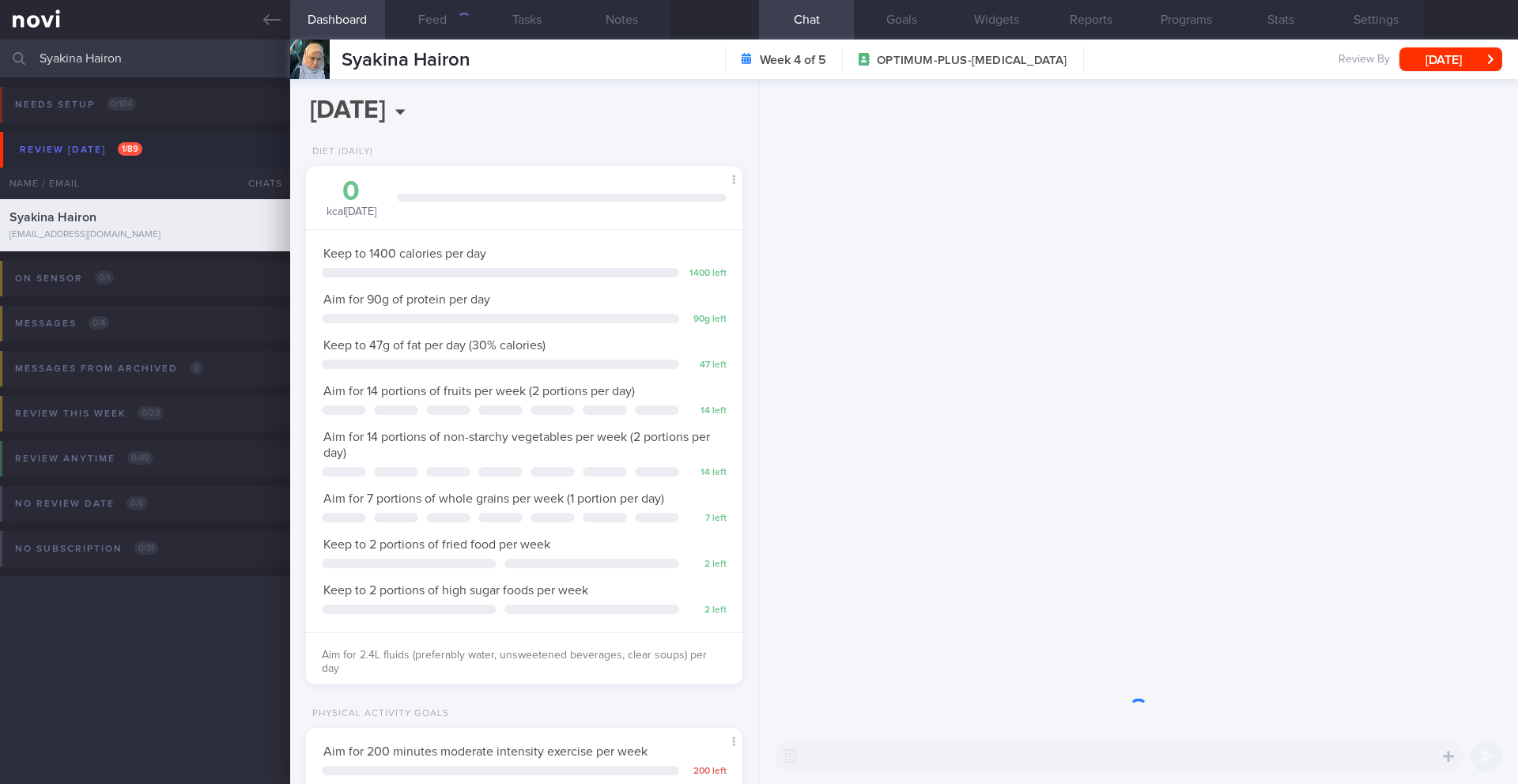
scroll to position [220, 397]
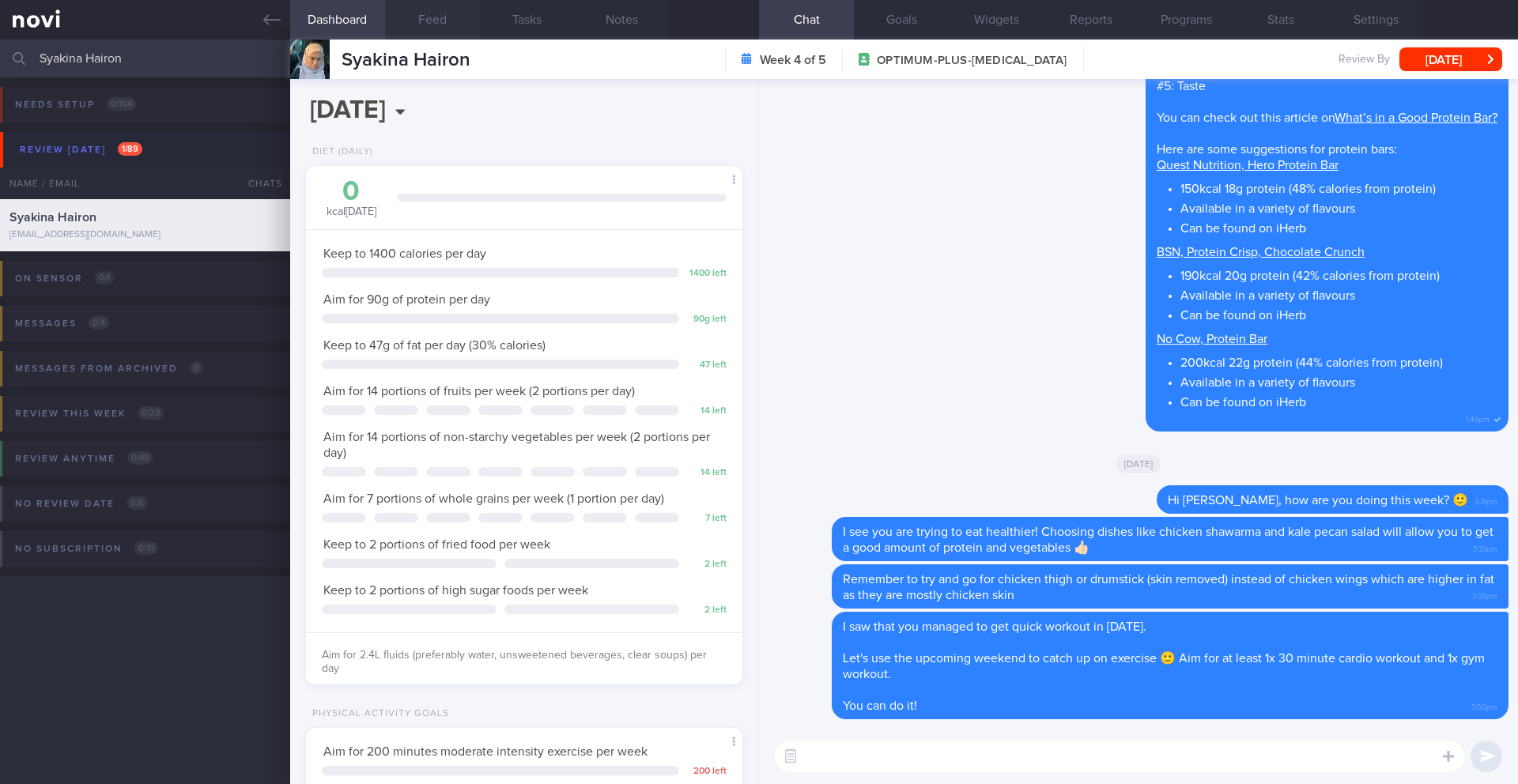
click at [431, 23] on button "Feed" at bounding box center [432, 20] width 94 height 39
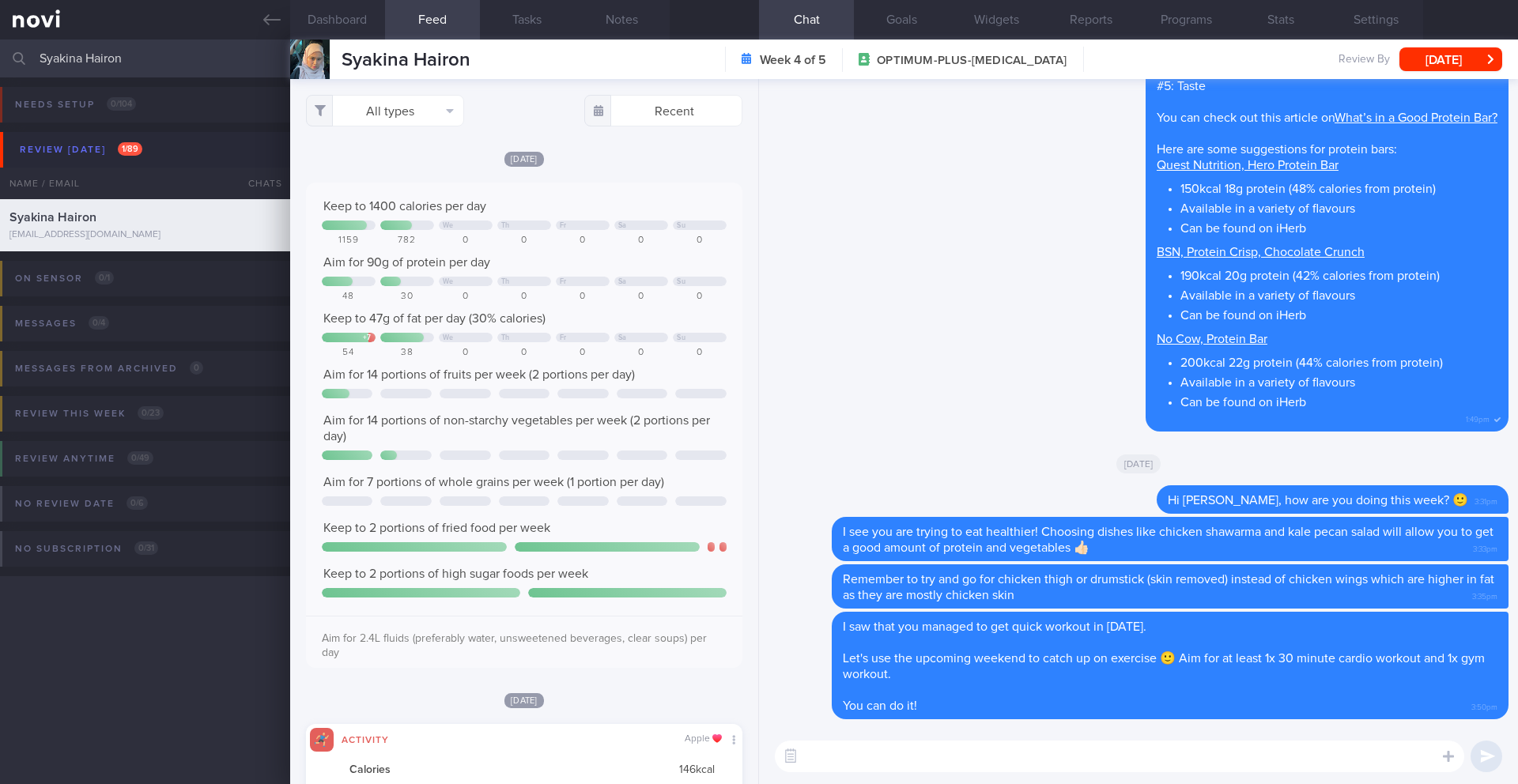
scroll to position [100, 405]
click at [919, 752] on textarea at bounding box center [1120, 756] width 690 height 31
drag, startPoint x: 1022, startPoint y: 753, endPoint x: 868, endPoint y: 762, distance: 154.3
click at [868, 762] on textarea "Hi [PERSON_NAME], how are you doing" at bounding box center [1120, 756] width 690 height 31
paste textarea "just checking in—have you had any challenges sticking to your diet or exercise …"
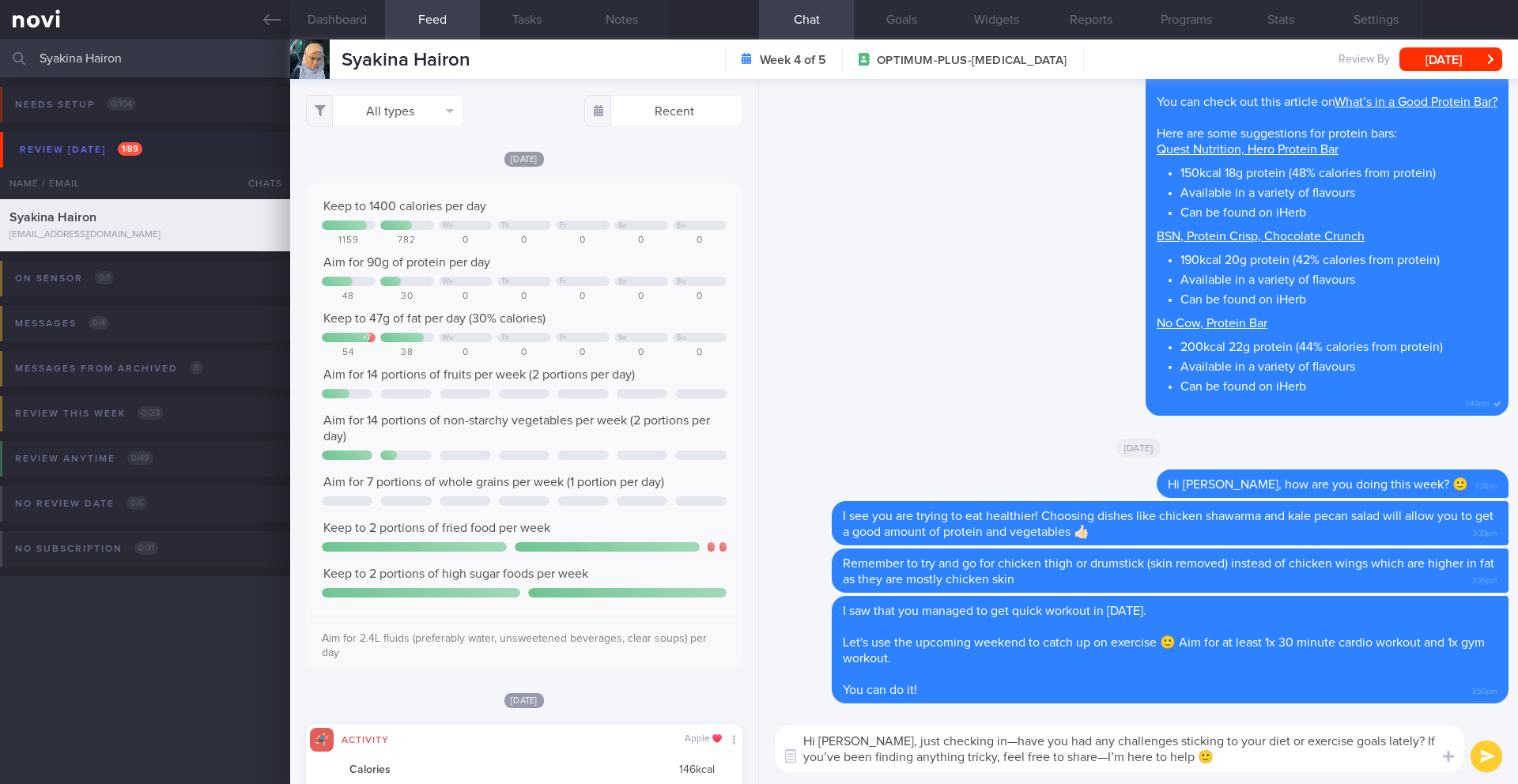
scroll to position [0, 0]
type textarea "Hi [PERSON_NAME], just checking in—have you had any challenges sticking to your…"
click at [1501, 763] on div "Hi [PERSON_NAME], just checking in—have you had any challenges sticking to your…" at bounding box center [1139, 749] width 759 height 71
click at [1497, 763] on button "submit" at bounding box center [1487, 756] width 31 height 31
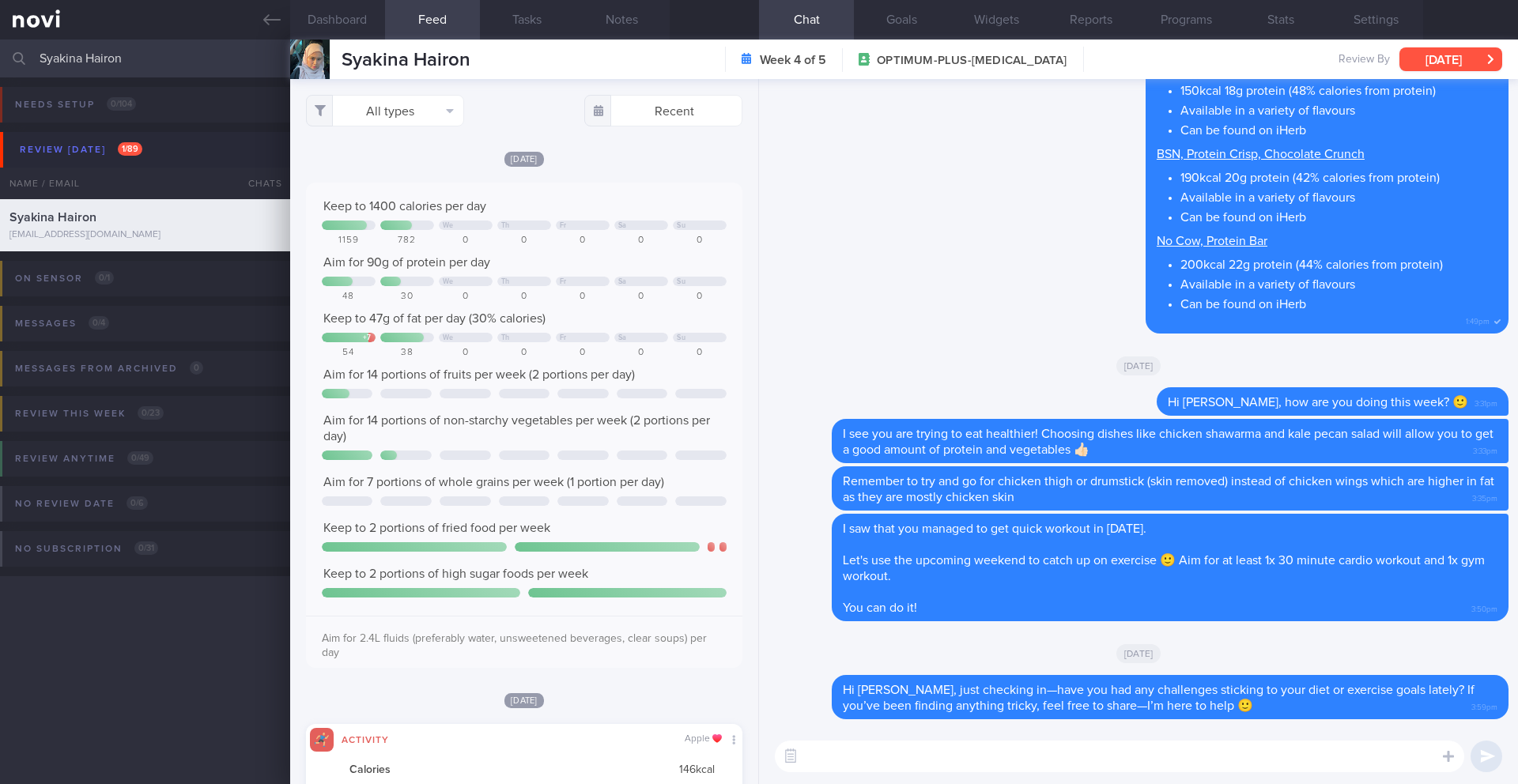
click at [1467, 54] on button "[DATE]" at bounding box center [1451, 59] width 102 height 24
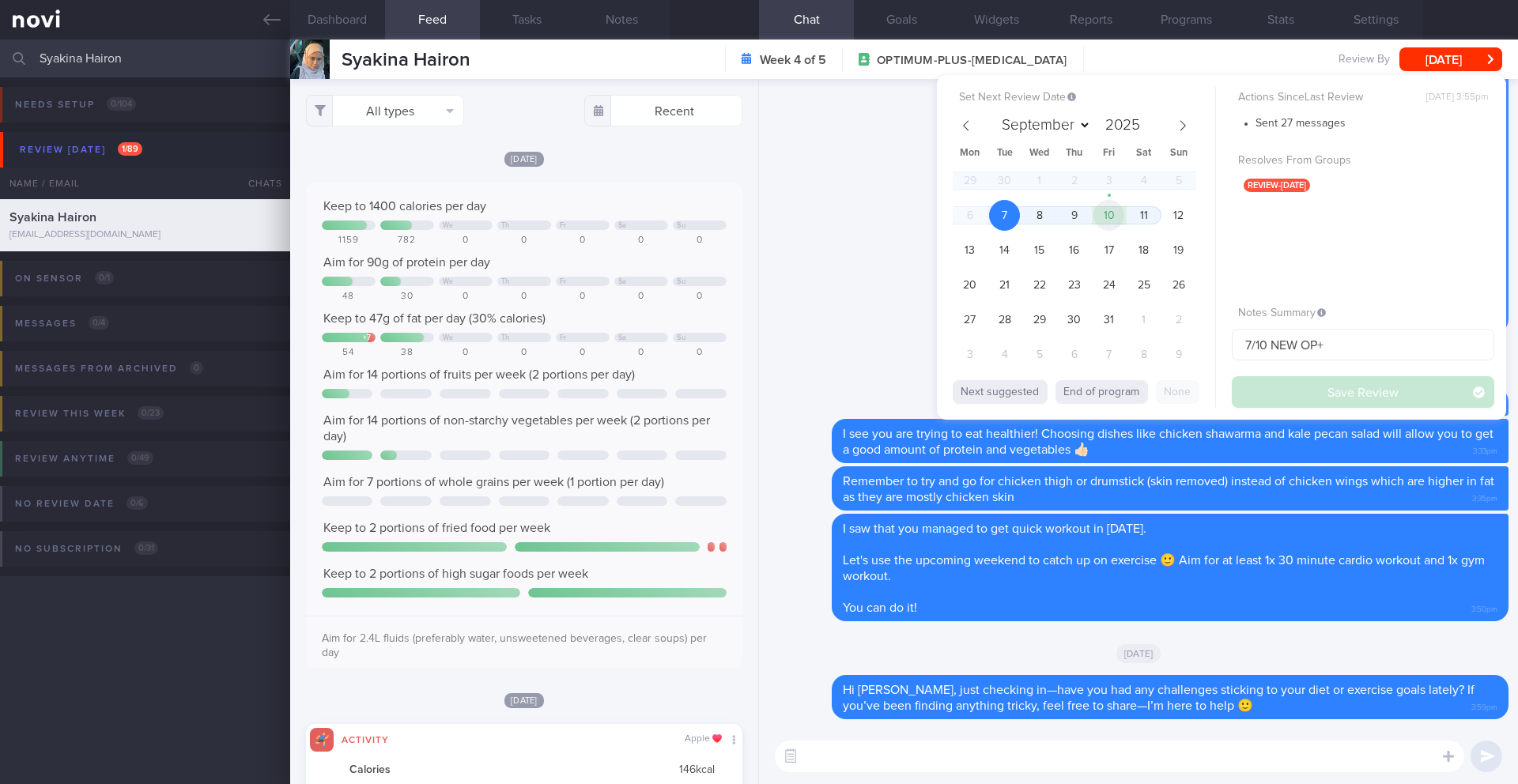
click at [1115, 211] on span "10" at bounding box center [1109, 214] width 30 height 30
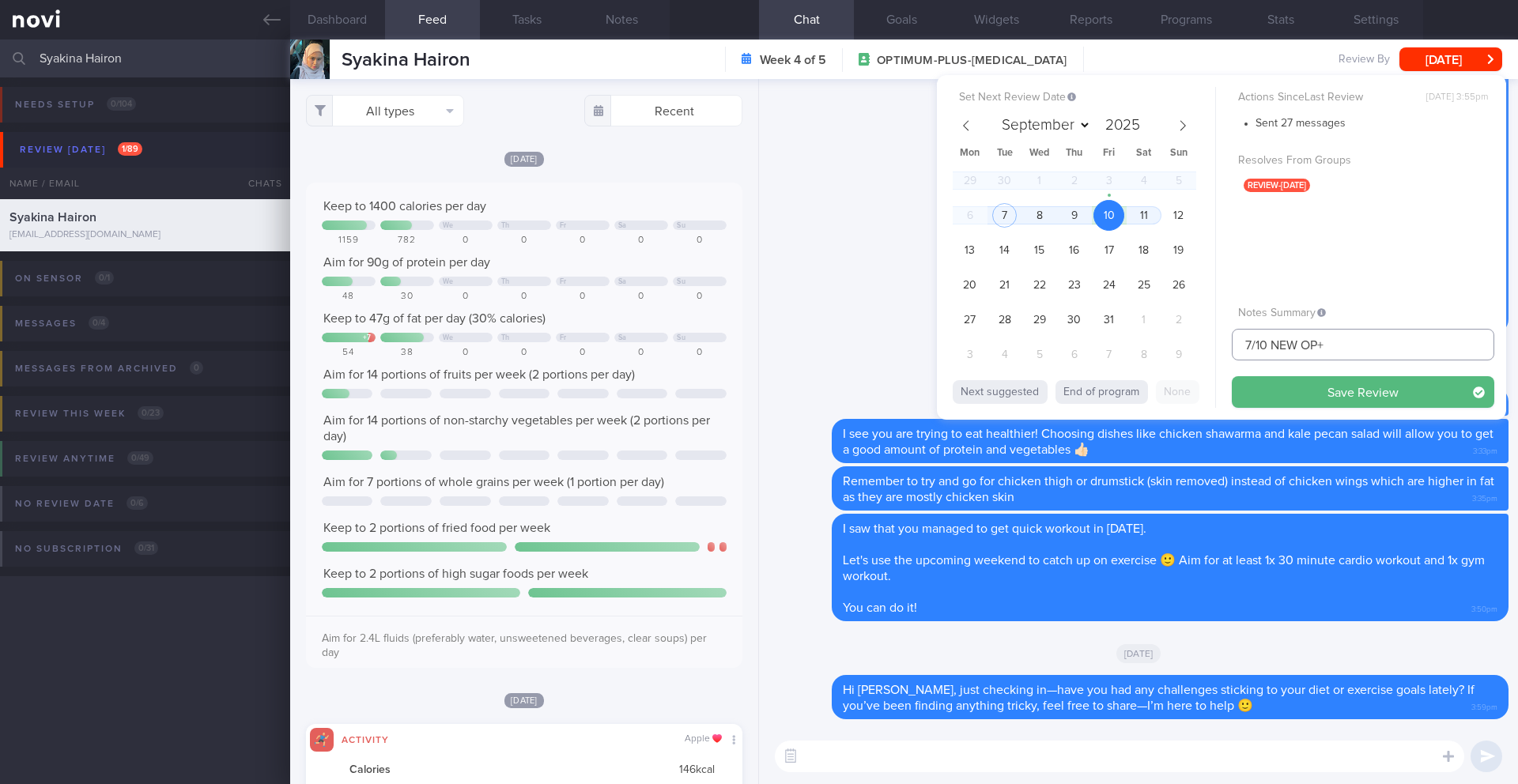
drag, startPoint x: 1249, startPoint y: 346, endPoint x: 1226, endPoint y: 345, distance: 23.0
click at [1226, 345] on div "Set Next Review Date [DATE] September October November [DATE] Mon Tue Wed Thu F…" at bounding box center [1222, 247] width 570 height 344
type input "10/10 NEW OP+"
click at [1336, 394] on button "Save Review" at bounding box center [1363, 392] width 263 height 31
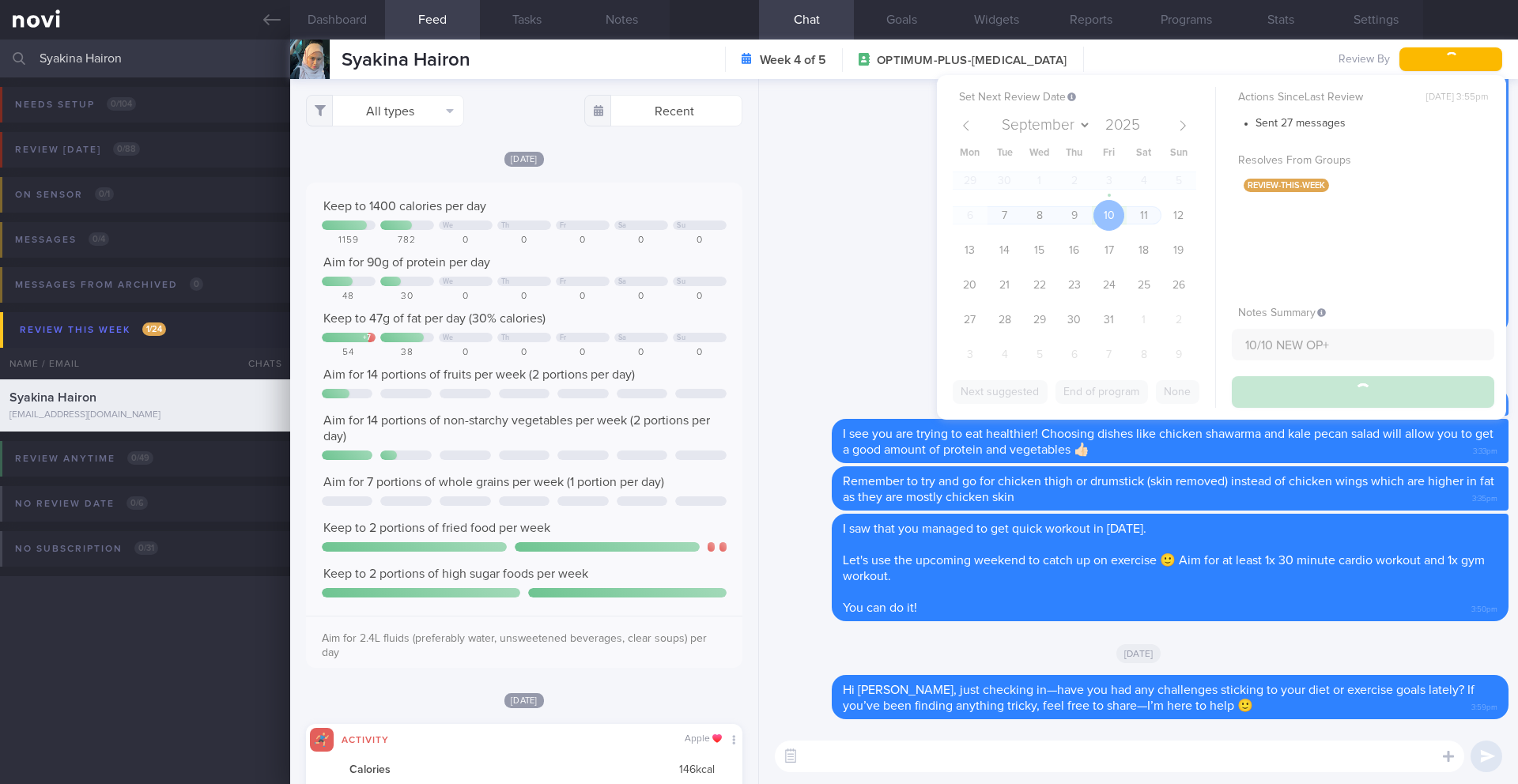
type input "10/10 NEW OP+"
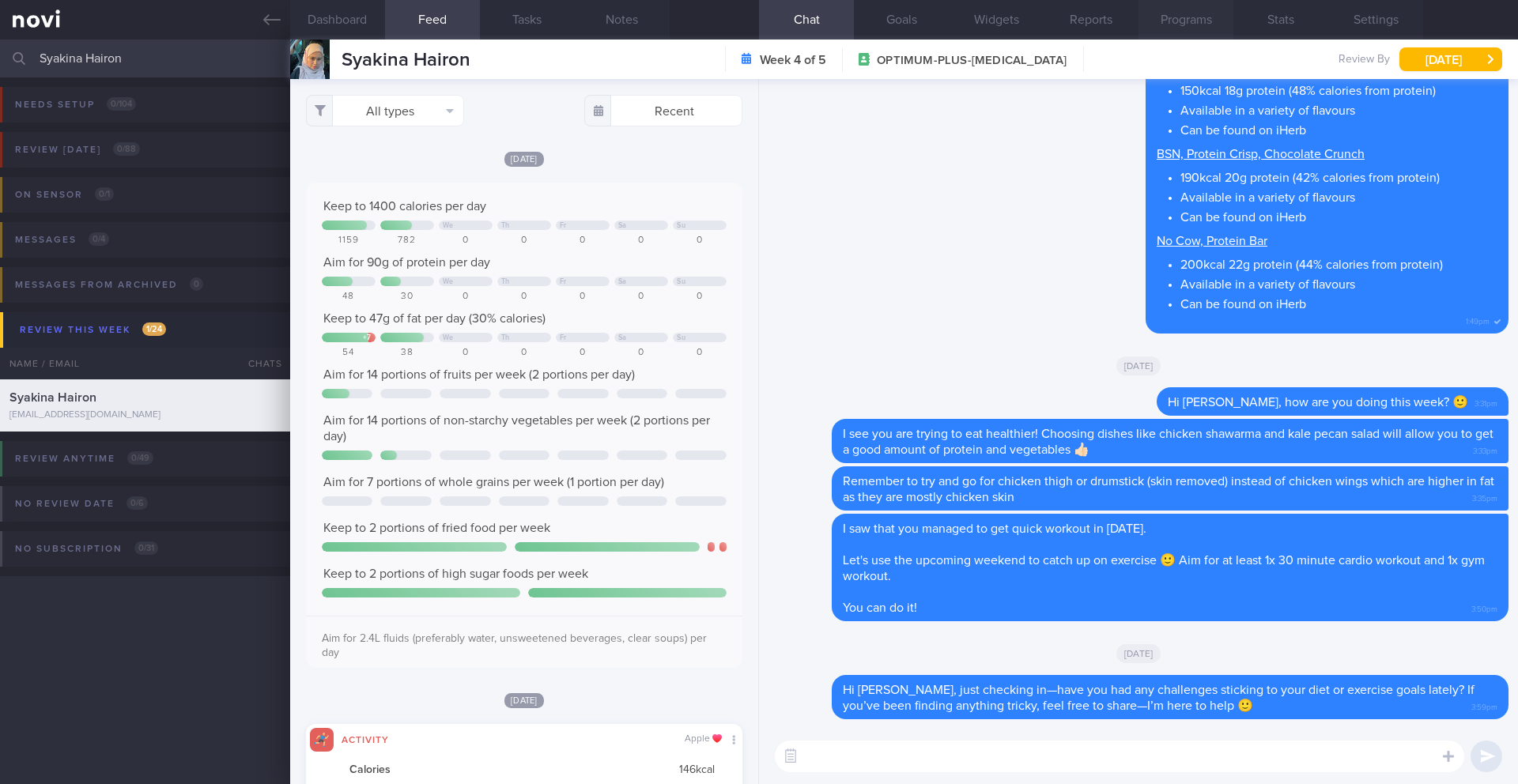
click at [1185, 29] on button "Programs" at bounding box center [1185, 20] width 94 height 39
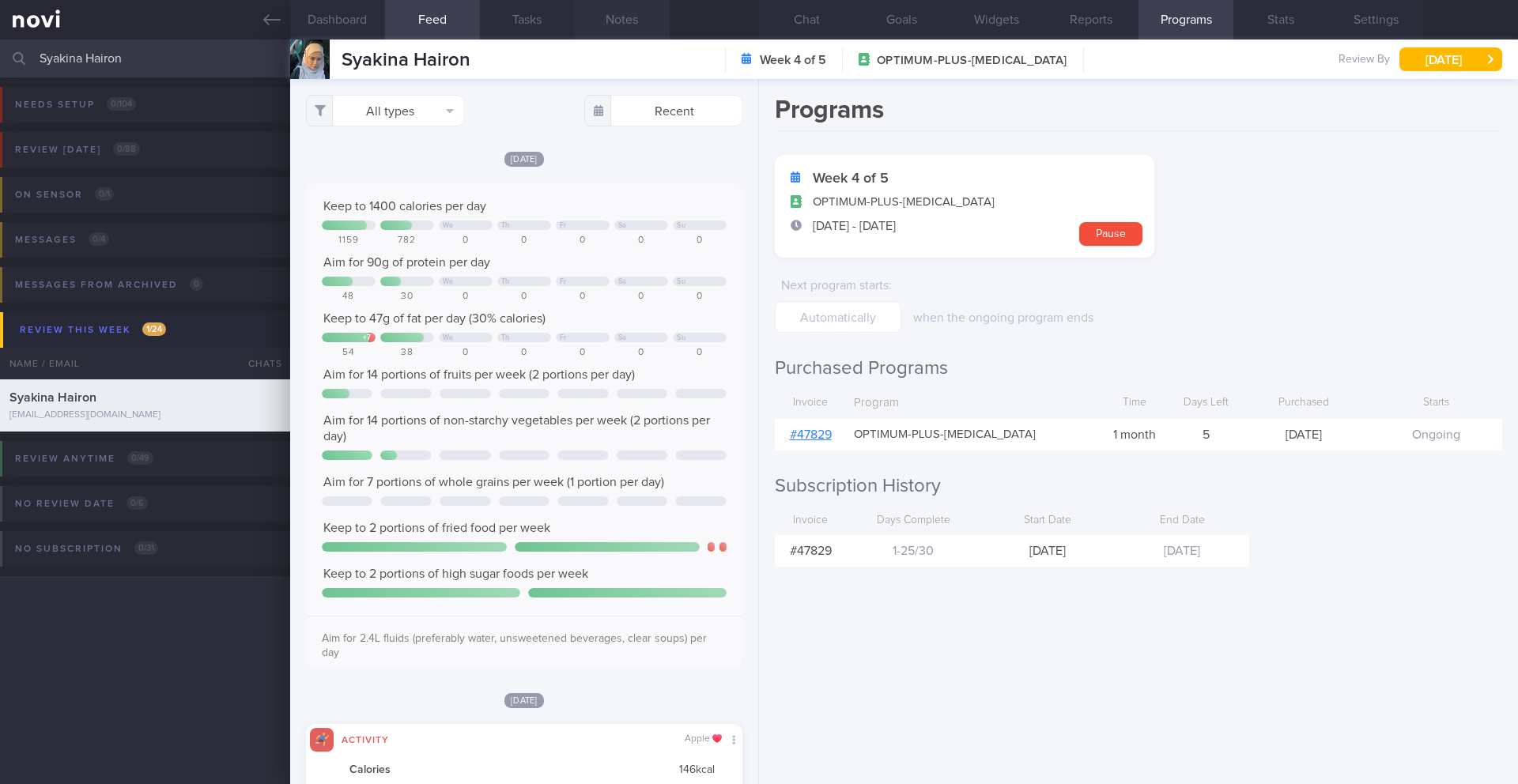
click at [613, 23] on button "Notes" at bounding box center [622, 20] width 94 height 39
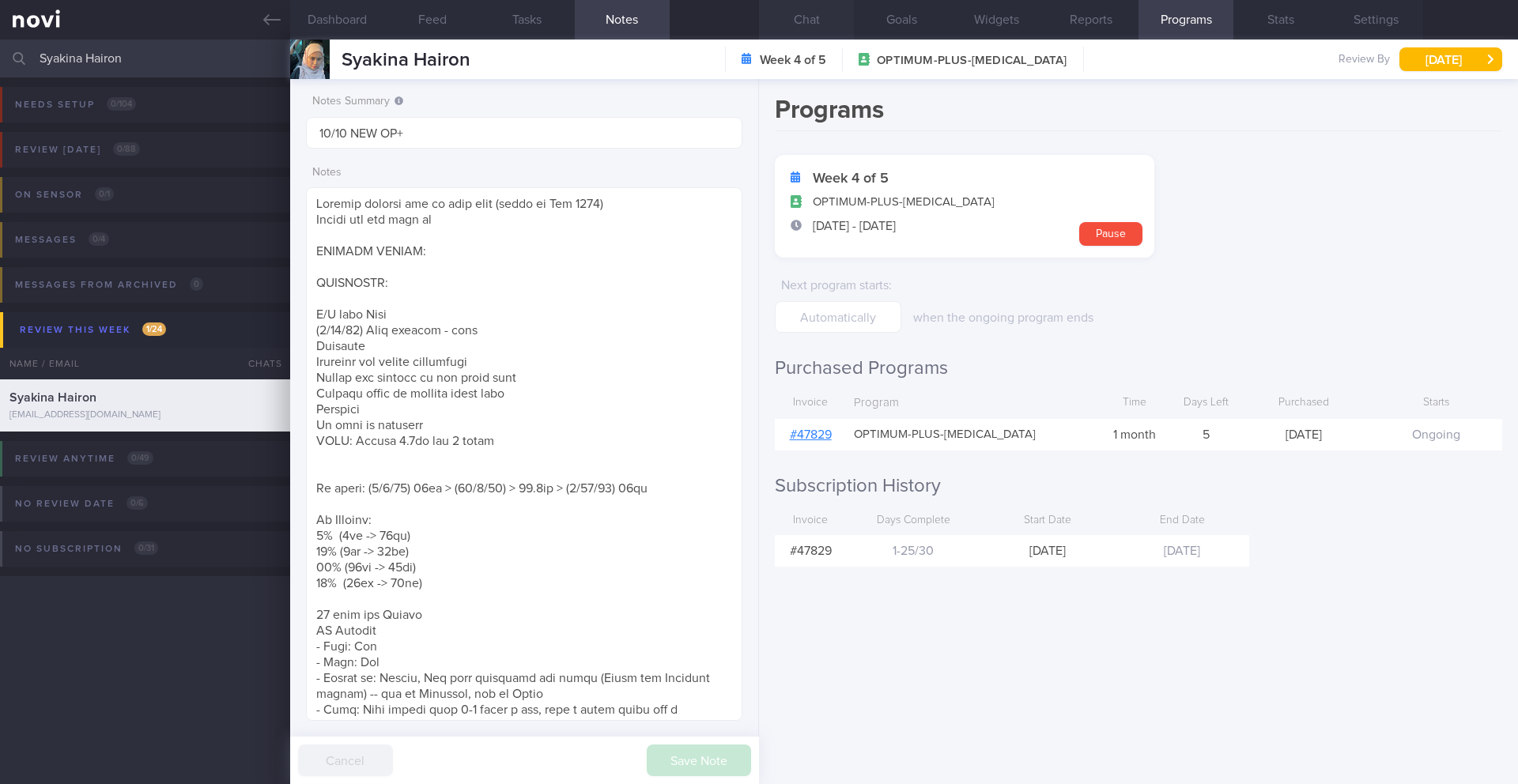
click at [793, 21] on button "Chat" at bounding box center [807, 20] width 94 height 39
